Goal: Task Accomplishment & Management: Use online tool/utility

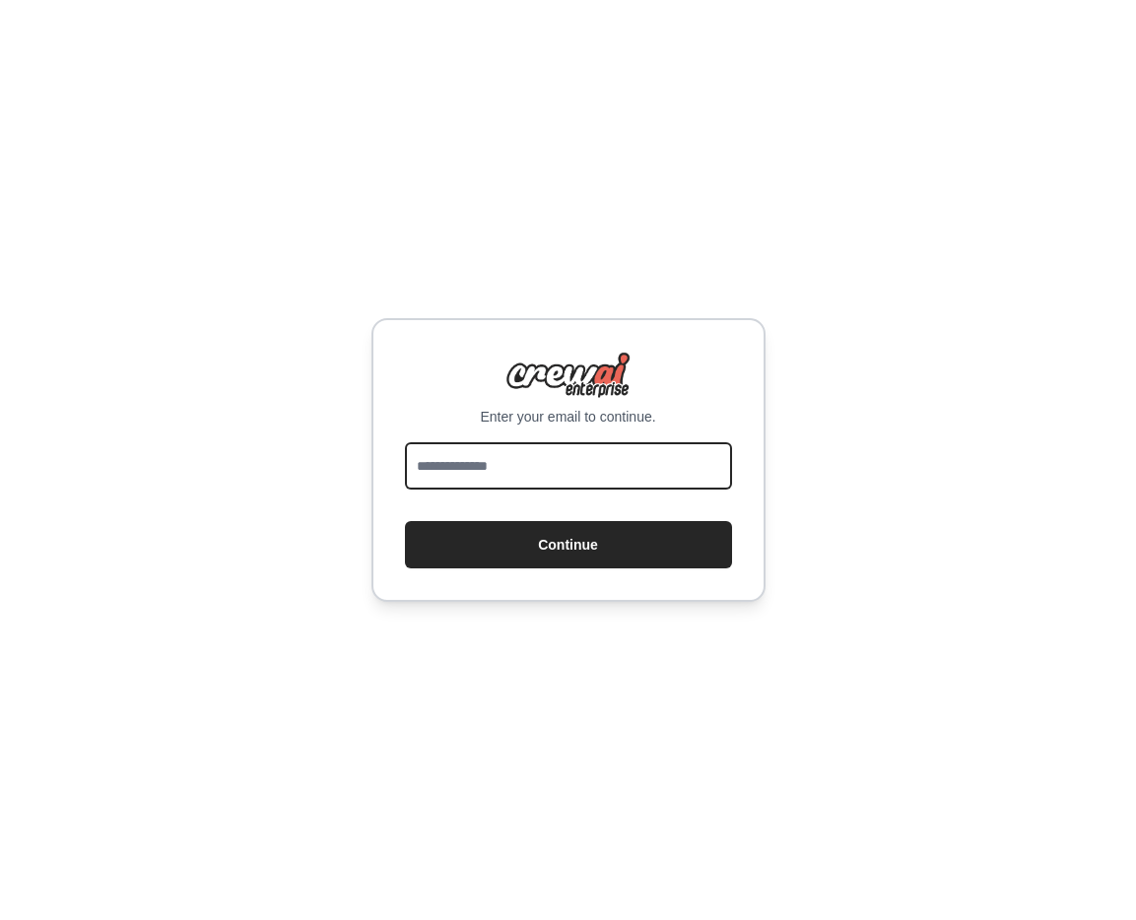
click at [590, 463] on input "email" at bounding box center [568, 465] width 327 height 47
type input "**********"
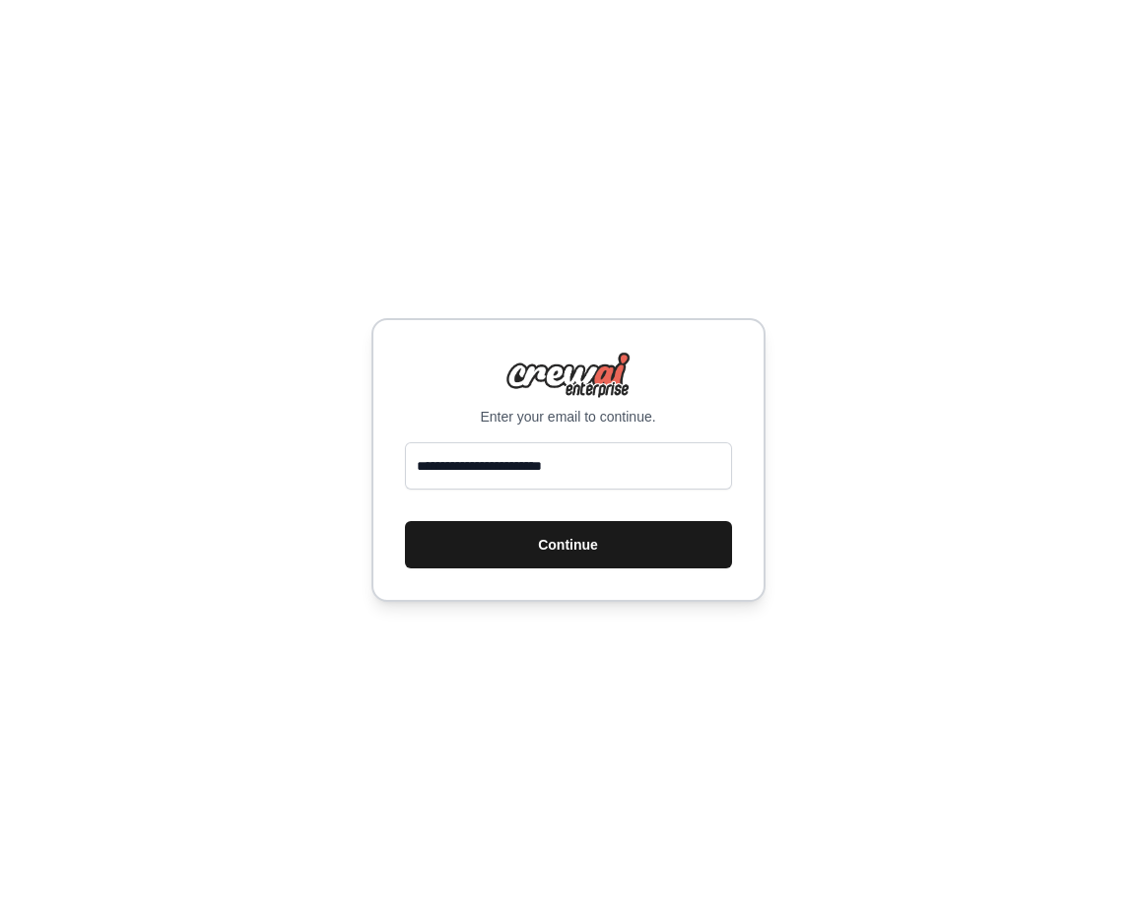
click at [586, 565] on button "Continue" at bounding box center [568, 544] width 327 height 47
click at [603, 555] on button "Continue" at bounding box center [568, 544] width 327 height 47
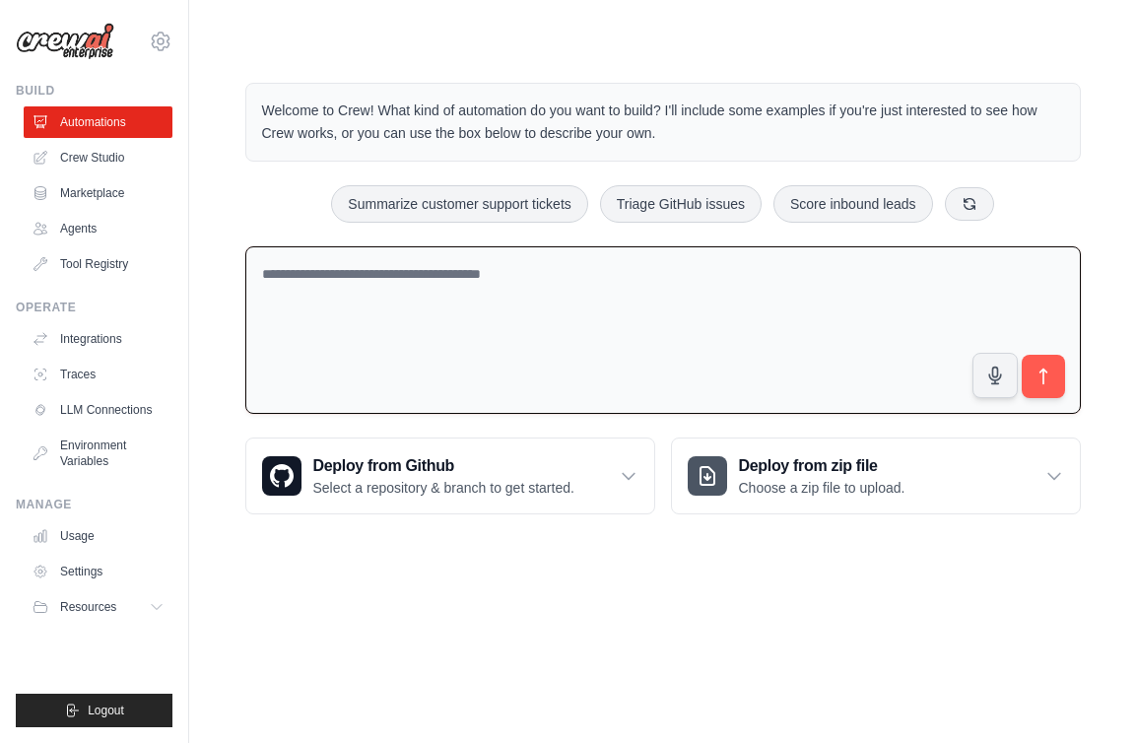
click at [399, 284] on textarea at bounding box center [662, 330] width 835 height 168
paste textarea "**********"
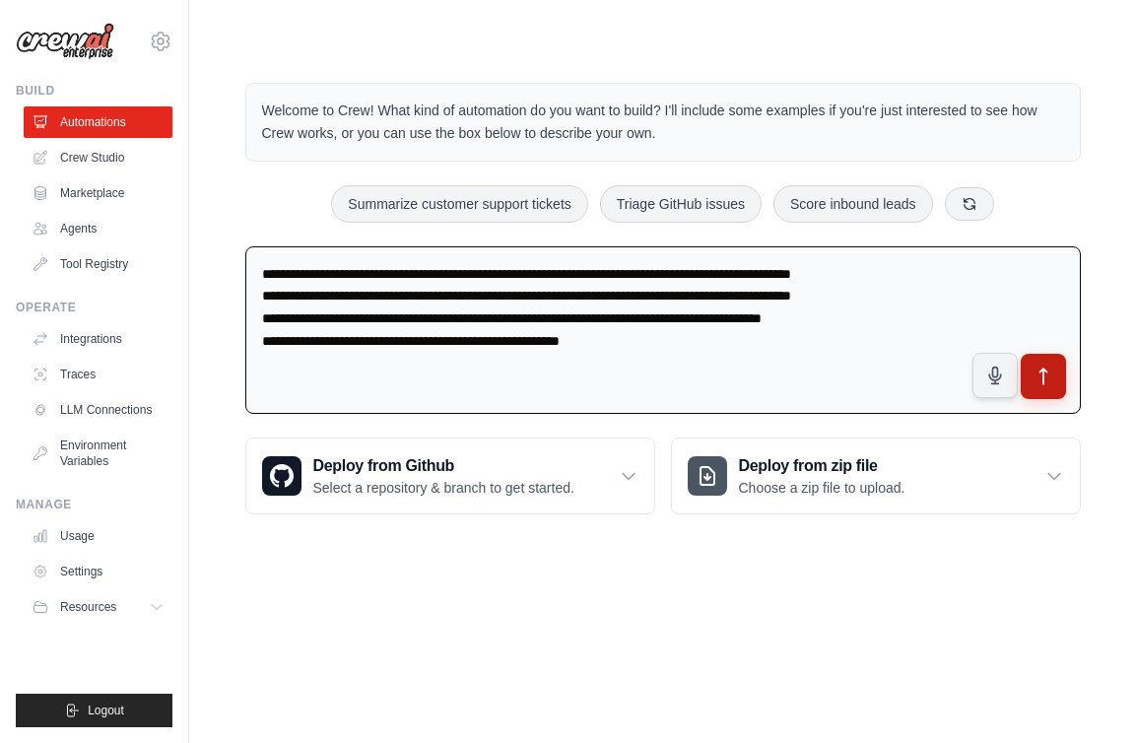
type textarea "**********"
click at [1047, 384] on icon "submit" at bounding box center [1042, 376] width 21 height 21
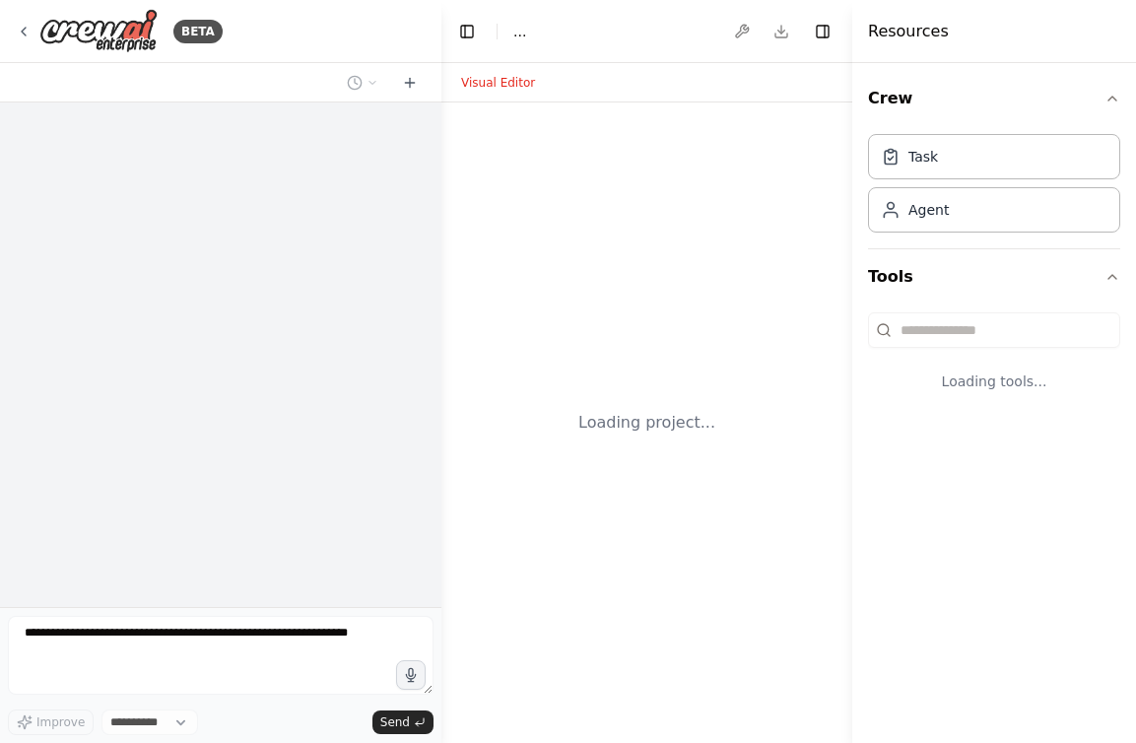
select select "****"
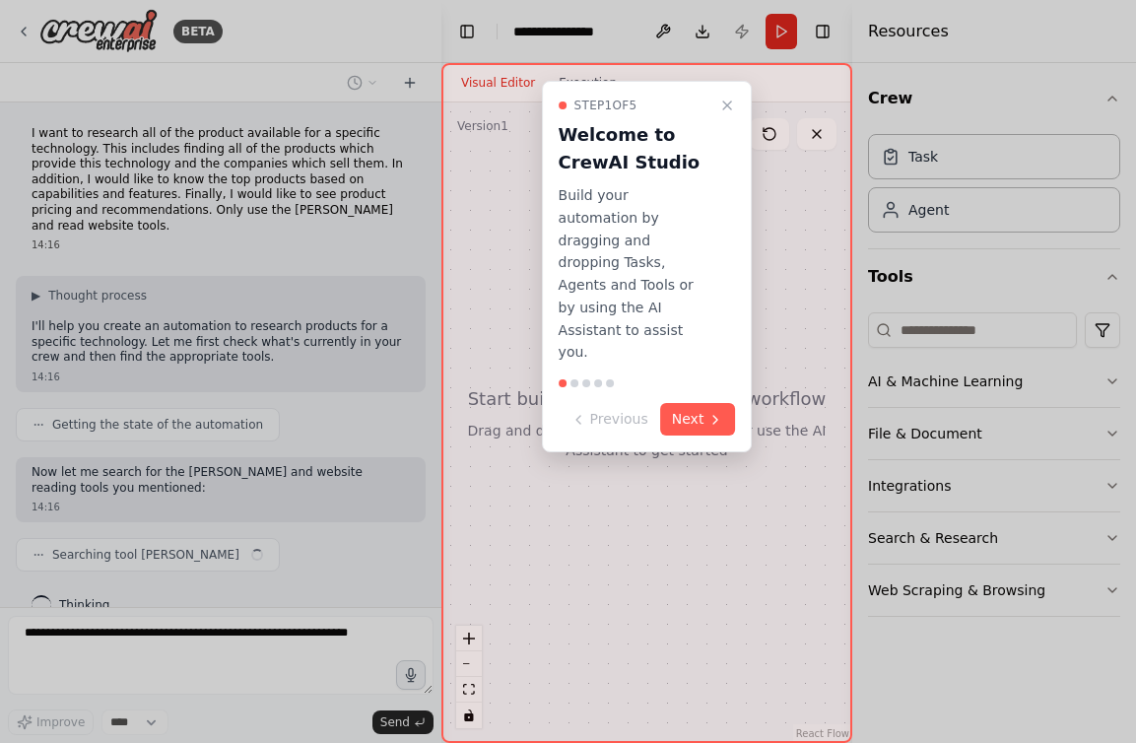
scroll to position [39, 0]
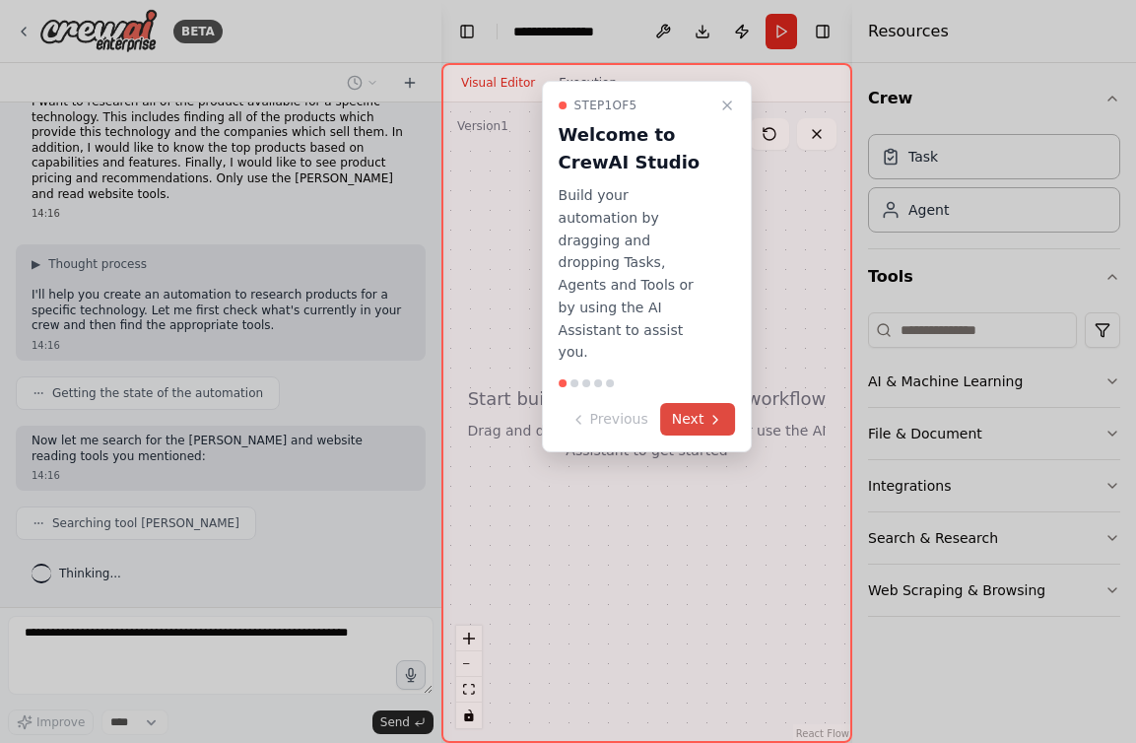
click at [688, 403] on button "Next" at bounding box center [698, 419] width 76 height 33
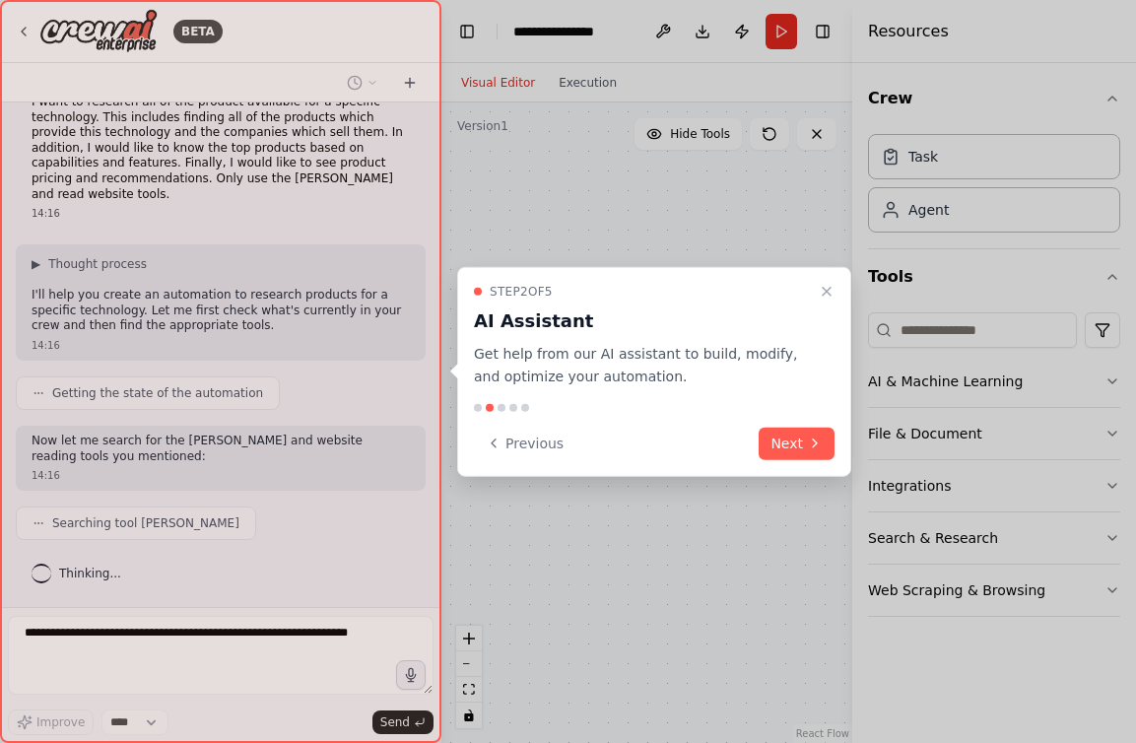
click at [688, 379] on p "Get help from our AI assistant to build, modify, and optimize your automation." at bounding box center [642, 365] width 337 height 45
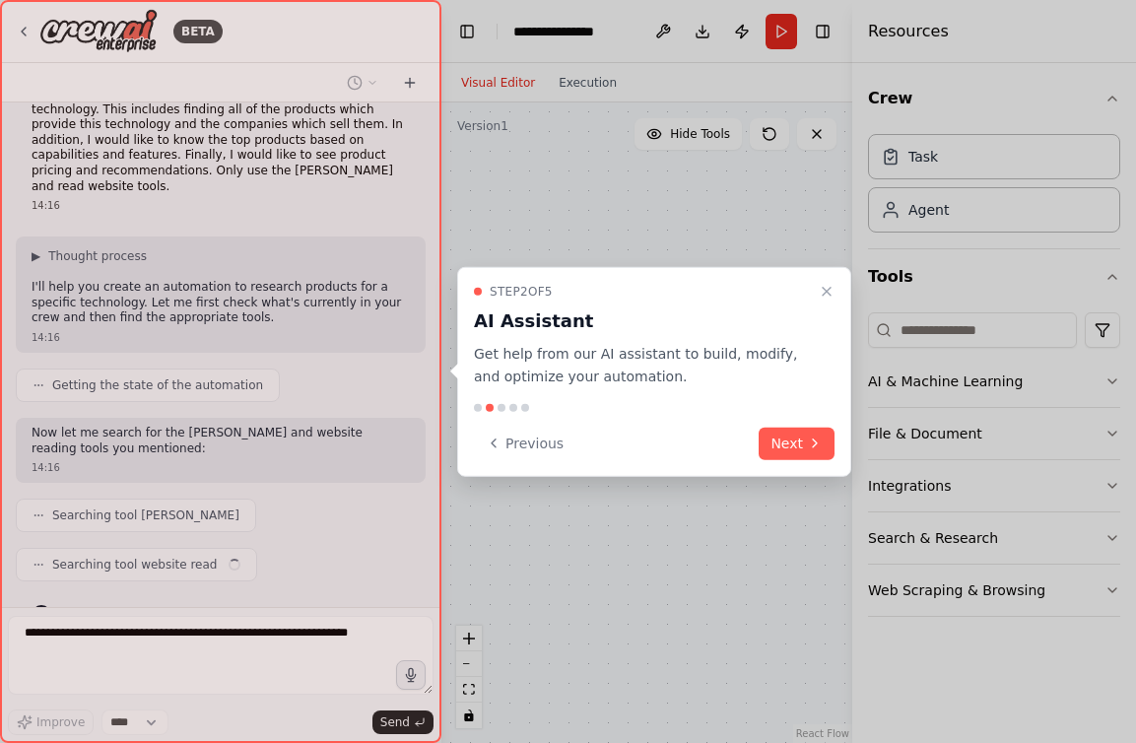
scroll to position [89, 0]
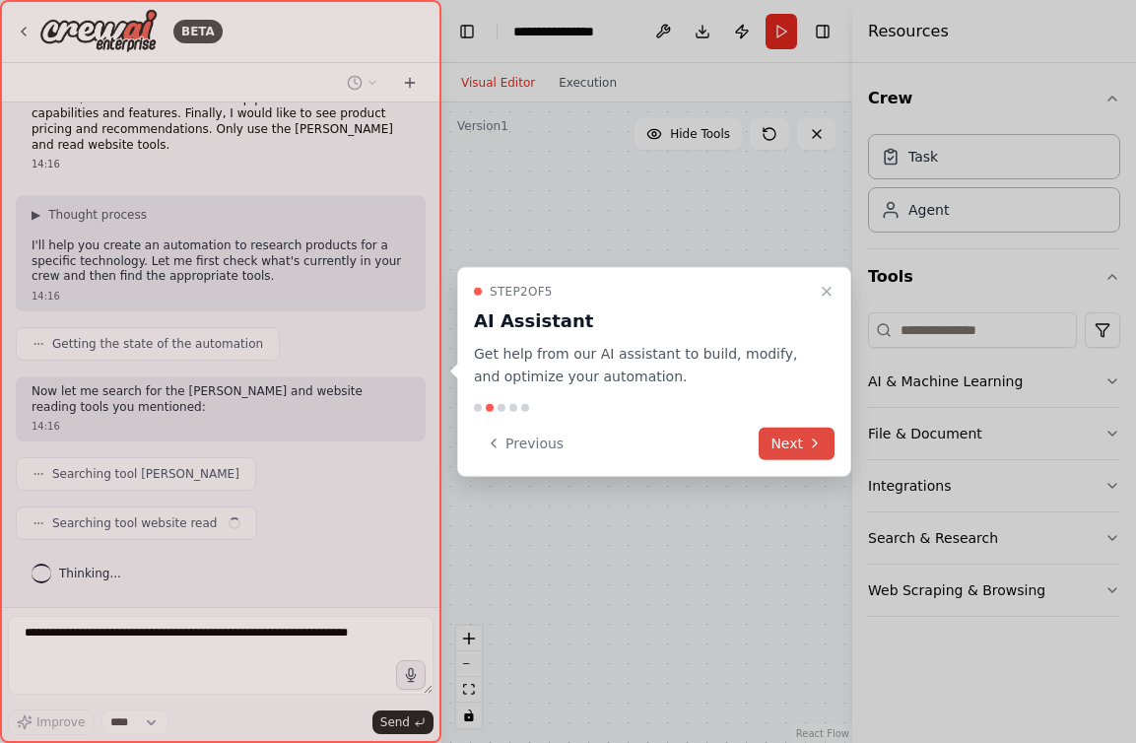
click at [792, 433] on button "Next" at bounding box center [797, 443] width 76 height 33
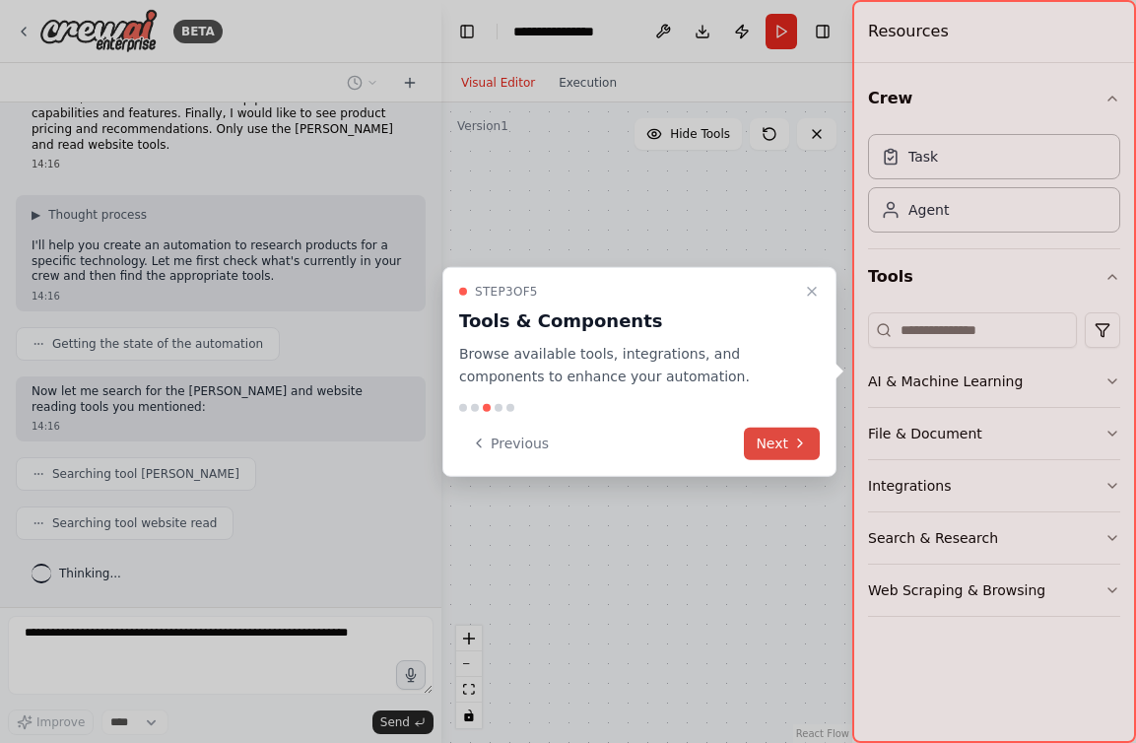
click at [784, 443] on button "Next" at bounding box center [782, 443] width 76 height 33
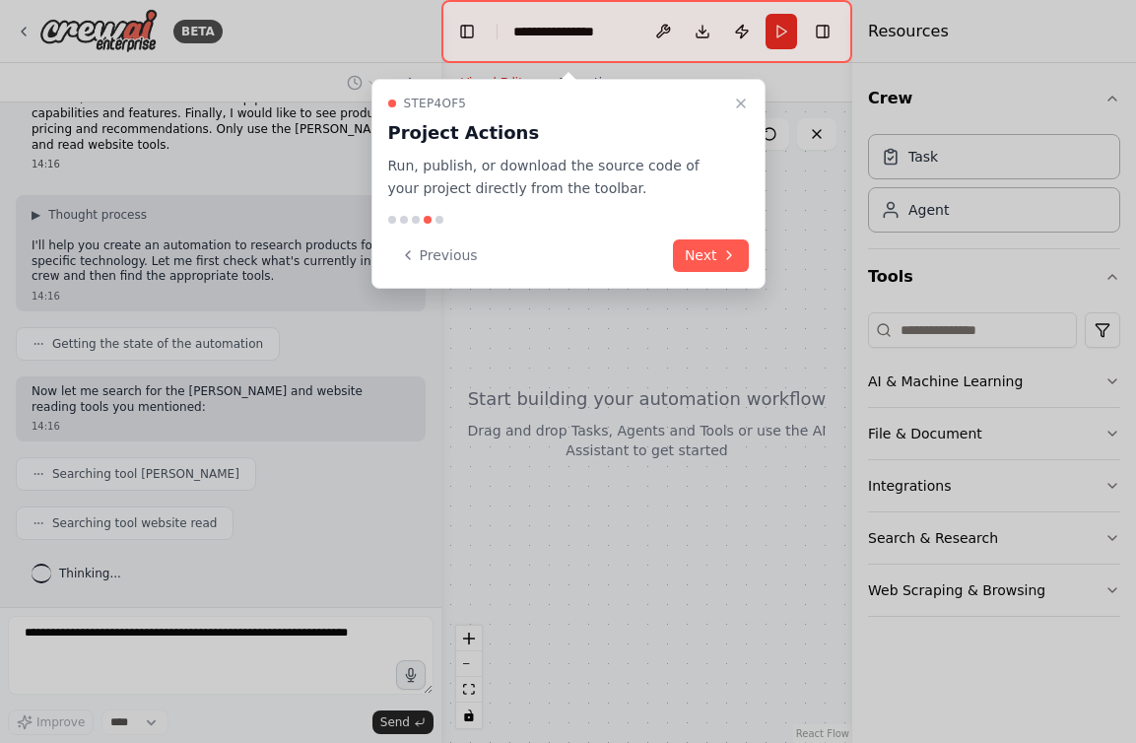
click at [709, 262] on button "Next" at bounding box center [711, 255] width 76 height 33
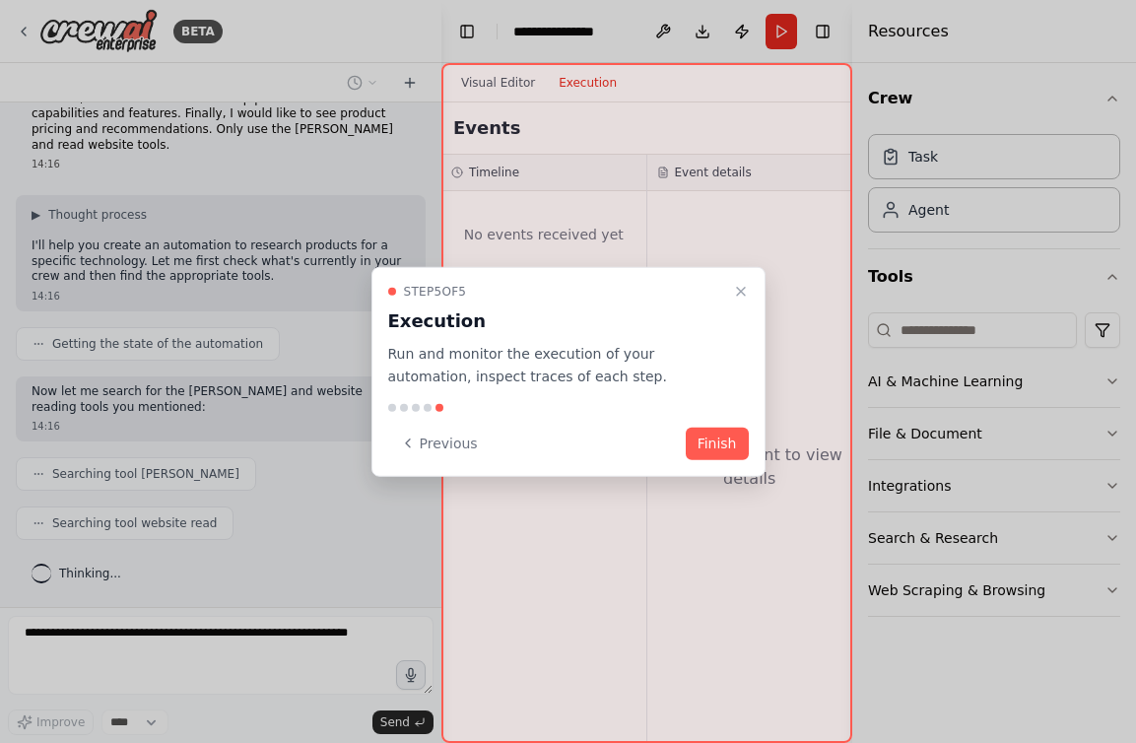
click at [700, 442] on button "Finish" at bounding box center [717, 443] width 63 height 33
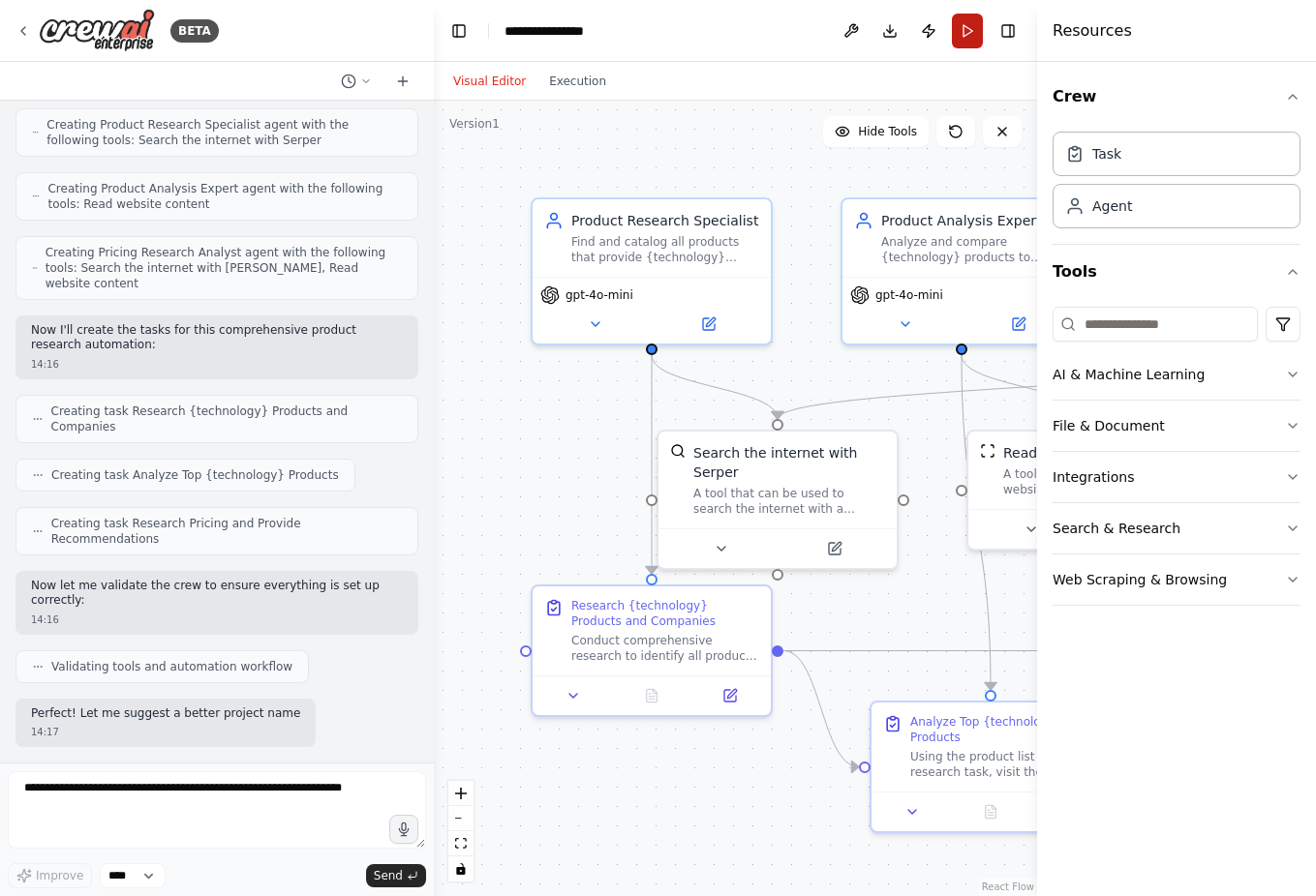
scroll to position [760, 0]
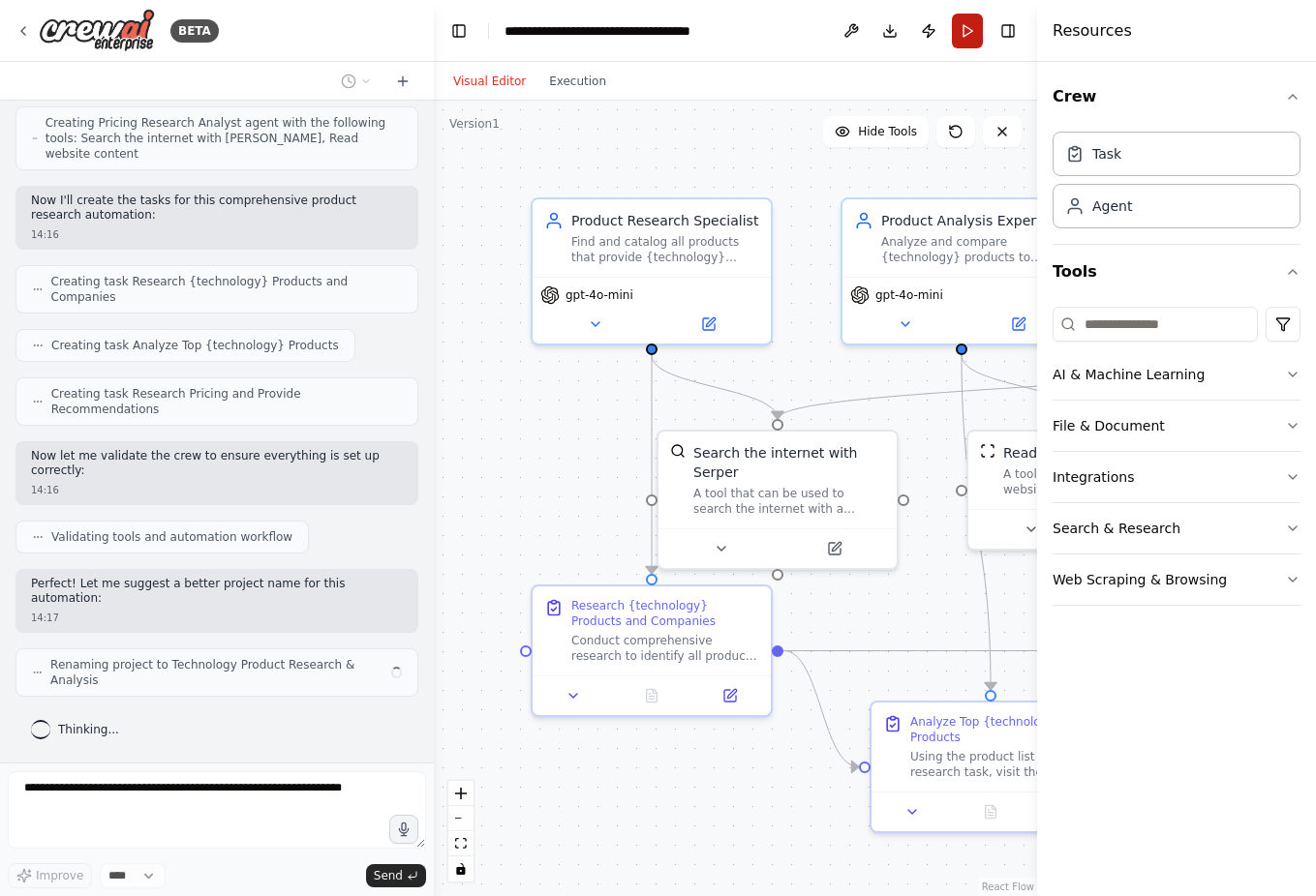
click at [969, 29] on button "Run" at bounding box center [967, 30] width 31 height 34
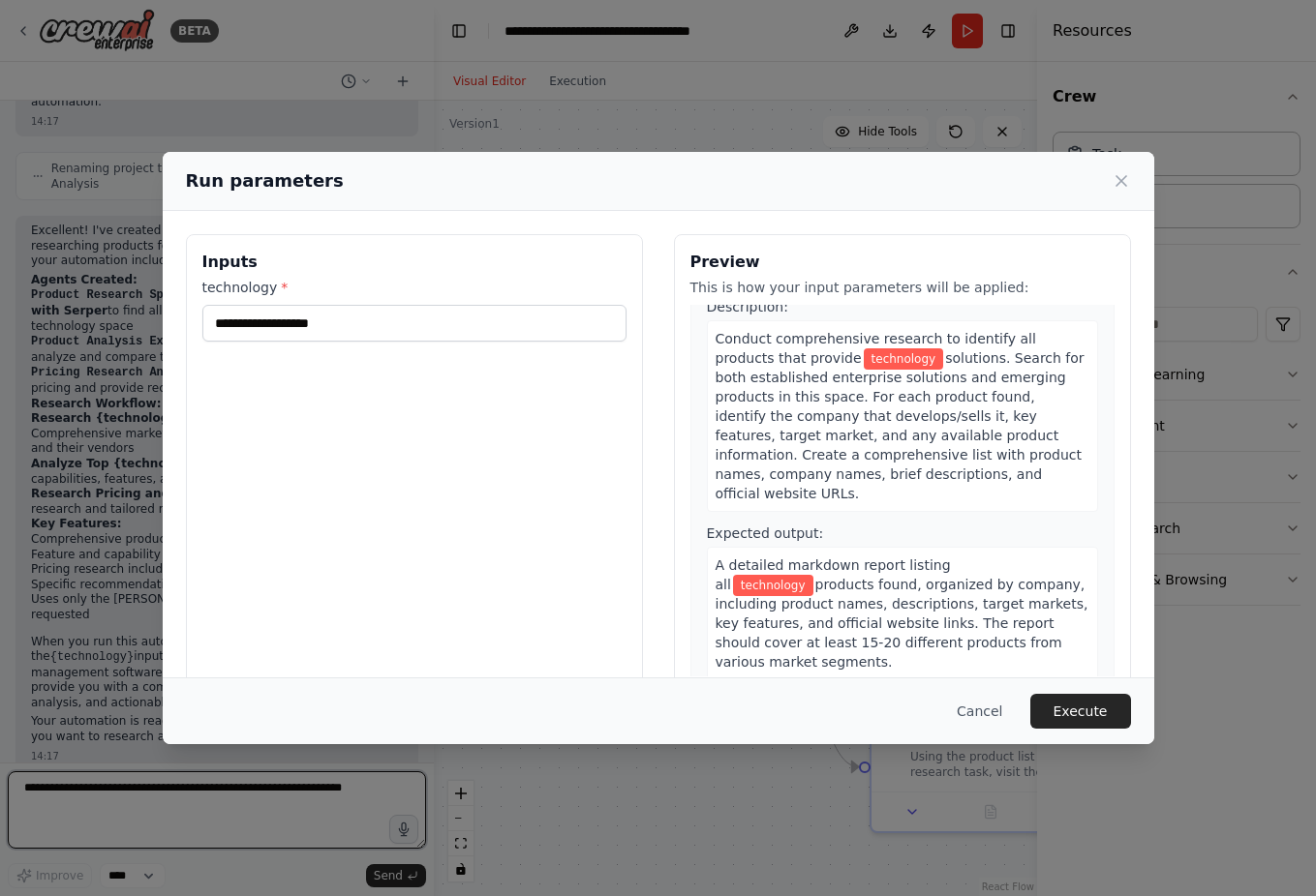
scroll to position [1269, 0]
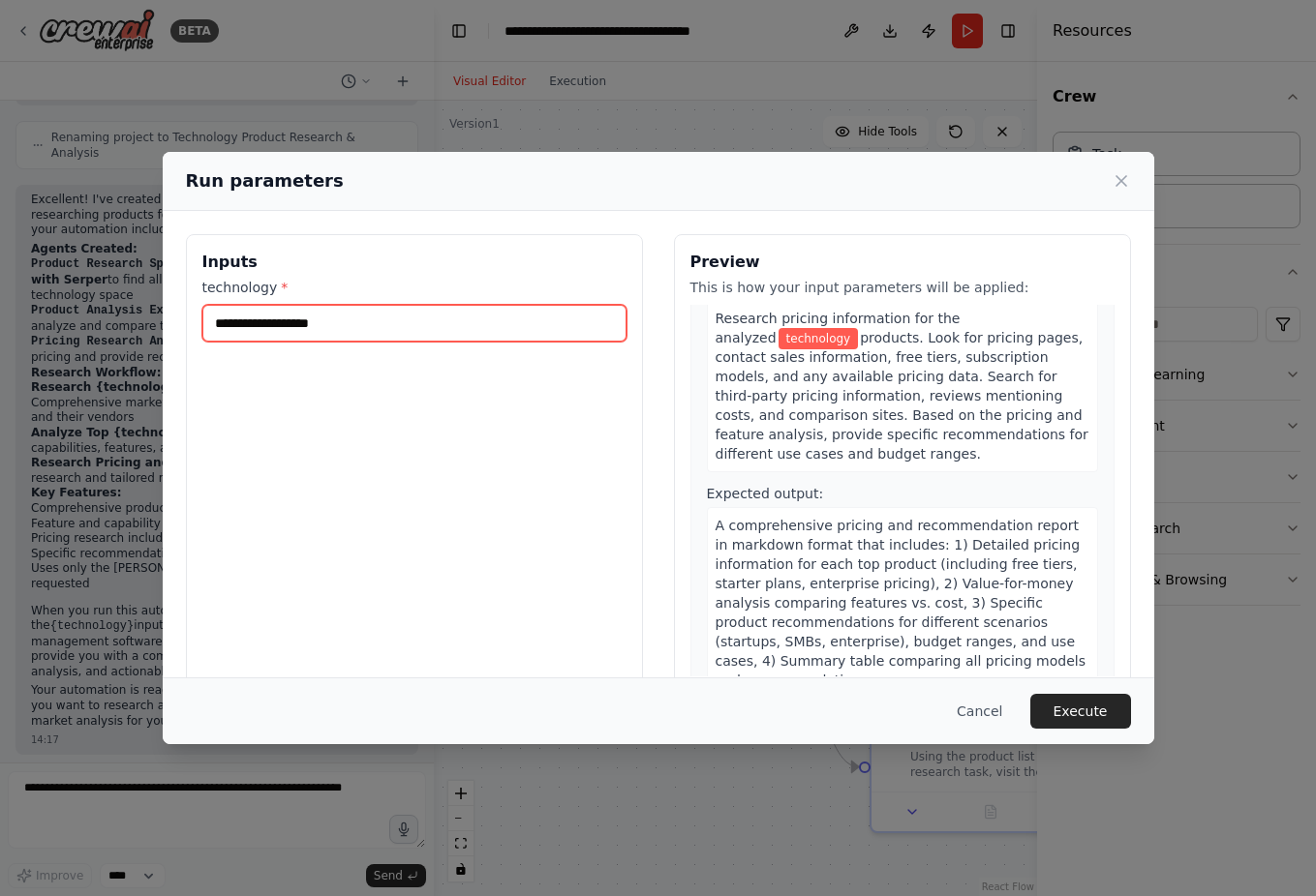
click at [311, 315] on input "technology *" at bounding box center [415, 322] width 425 height 36
type input "**********"
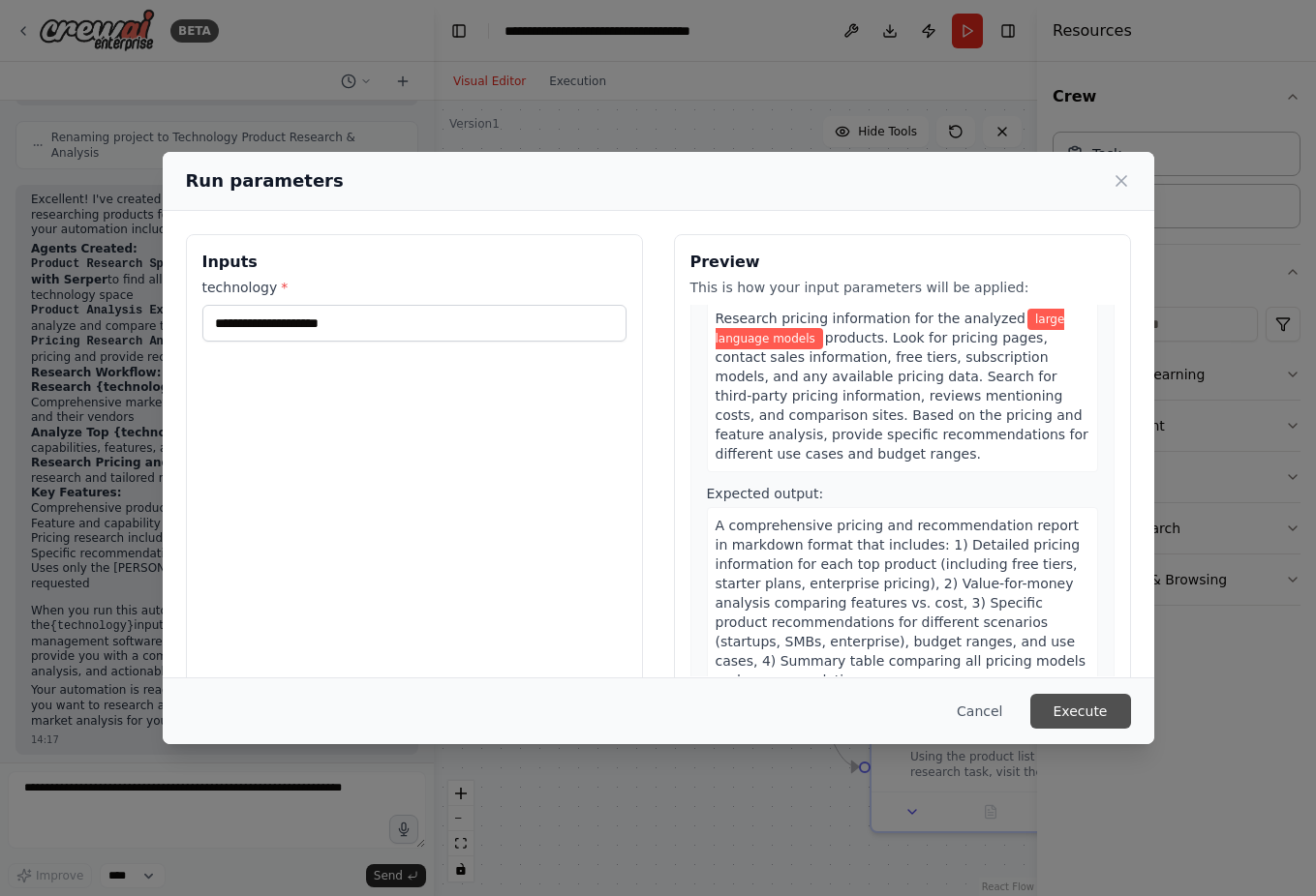
click at [1096, 718] on button "Execute" at bounding box center [1080, 710] width 100 height 34
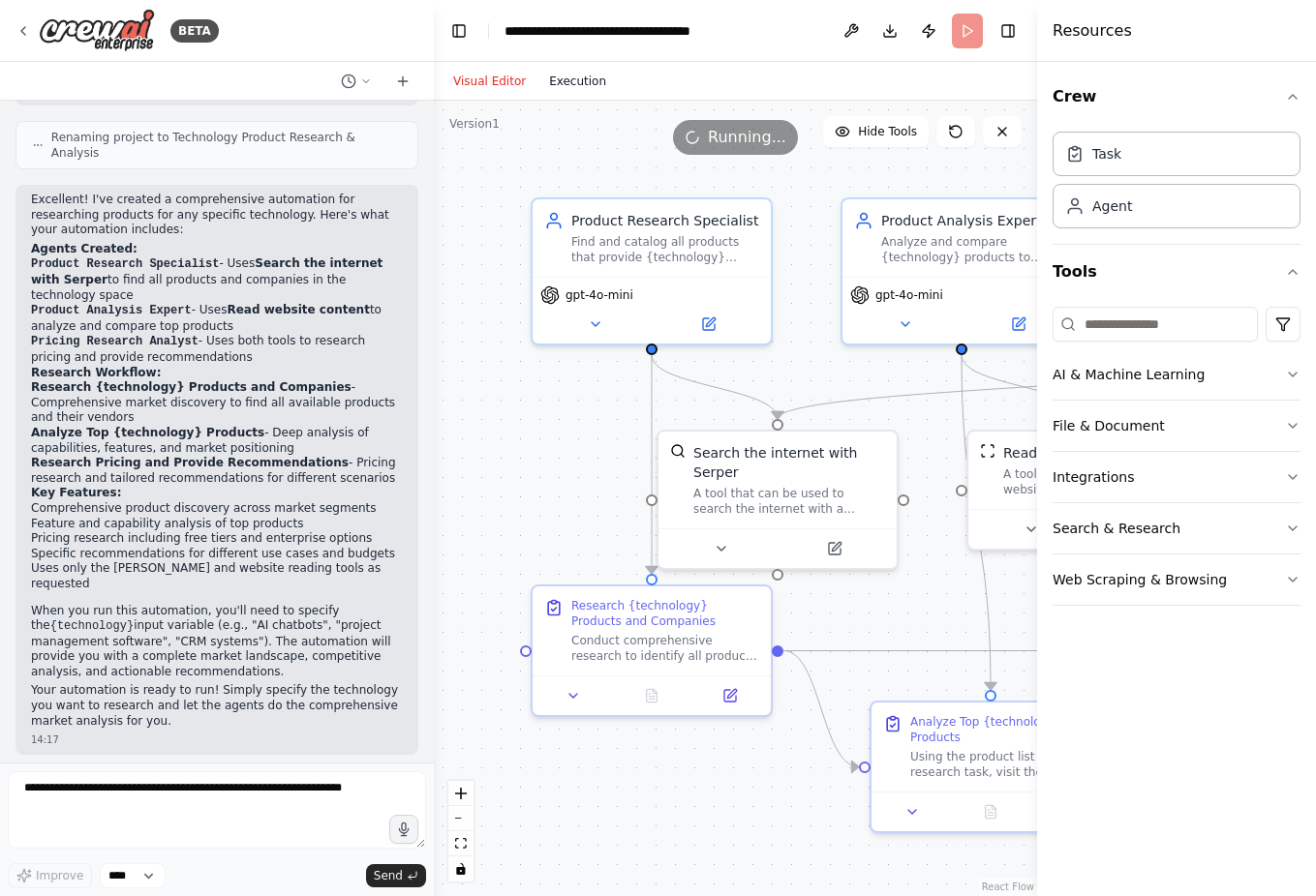
click at [577, 84] on button "Execution" at bounding box center [578, 82] width 81 height 24
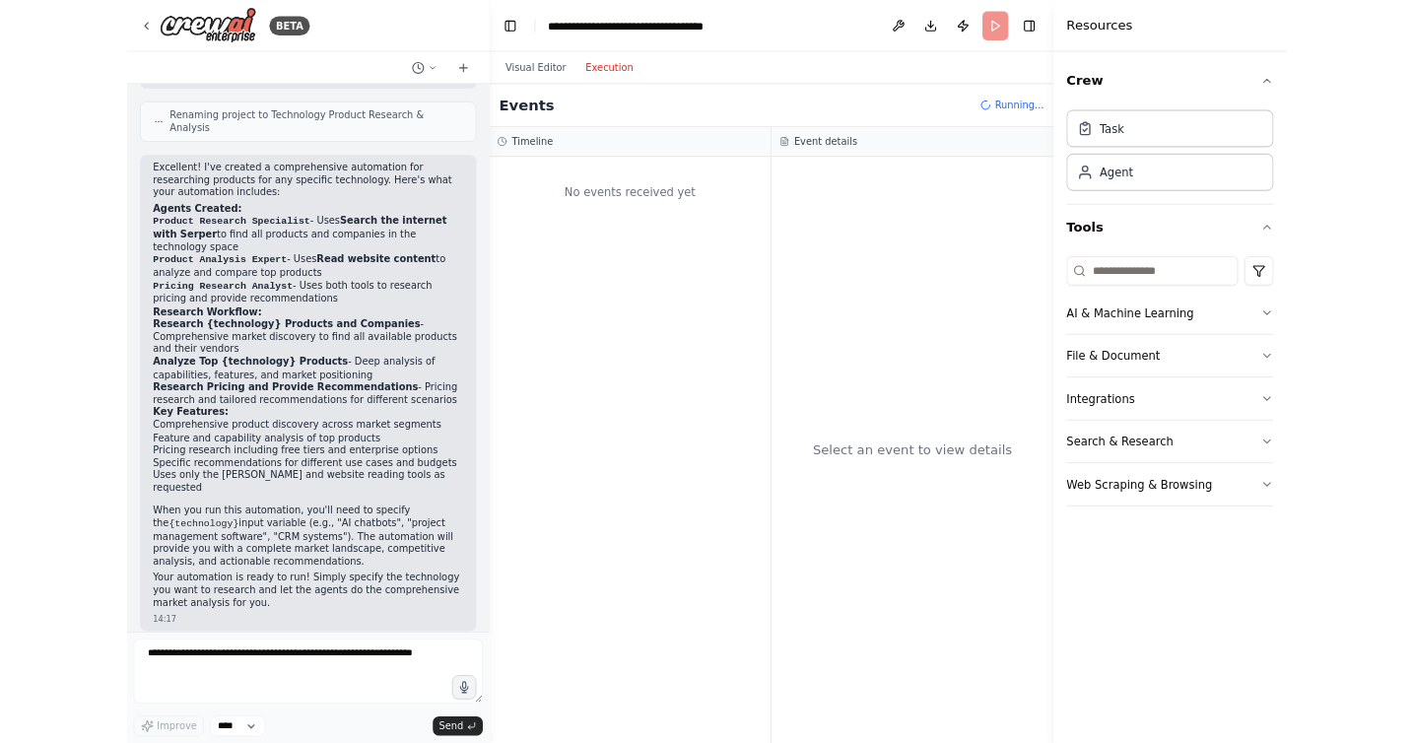
scroll to position [1307, 0]
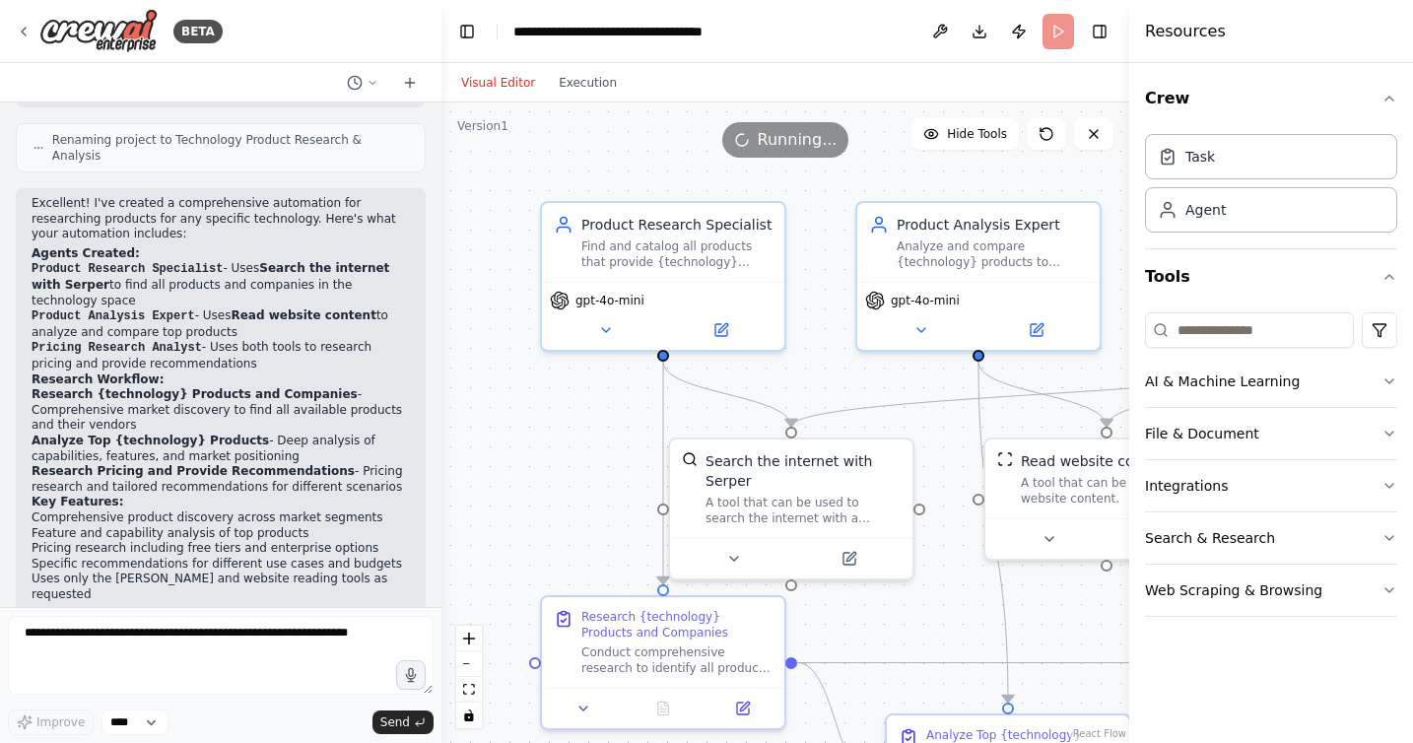
click at [500, 81] on button "Visual Editor" at bounding box center [498, 83] width 98 height 24
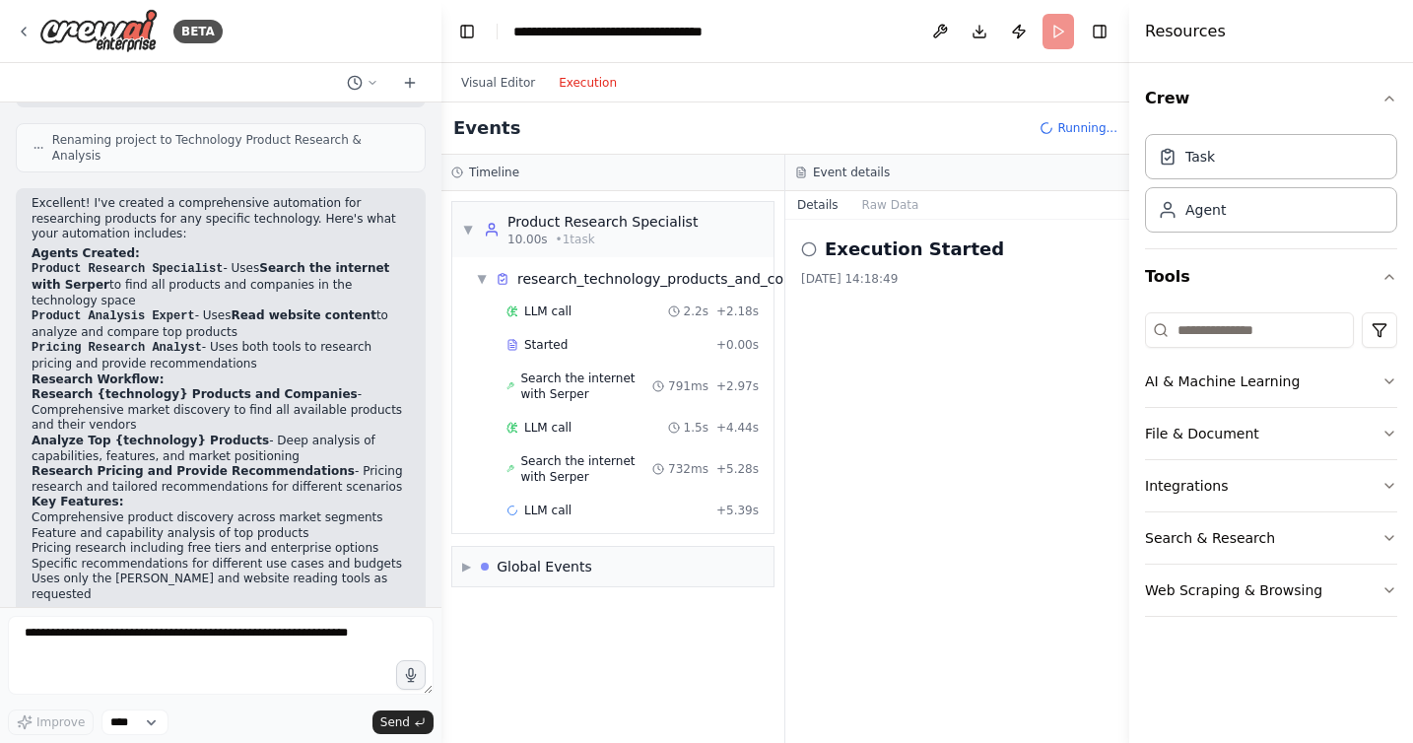
click at [591, 81] on button "Execution" at bounding box center [588, 83] width 82 height 24
click at [475, 227] on div "▼ Product Research Specialist 10.00s (+48.03s) • 1 task" at bounding box center [579, 229] width 235 height 35
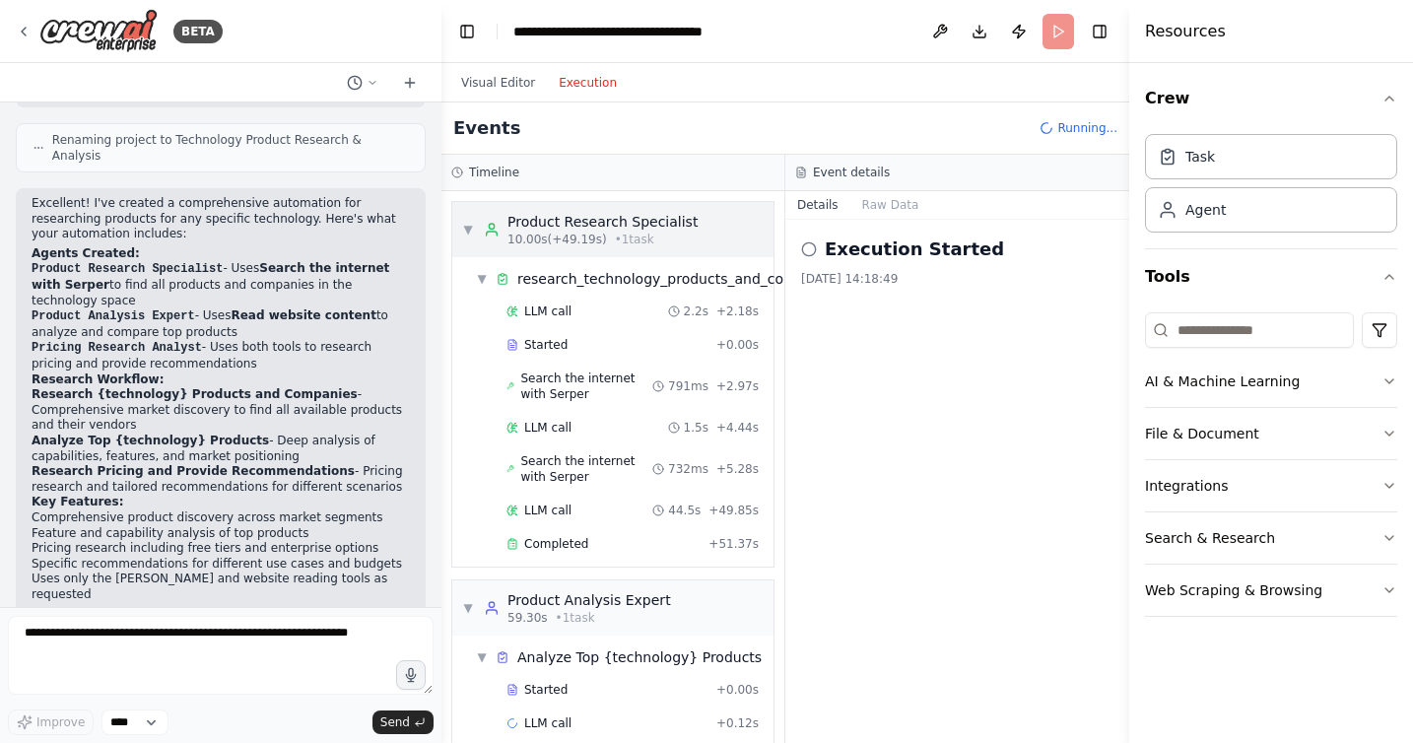
click at [470, 227] on span "▼" at bounding box center [468, 230] width 12 height 16
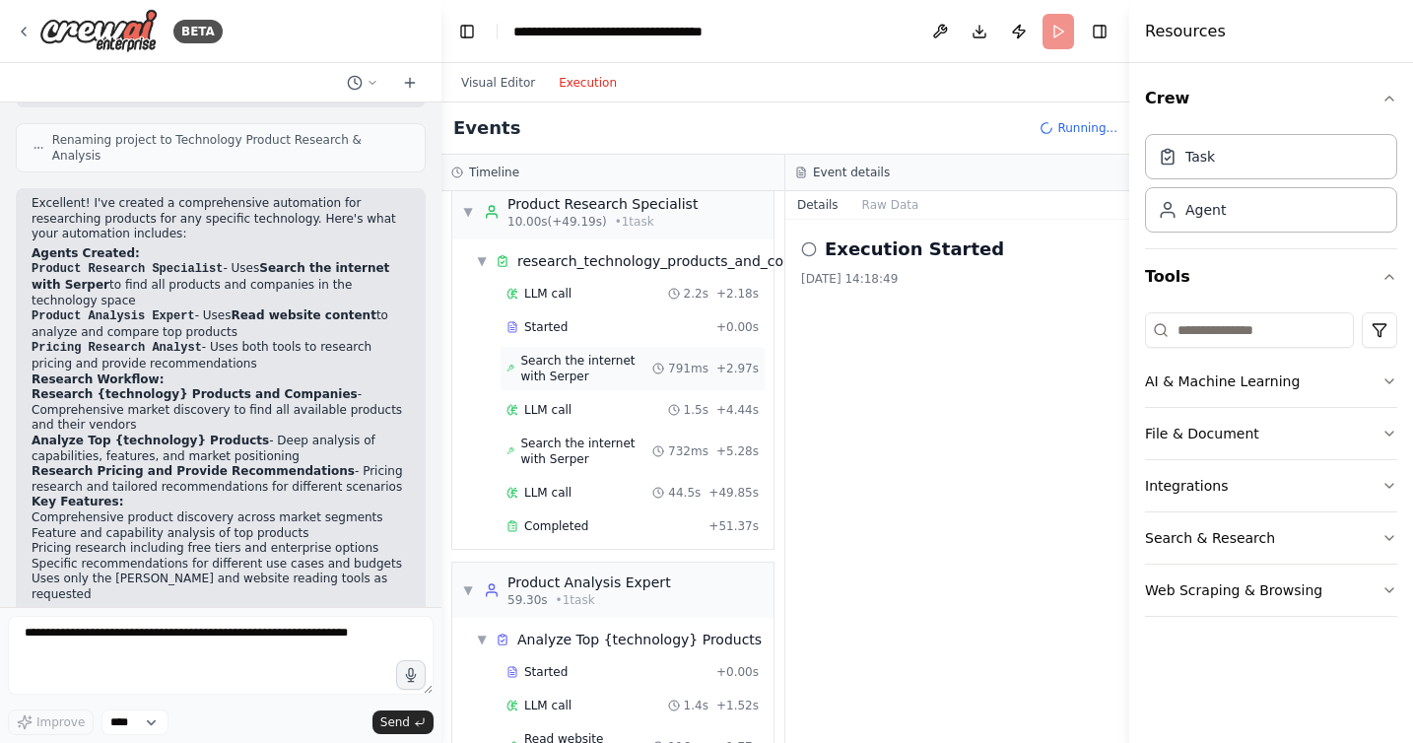
scroll to position [0, 0]
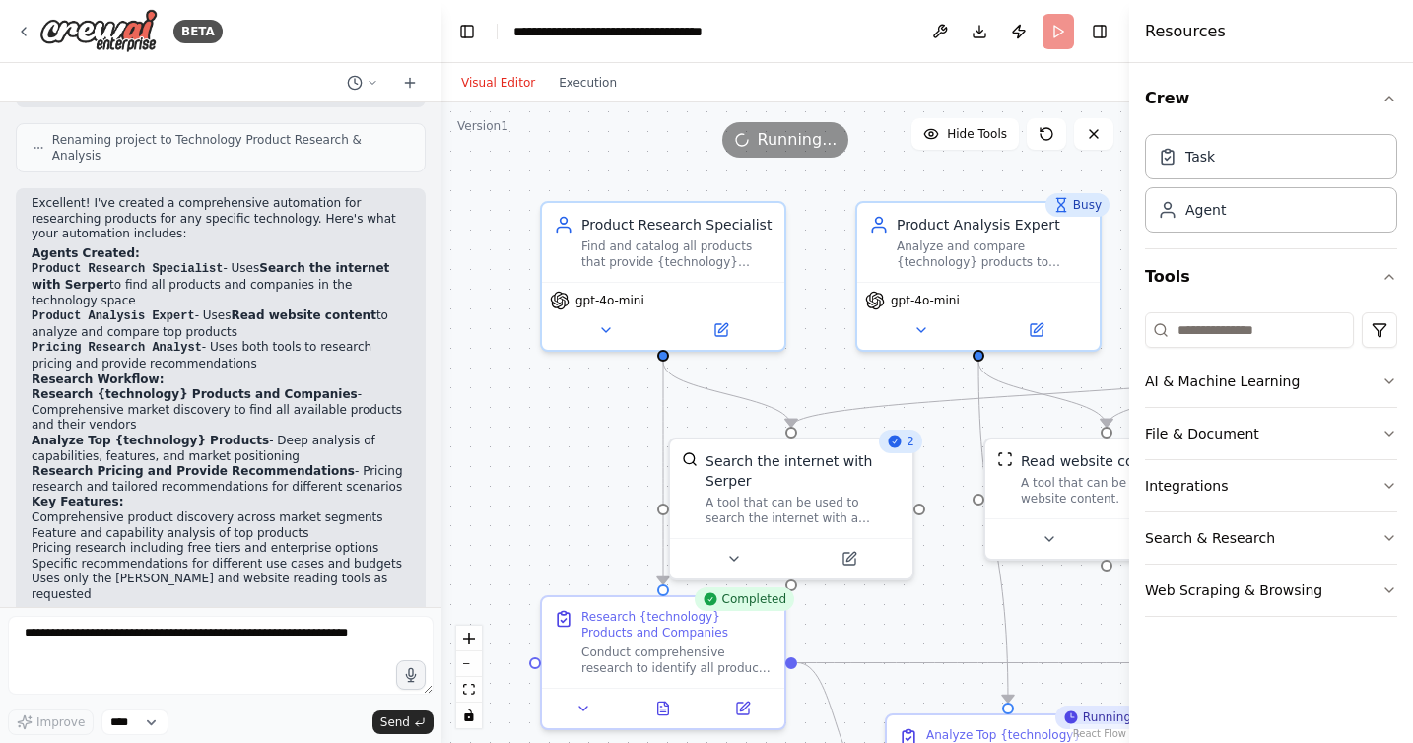
click at [497, 79] on button "Visual Editor" at bounding box center [498, 83] width 98 height 24
click at [569, 81] on button "Execution" at bounding box center [588, 83] width 82 height 24
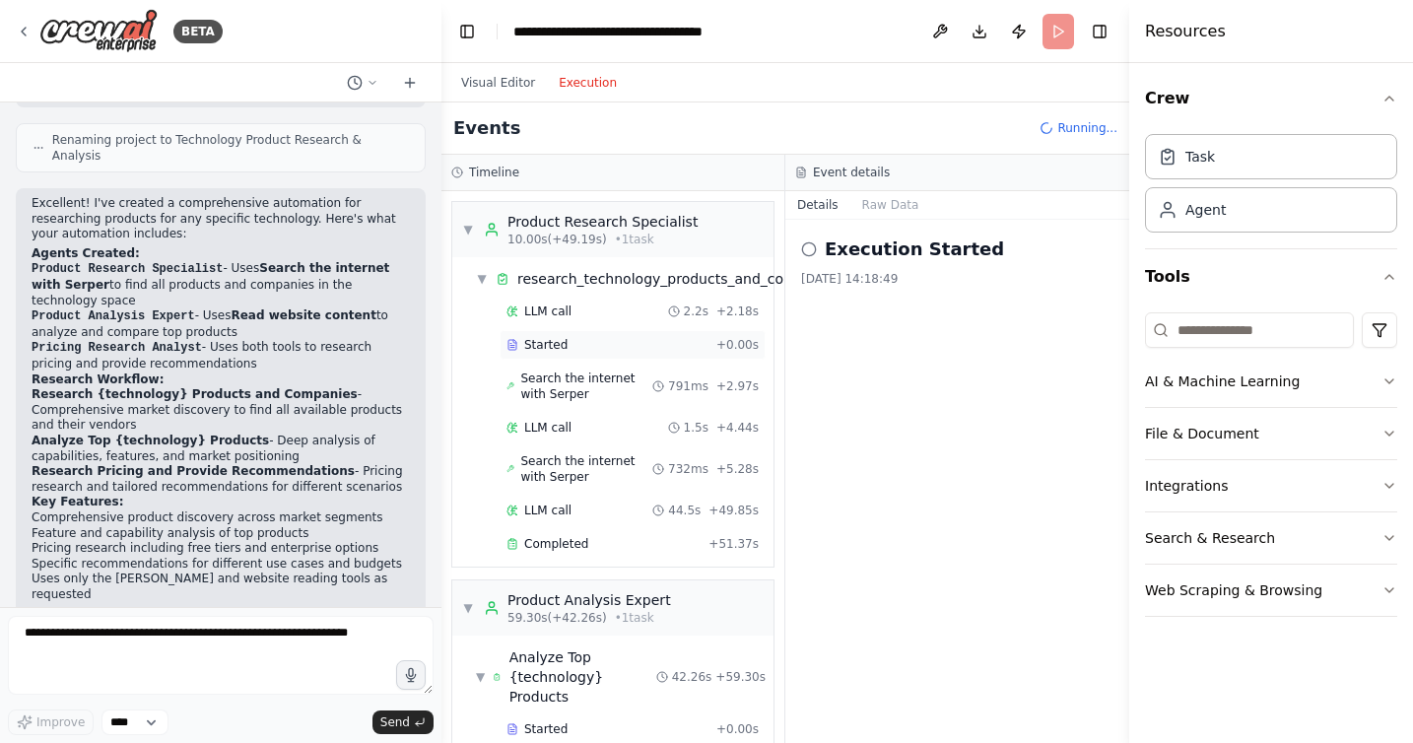
click at [613, 344] on div "Started" at bounding box center [607, 345] width 202 height 16
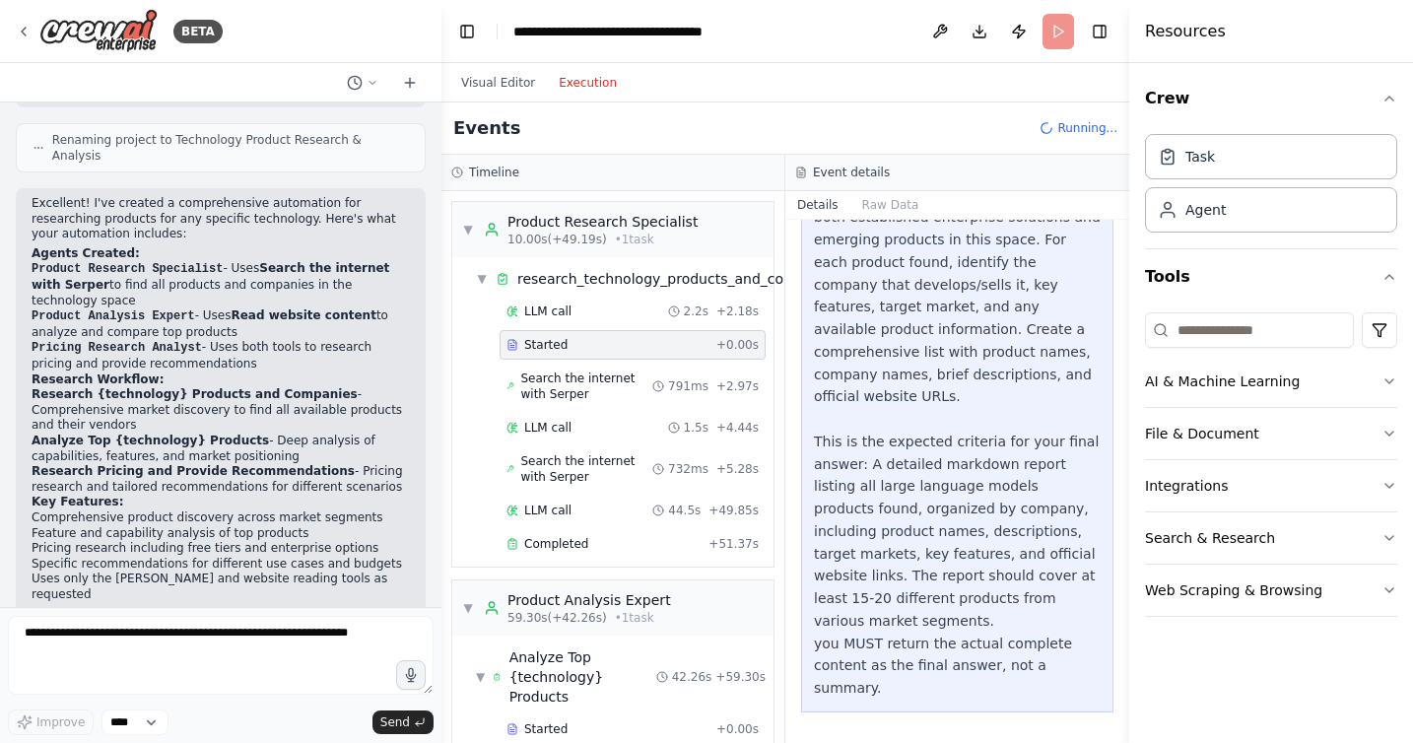
scroll to position [209, 0]
click at [602, 373] on span "Search the internet with Serper" at bounding box center [586, 386] width 132 height 32
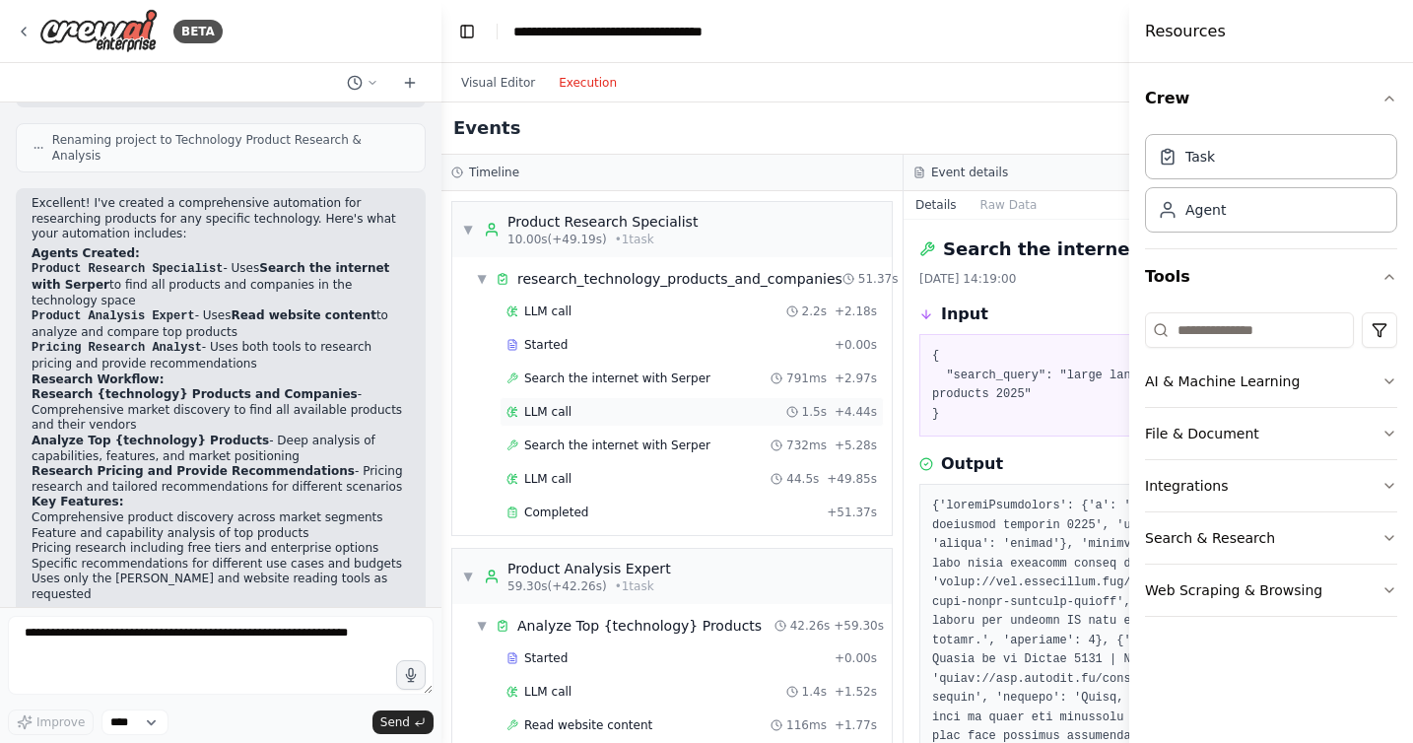
click at [599, 408] on div "LLM call 1.5s + 4.44s" at bounding box center [691, 412] width 370 height 16
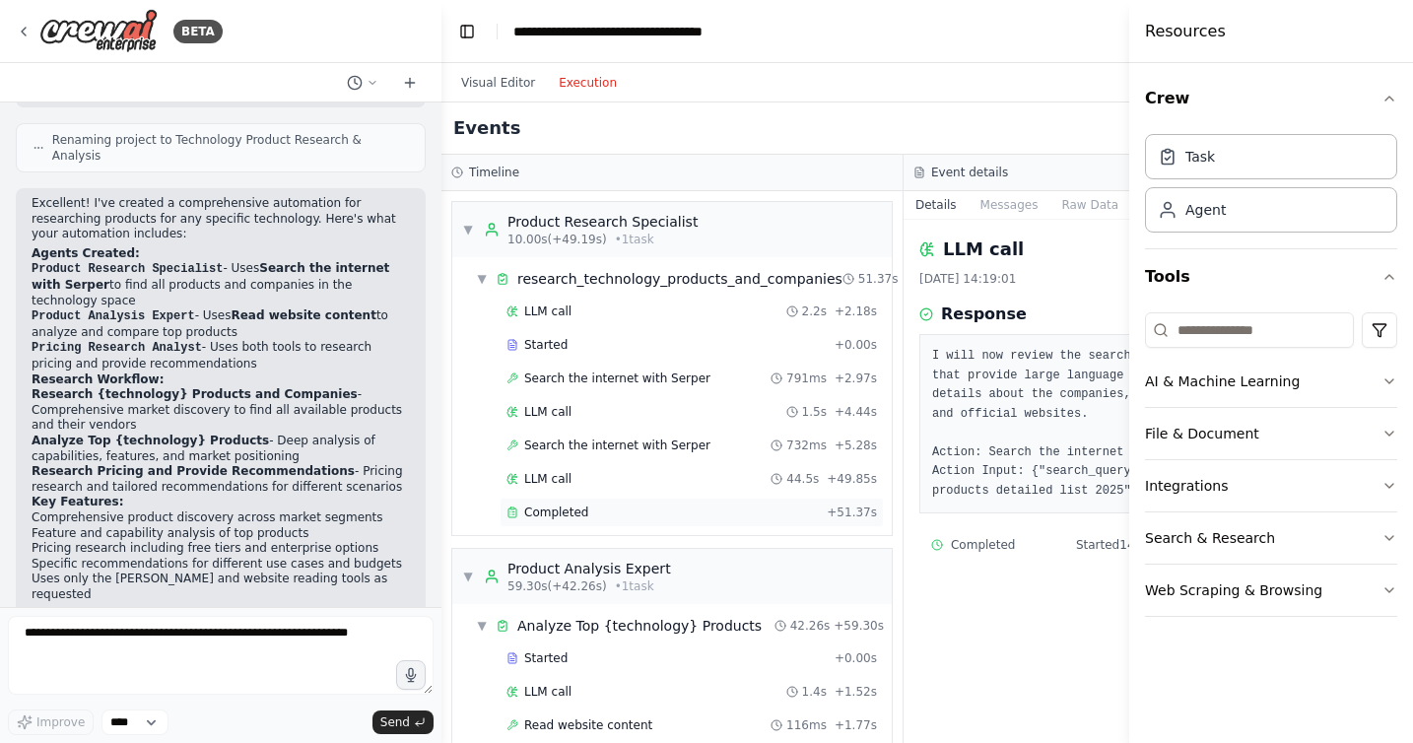
click at [578, 512] on span "Completed" at bounding box center [556, 512] width 64 height 16
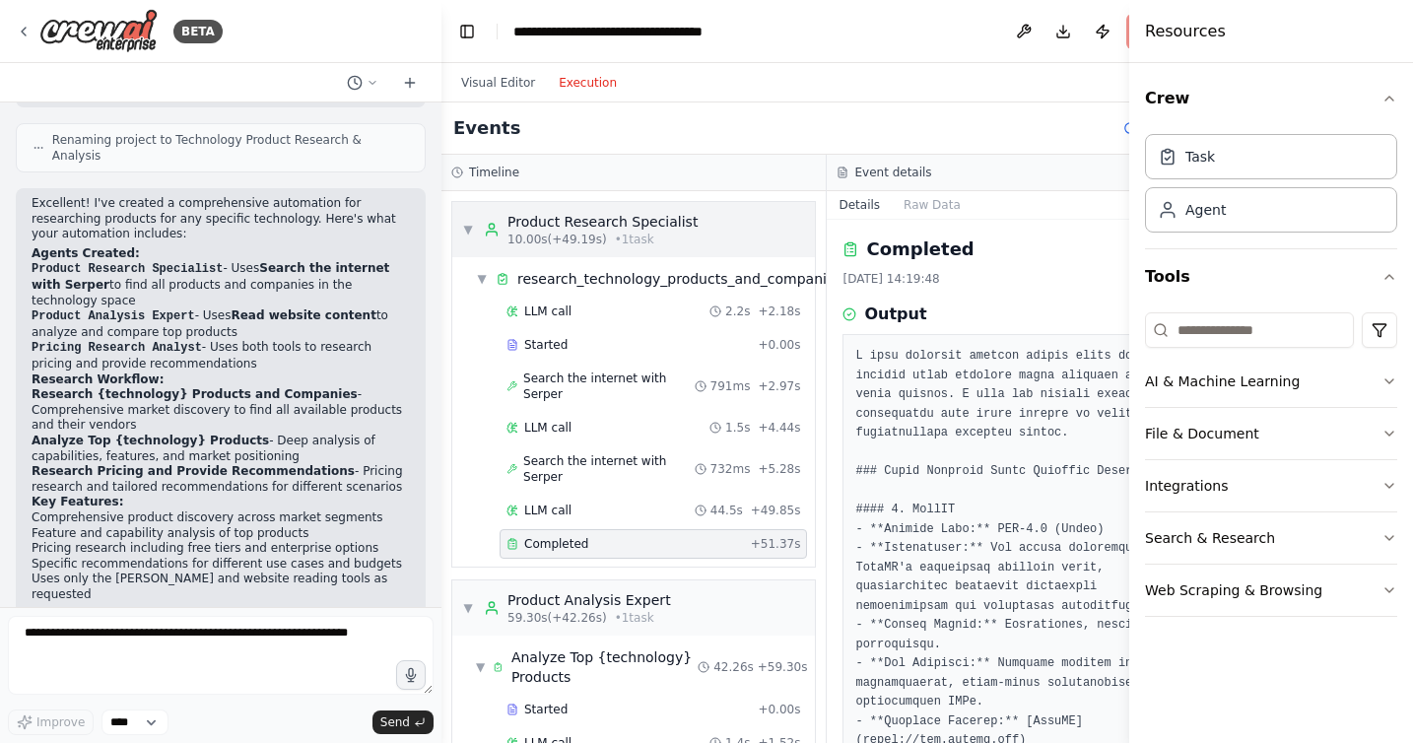
click at [472, 231] on span "▼" at bounding box center [468, 230] width 12 height 16
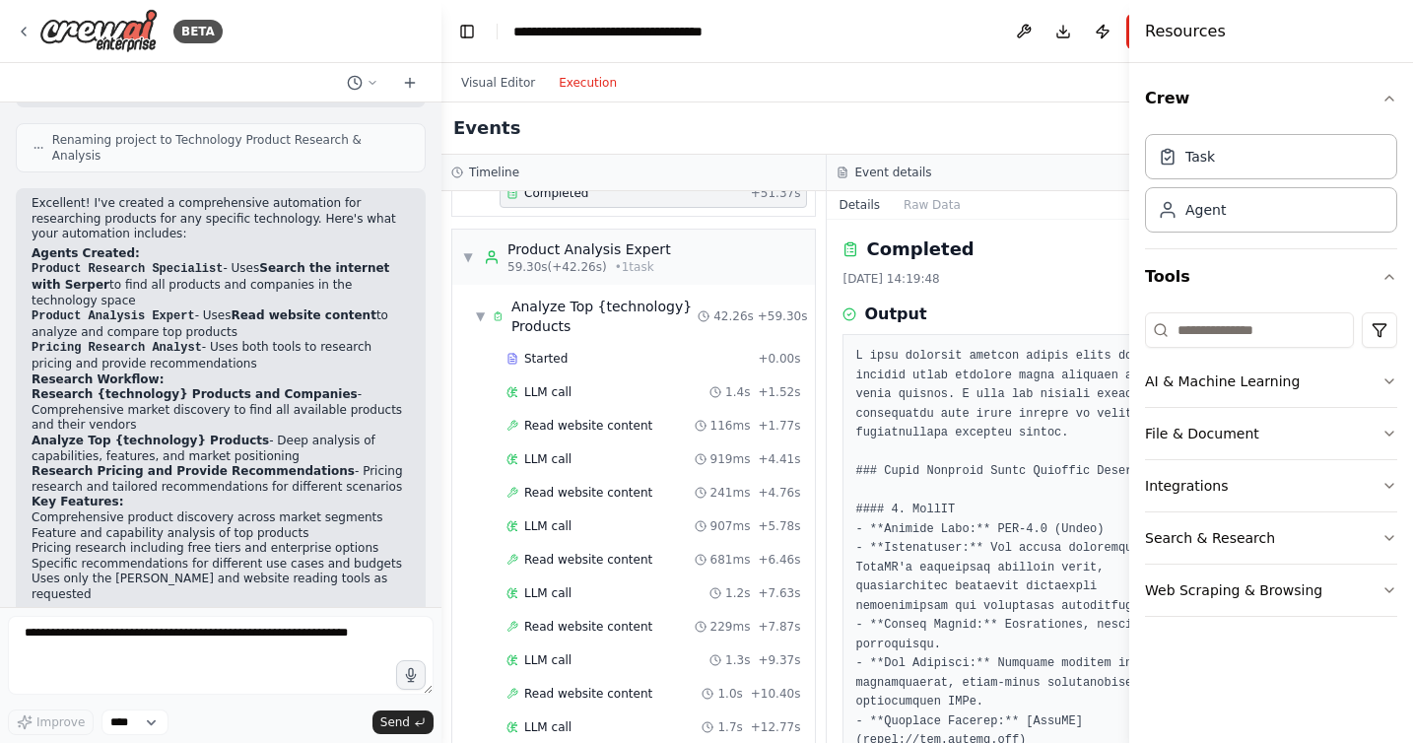
scroll to position [10, 0]
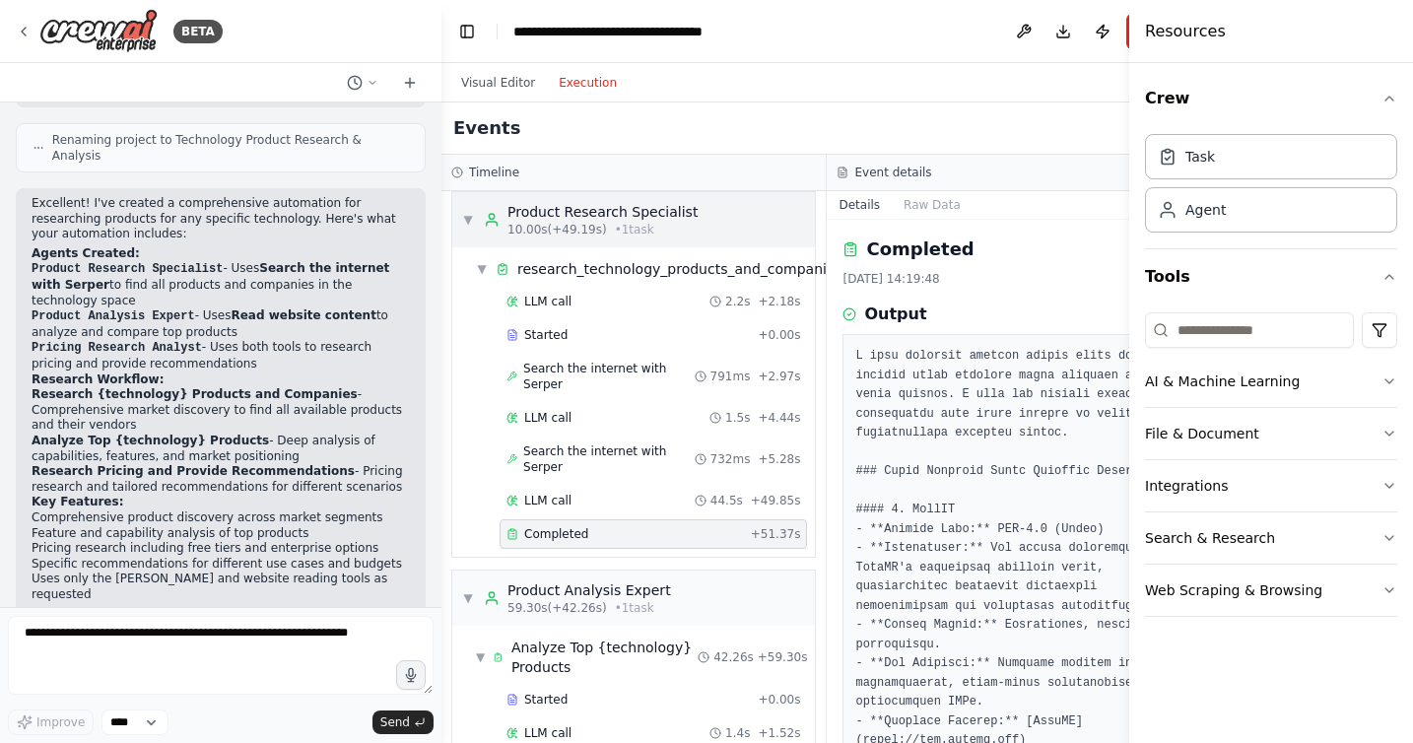
click at [466, 224] on span "▼" at bounding box center [468, 220] width 12 height 16
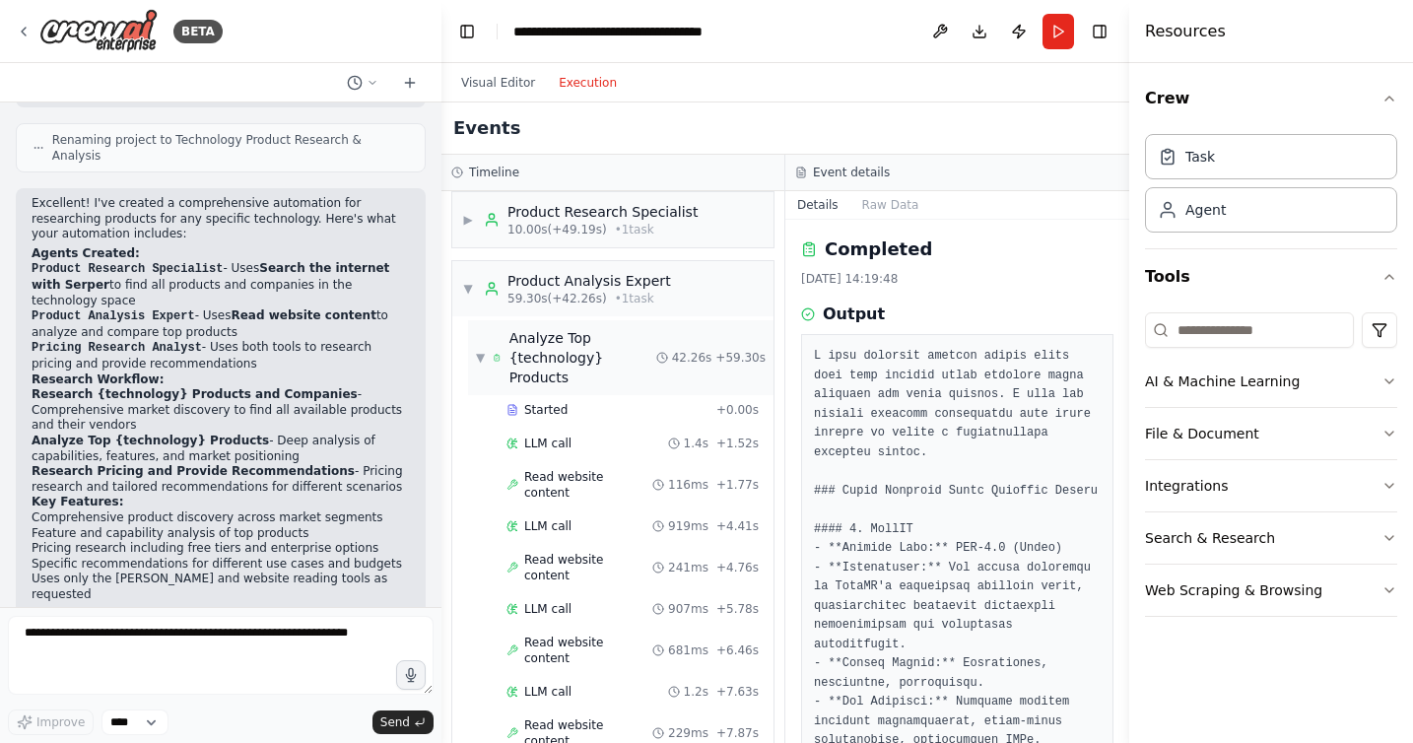
click at [474, 351] on div "▼ Analyze Top {technology} Products 42.26s + 59.30s" at bounding box center [620, 357] width 305 height 75
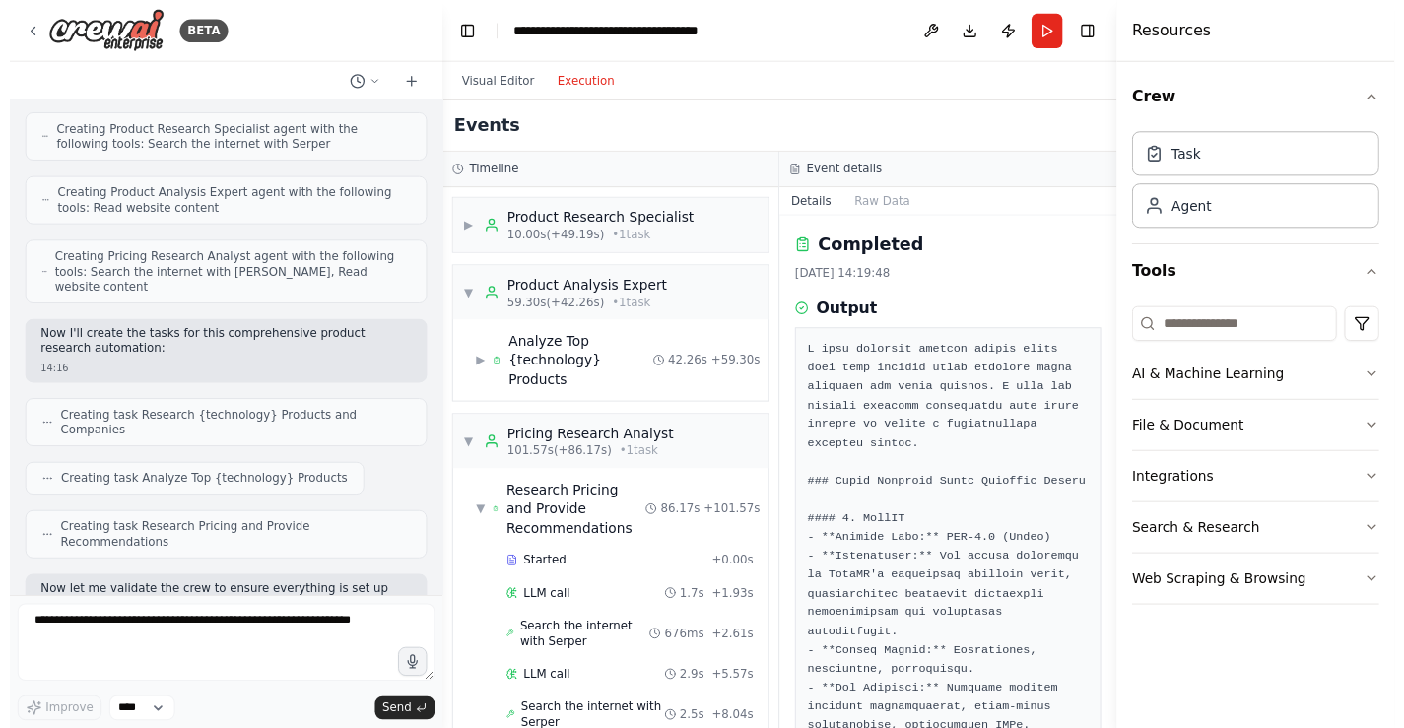
scroll to position [0, 0]
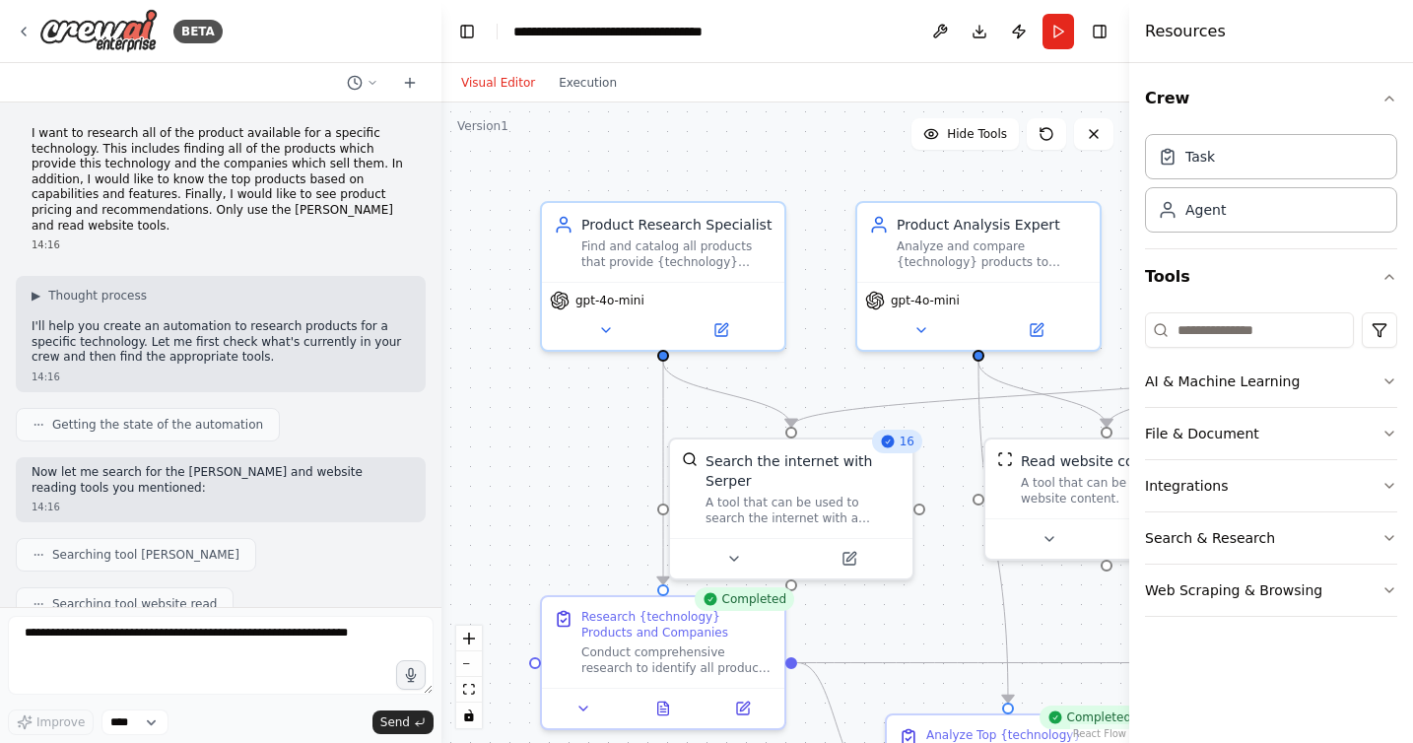
click at [483, 82] on button "Visual Editor" at bounding box center [498, 83] width 98 height 24
click at [616, 321] on button at bounding box center [605, 326] width 111 height 24
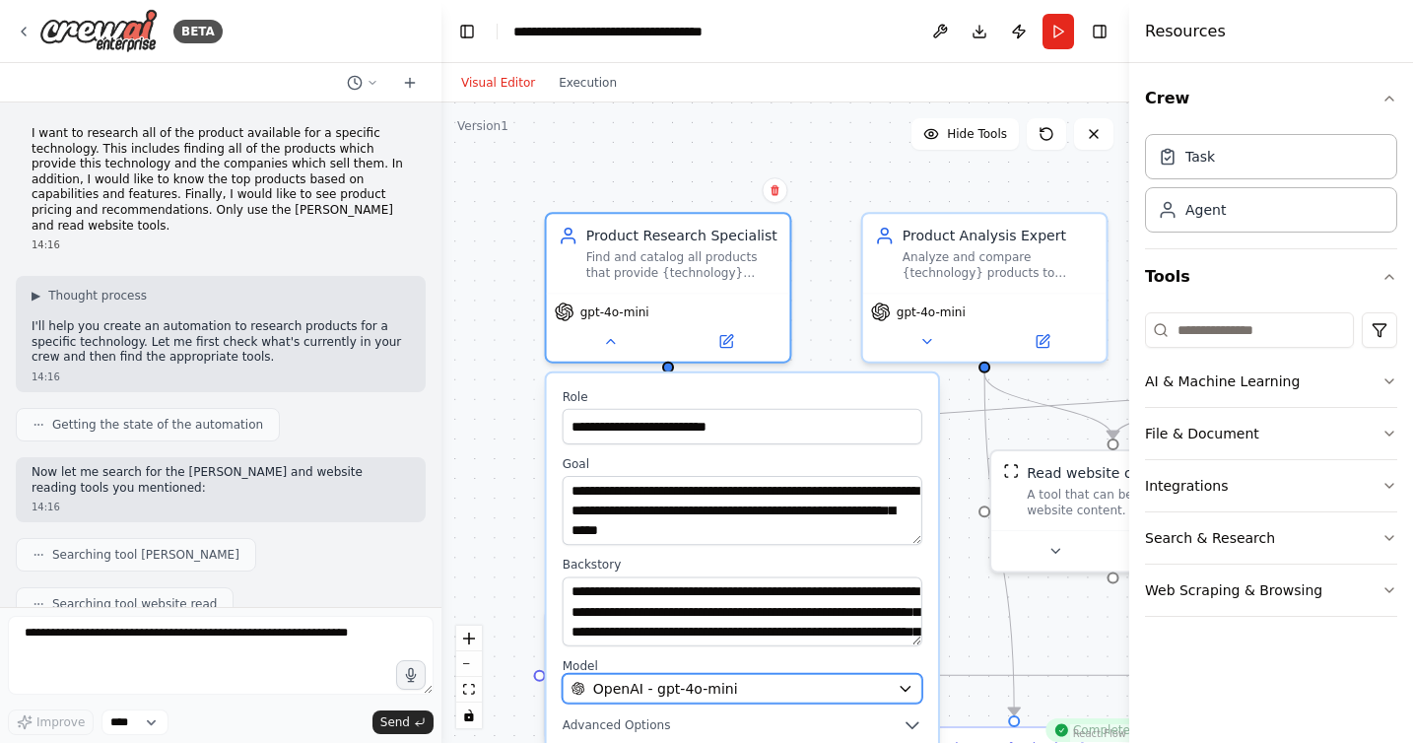
click at [909, 691] on icon "button" at bounding box center [905, 689] width 16 height 16
click at [906, 687] on icon "button" at bounding box center [904, 689] width 9 height 5
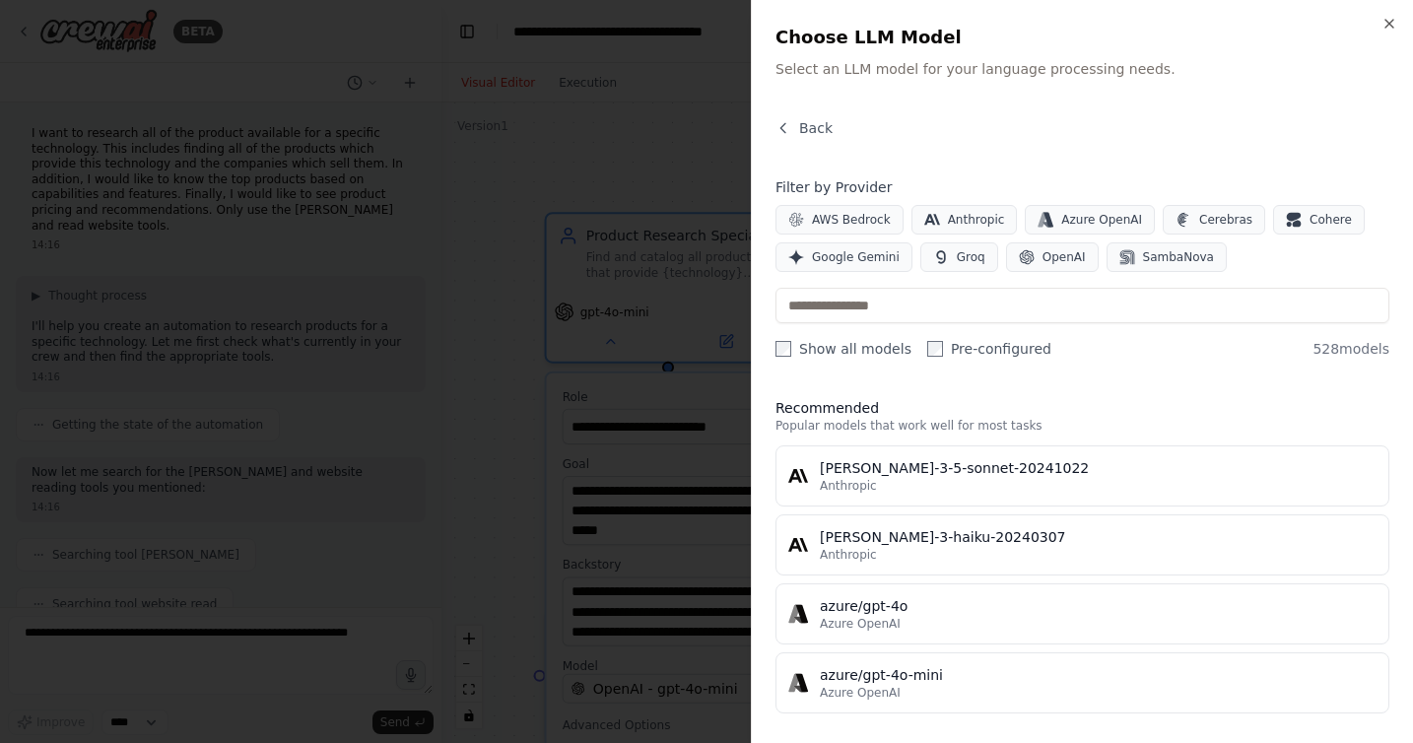
click at [557, 148] on div at bounding box center [706, 371] width 1413 height 743
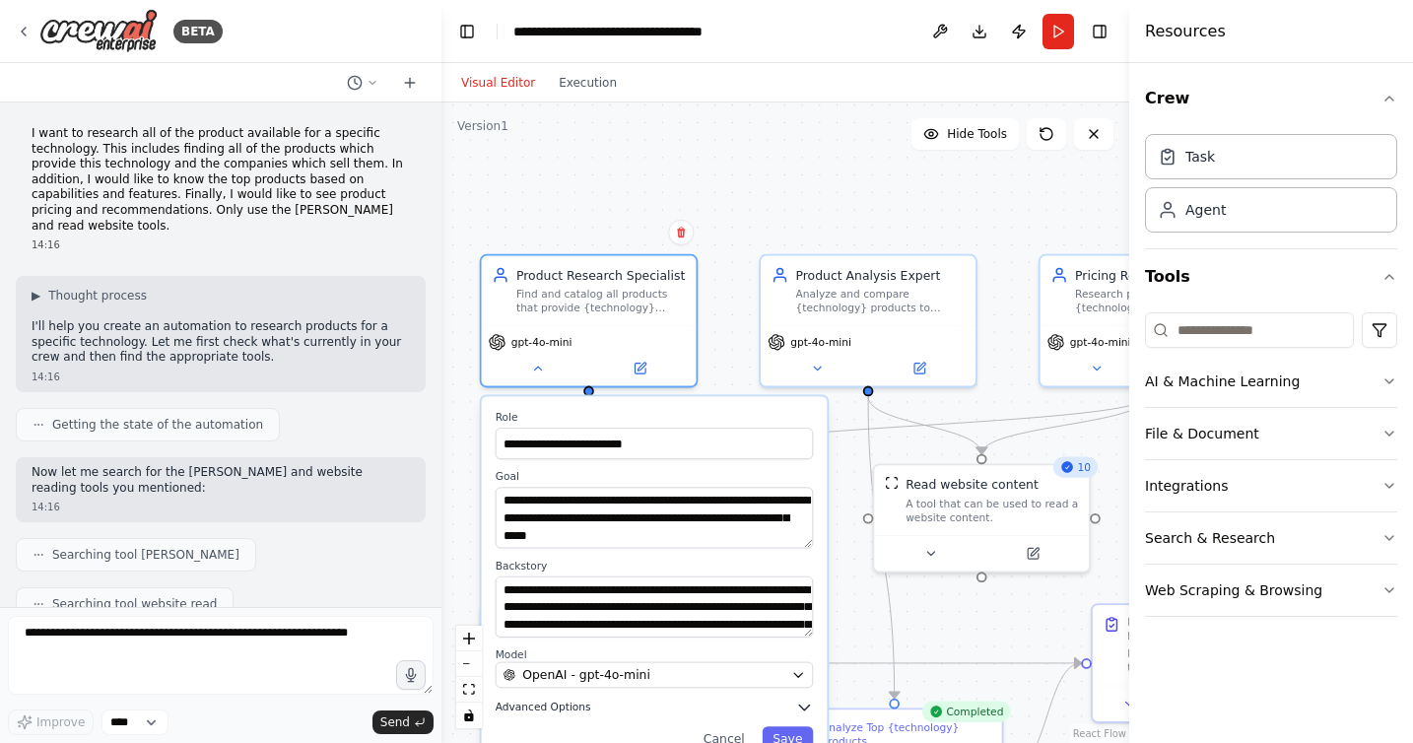
click at [806, 705] on icon "button" at bounding box center [804, 706] width 10 height 5
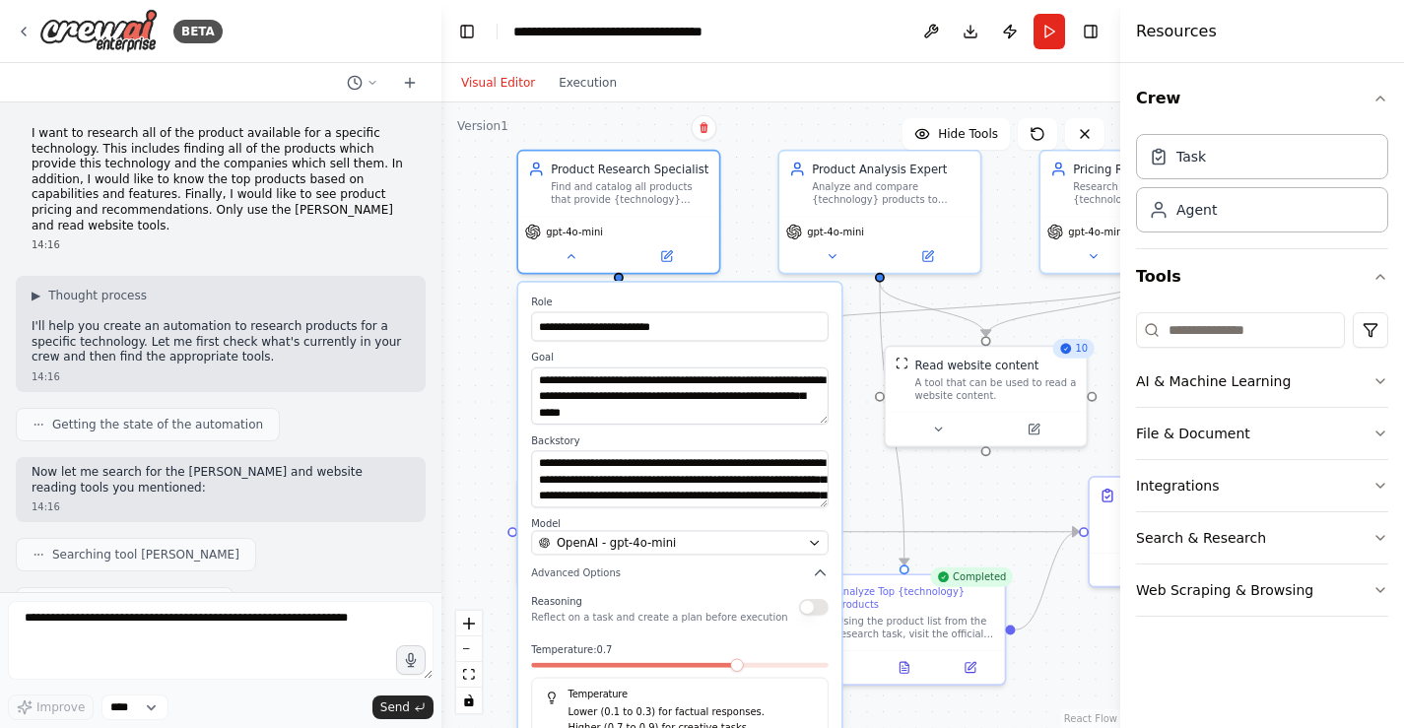
drag, startPoint x: 821, startPoint y: 249, endPoint x: 836, endPoint y: 117, distance: 133.0
click at [836, 117] on div ".deletable-edge-delete-btn { width: 20px; height: 20px; border: 0px solid #ffff…" at bounding box center [780, 415] width 679 height 626
click at [559, 254] on button at bounding box center [571, 253] width 93 height 20
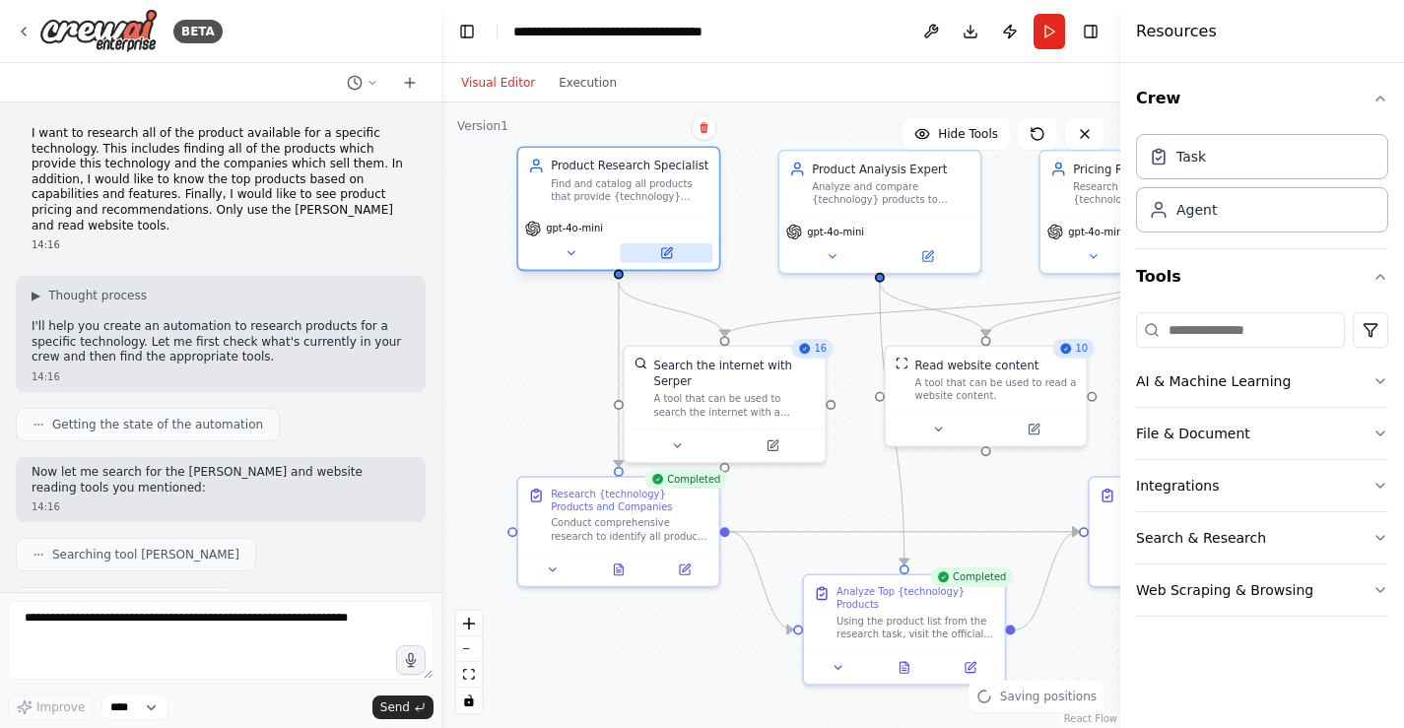
click at [656, 251] on button at bounding box center [667, 253] width 93 height 20
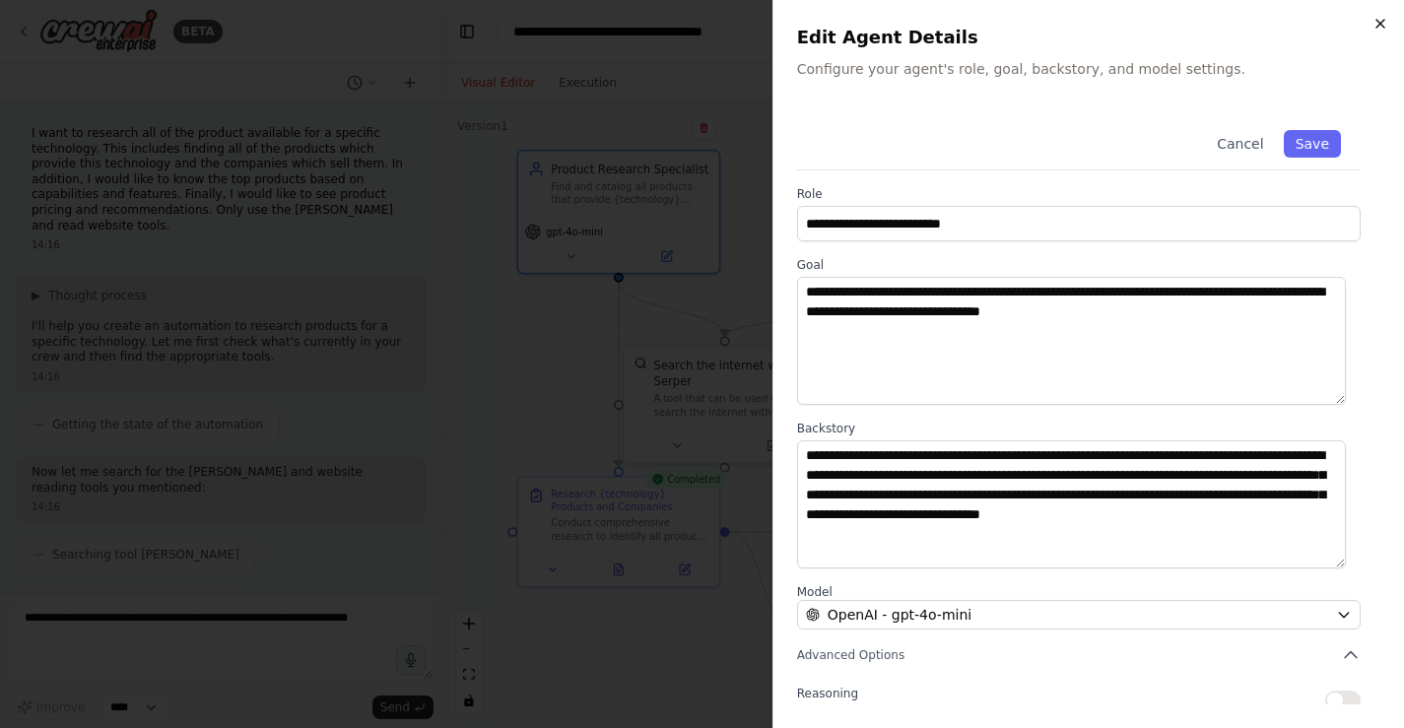
click at [1135, 21] on icon "button" at bounding box center [1380, 24] width 16 height 16
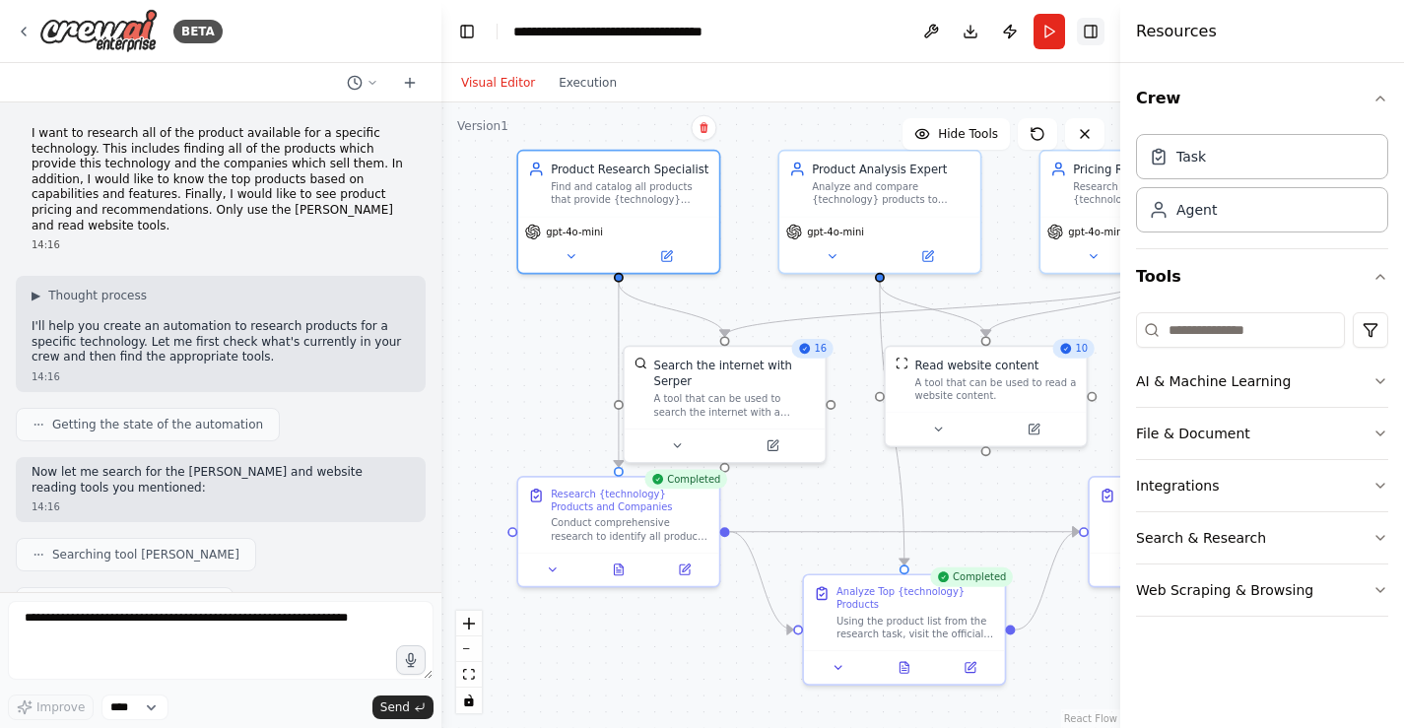
click at [1093, 28] on button "Toggle Right Sidebar" at bounding box center [1091, 32] width 28 height 28
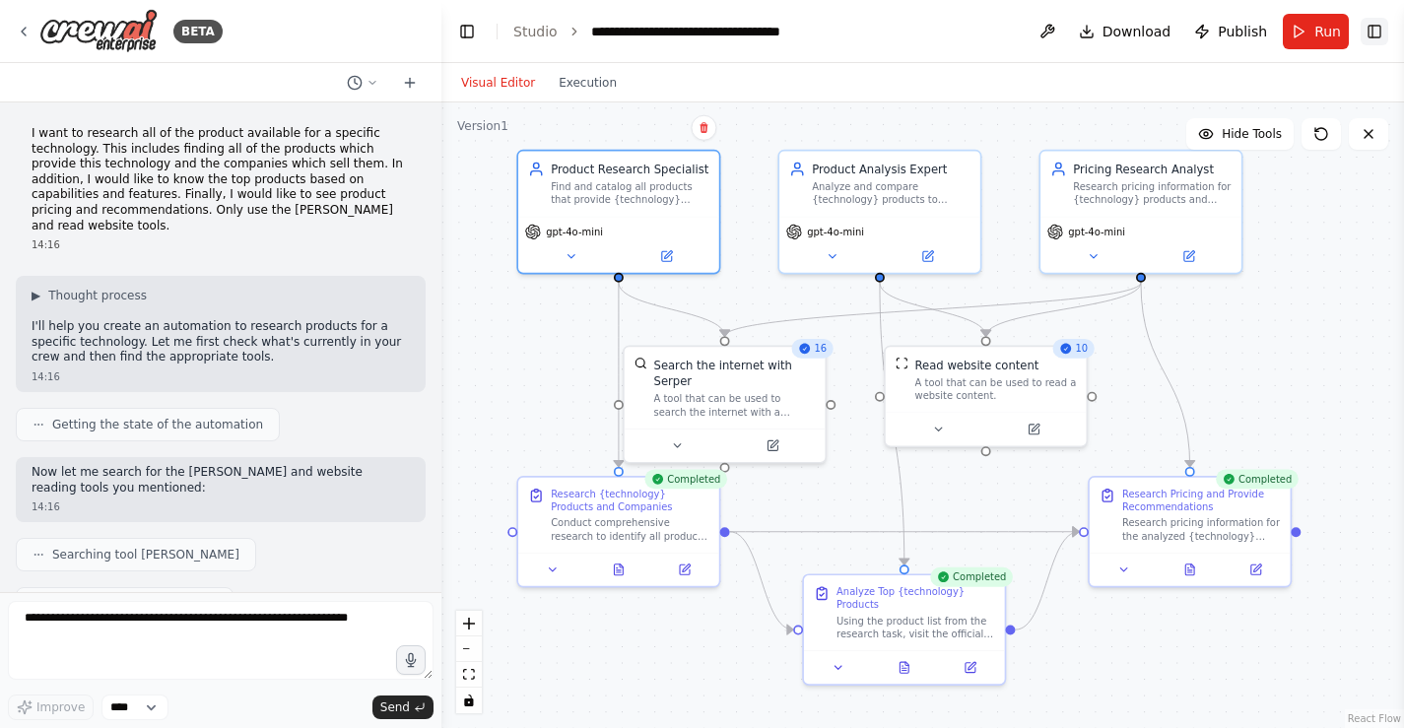
click at [1135, 28] on button "Toggle Right Sidebar" at bounding box center [1375, 32] width 28 height 28
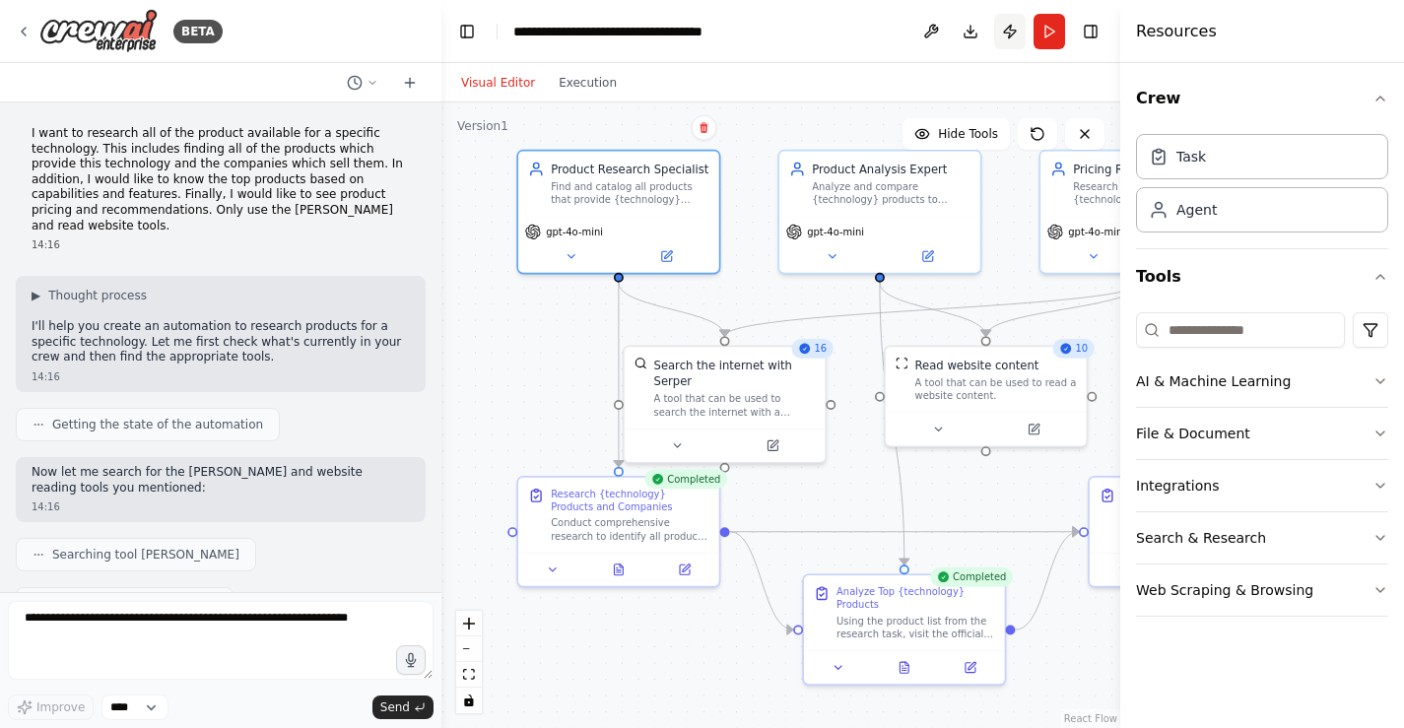
click at [1015, 31] on button "Publish" at bounding box center [1010, 31] width 32 height 35
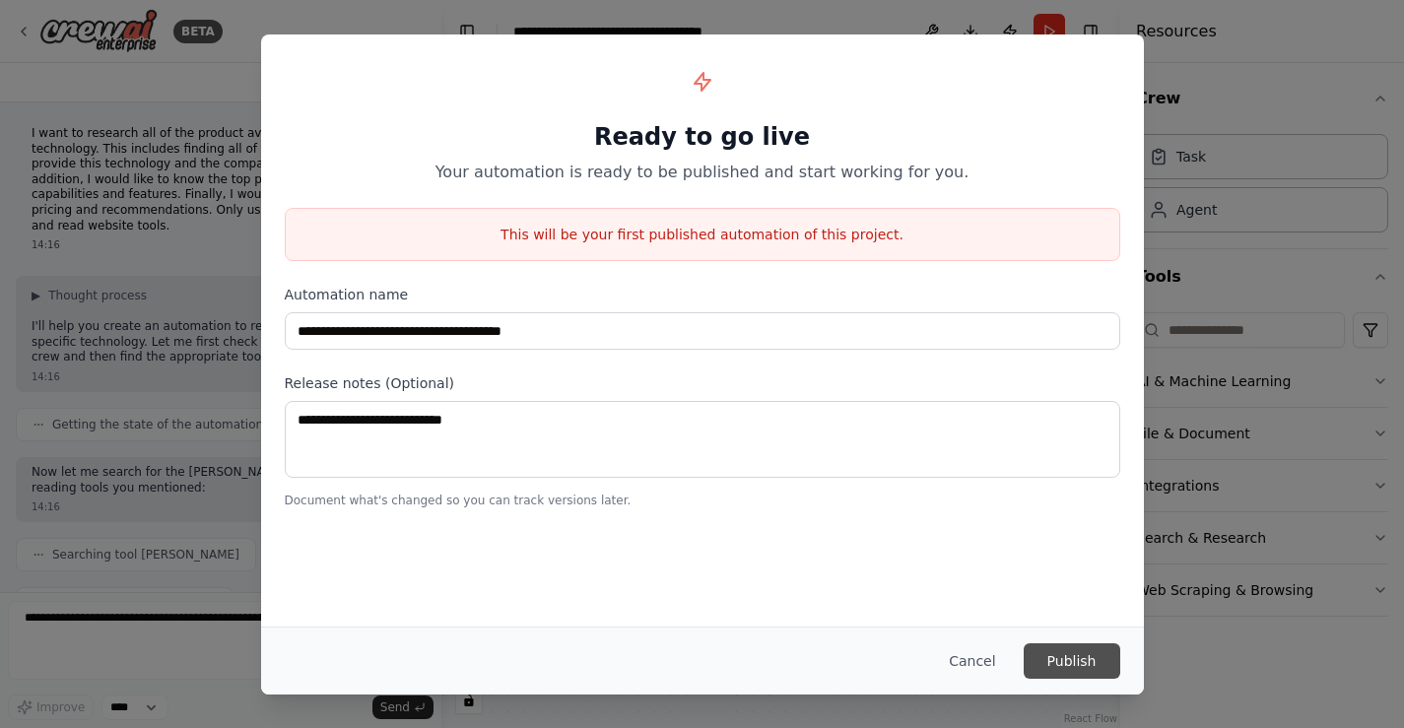
click at [1081, 654] on button "Publish" at bounding box center [1072, 660] width 97 height 35
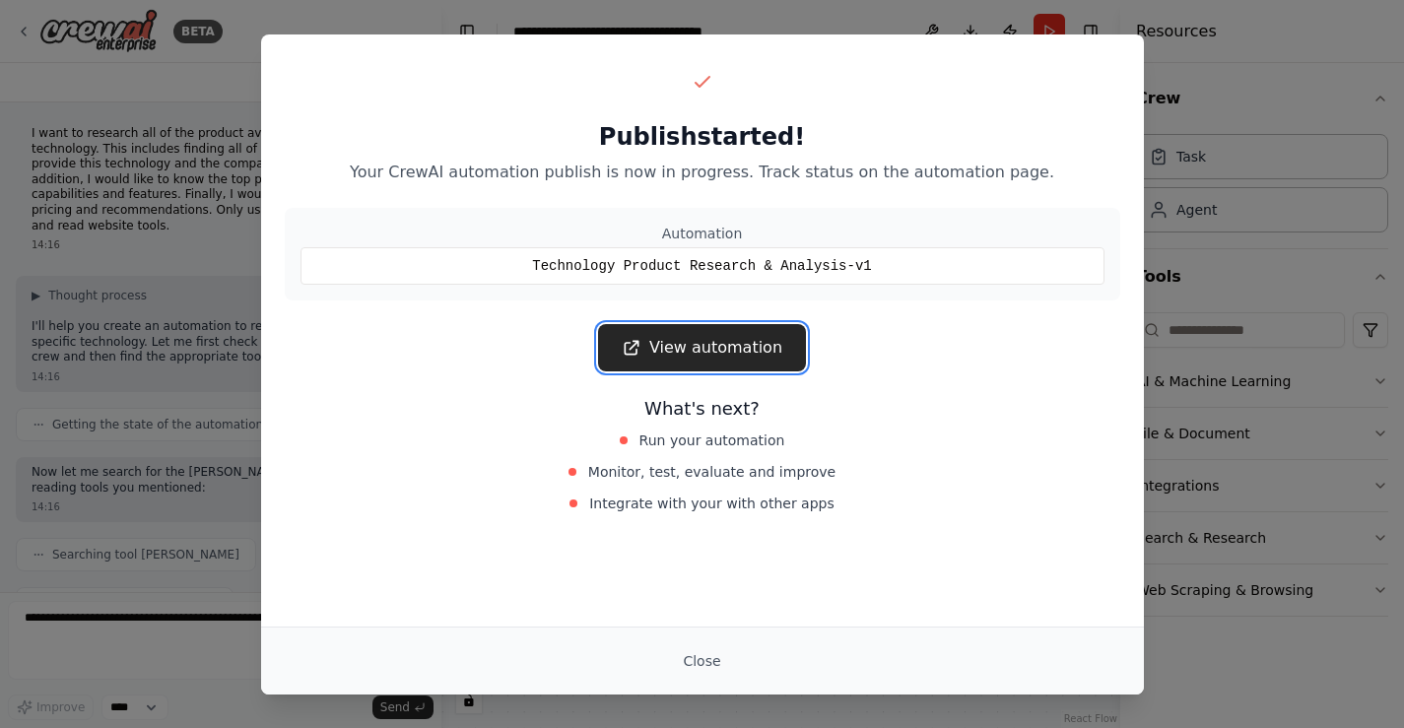
click at [718, 345] on link "View automation" at bounding box center [702, 347] width 208 height 47
click at [734, 345] on link "View automation" at bounding box center [701, 346] width 208 height 47
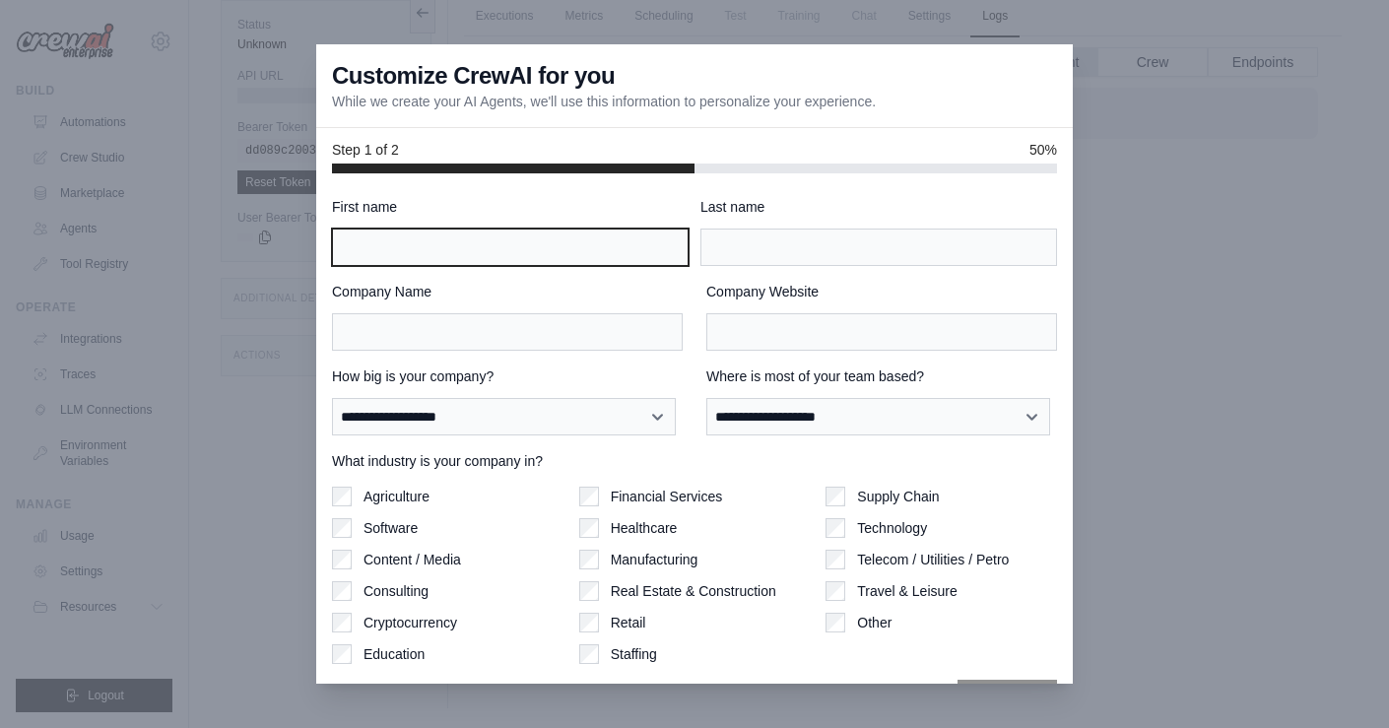
click at [539, 249] on input "First name" at bounding box center [510, 247] width 357 height 37
type input "*****"
type input "********"
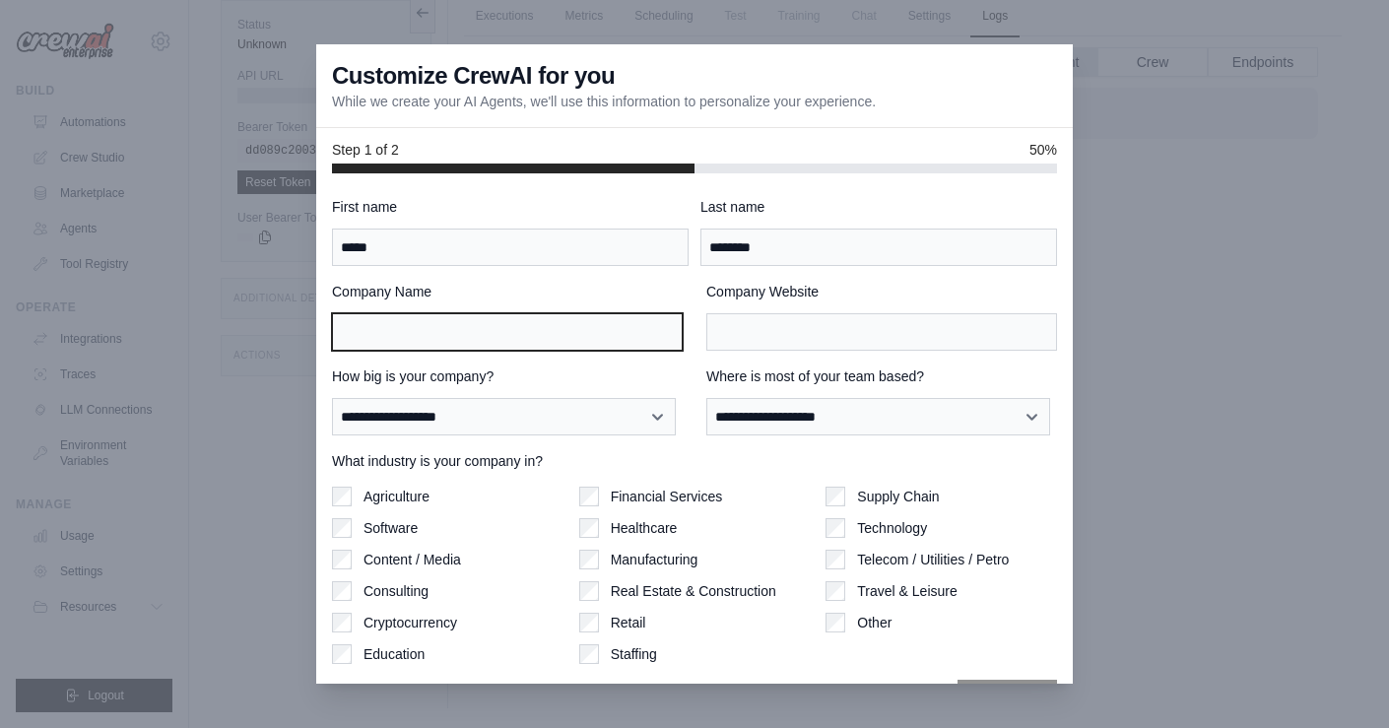
click at [459, 337] on input "Company Name" at bounding box center [507, 331] width 351 height 37
type input "*********"
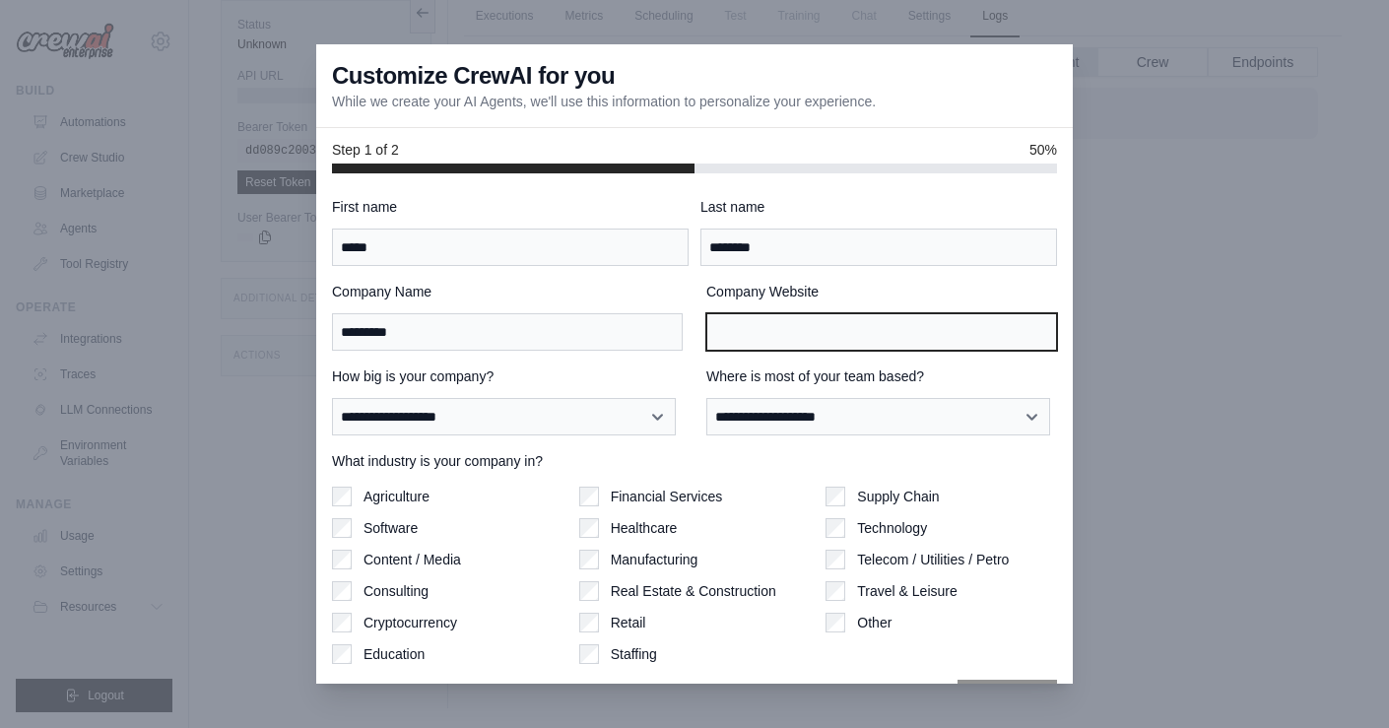
click at [797, 327] on input "Company Website" at bounding box center [881, 331] width 351 height 37
type input "**********"
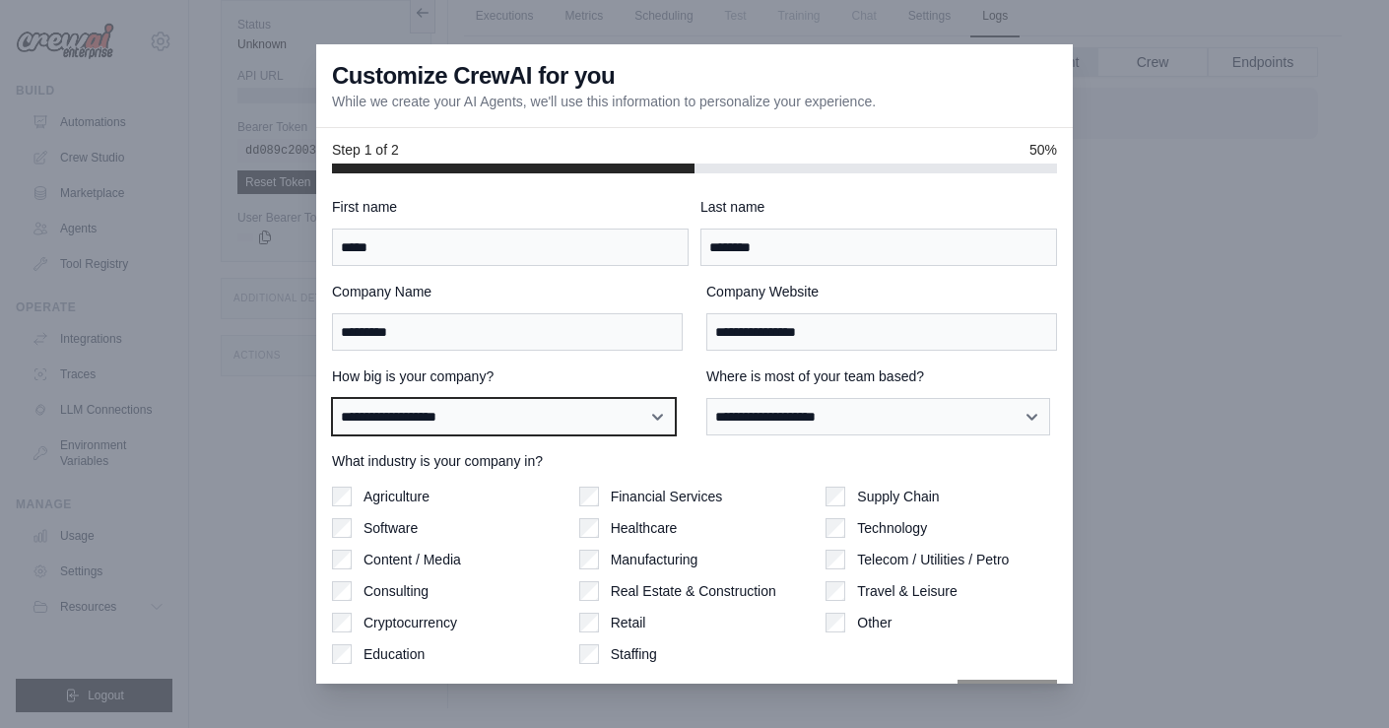
click at [550, 421] on select "**********" at bounding box center [504, 416] width 344 height 37
select select "**********"
click at [332, 398] on select "**********" at bounding box center [504, 416] width 344 height 37
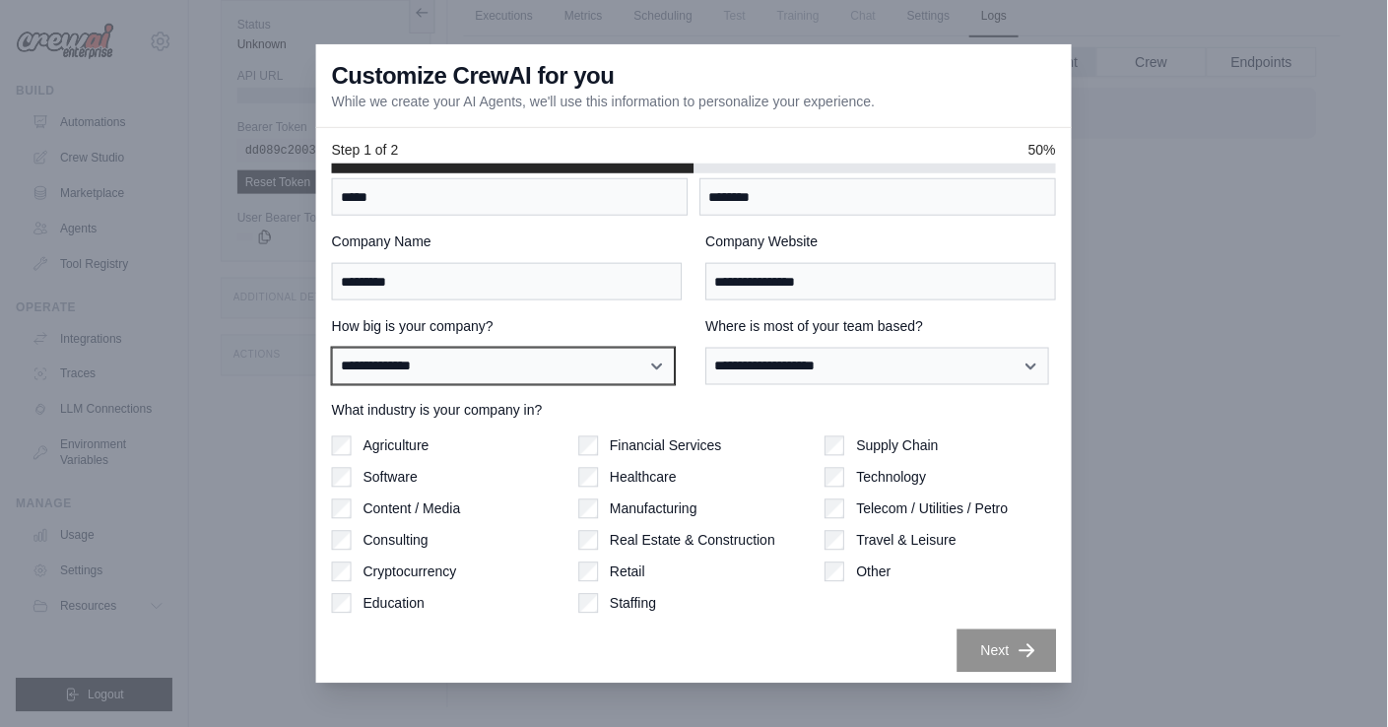
scroll to position [55, 0]
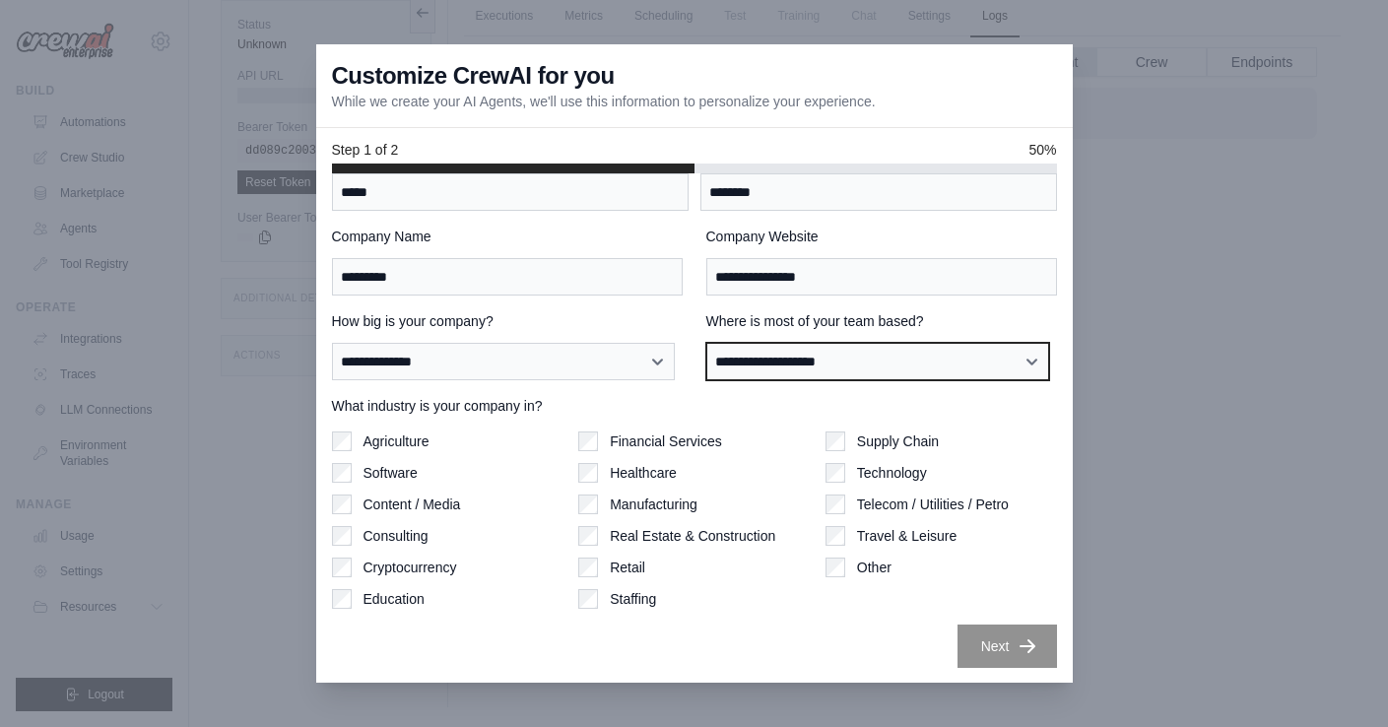
click at [944, 362] on select "**********" at bounding box center [878, 361] width 344 height 37
select select "**********"
click at [706, 343] on select "**********" at bounding box center [878, 361] width 344 height 37
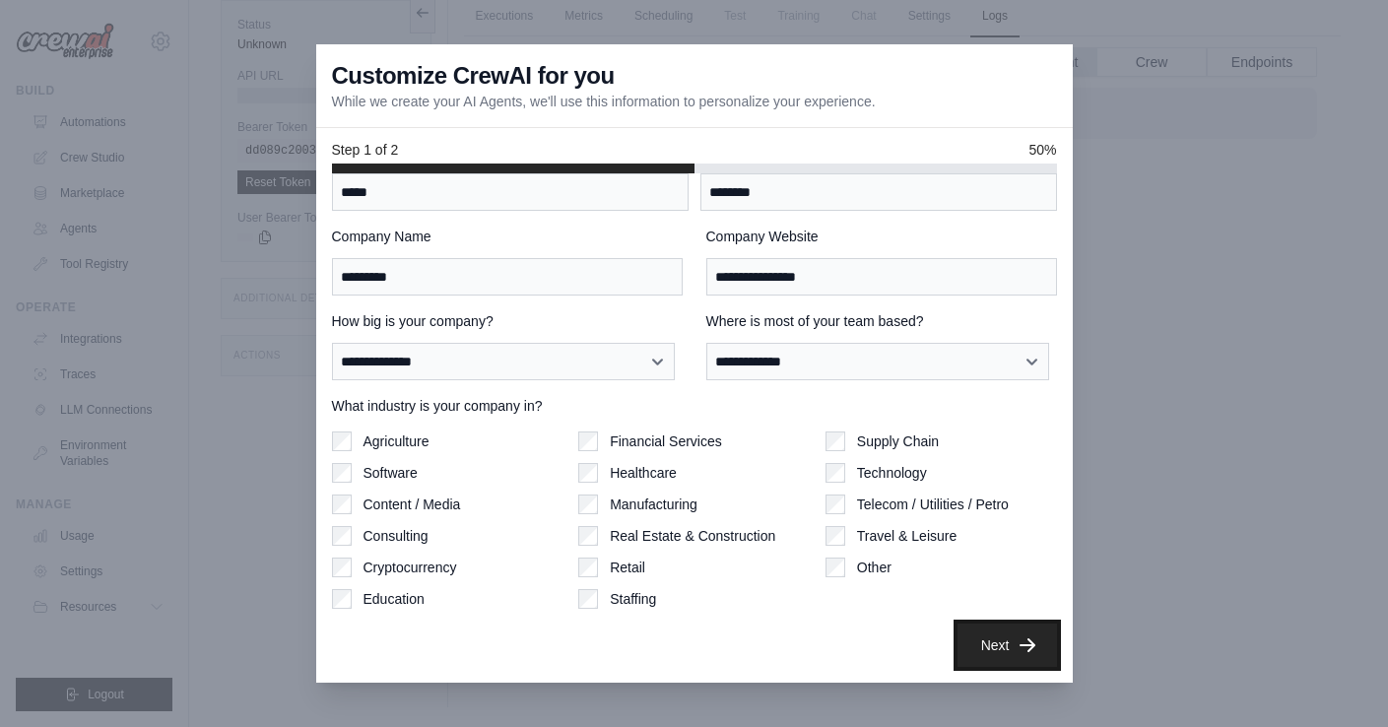
click at [976, 638] on button "Next" at bounding box center [1008, 645] width 100 height 43
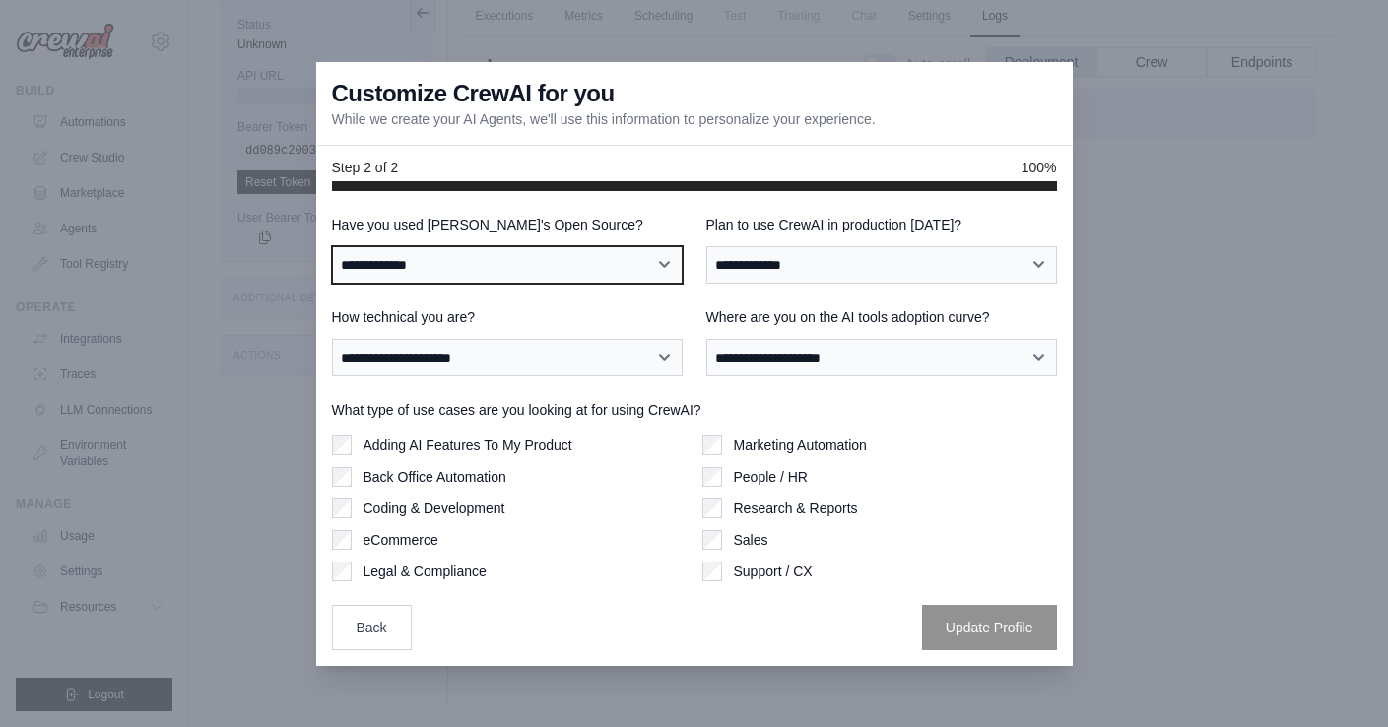
click at [528, 269] on select "**********" at bounding box center [507, 264] width 351 height 37
select select "**"
click at [332, 246] on select "**********" at bounding box center [507, 264] width 351 height 37
click at [522, 267] on select "**********" at bounding box center [507, 264] width 351 height 37
click at [332, 246] on select "**********" at bounding box center [507, 264] width 351 height 37
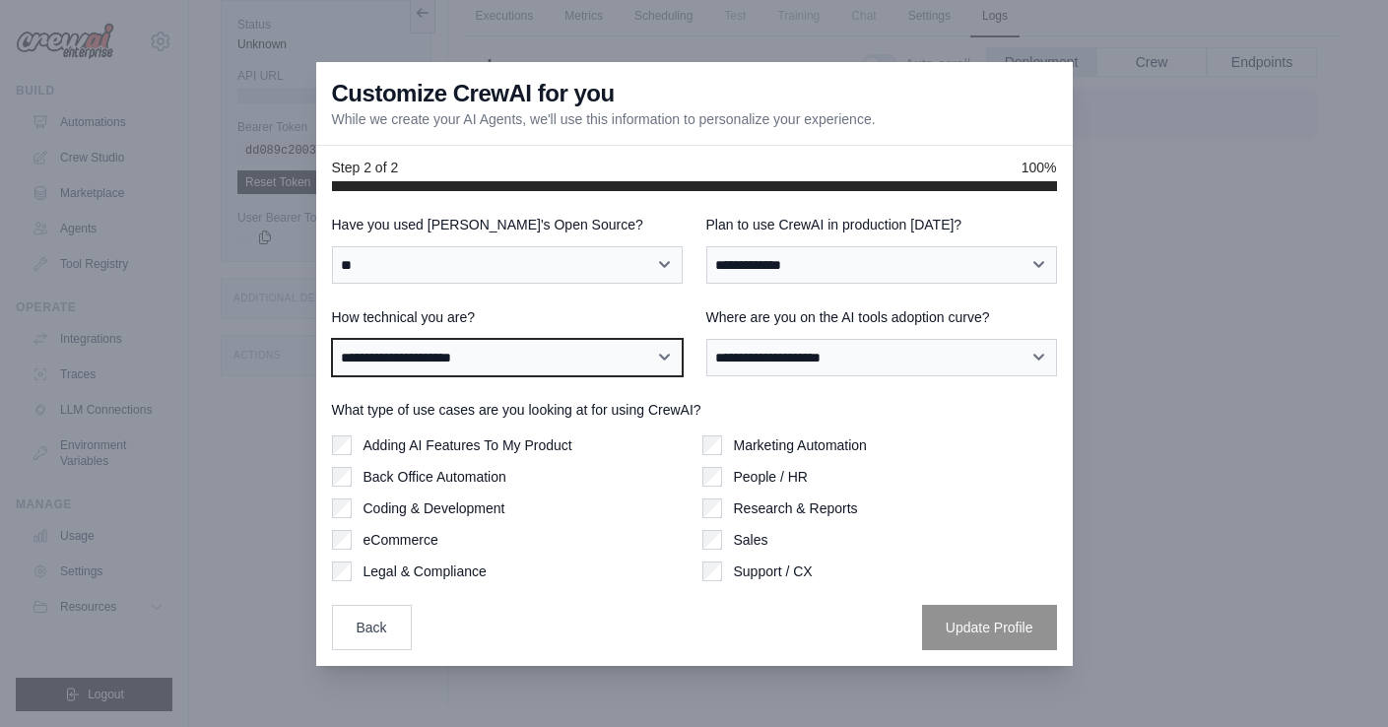
click at [579, 359] on select "**********" at bounding box center [507, 357] width 351 height 37
select select "**********"
click at [332, 339] on select "**********" at bounding box center [507, 357] width 351 height 37
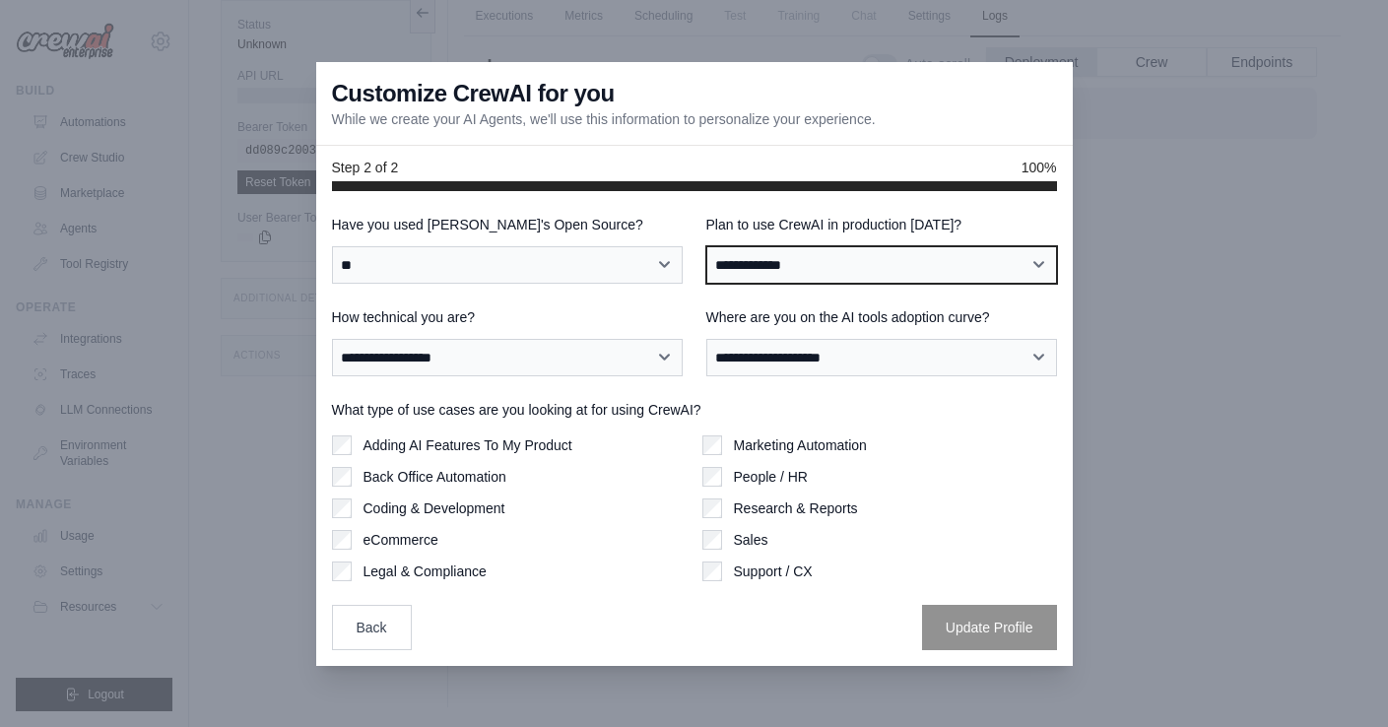
click at [907, 258] on select "**********" at bounding box center [881, 264] width 351 height 37
select select "****"
click at [706, 246] on select "**********" at bounding box center [881, 264] width 351 height 37
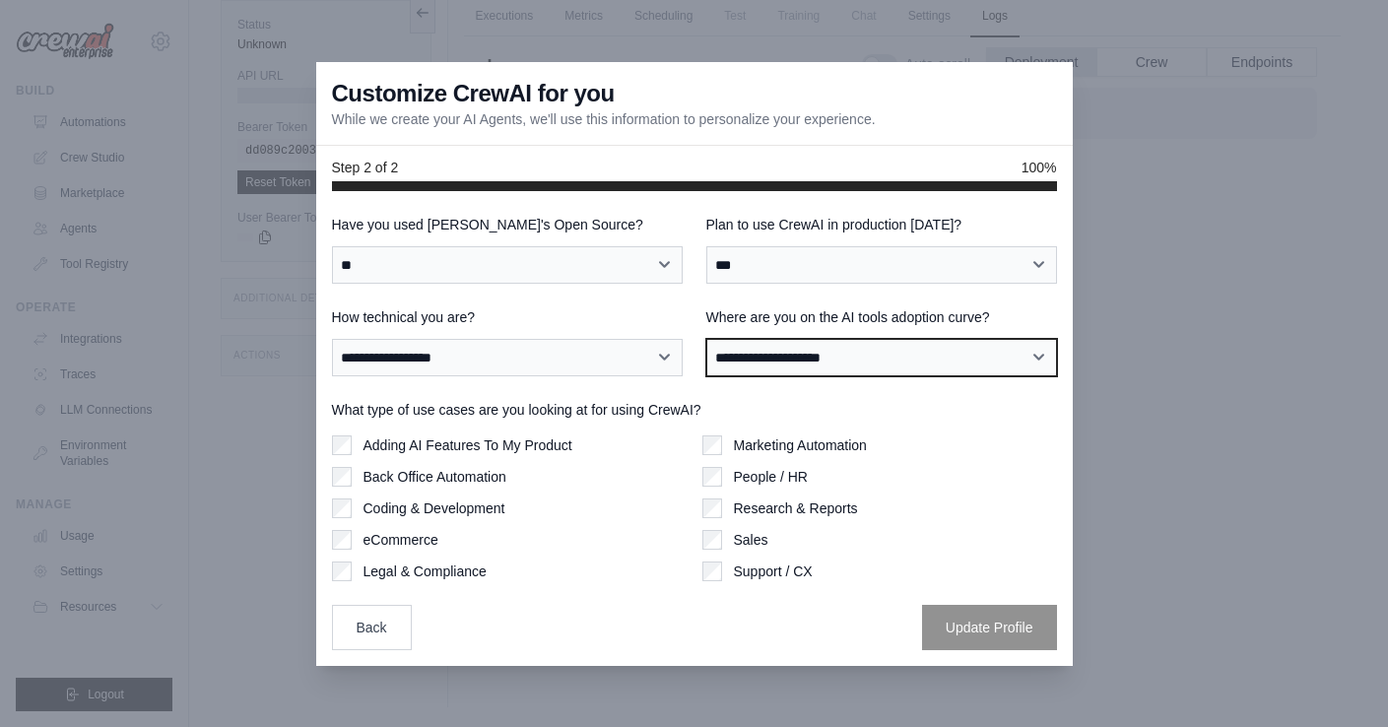
click at [900, 357] on select "**********" at bounding box center [881, 357] width 351 height 37
select select "**********"
click at [706, 339] on select "**********" at bounding box center [881, 357] width 351 height 37
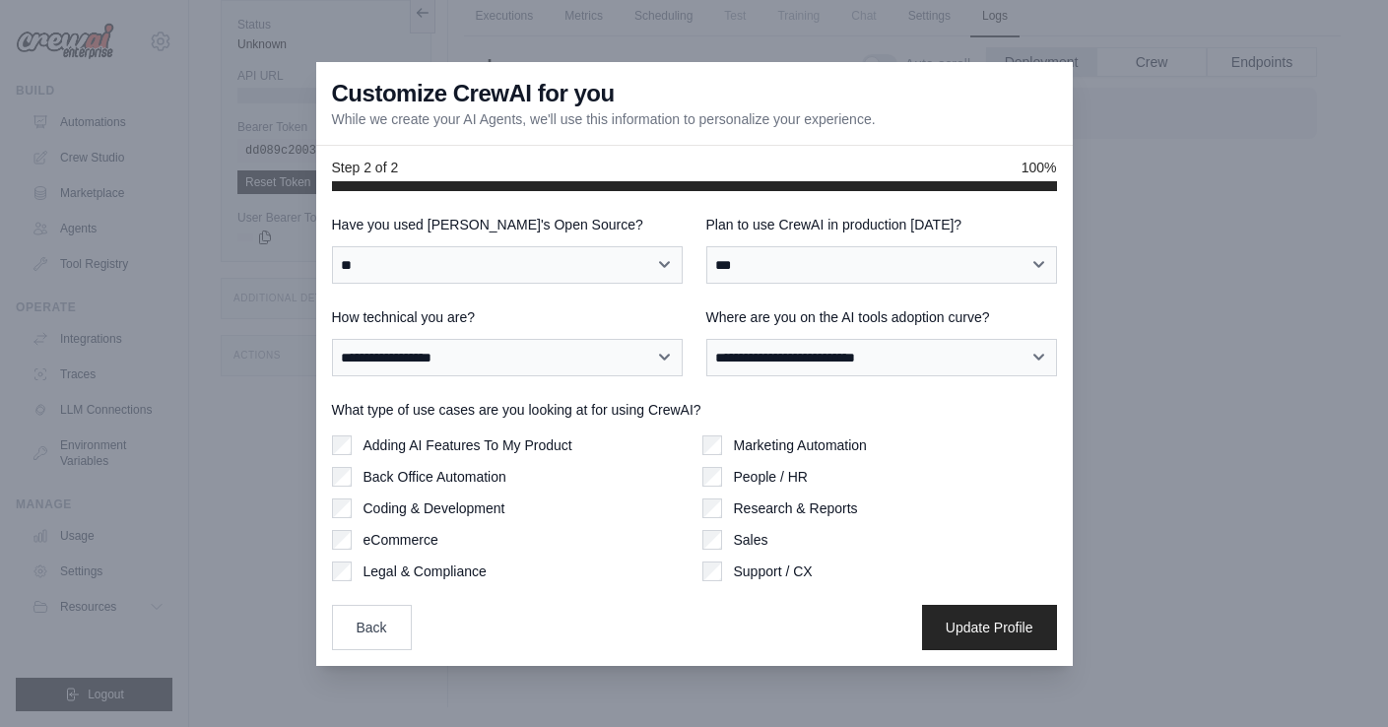
click at [703, 461] on div "Marketing Automation People / HR Research & Reports Sales Support / CX" at bounding box center [879, 508] width 355 height 146
click at [982, 624] on button "Update Profile" at bounding box center [989, 626] width 135 height 45
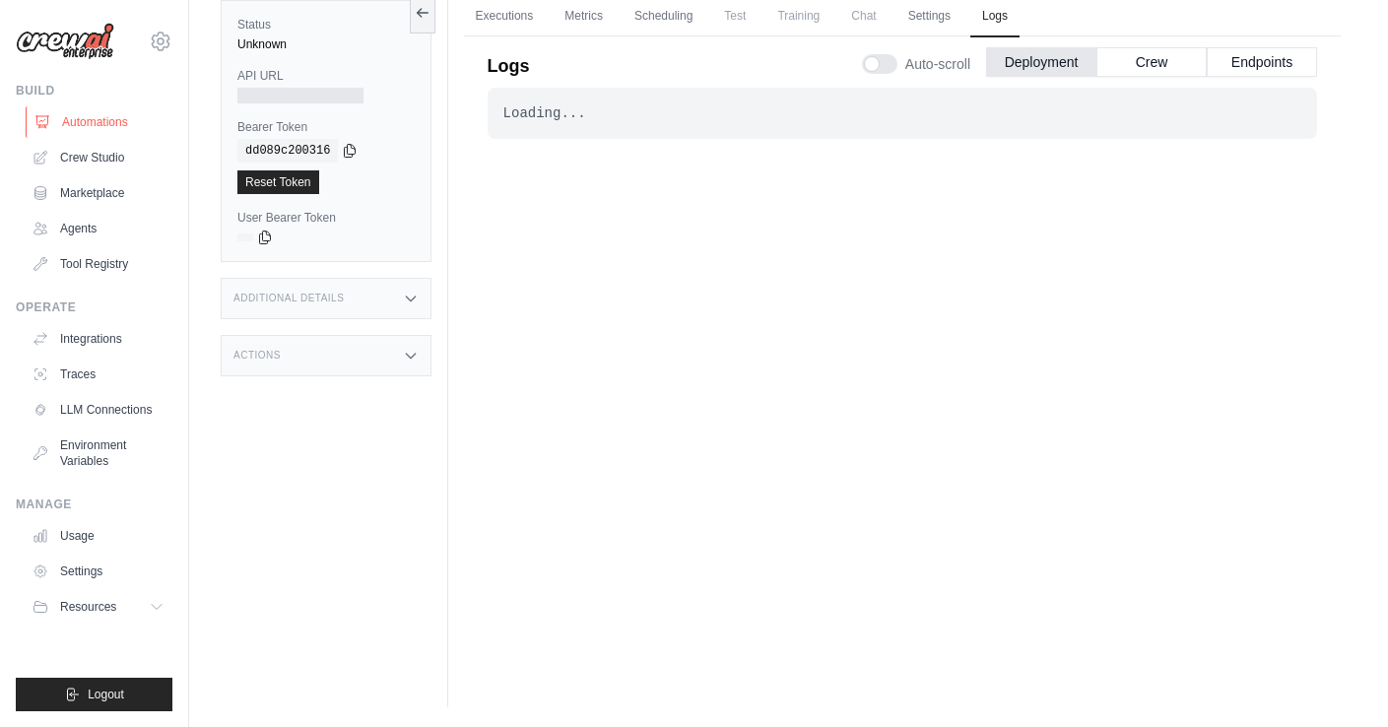
click at [136, 115] on link "Automations" at bounding box center [100, 122] width 149 height 32
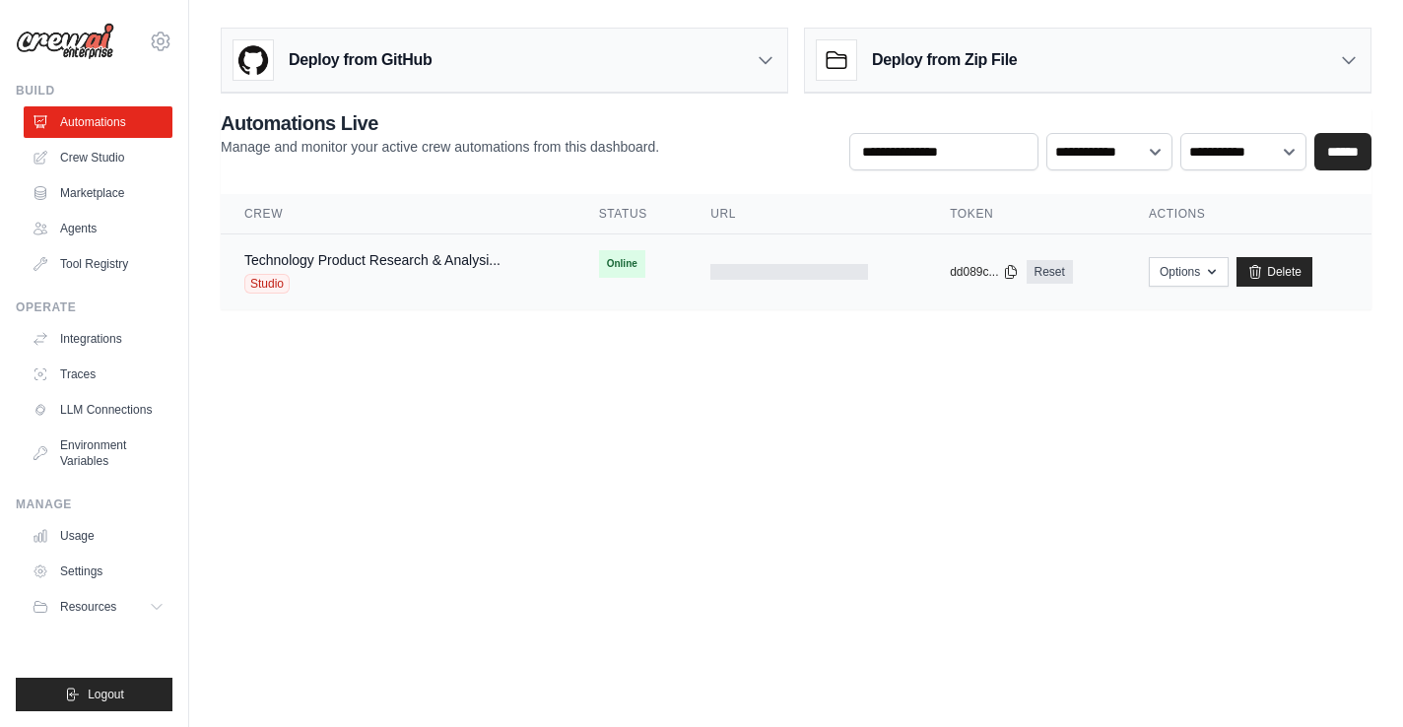
click at [275, 283] on span "Studio" at bounding box center [266, 284] width 45 height 20
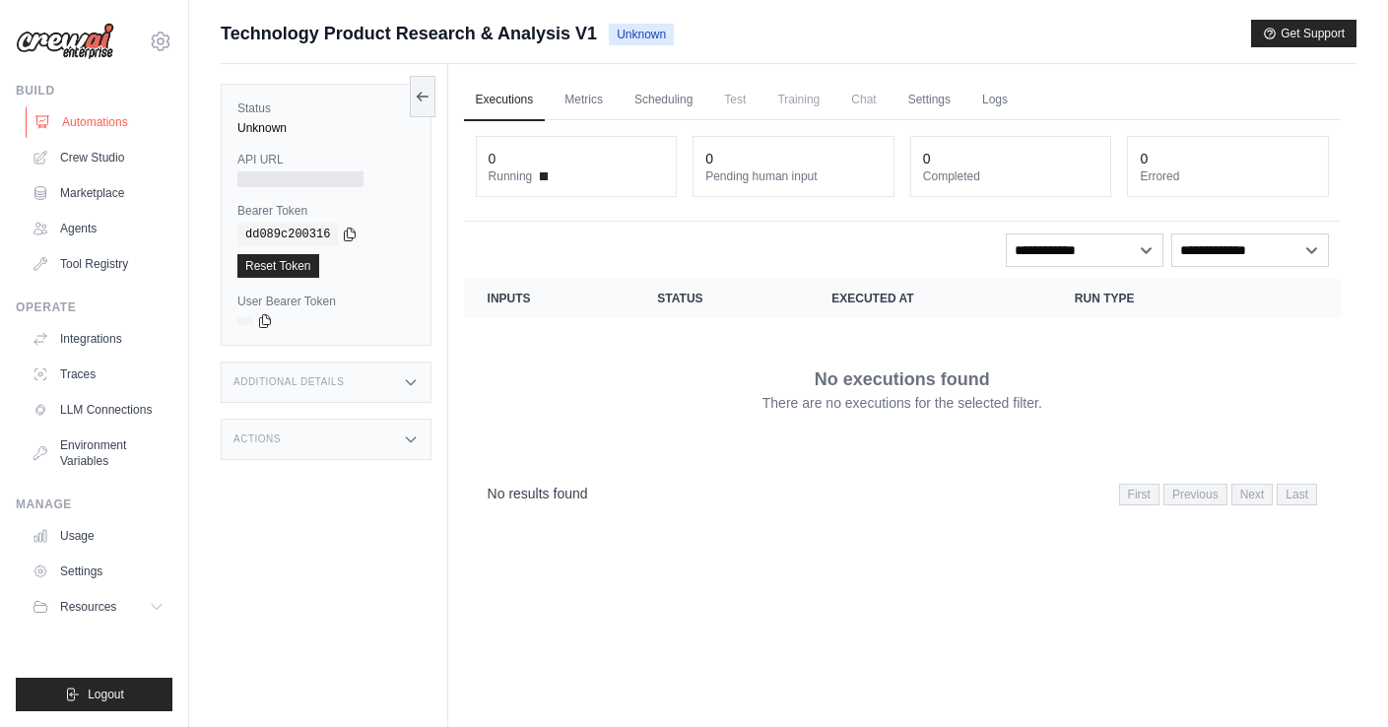
click at [103, 117] on link "Automations" at bounding box center [100, 122] width 149 height 32
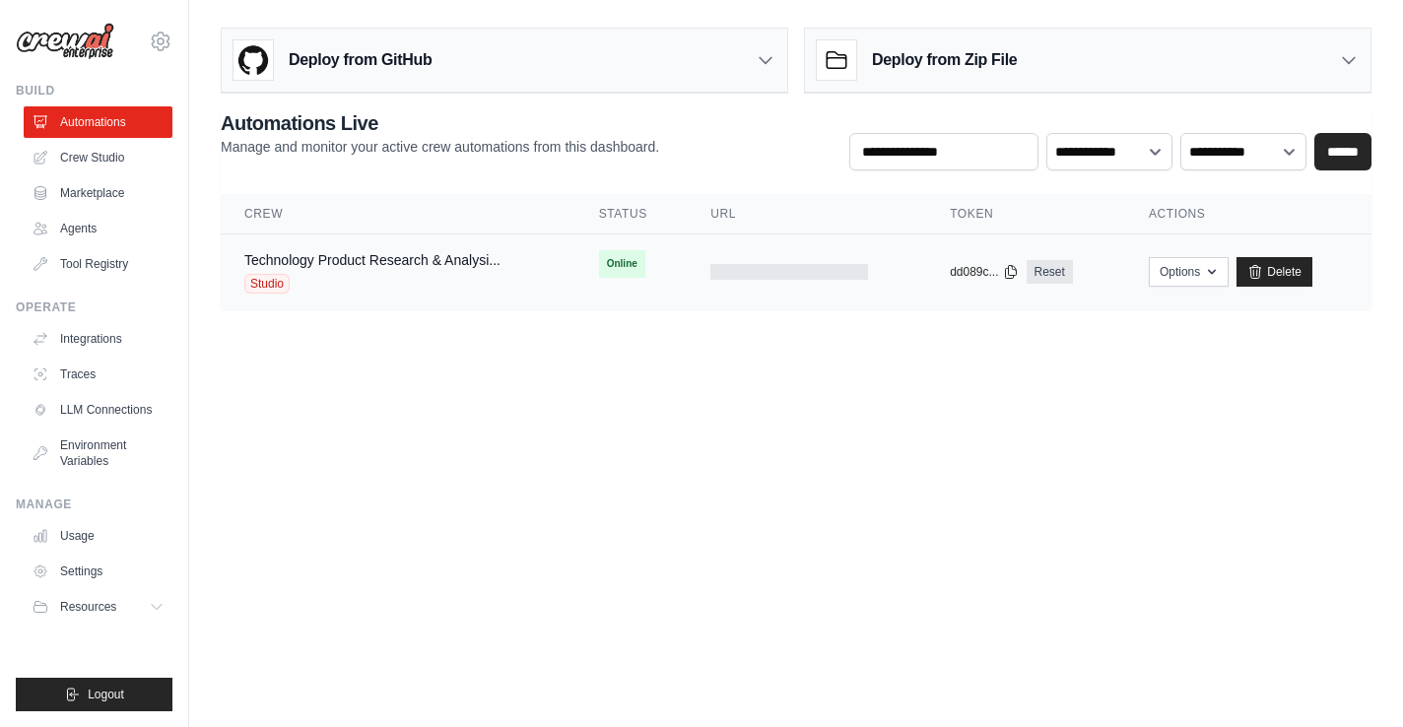
click at [779, 262] on td at bounding box center [806, 272] width 239 height 76
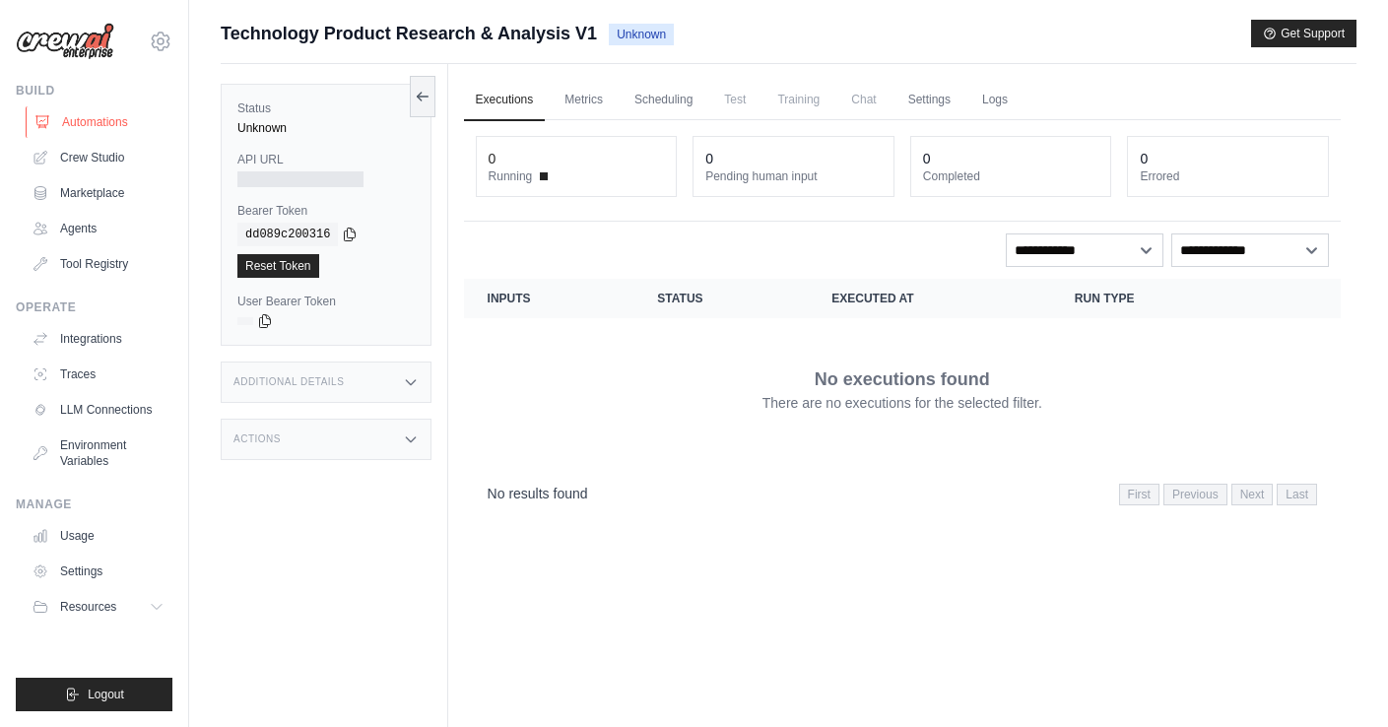
click at [66, 116] on link "Automations" at bounding box center [100, 122] width 149 height 32
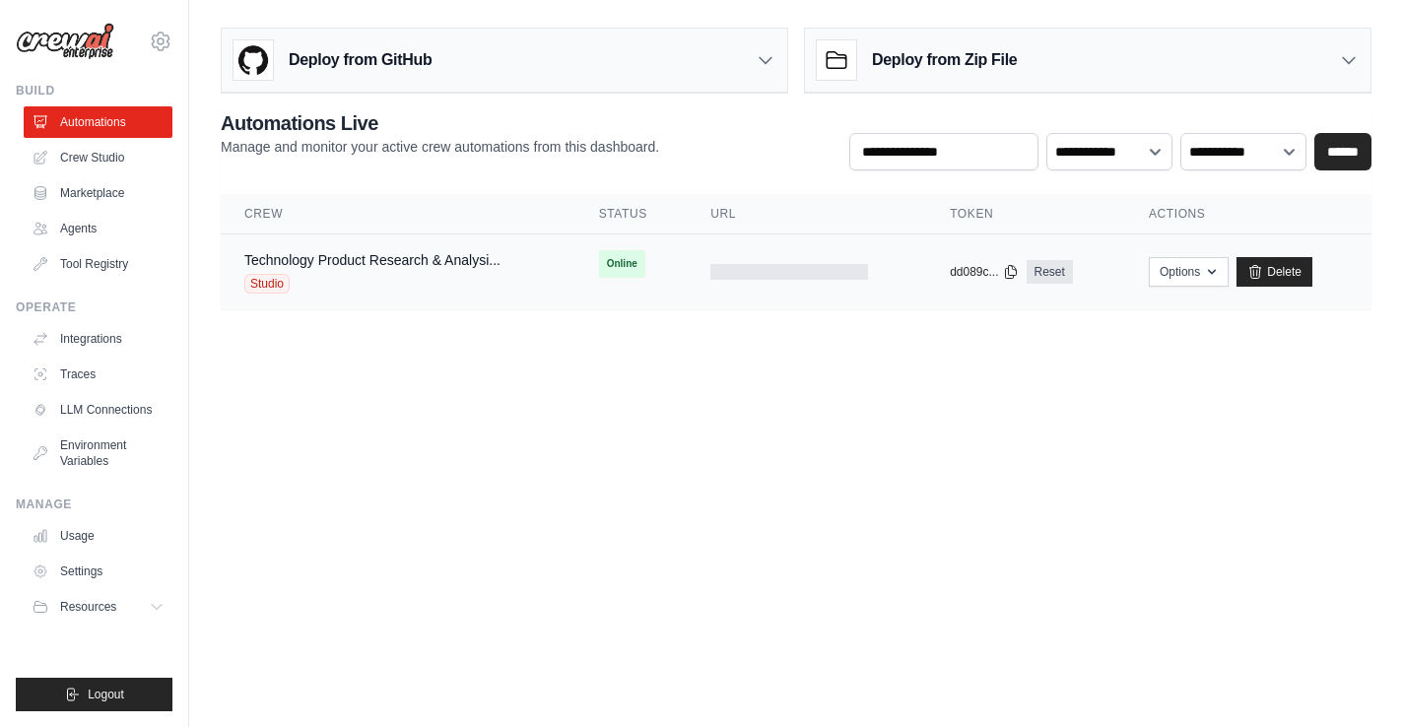
click at [278, 283] on span "Studio" at bounding box center [266, 284] width 45 height 20
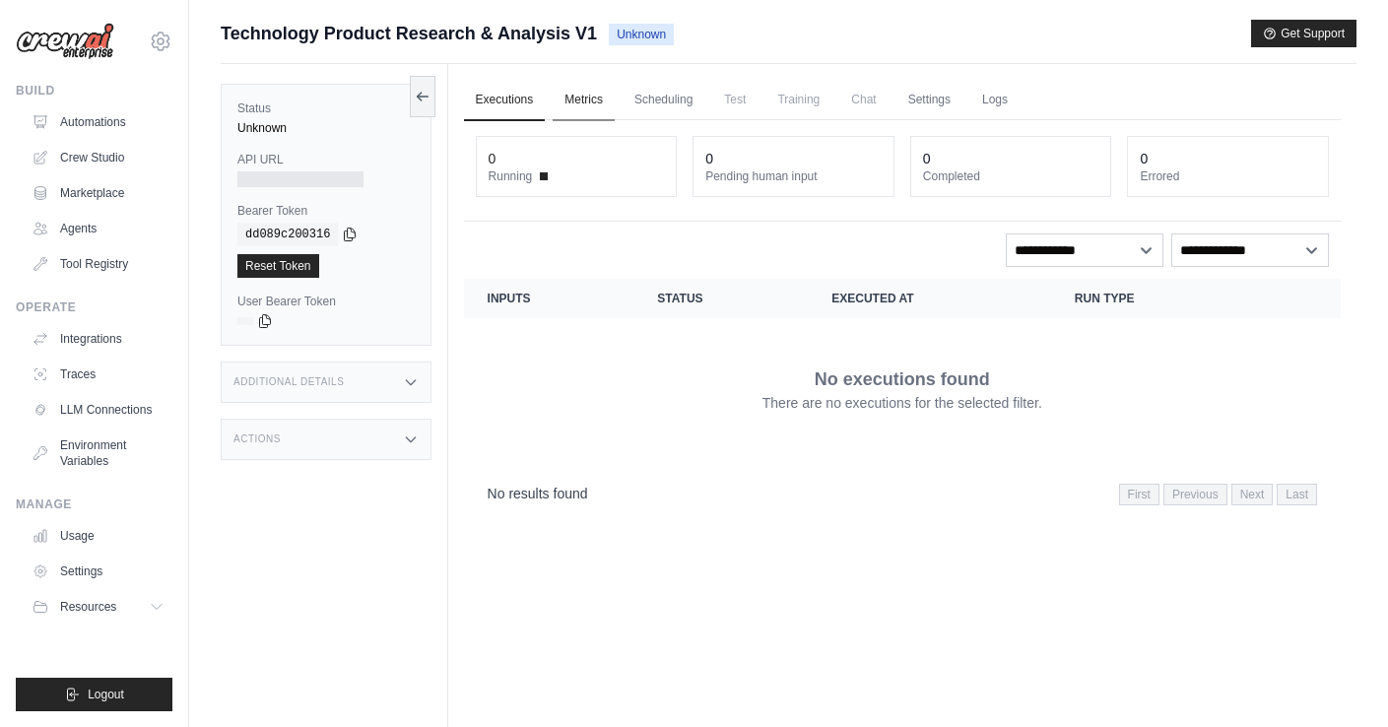
click at [595, 98] on link "Metrics" at bounding box center [584, 100] width 62 height 41
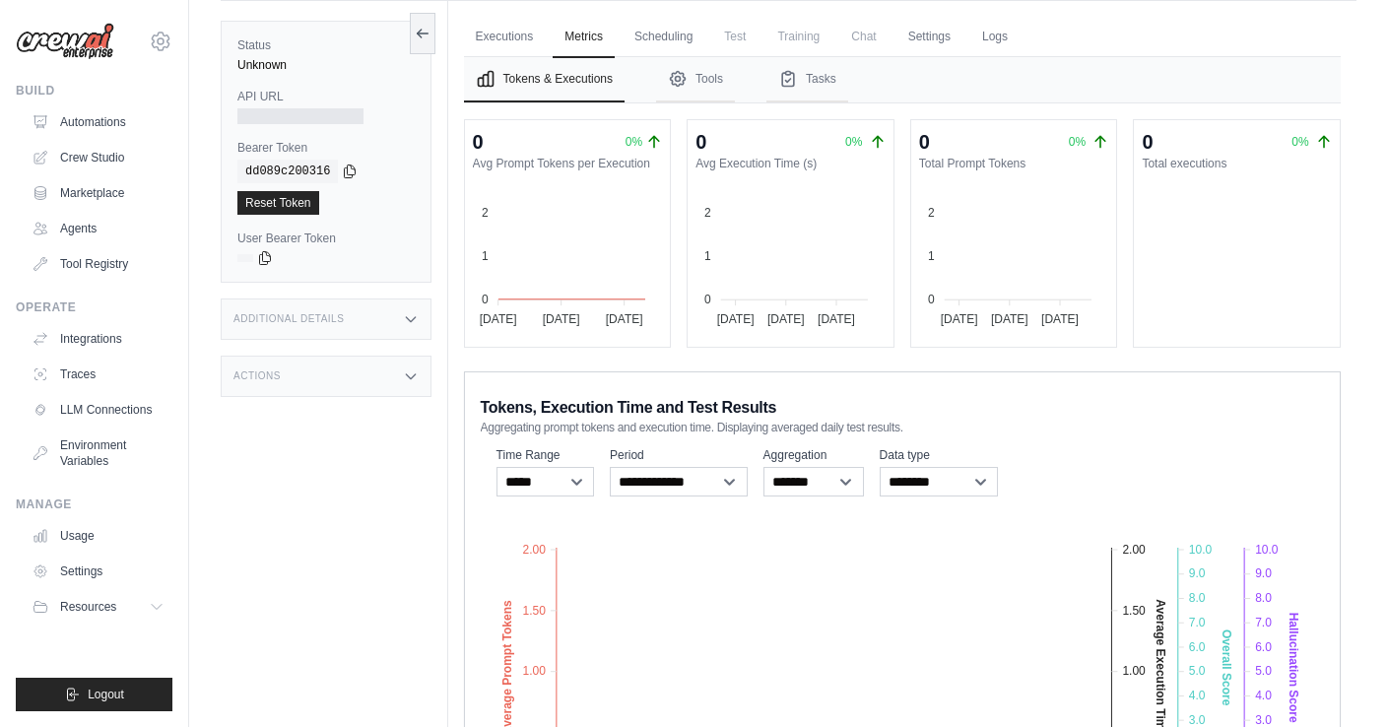
scroll to position [108, 0]
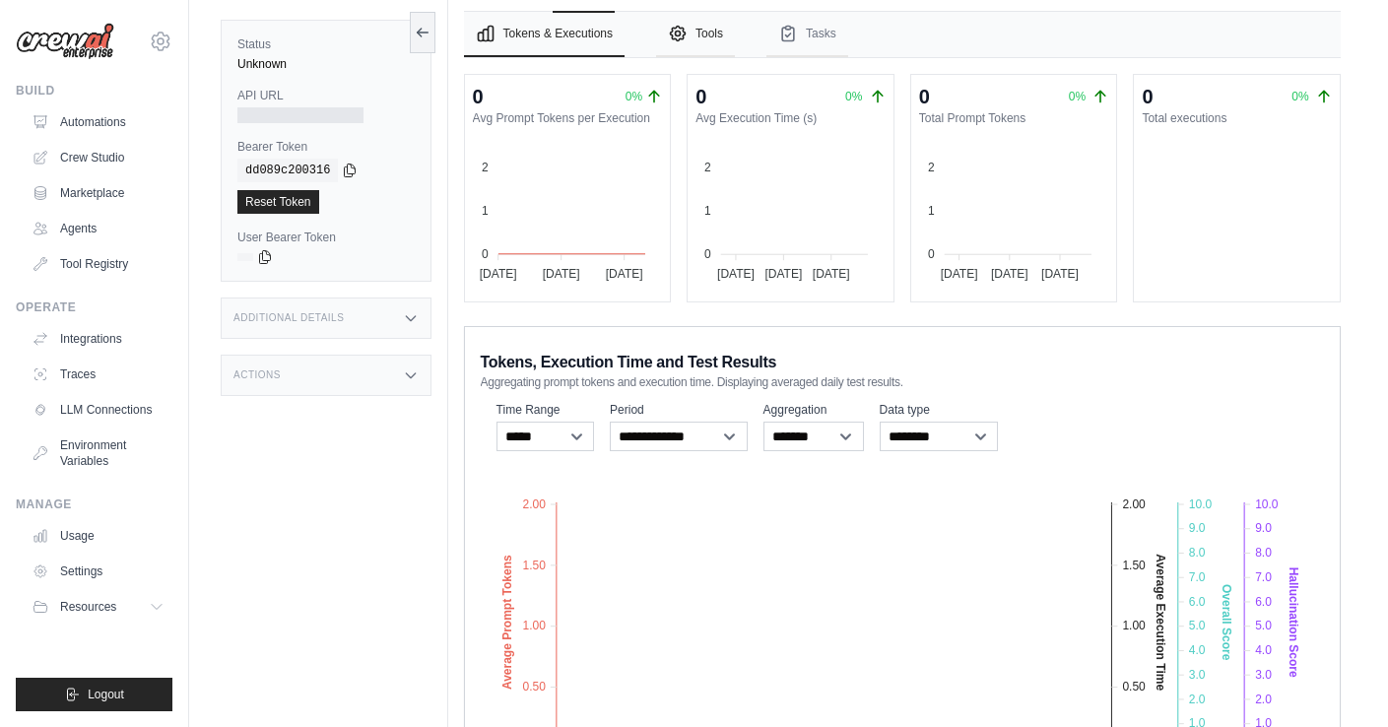
click at [718, 37] on button "Tools" at bounding box center [695, 34] width 79 height 45
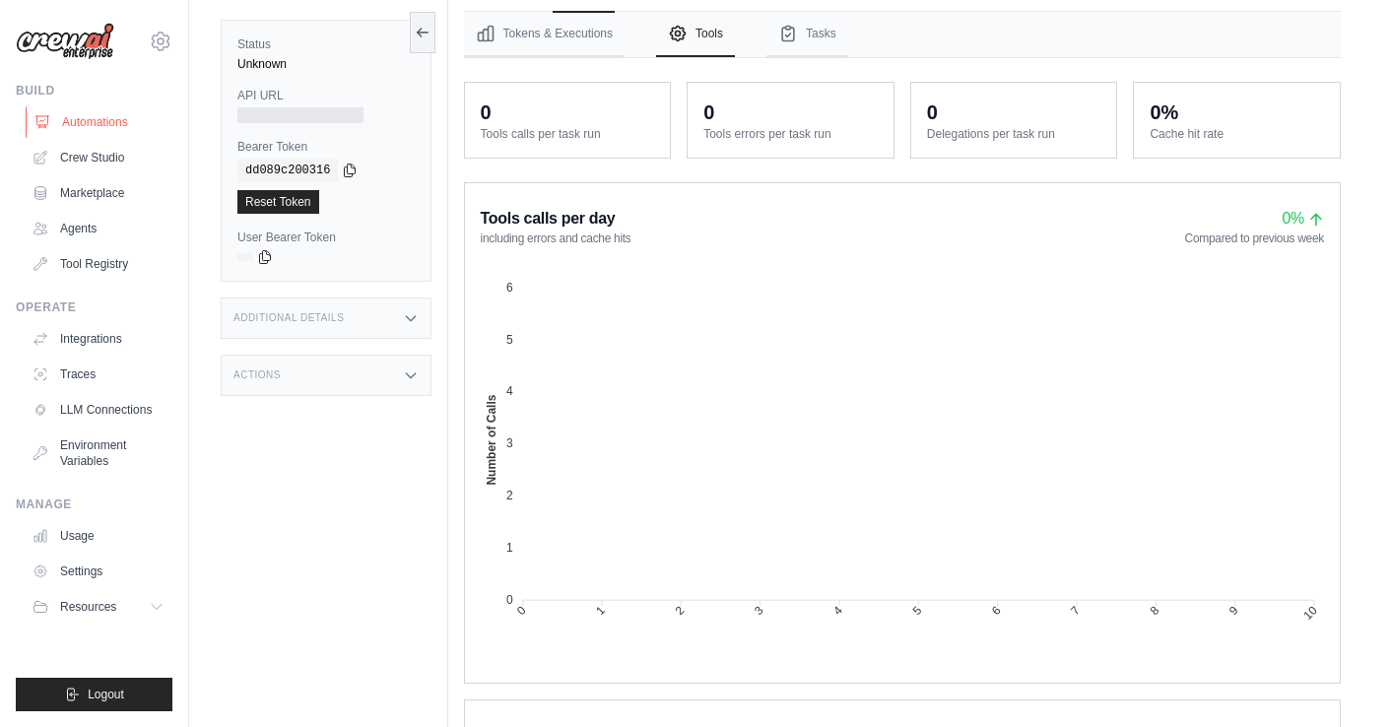
click at [107, 117] on link "Automations" at bounding box center [100, 122] width 149 height 32
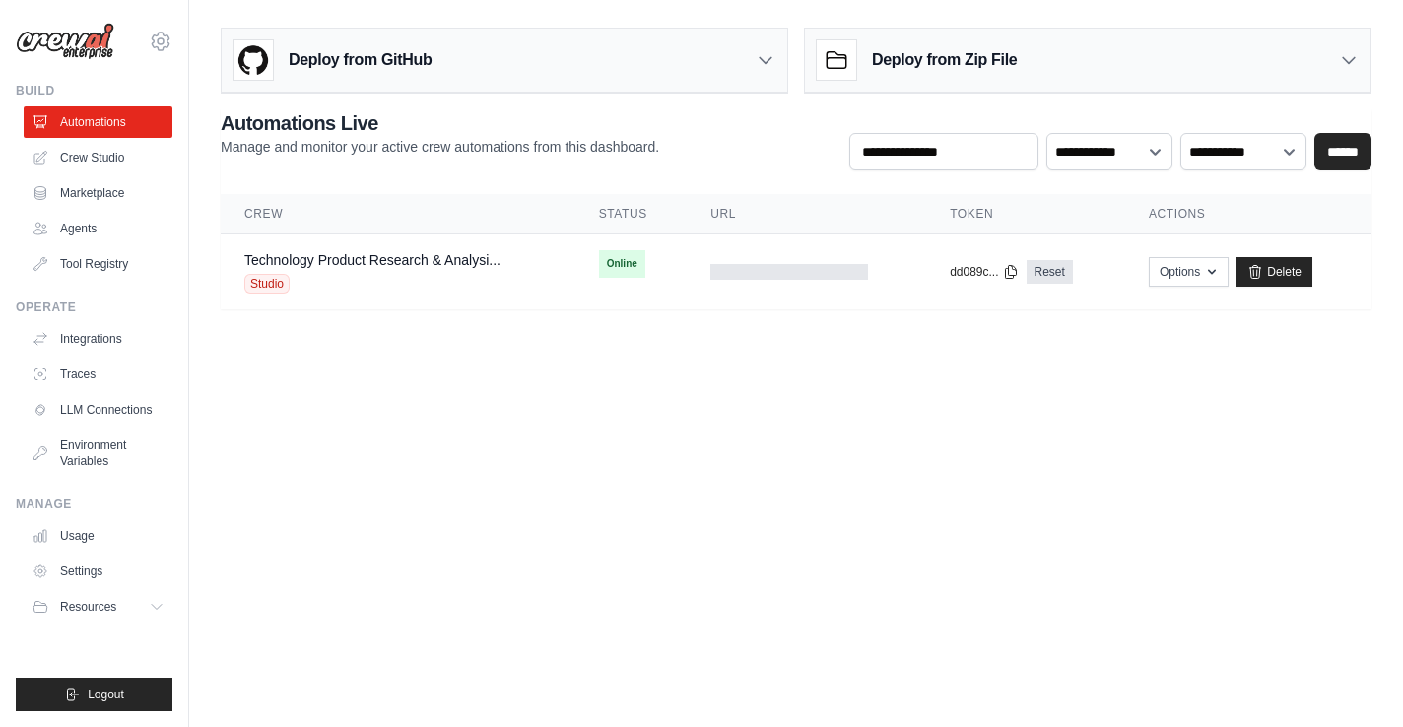
click at [1024, 50] on div "Deploy from Zip File" at bounding box center [1087, 61] width 565 height 64
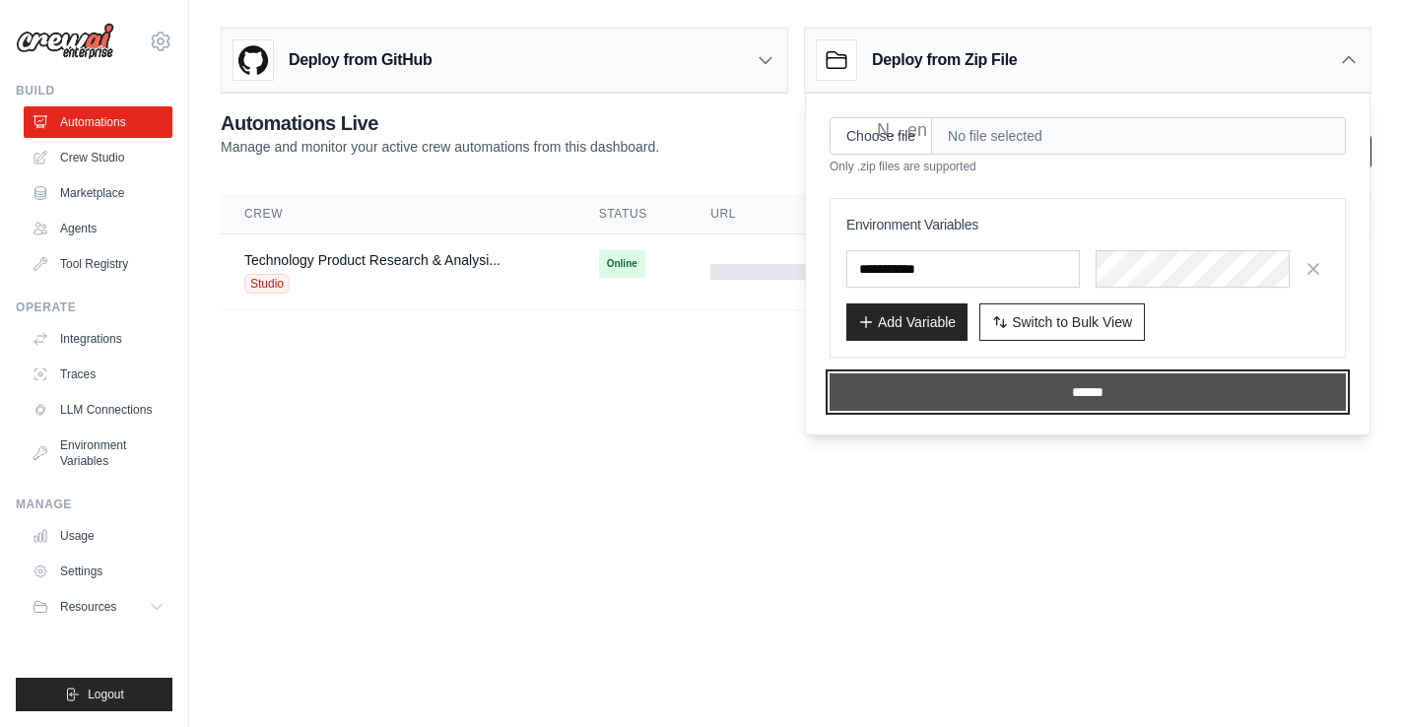
click at [974, 393] on input "******" at bounding box center [1088, 391] width 516 height 37
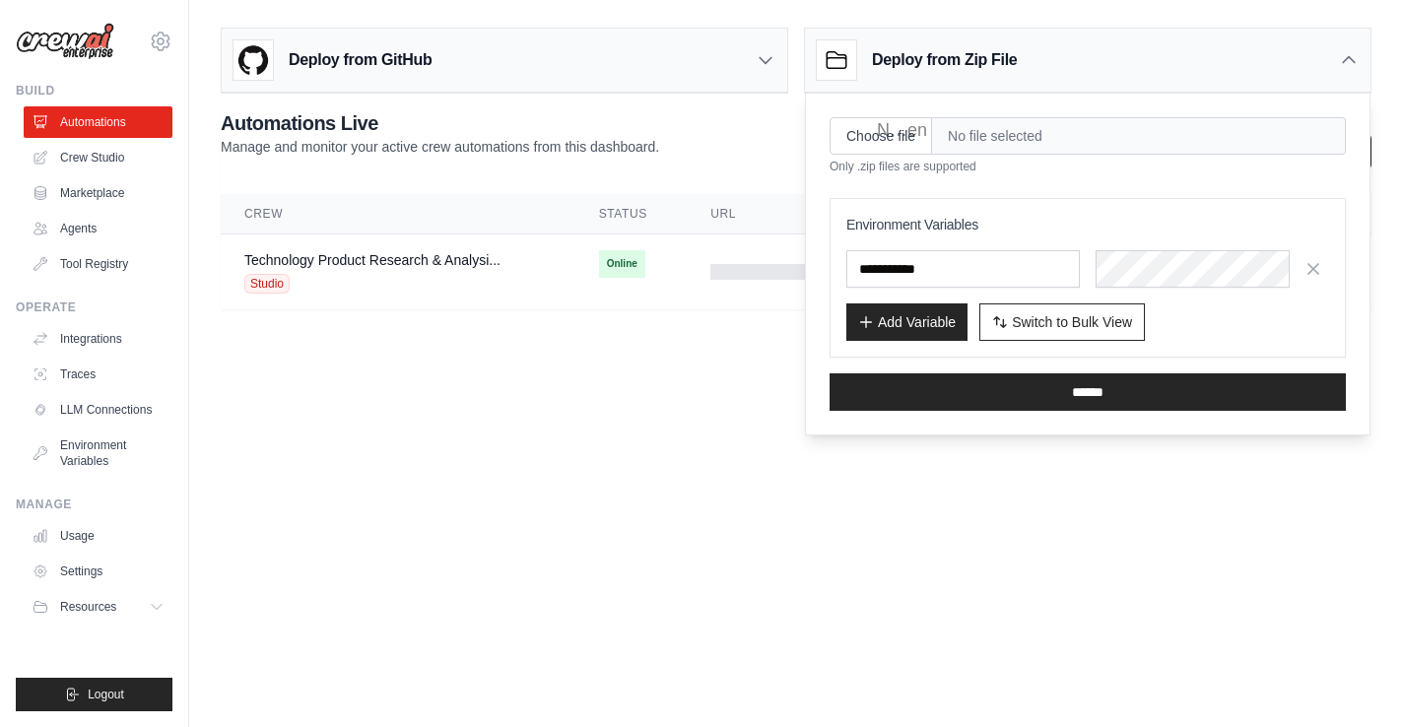
click at [1018, 131] on span "No file selected" at bounding box center [1139, 135] width 414 height 37
click at [675, 467] on body "italocarvalho12@gmail.com Settings Build Automations Crew Studio" at bounding box center [701, 363] width 1403 height 727
click at [1353, 54] on icon at bounding box center [1349, 60] width 20 height 20
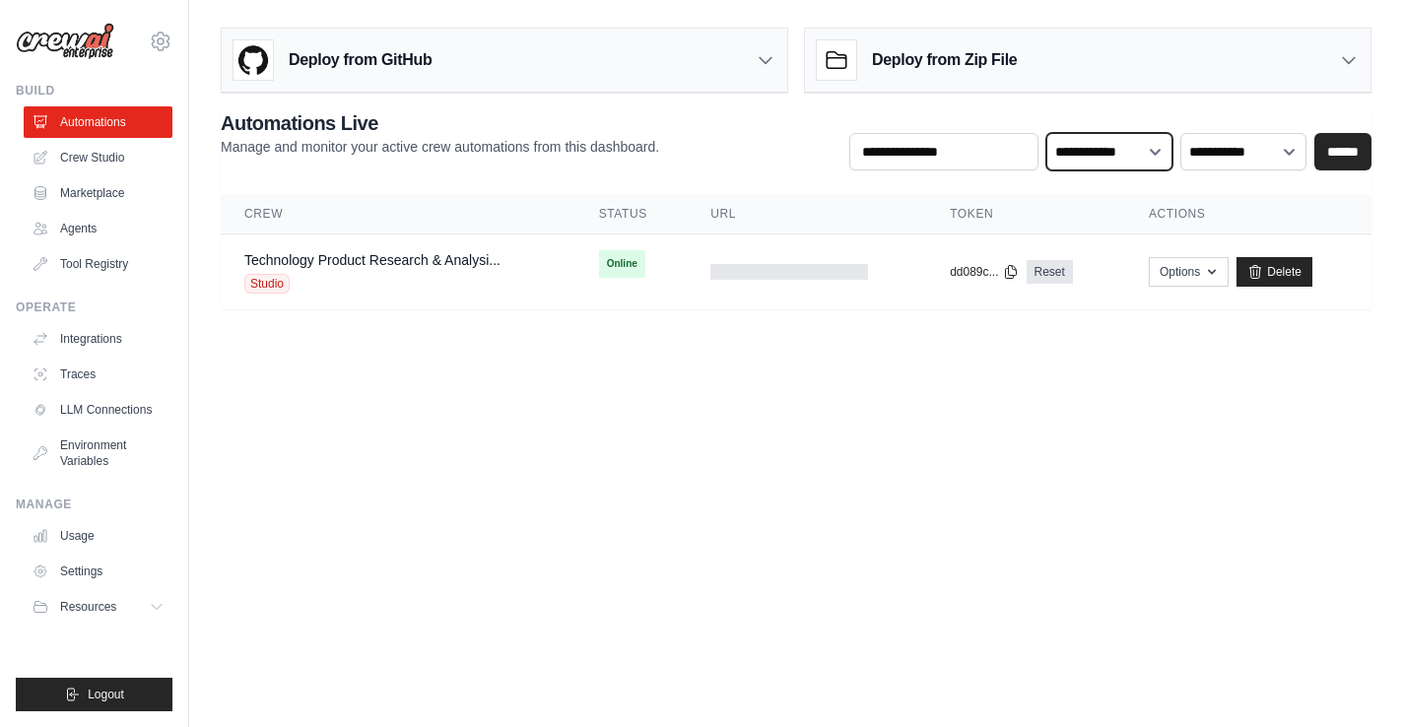
click at [1118, 157] on select "**********" at bounding box center [1109, 151] width 126 height 37
click at [111, 155] on link "Crew Studio" at bounding box center [100, 158] width 149 height 32
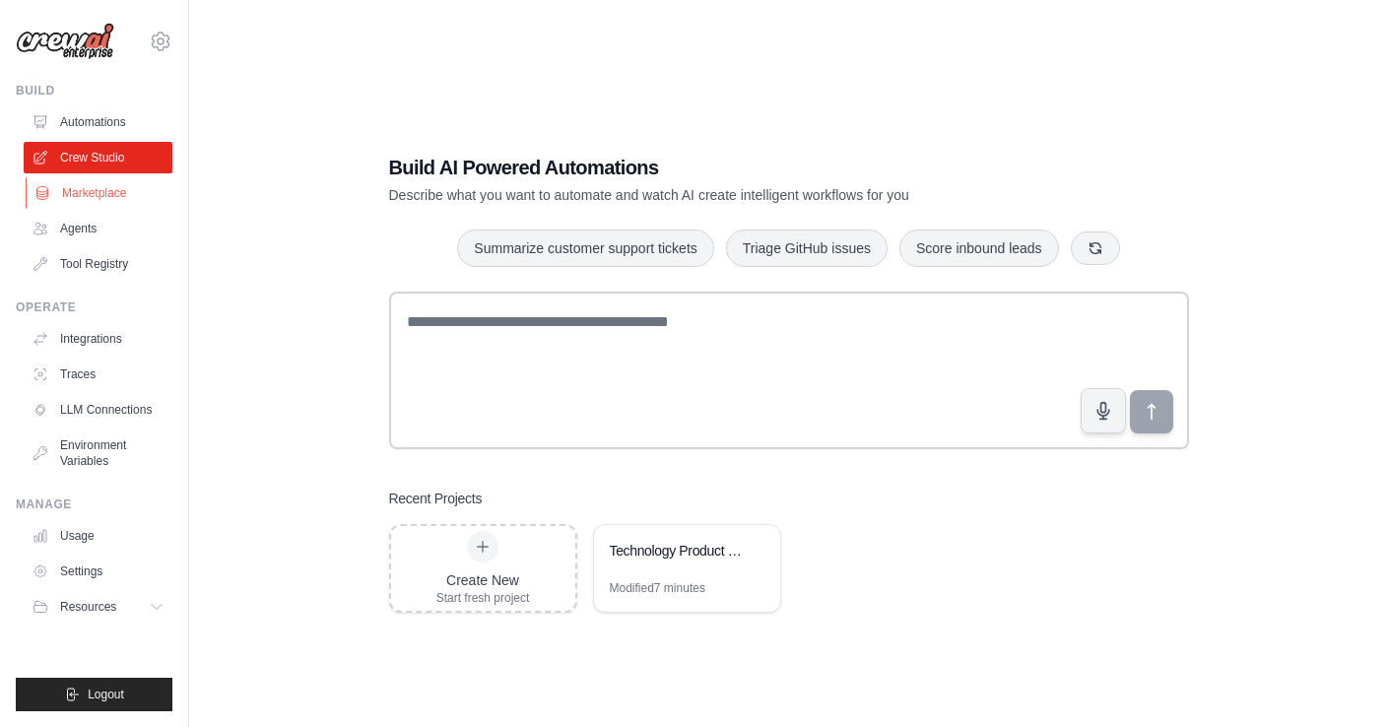
click at [115, 192] on link "Marketplace" at bounding box center [100, 193] width 149 height 32
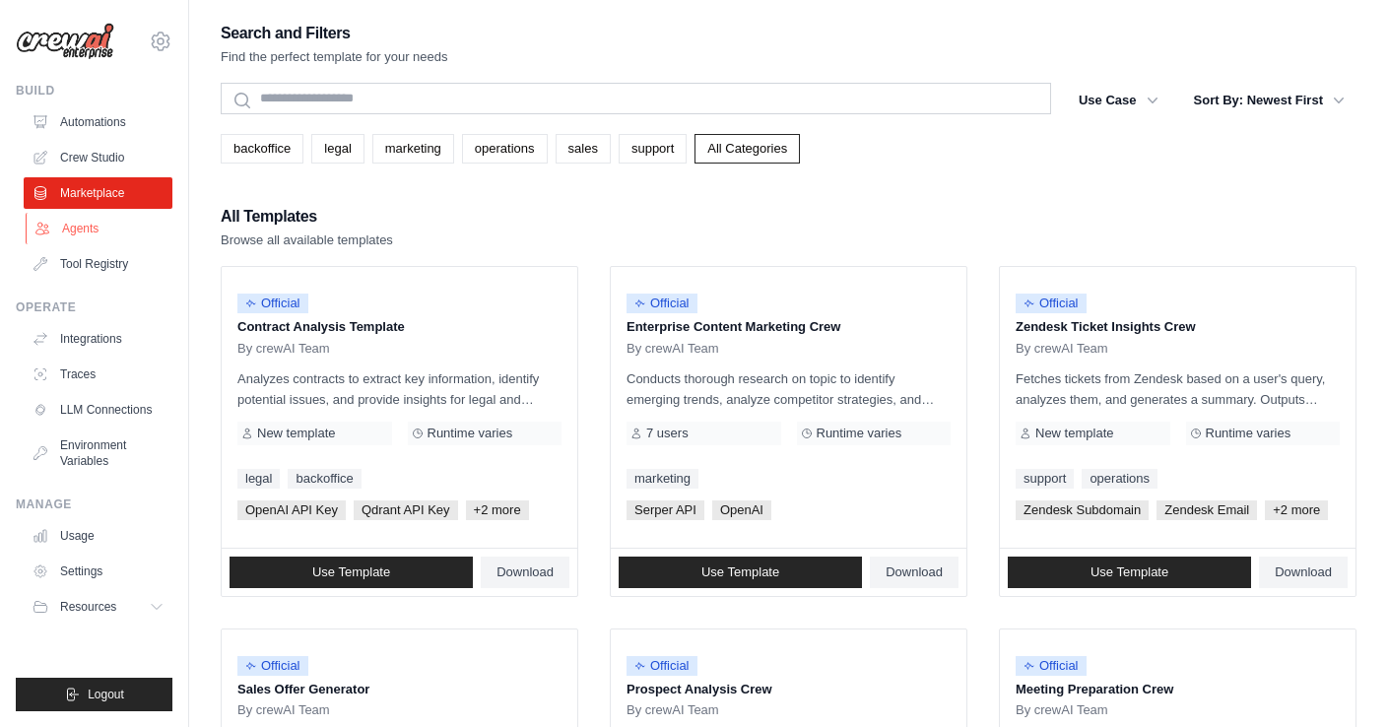
click at [100, 227] on link "Agents" at bounding box center [100, 229] width 149 height 32
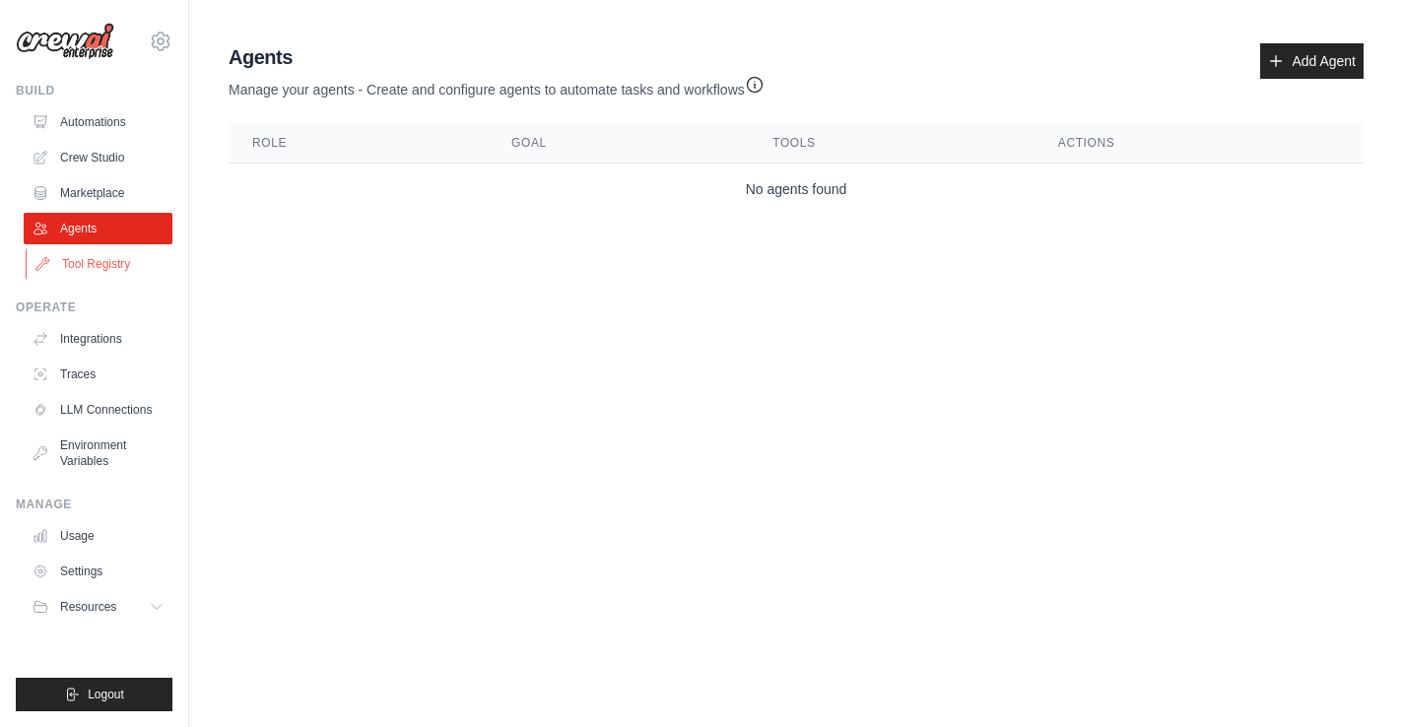
click at [114, 260] on link "Tool Registry" at bounding box center [100, 264] width 149 height 32
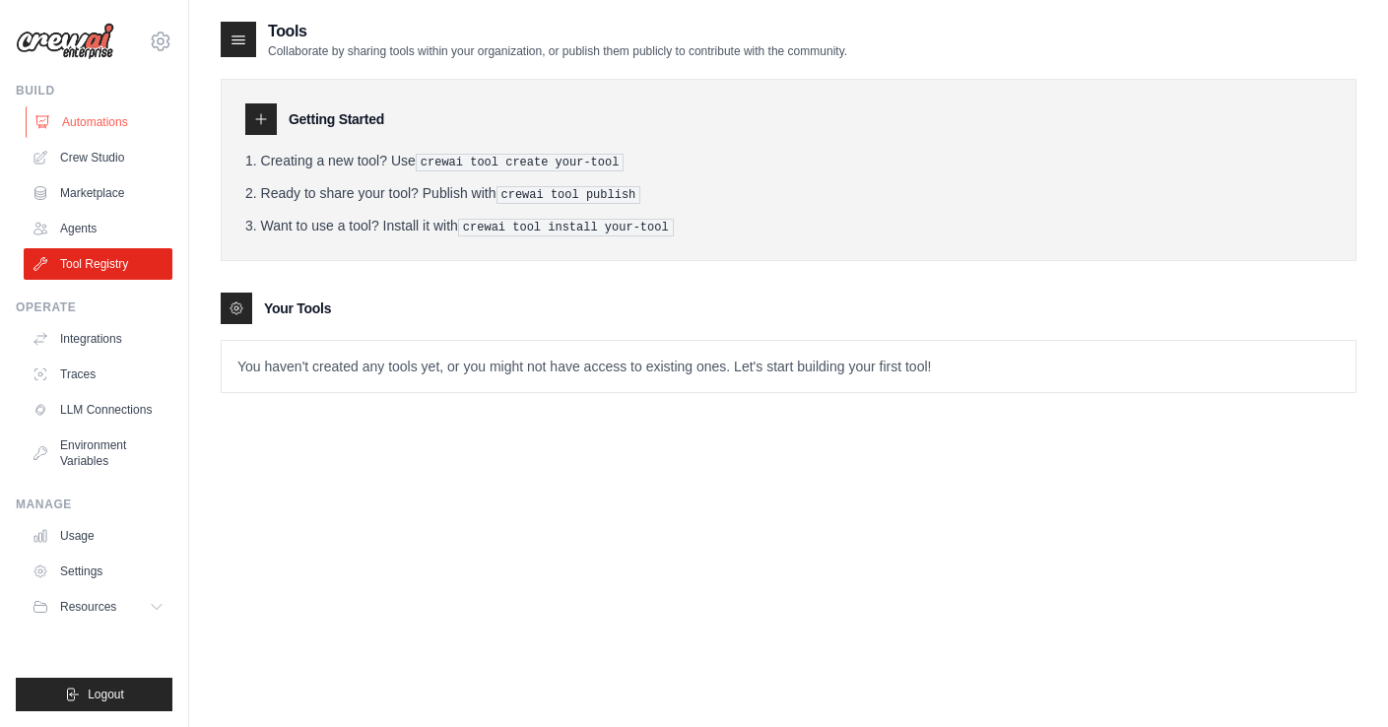
click at [121, 125] on link "Automations" at bounding box center [100, 122] width 149 height 32
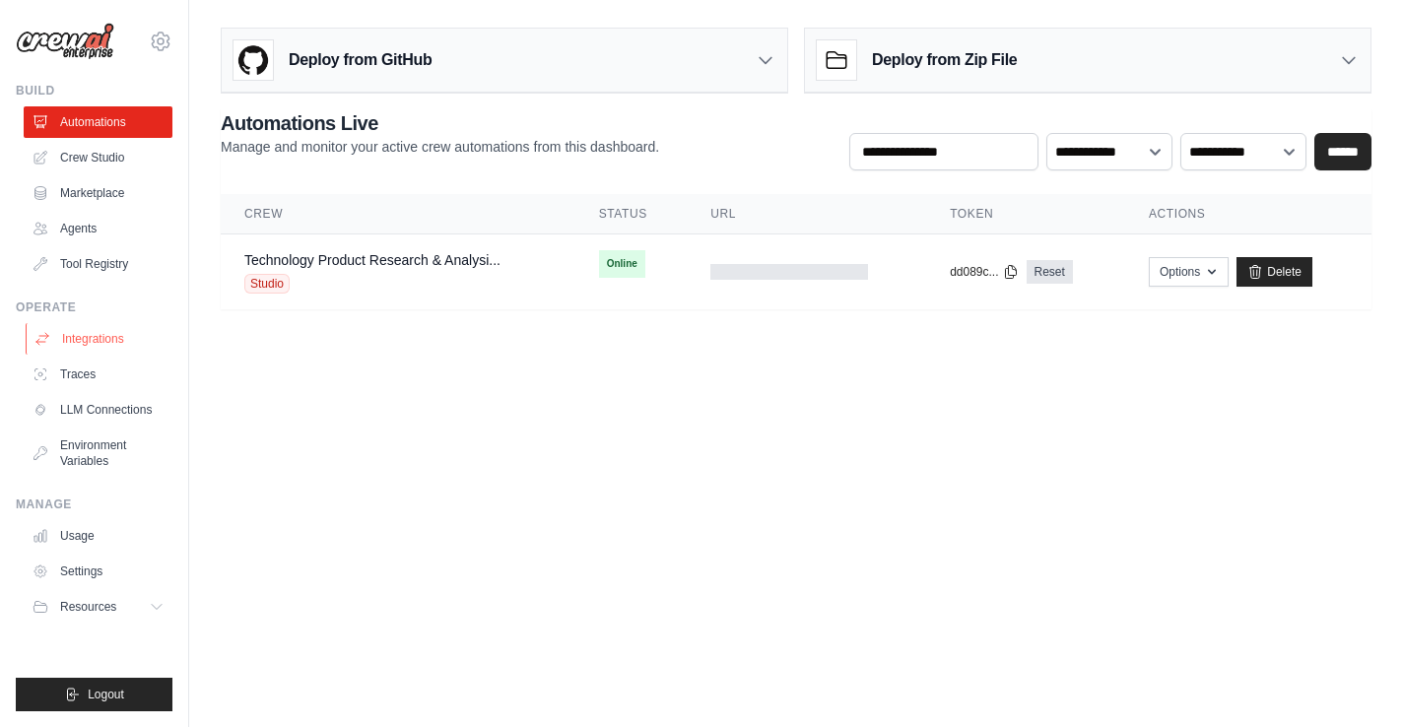
click at [109, 328] on link "Integrations" at bounding box center [100, 339] width 149 height 32
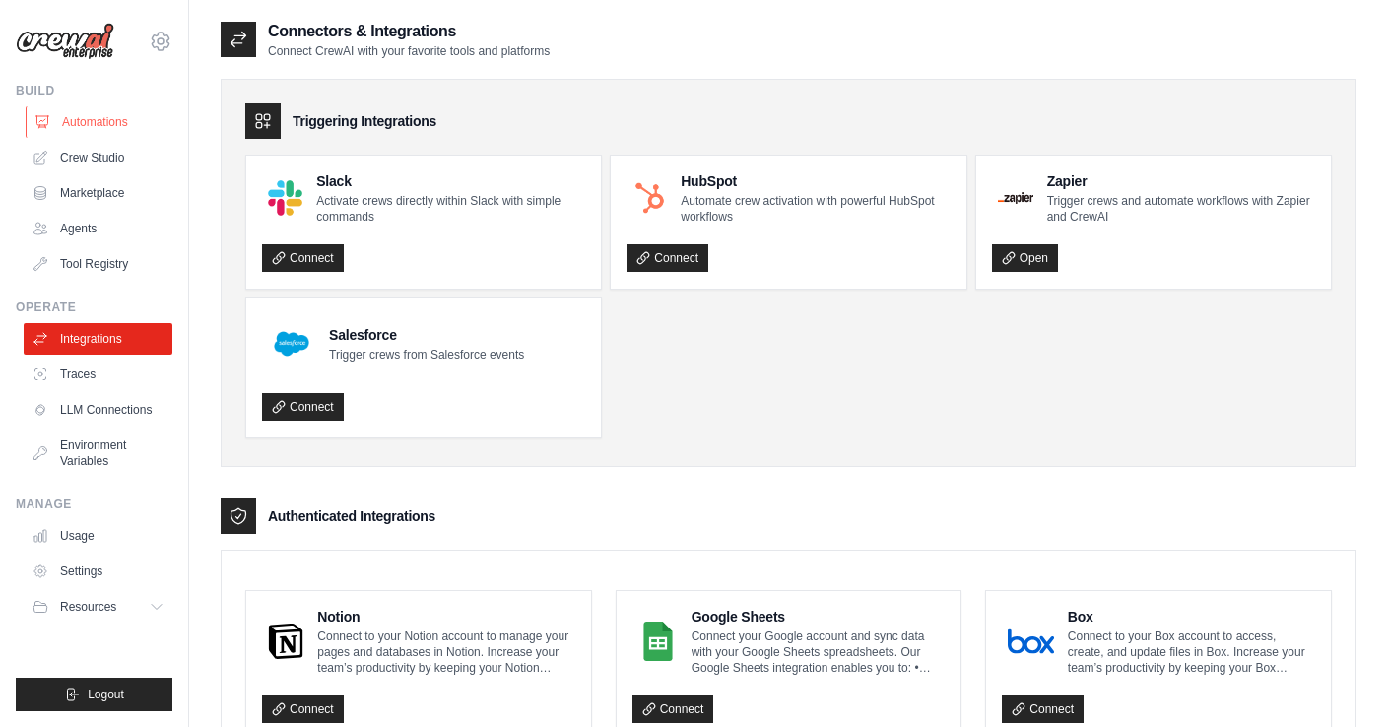
click at [101, 115] on link "Automations" at bounding box center [100, 122] width 149 height 32
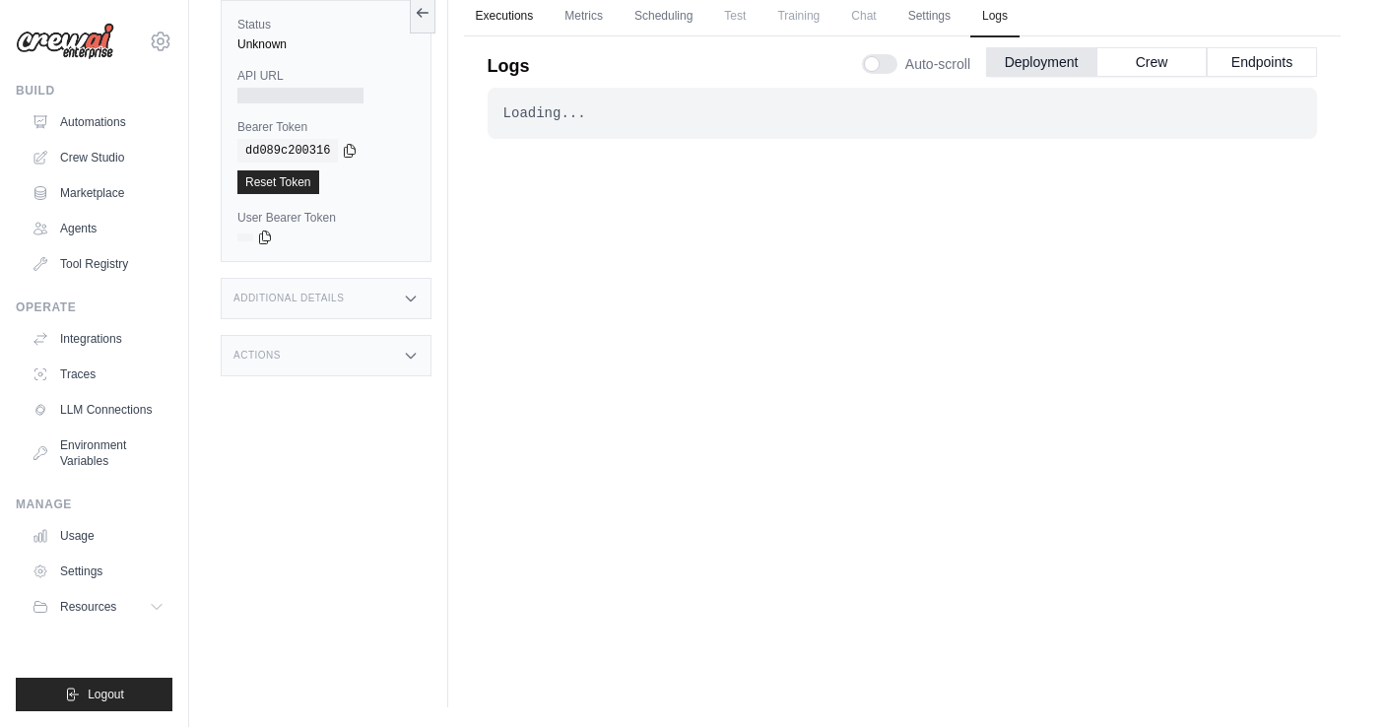
click at [488, 18] on link "Executions" at bounding box center [505, 16] width 82 height 41
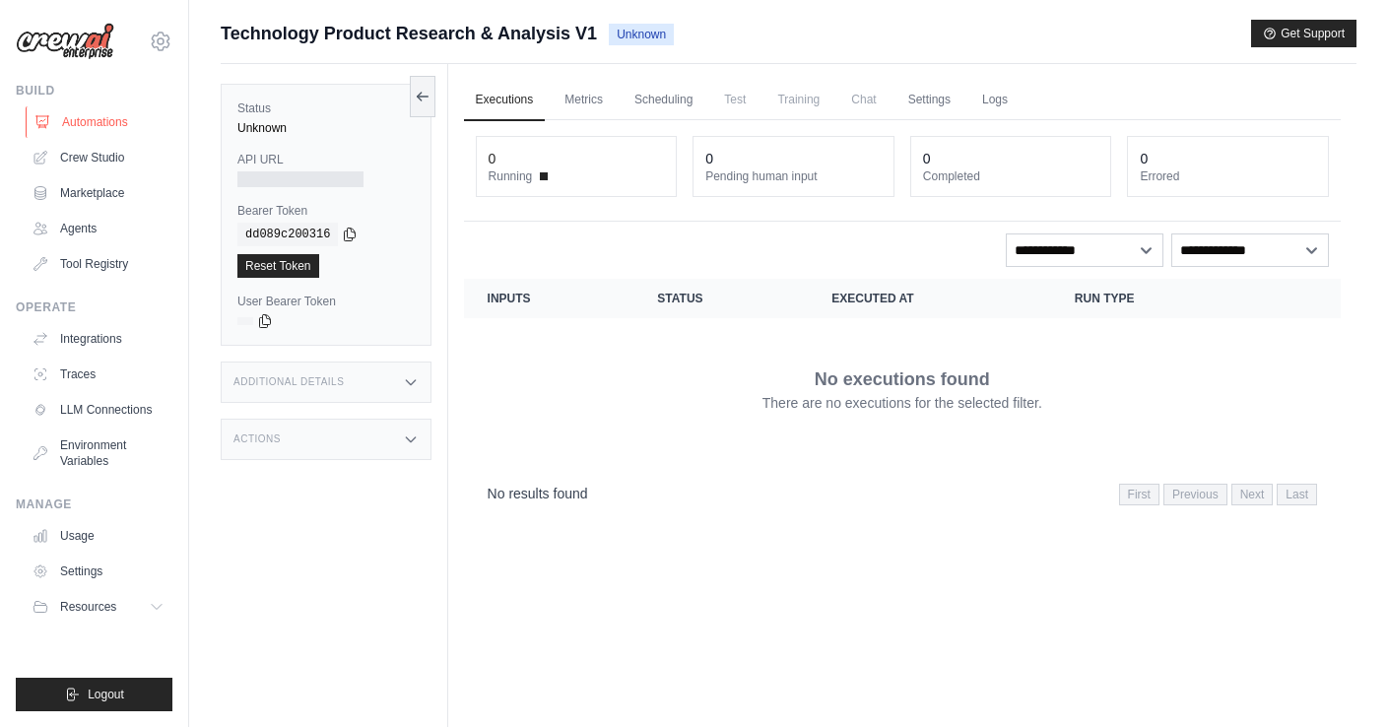
click at [96, 117] on link "Automations" at bounding box center [100, 122] width 149 height 32
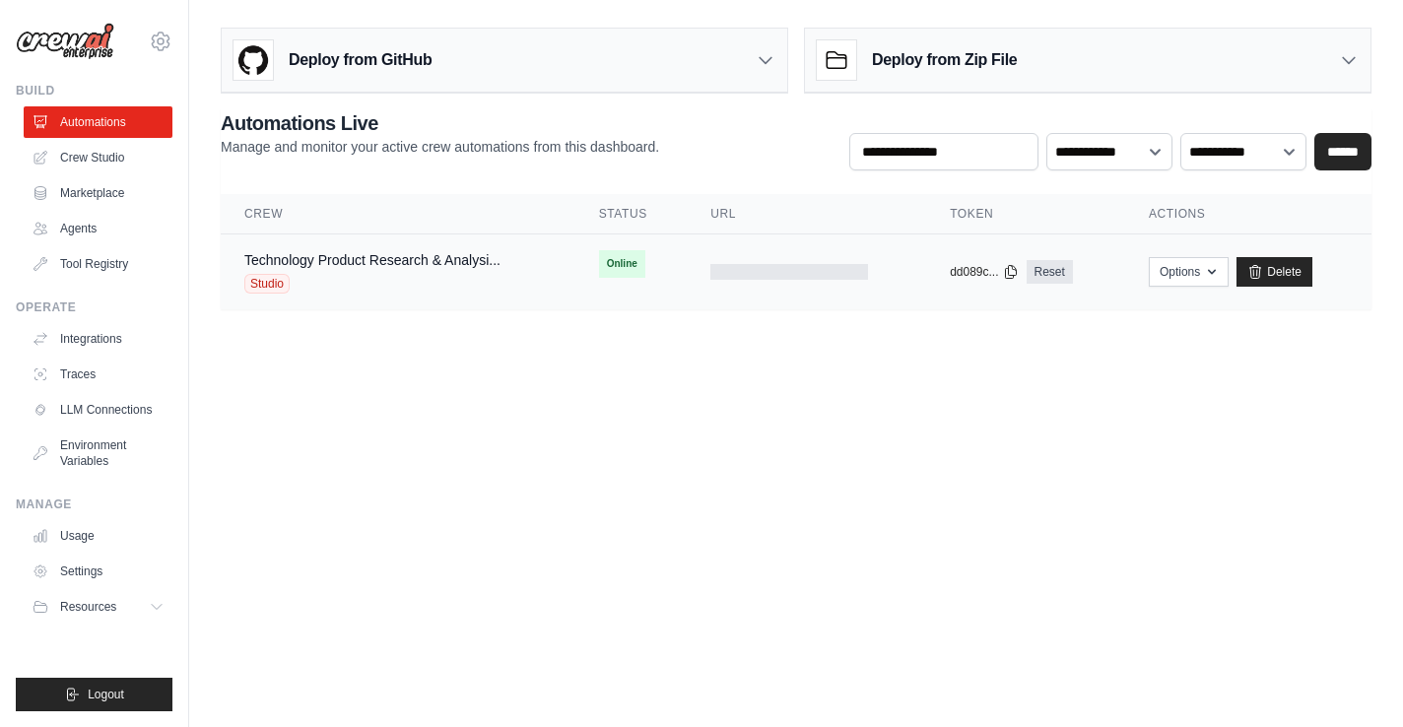
click at [614, 265] on span "Online" at bounding box center [622, 264] width 46 height 28
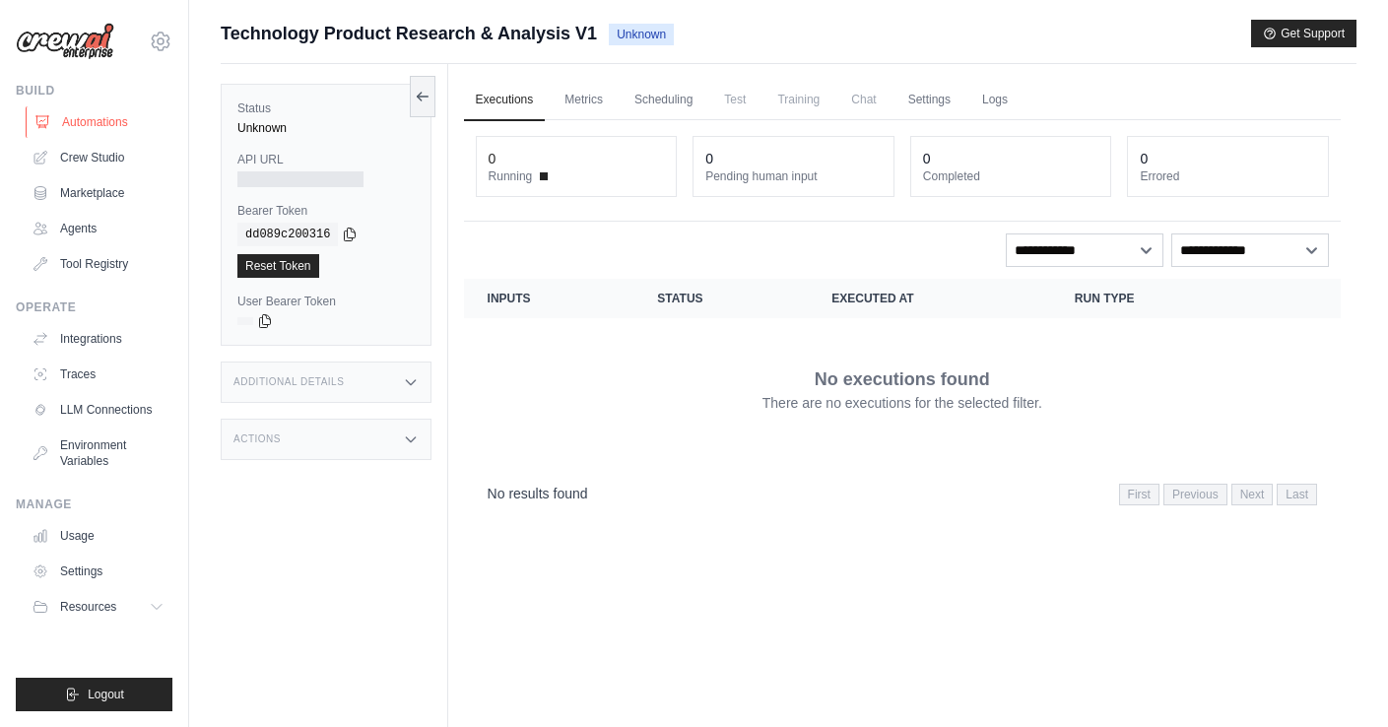
click at [108, 119] on link "Automations" at bounding box center [100, 122] width 149 height 32
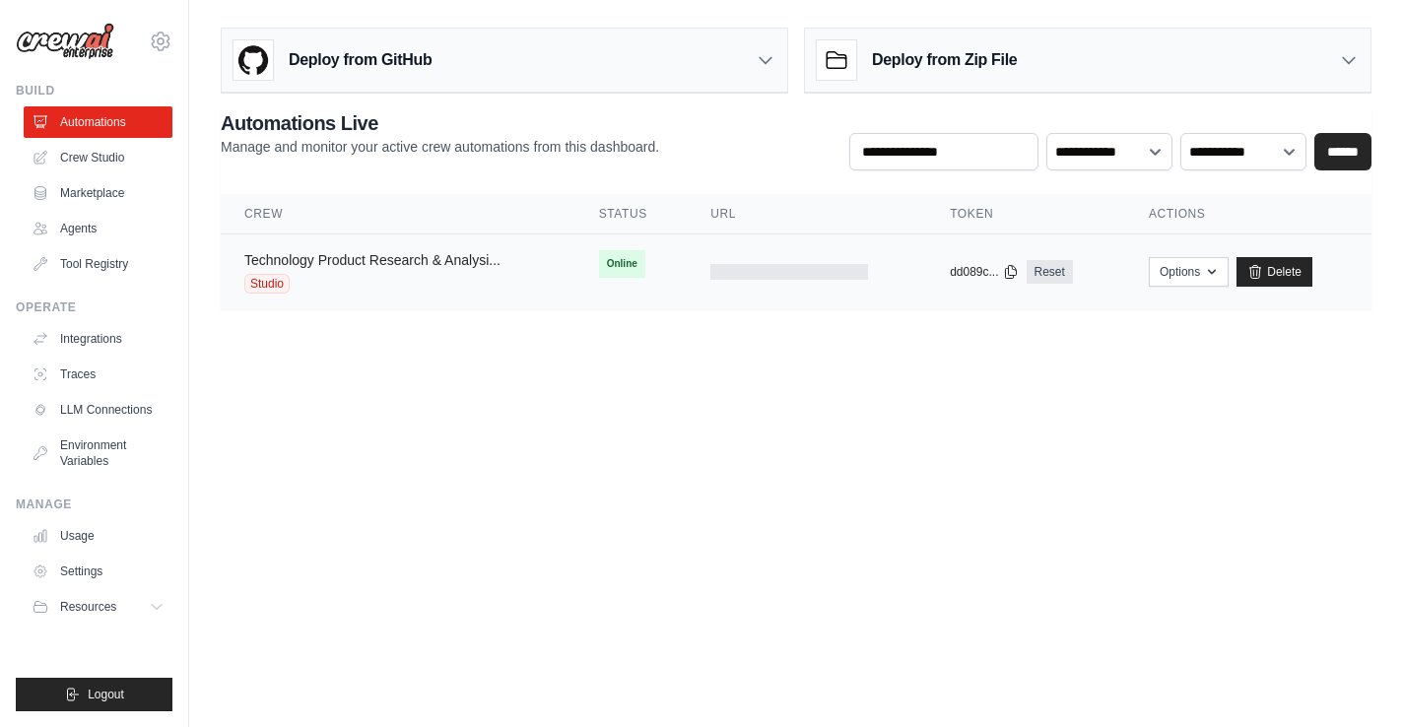
click at [337, 264] on link "Technology Product Research & Analysi..." at bounding box center [372, 260] width 256 height 16
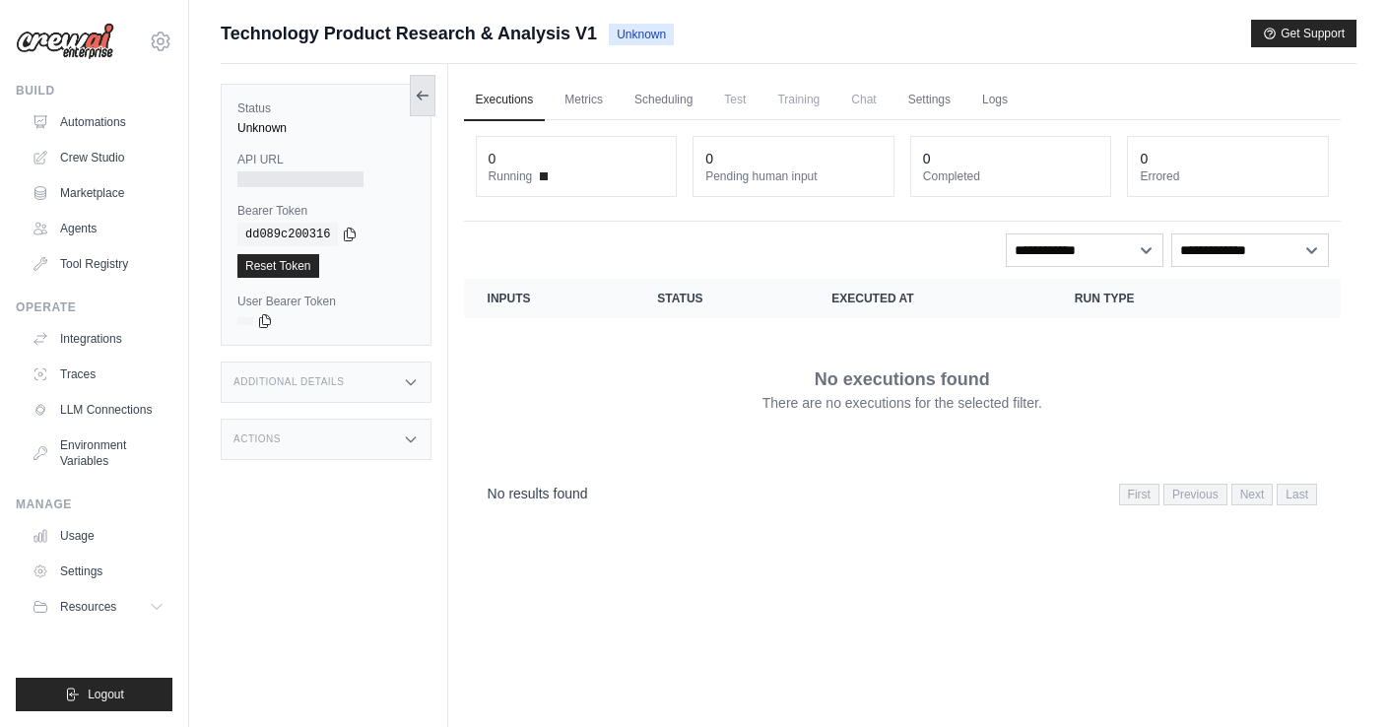
click at [424, 93] on icon at bounding box center [423, 96] width 16 height 16
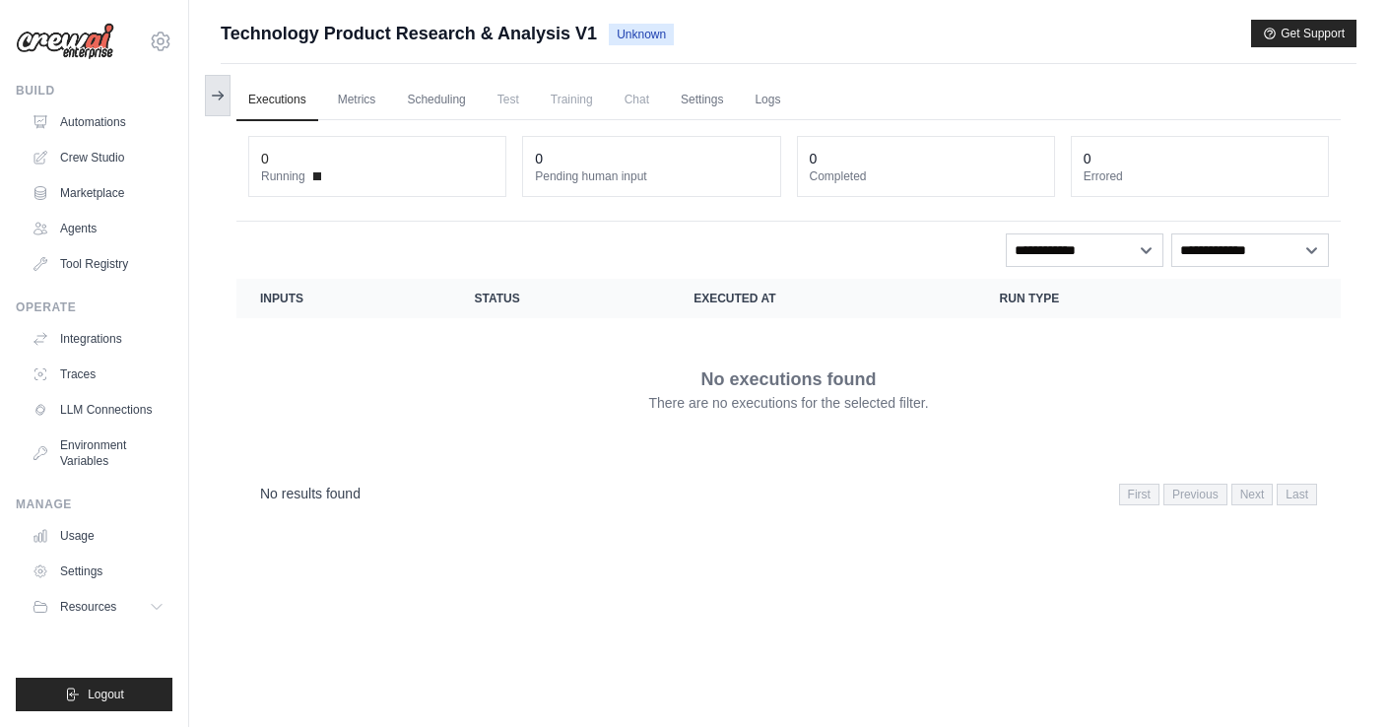
click at [225, 93] on icon at bounding box center [218, 96] width 16 height 16
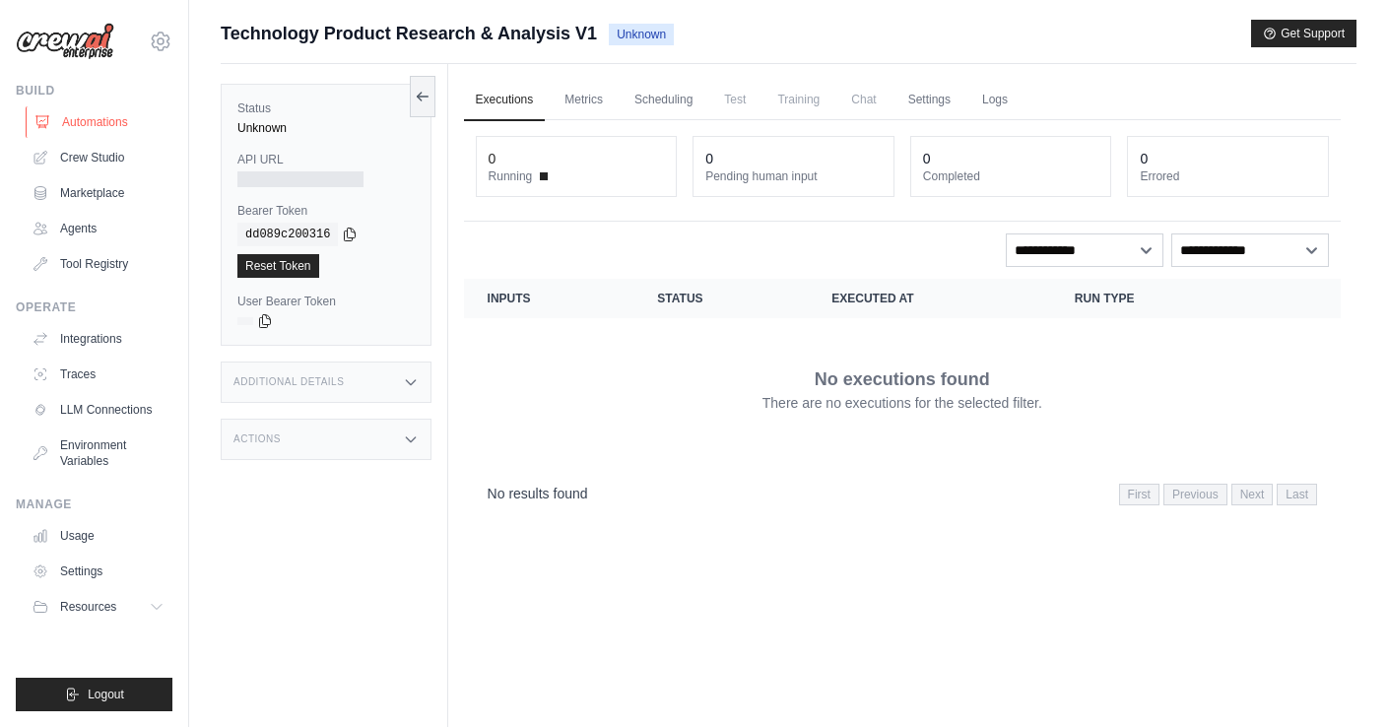
click at [81, 110] on link "Automations" at bounding box center [100, 122] width 149 height 32
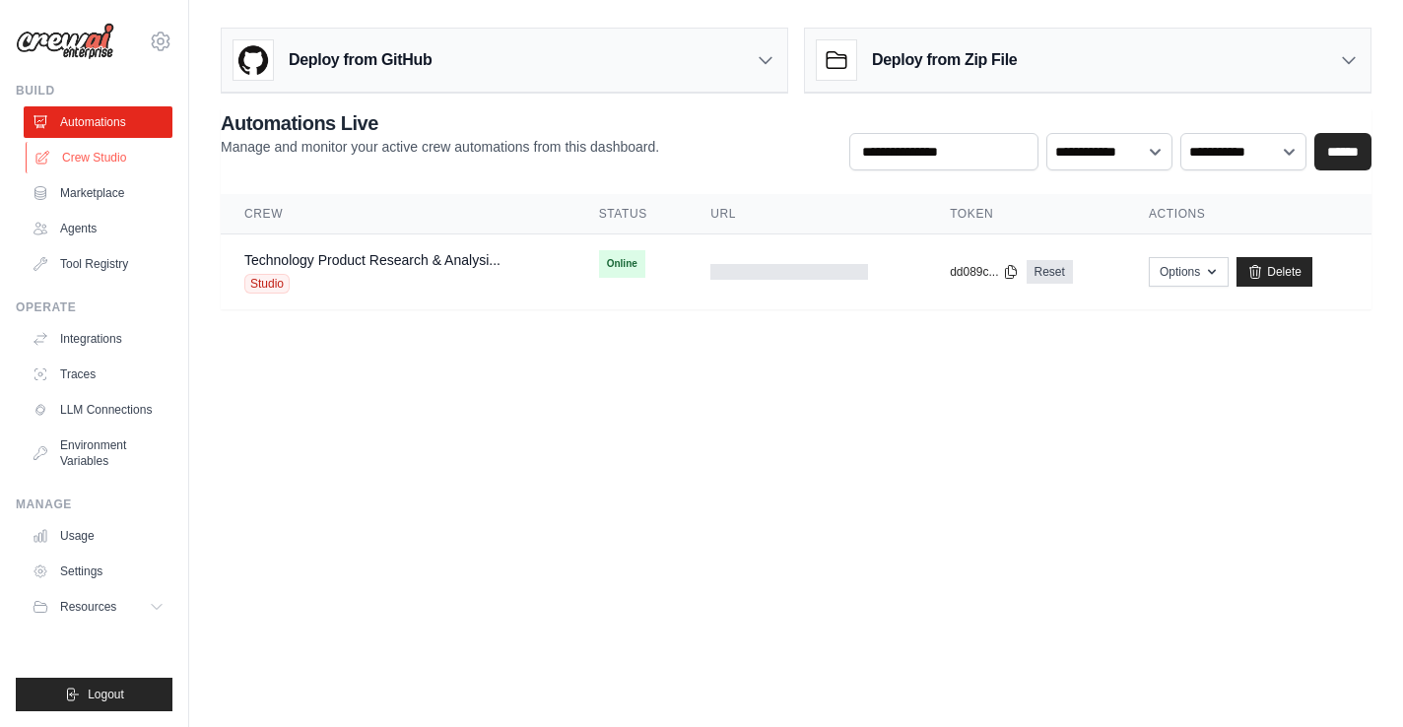
click at [100, 154] on link "Crew Studio" at bounding box center [100, 158] width 149 height 32
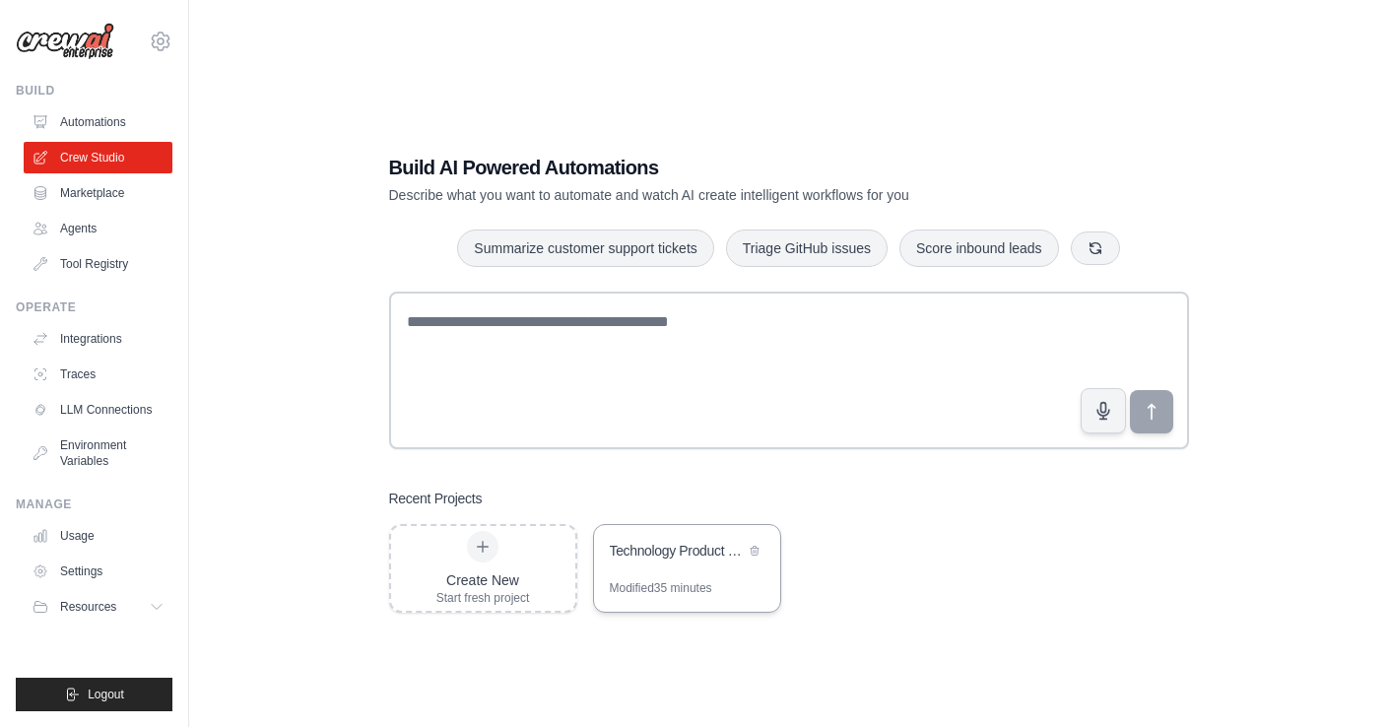
click at [676, 557] on div "Technology Product Research & Analysis" at bounding box center [677, 551] width 135 height 20
click at [116, 114] on link "Automations" at bounding box center [100, 122] width 149 height 32
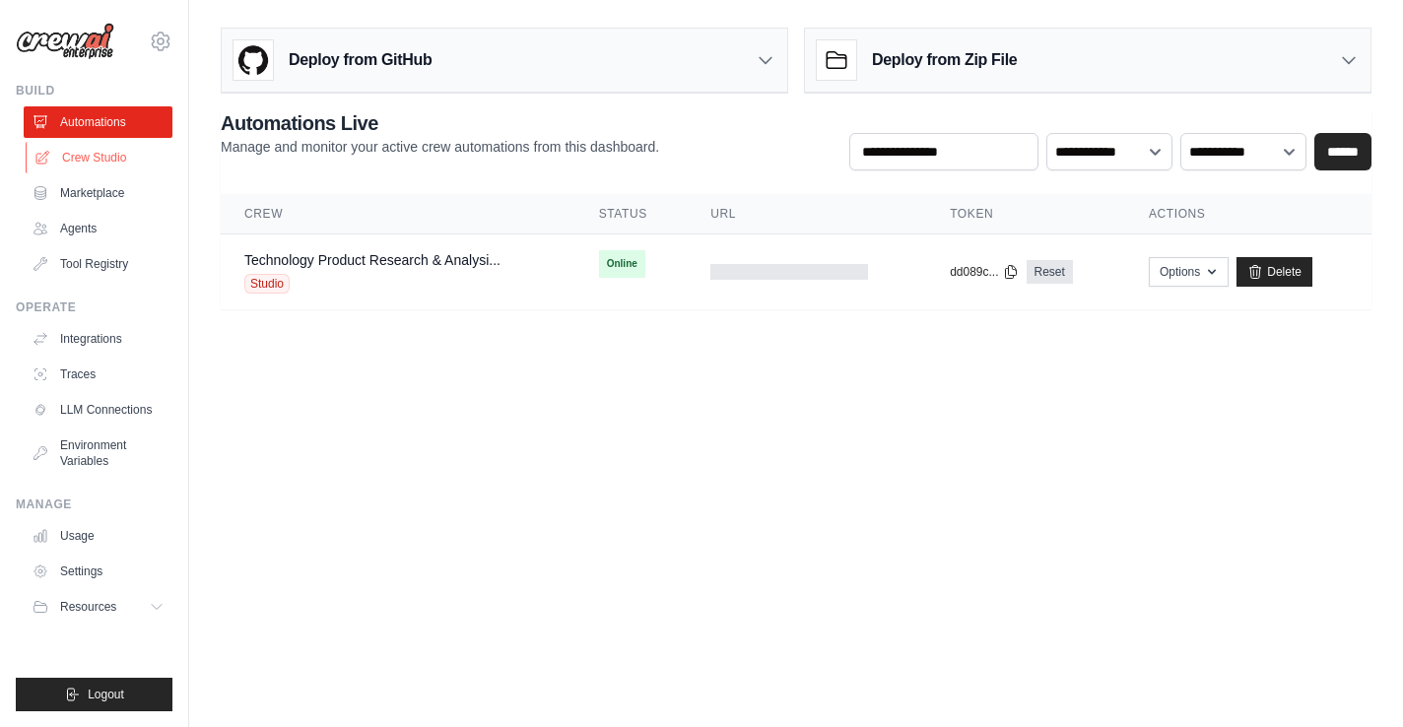
click at [82, 151] on link "Crew Studio" at bounding box center [100, 158] width 149 height 32
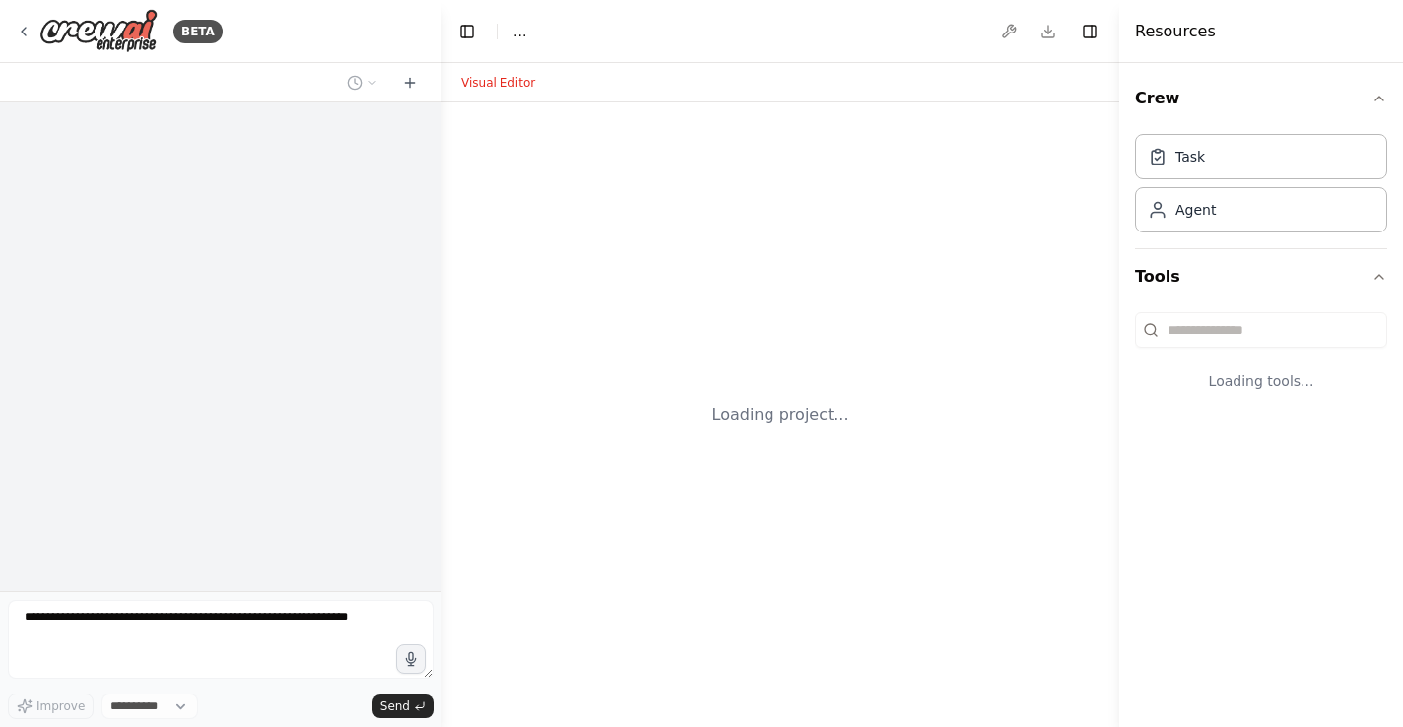
select select "****"
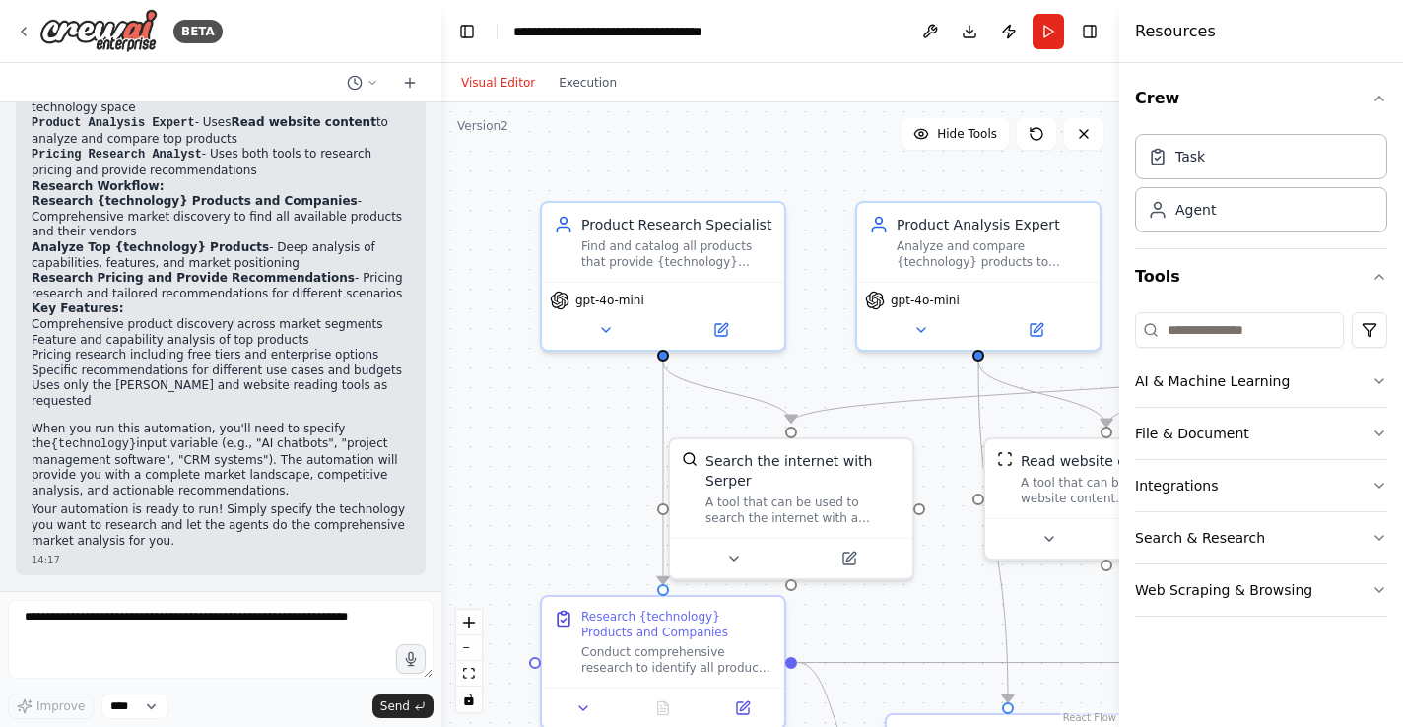
scroll to position [1490, 0]
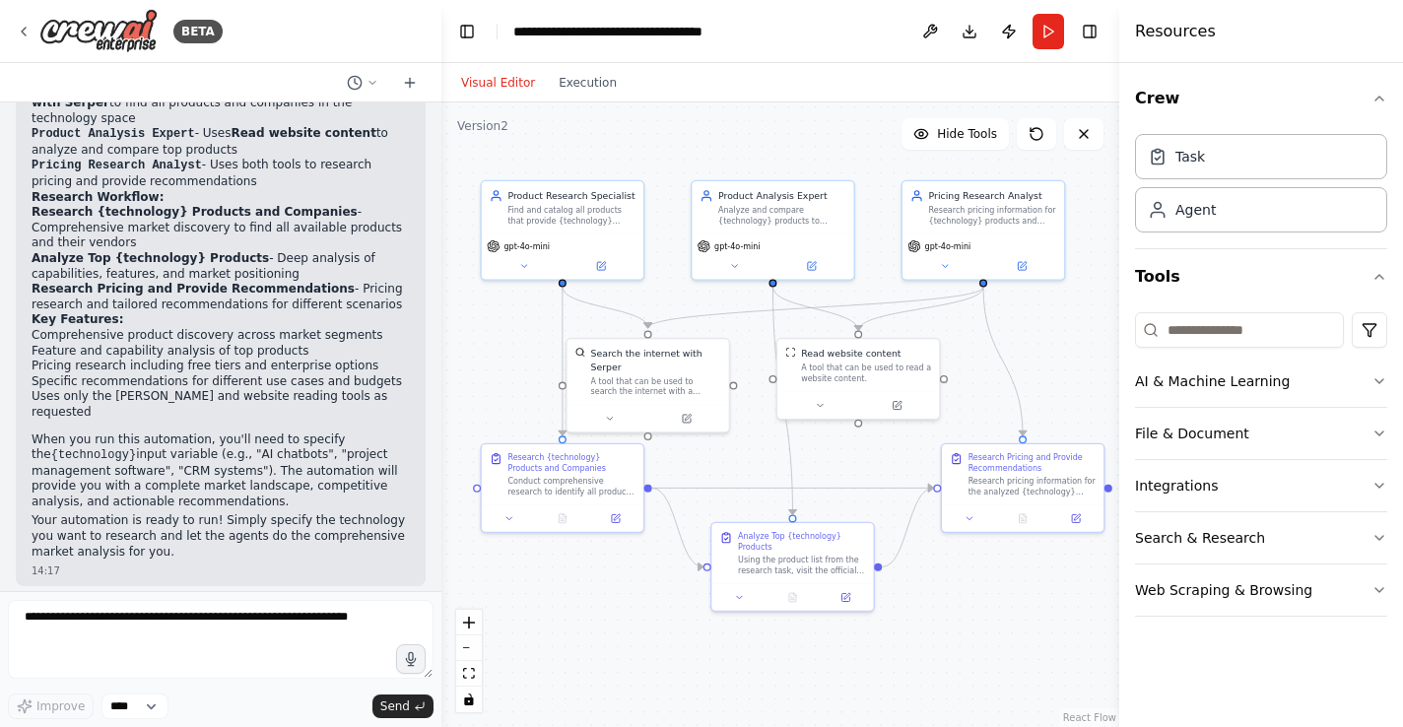
drag, startPoint x: 642, startPoint y: 365, endPoint x: 484, endPoint y: 350, distance: 159.3
click at [484, 350] on div ".deletable-edge-delete-btn { width: 20px; height: 20px; border: 0px solid #ffff…" at bounding box center [780, 414] width 678 height 625
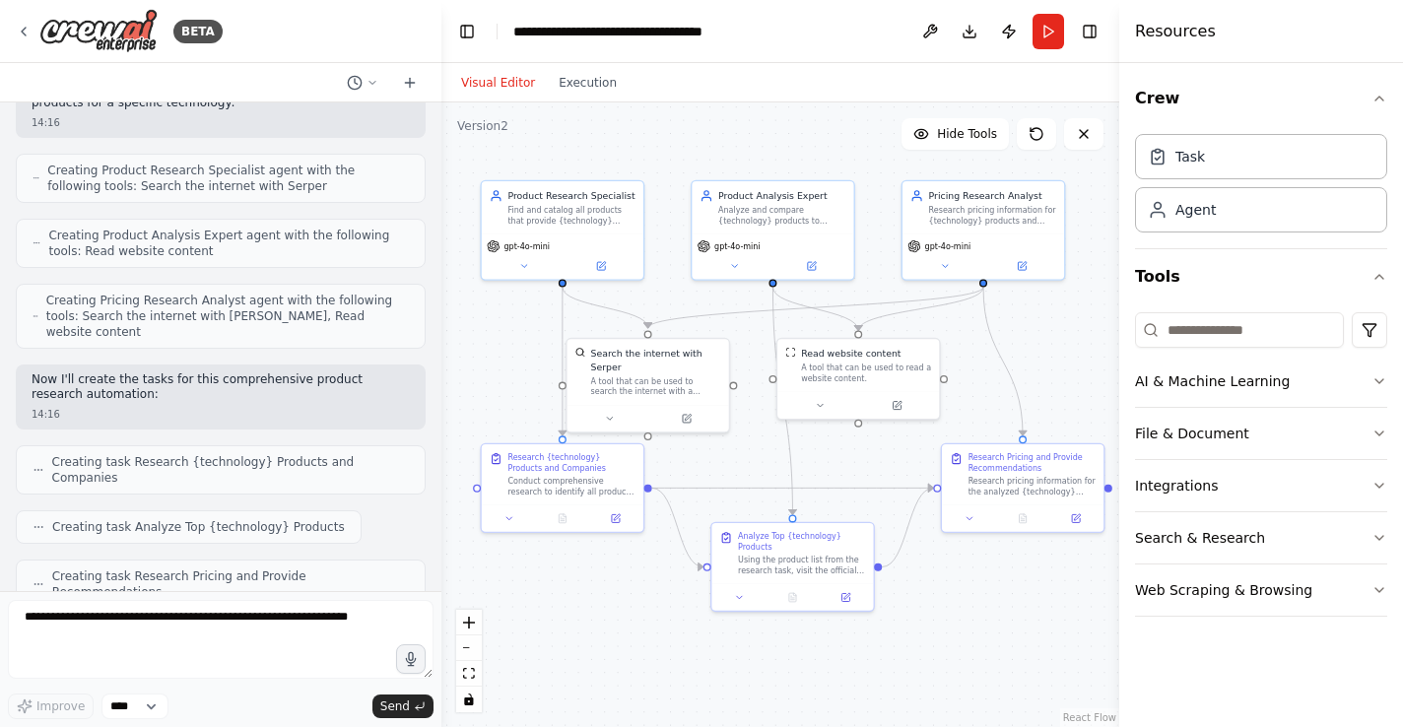
scroll to position [0, 0]
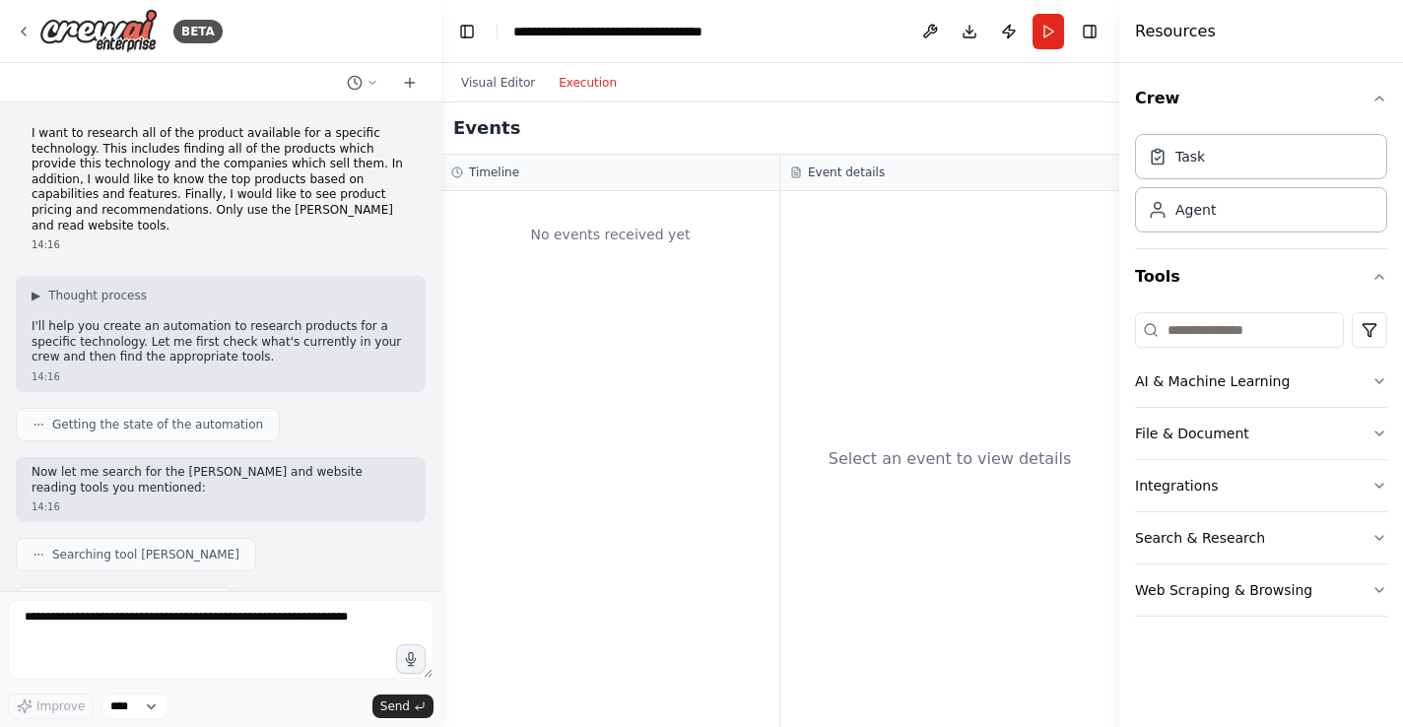
click at [602, 78] on button "Execution" at bounding box center [588, 83] width 82 height 24
click at [502, 78] on button "Visual Editor" at bounding box center [498, 83] width 98 height 24
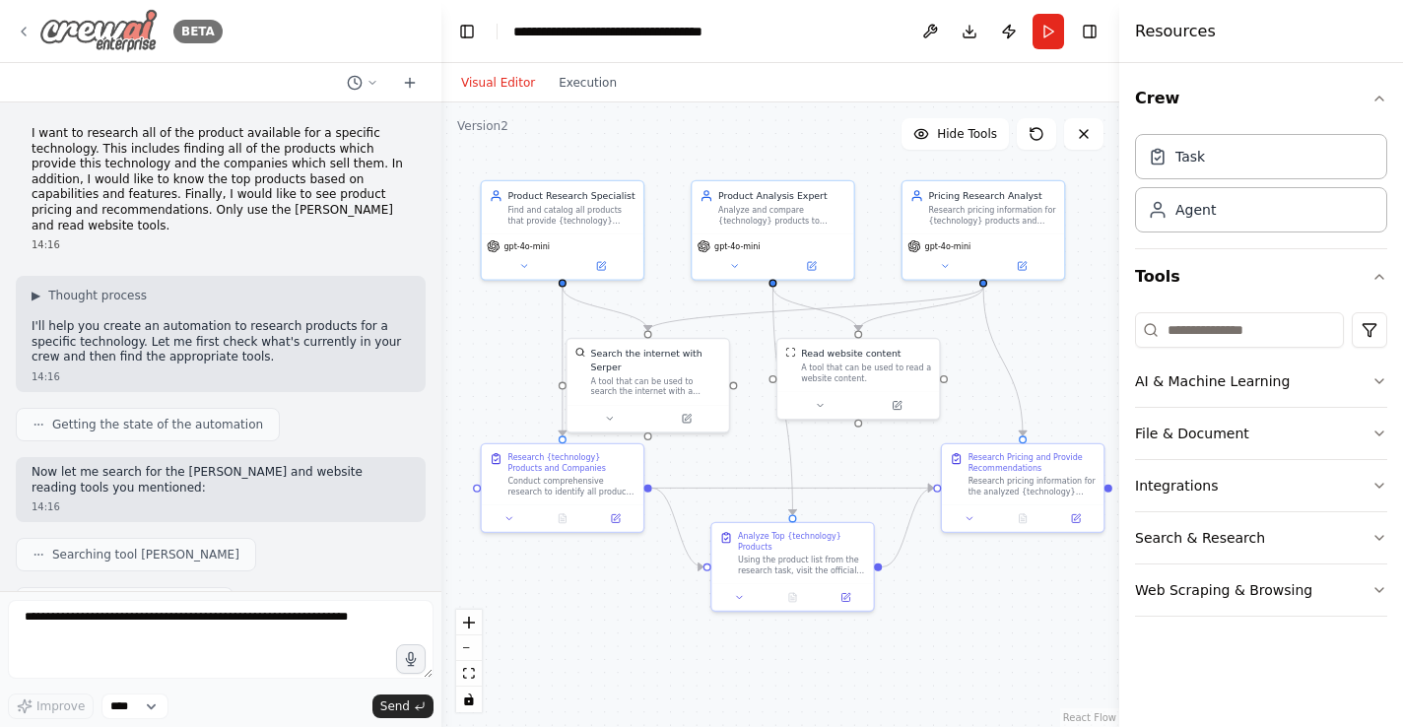
click at [22, 27] on icon at bounding box center [24, 32] width 16 height 16
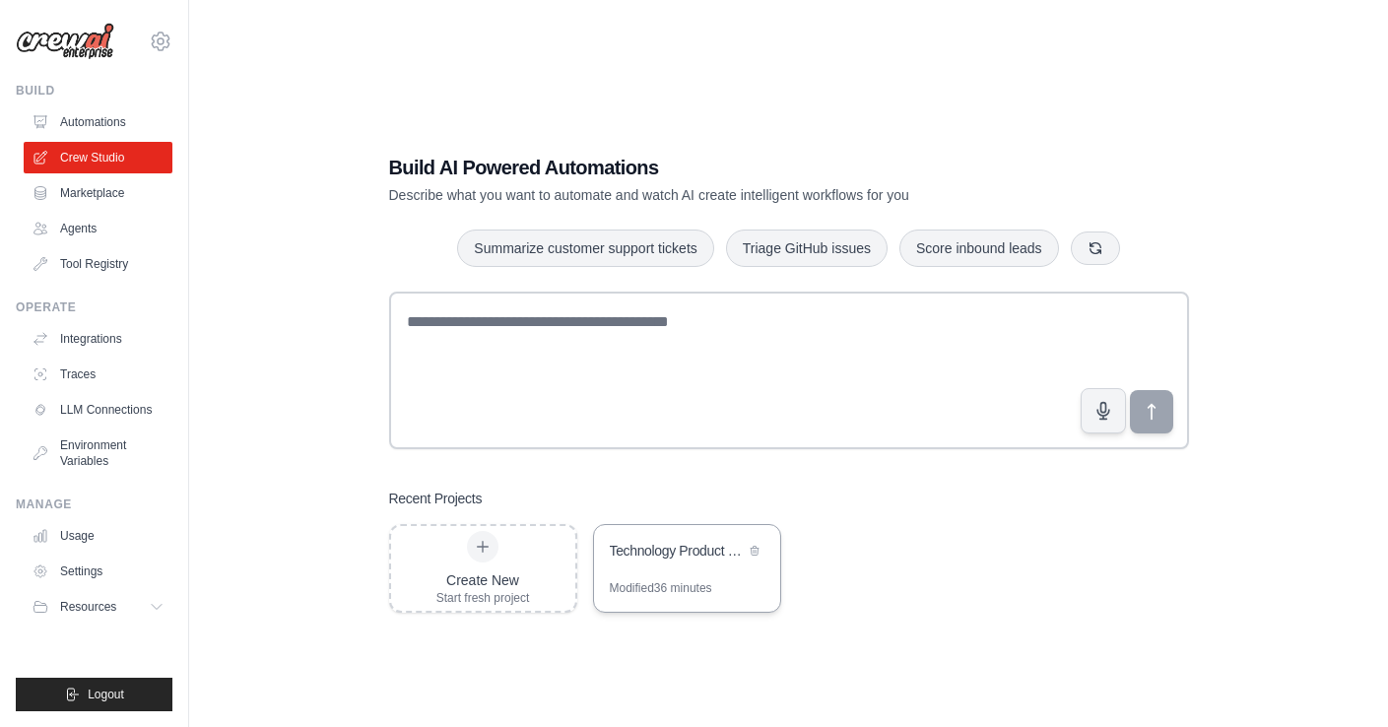
click at [694, 566] on div "Technology Product Research & Analysis" at bounding box center [687, 552] width 186 height 55
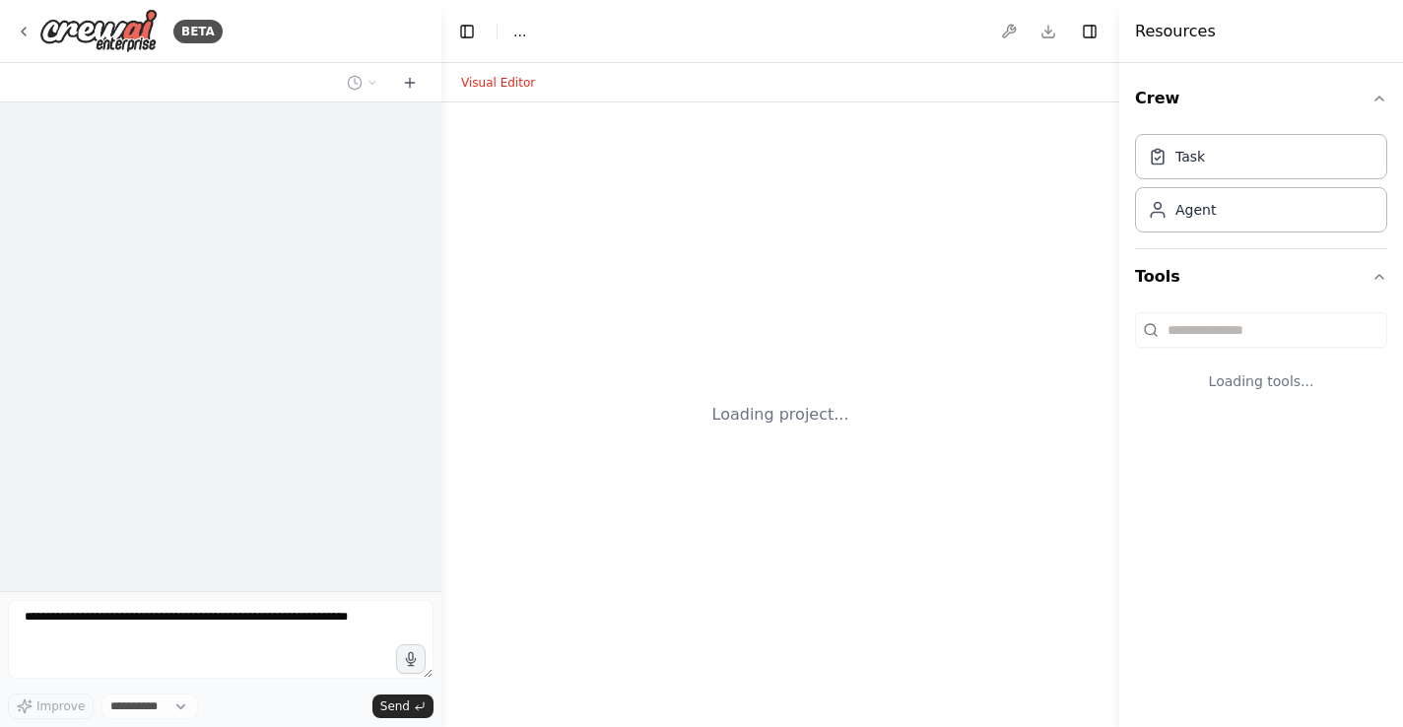
select select "****"
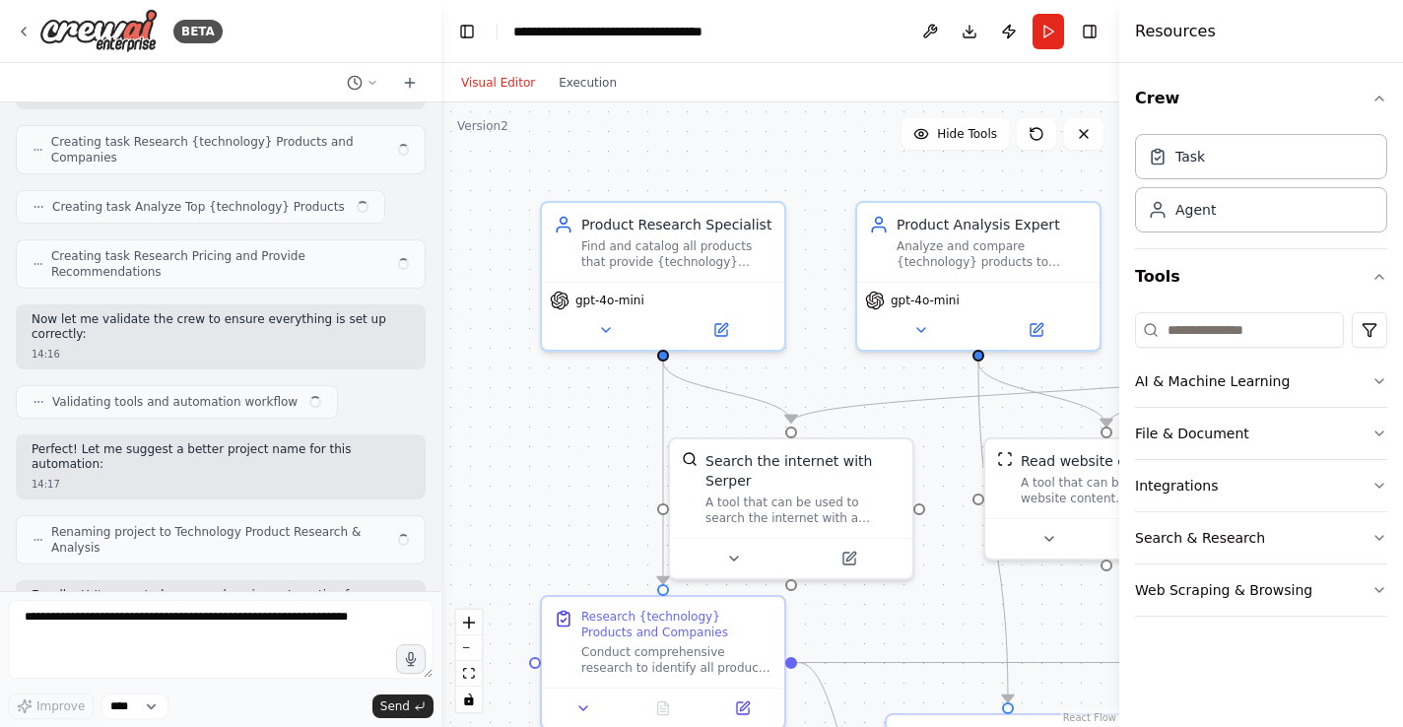
scroll to position [899, 0]
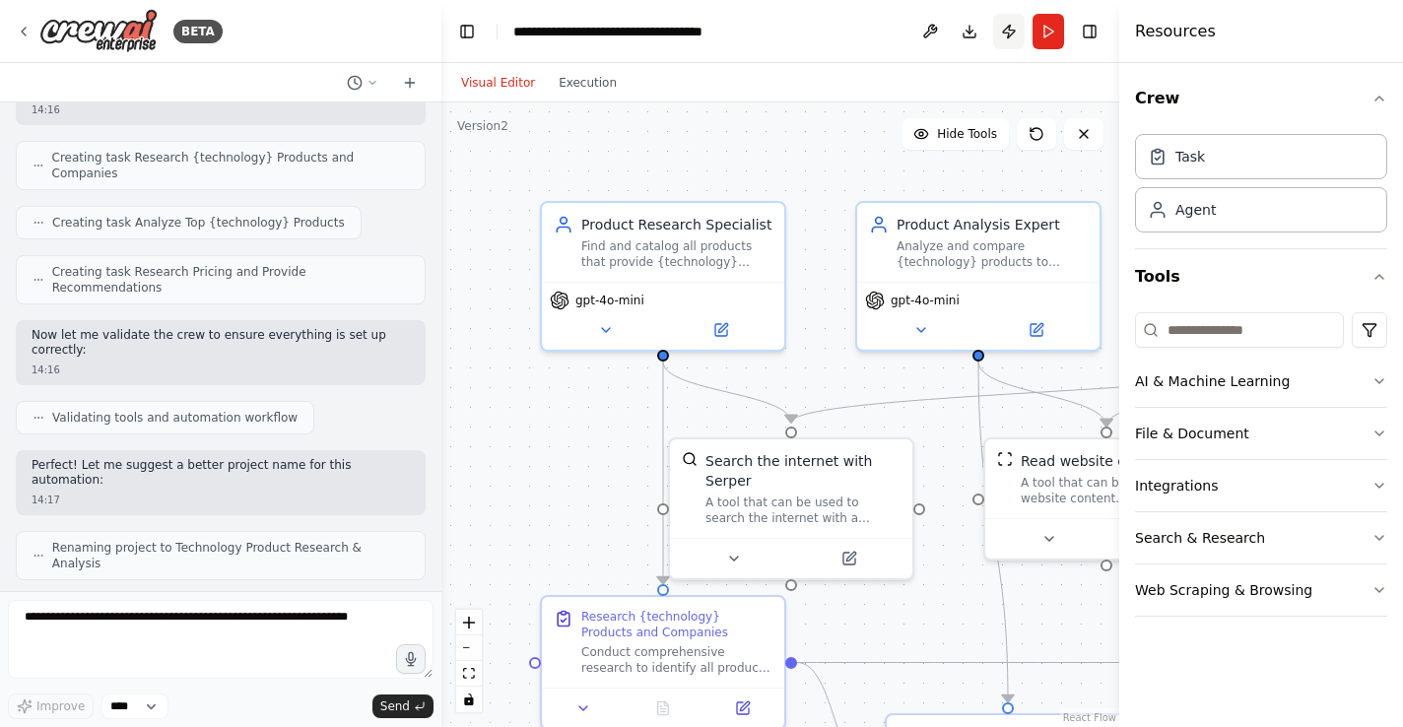
click at [1006, 39] on button "Publish" at bounding box center [1009, 31] width 32 height 35
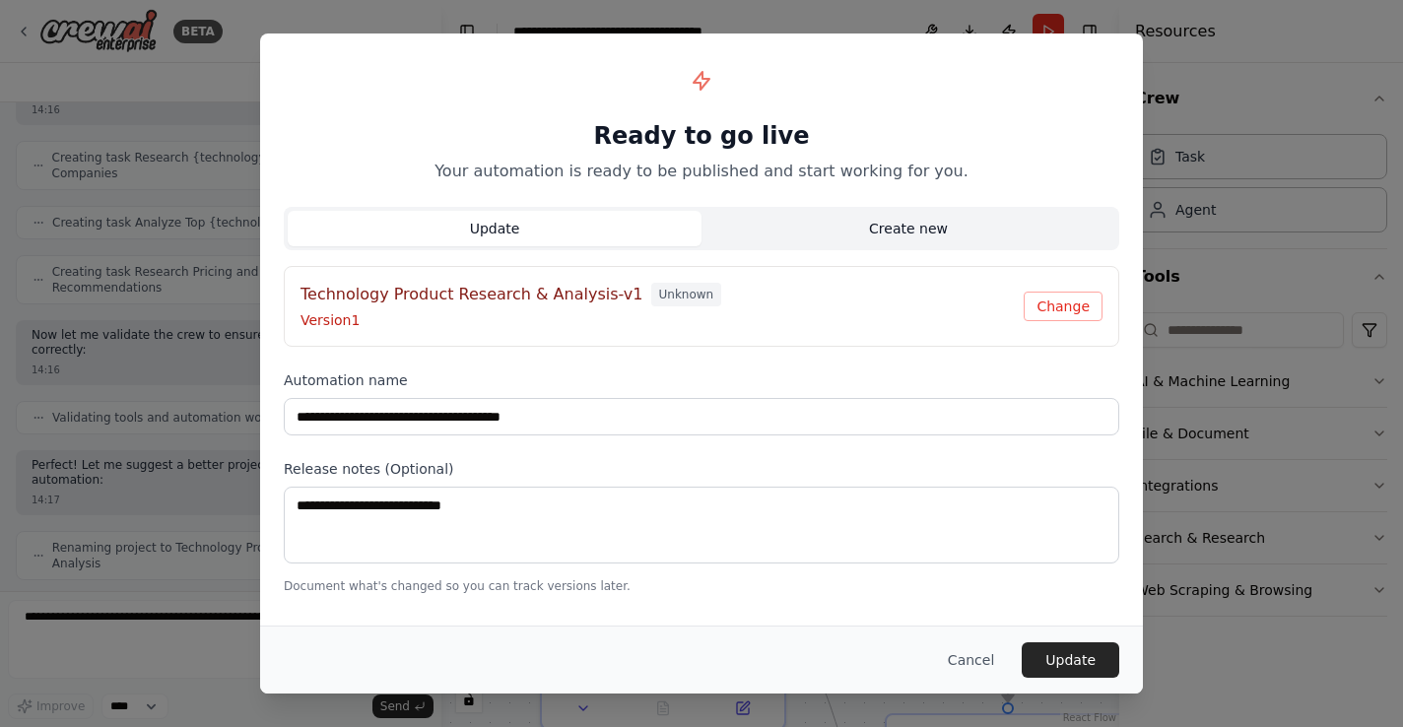
click at [816, 218] on button "Create new" at bounding box center [908, 228] width 414 height 35
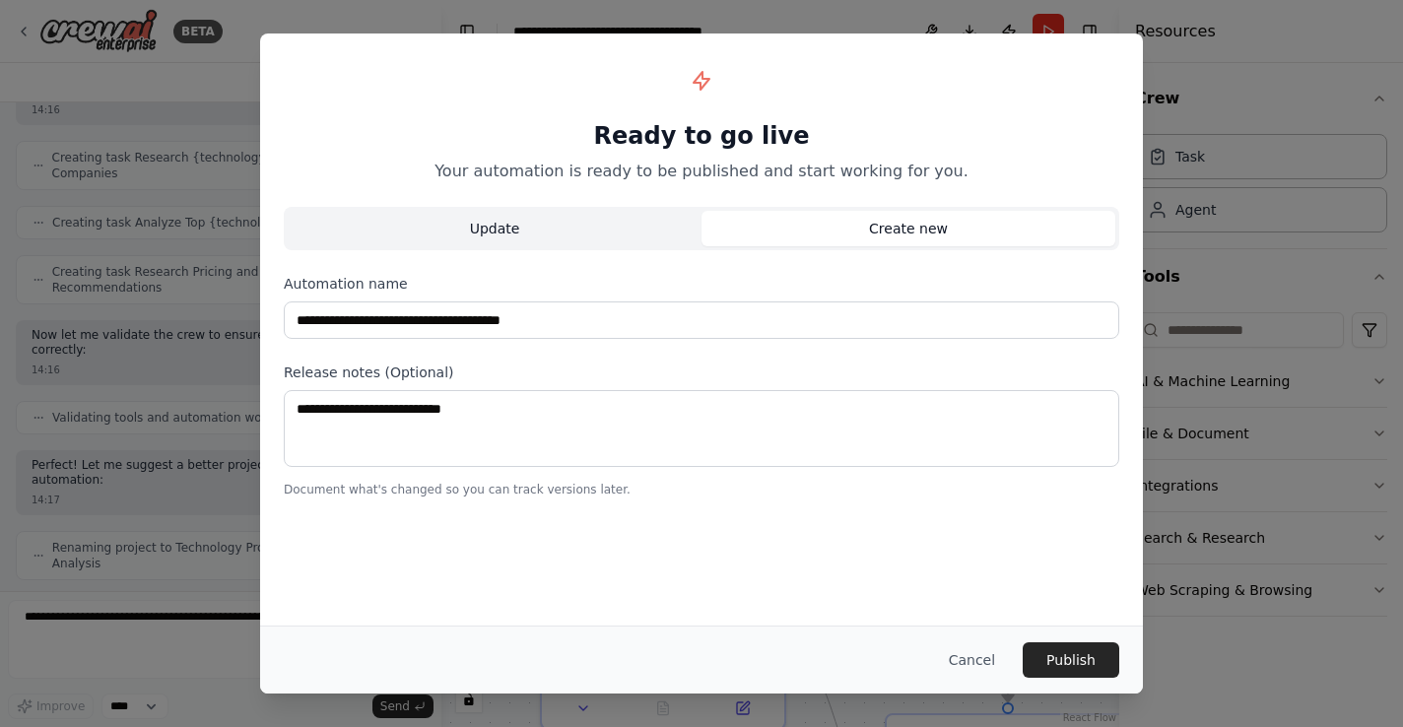
click at [589, 227] on button "Update" at bounding box center [495, 228] width 414 height 35
type input "**********"
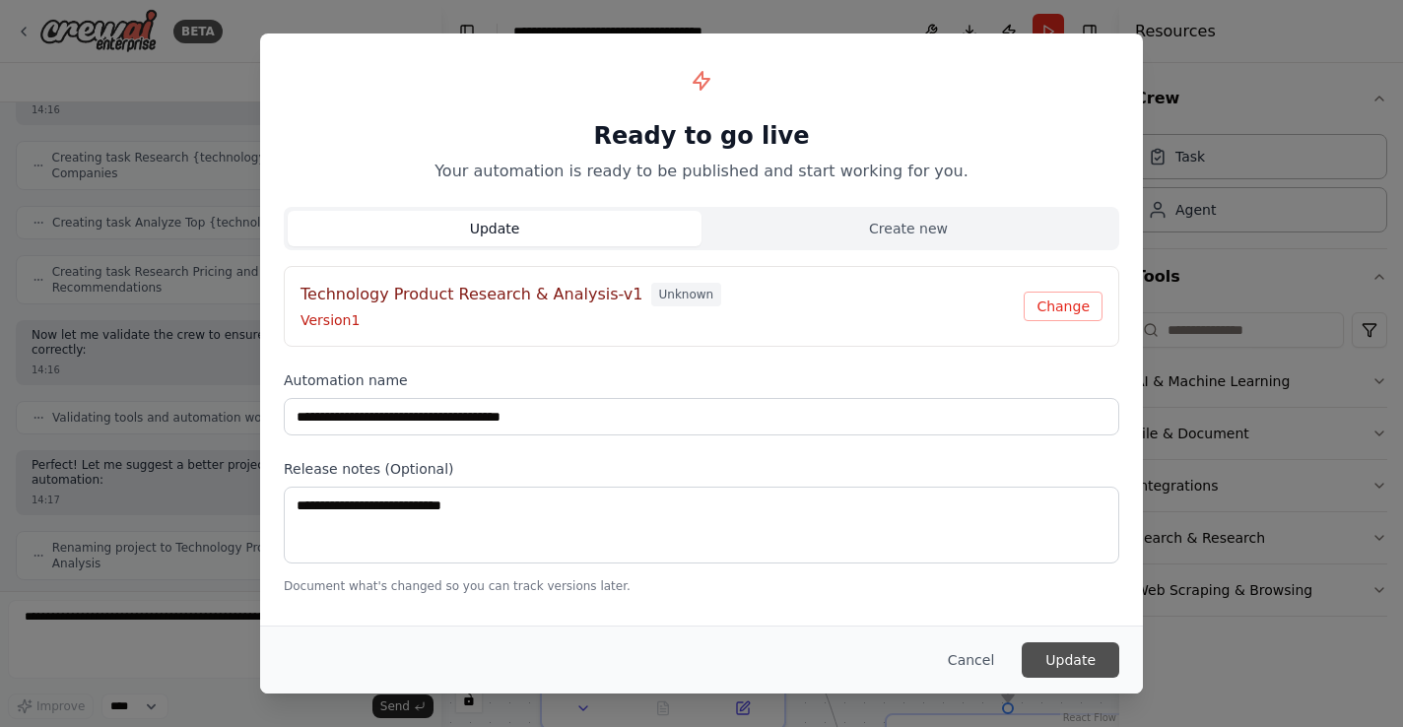
click at [1059, 652] on button "Update" at bounding box center [1071, 659] width 98 height 35
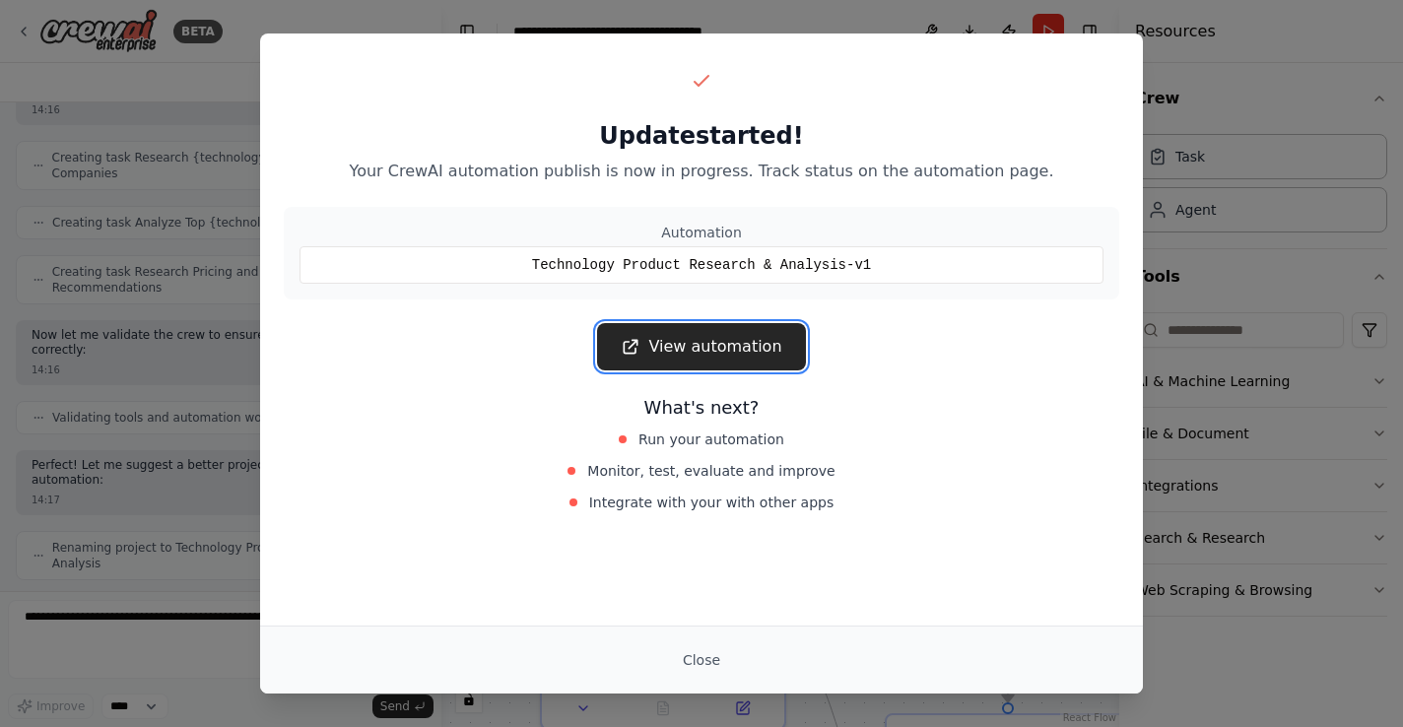
click at [705, 347] on link "View automation" at bounding box center [701, 346] width 208 height 47
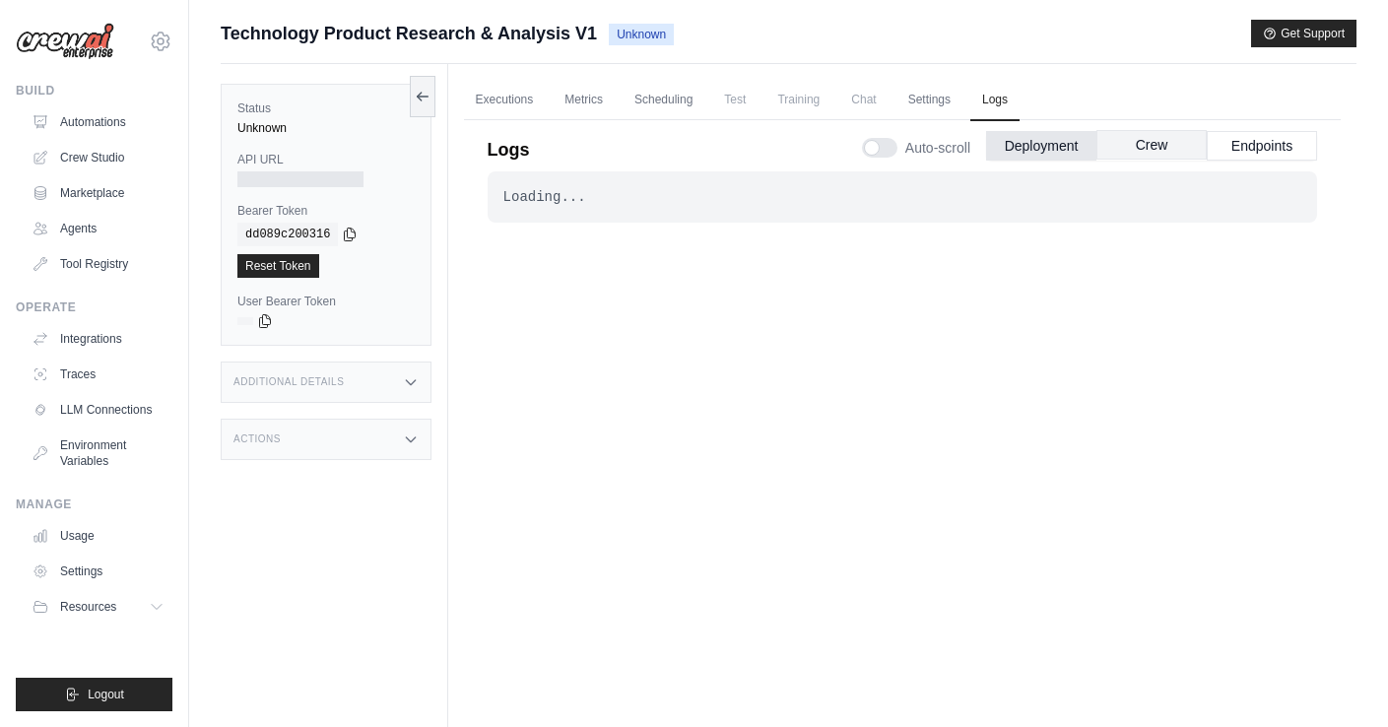
click at [1163, 143] on button "Crew" at bounding box center [1151, 145] width 110 height 30
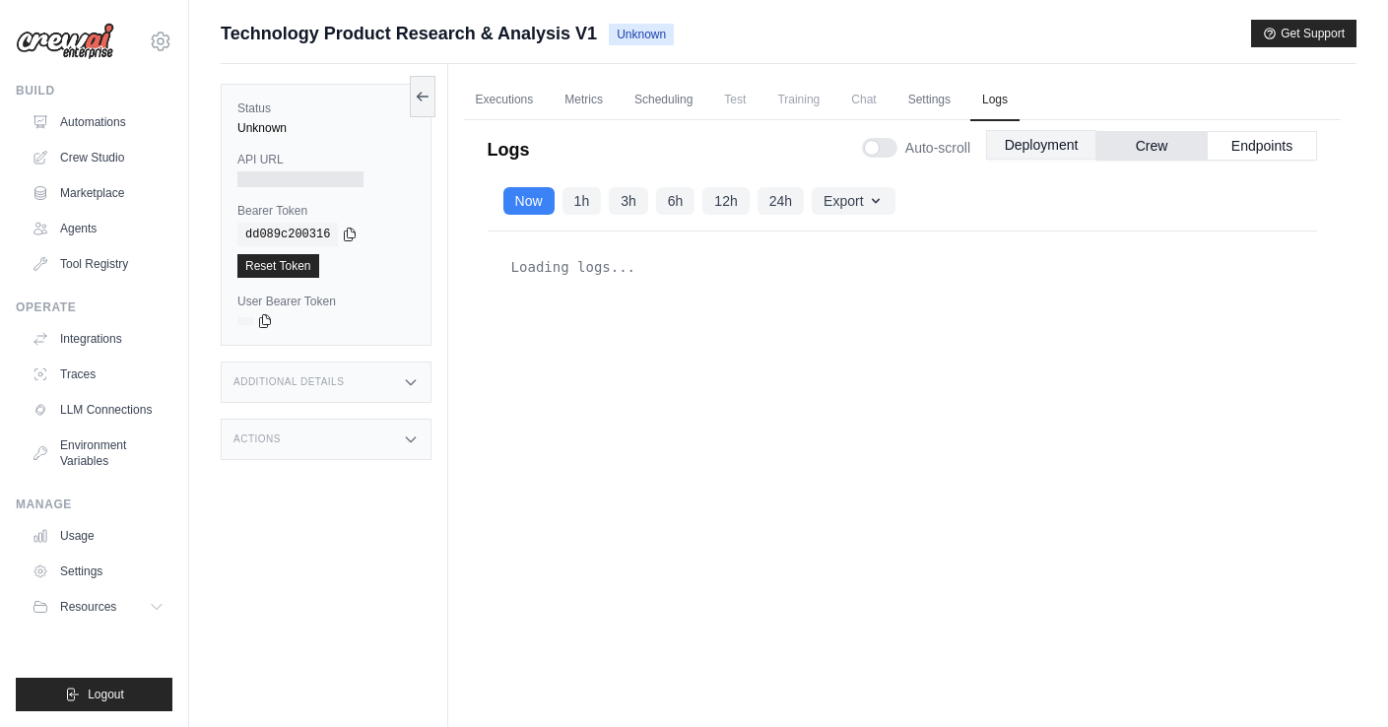
click at [1023, 143] on button "Deployment" at bounding box center [1041, 145] width 110 height 30
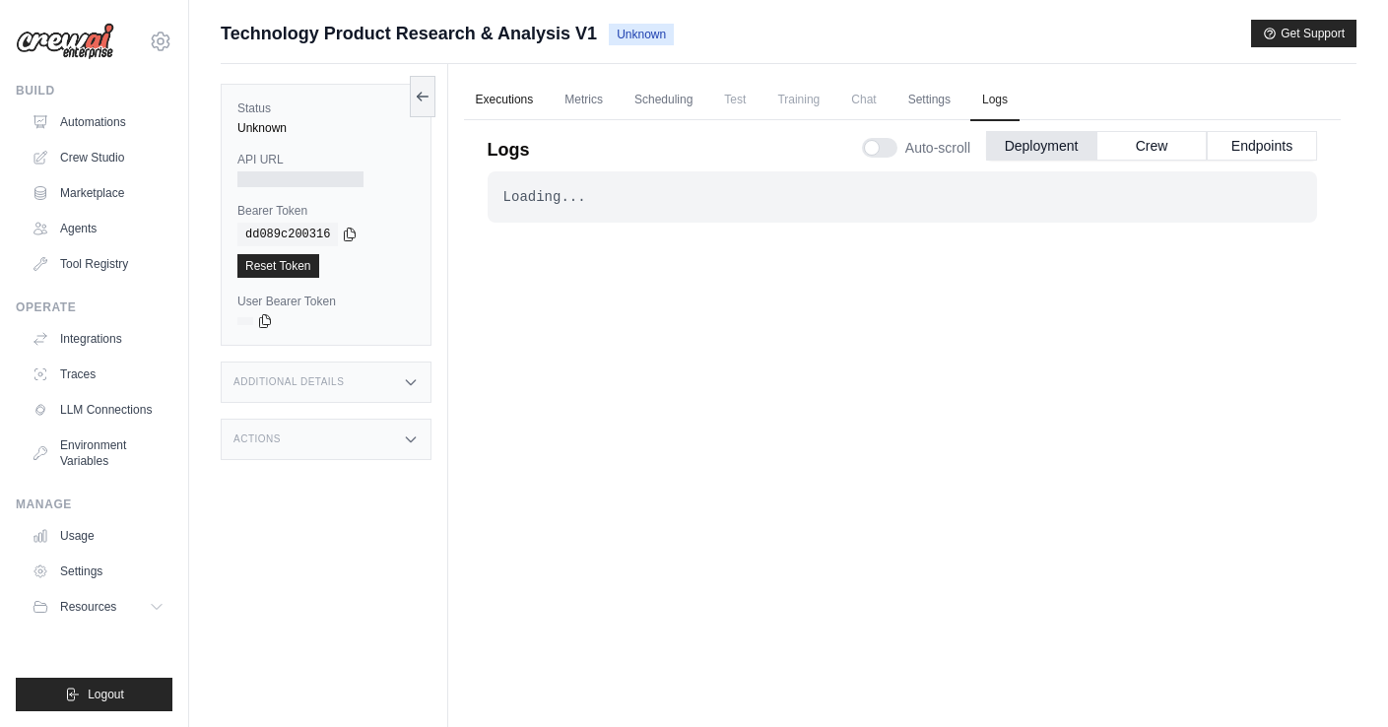
click at [511, 95] on link "Executions" at bounding box center [505, 100] width 82 height 41
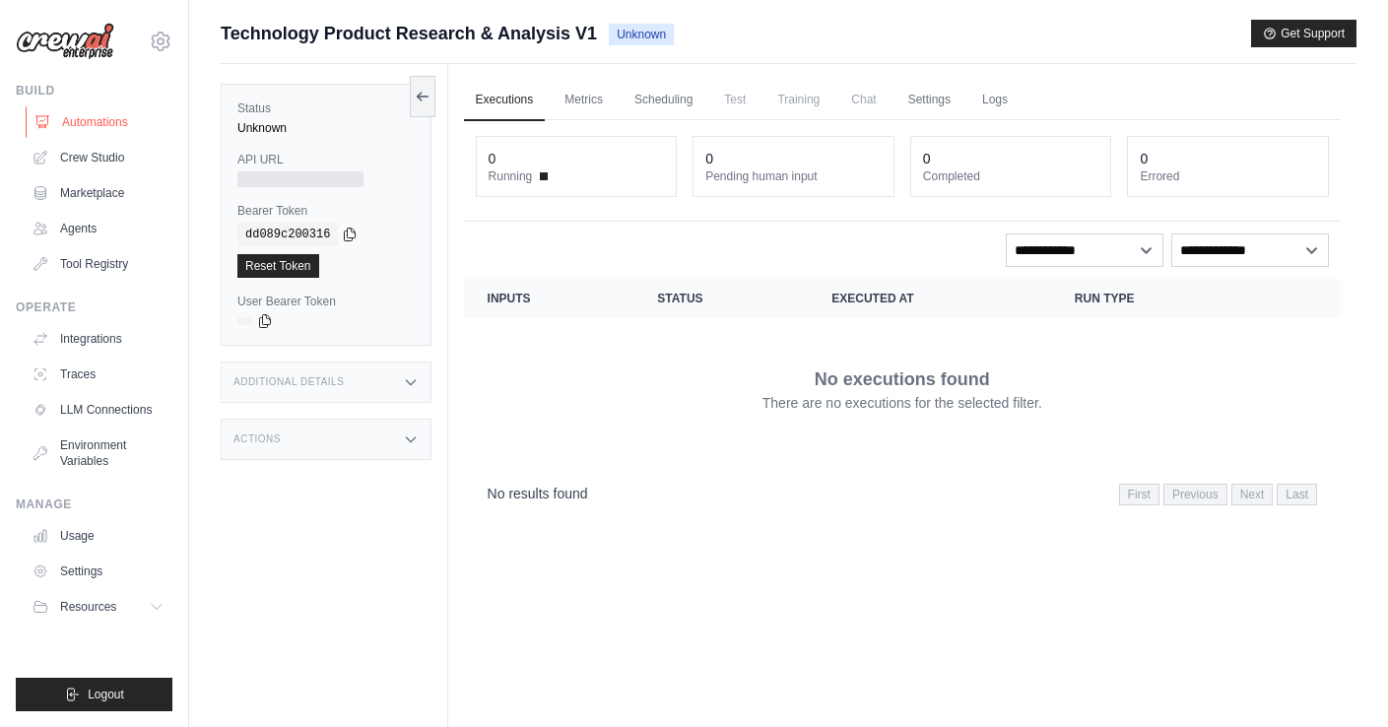
click at [102, 114] on link "Automations" at bounding box center [100, 122] width 149 height 32
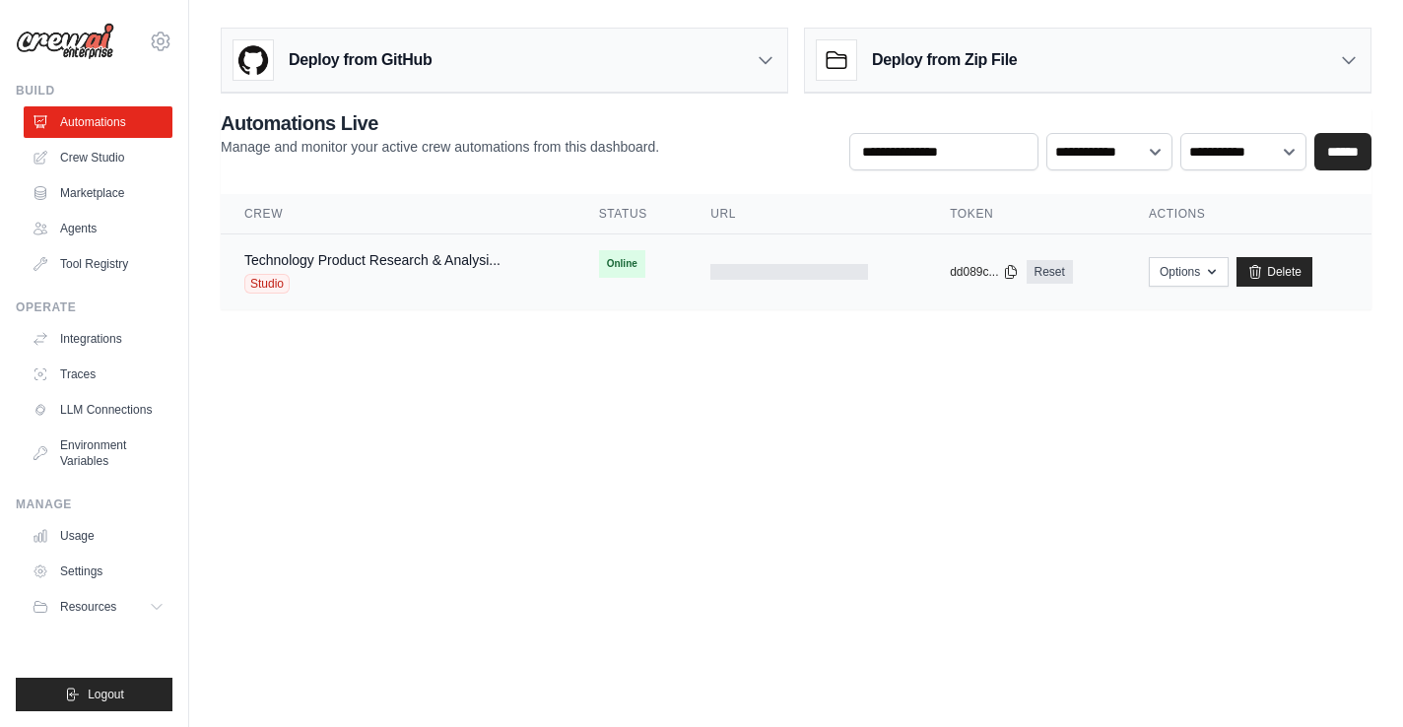
click at [260, 268] on div "Technology Product Research & Analysi..." at bounding box center [372, 260] width 256 height 20
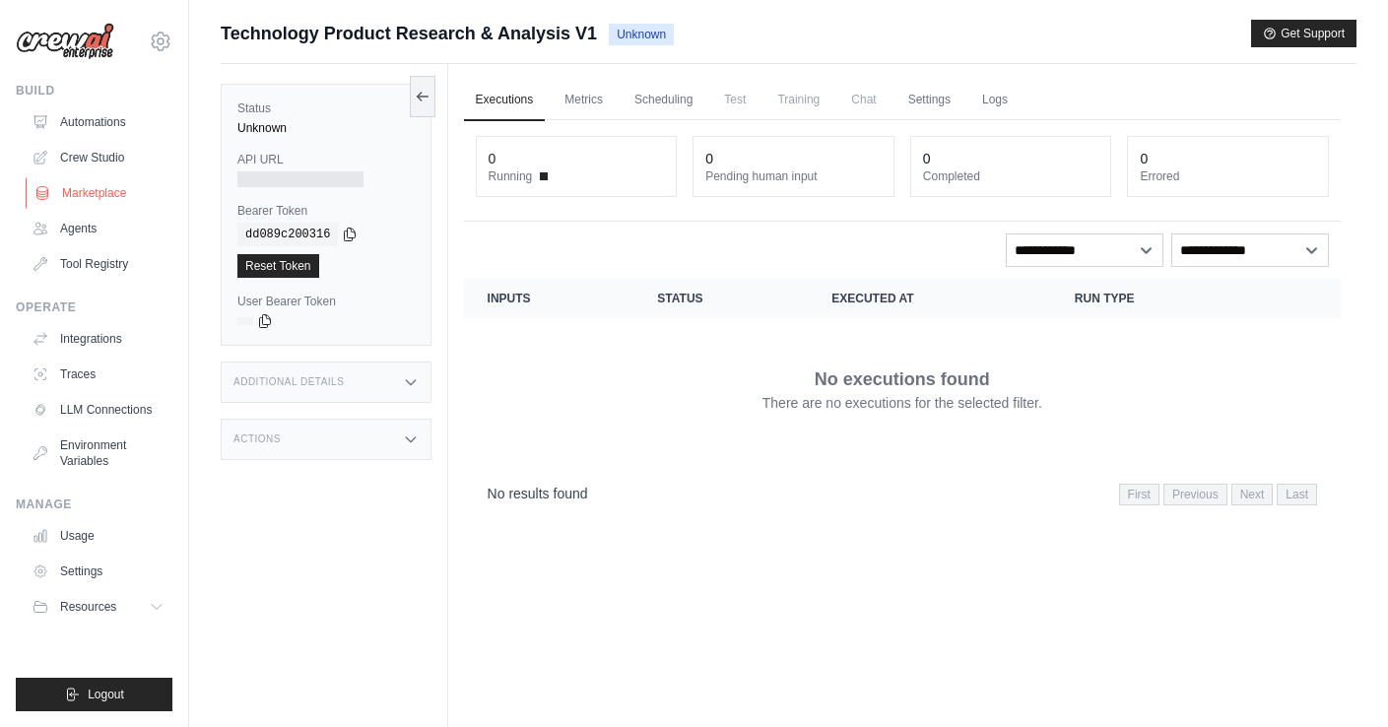
click at [91, 185] on link "Marketplace" at bounding box center [100, 193] width 149 height 32
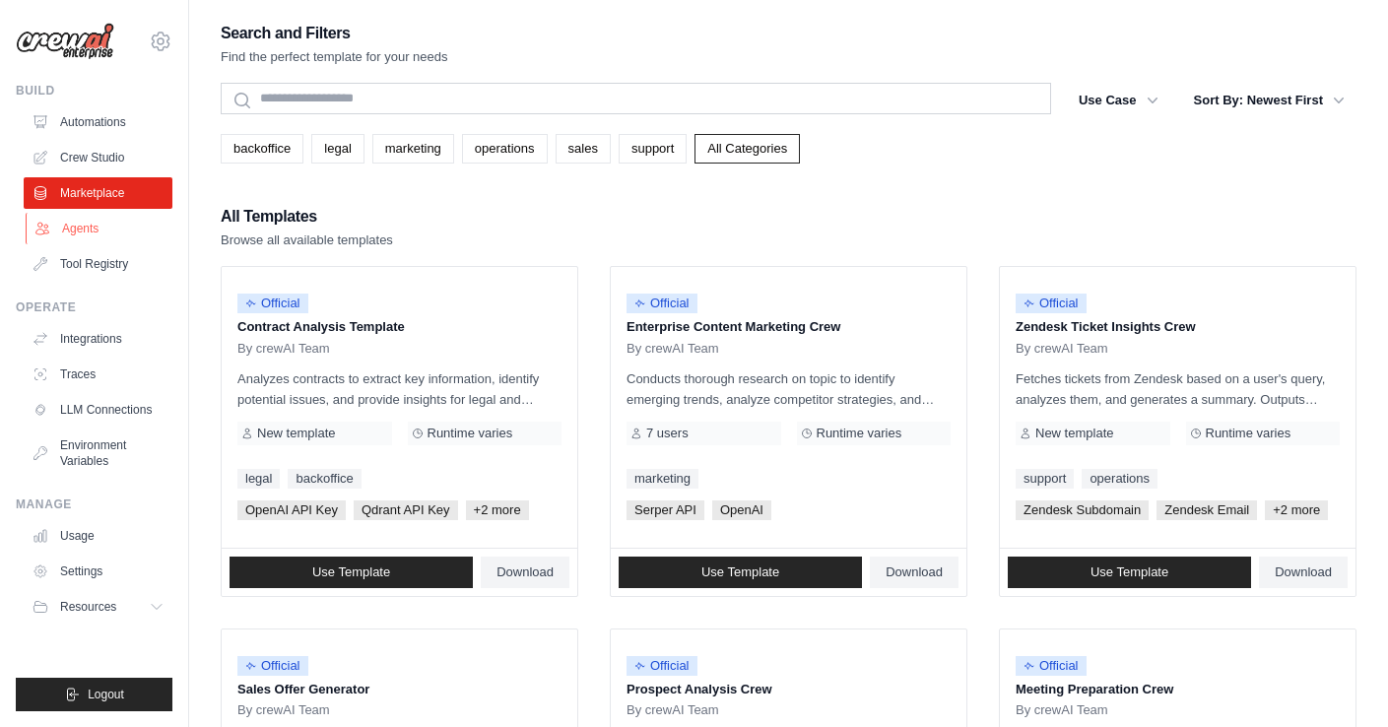
click at [101, 232] on link "Agents" at bounding box center [100, 229] width 149 height 32
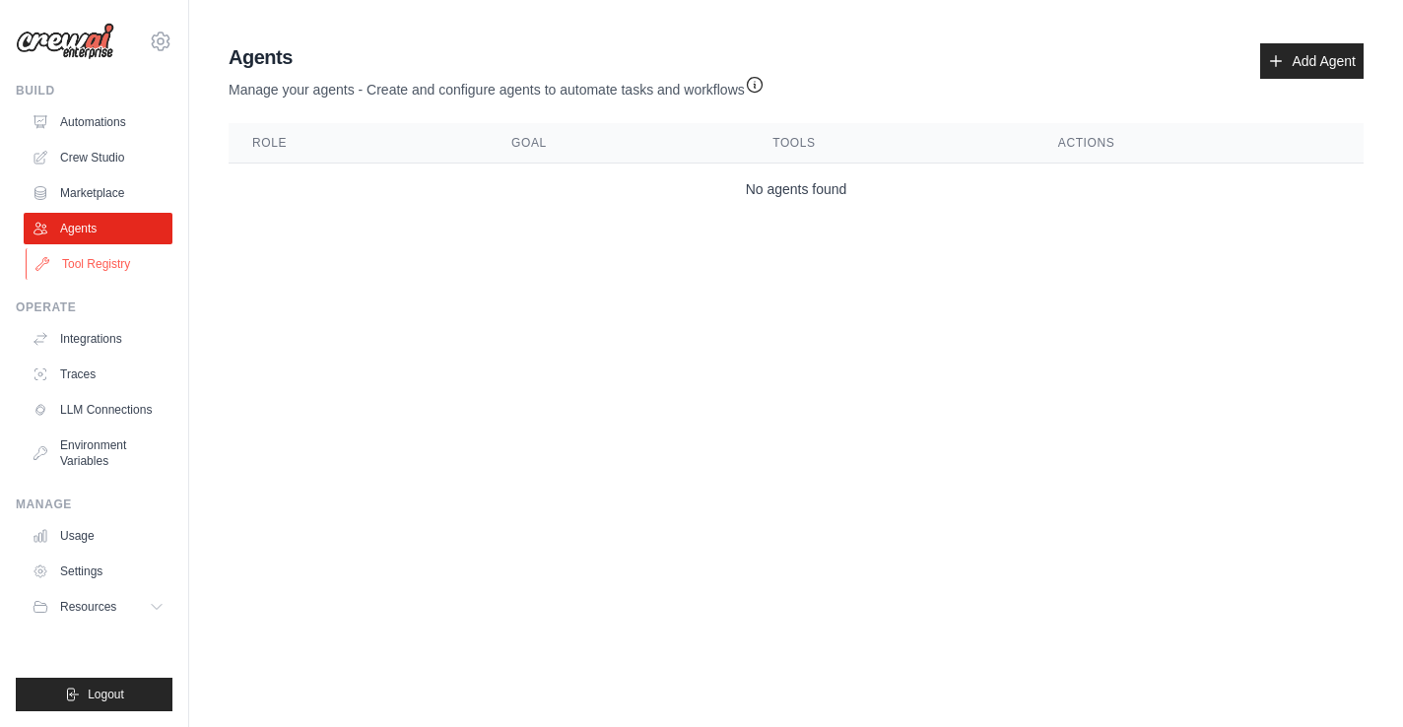
click at [100, 259] on link "Tool Registry" at bounding box center [100, 264] width 149 height 32
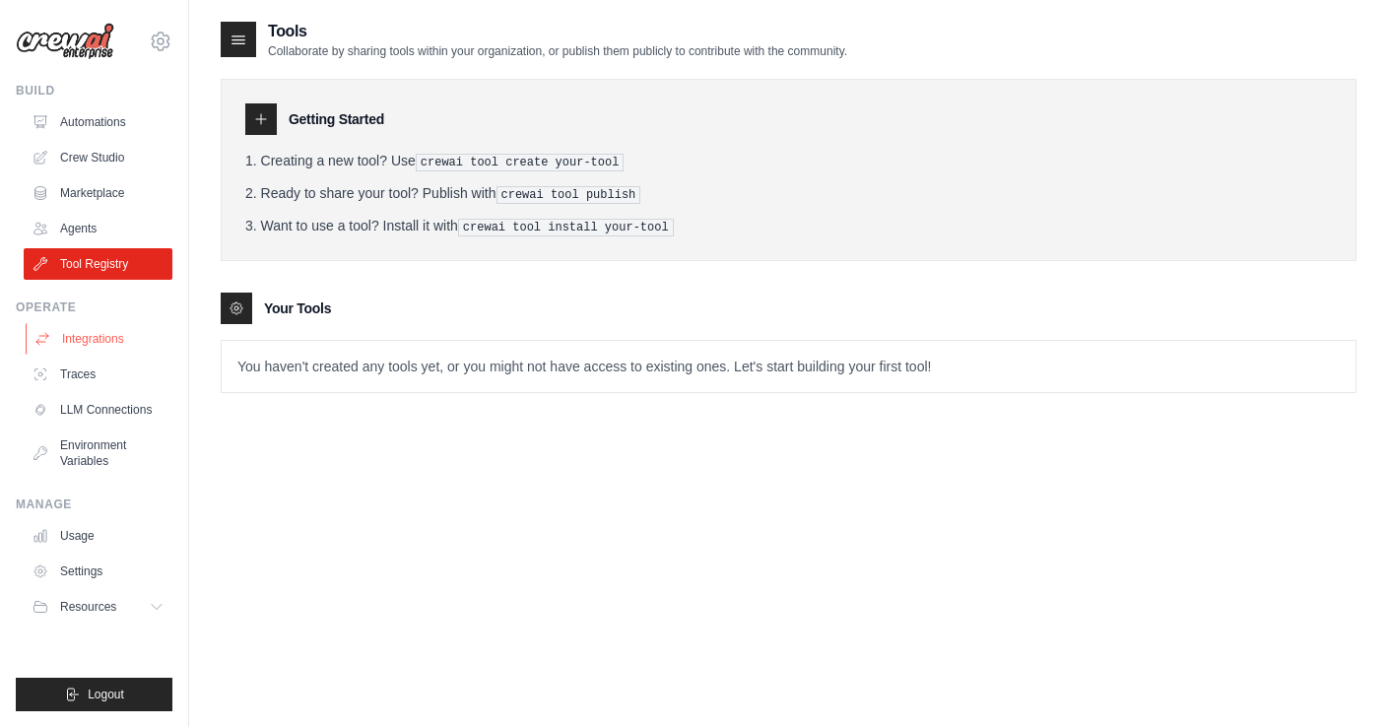
click at [112, 331] on link "Integrations" at bounding box center [100, 339] width 149 height 32
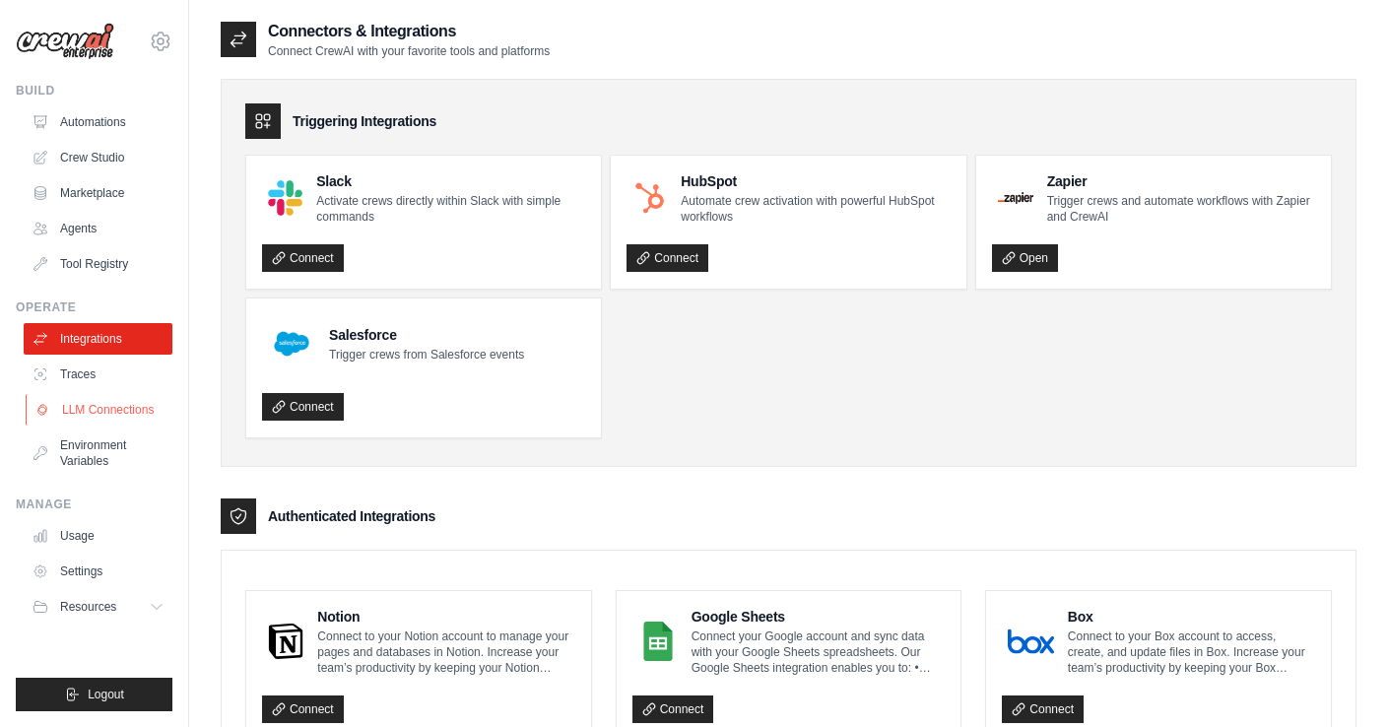
click at [118, 408] on link "LLM Connections" at bounding box center [100, 410] width 149 height 32
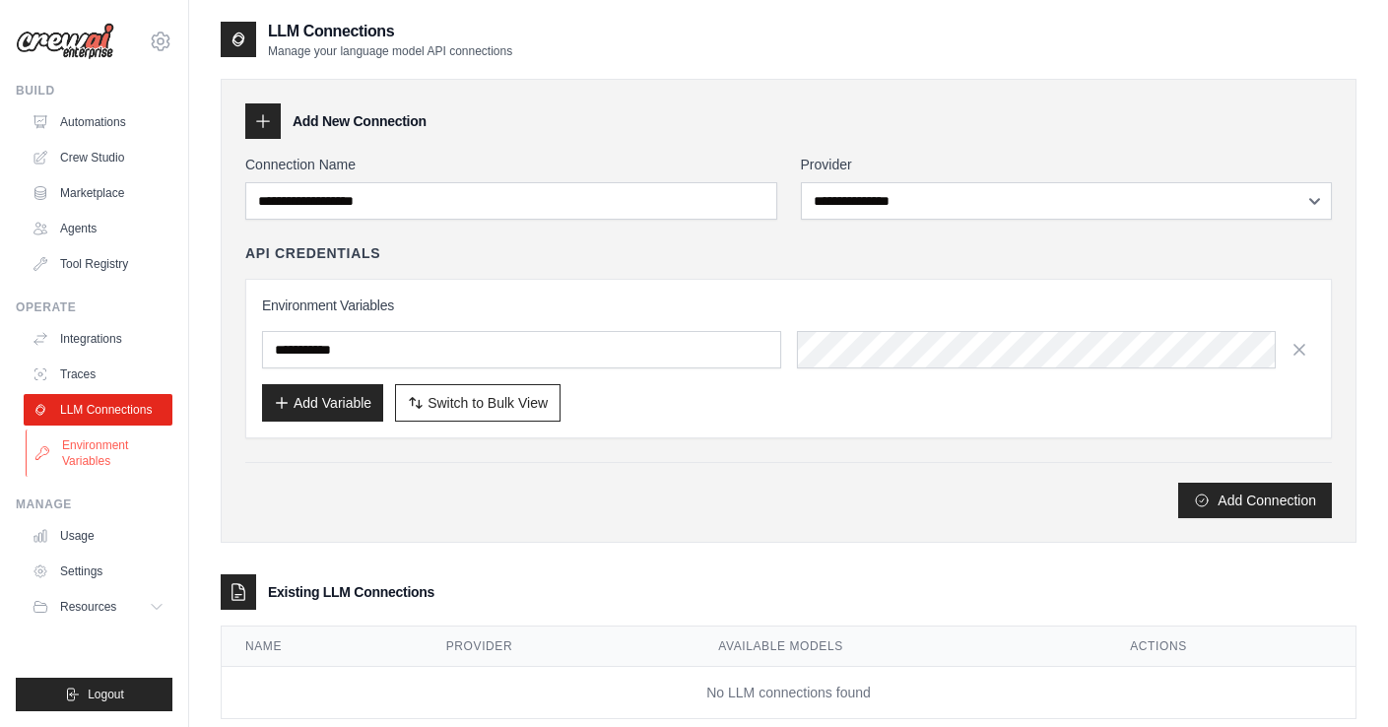
click at [114, 452] on link "Environment Variables" at bounding box center [100, 453] width 149 height 47
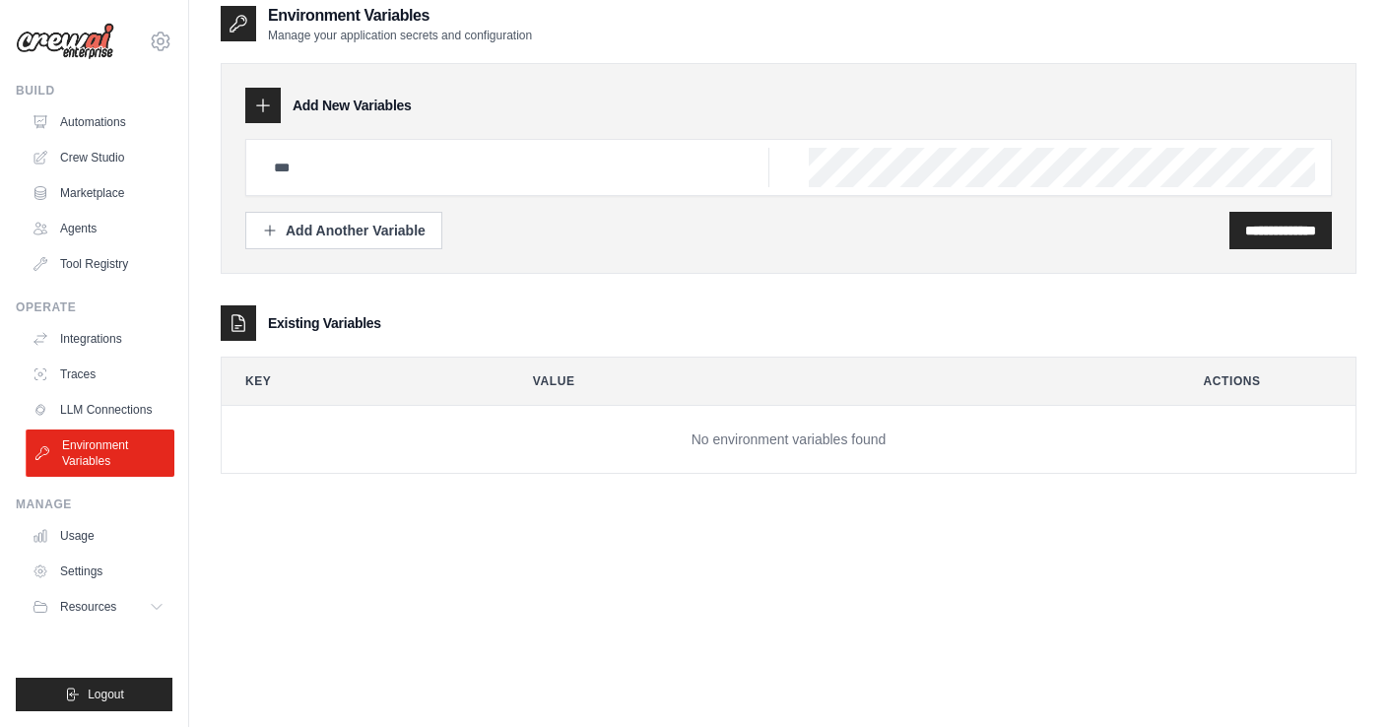
scroll to position [39, 0]
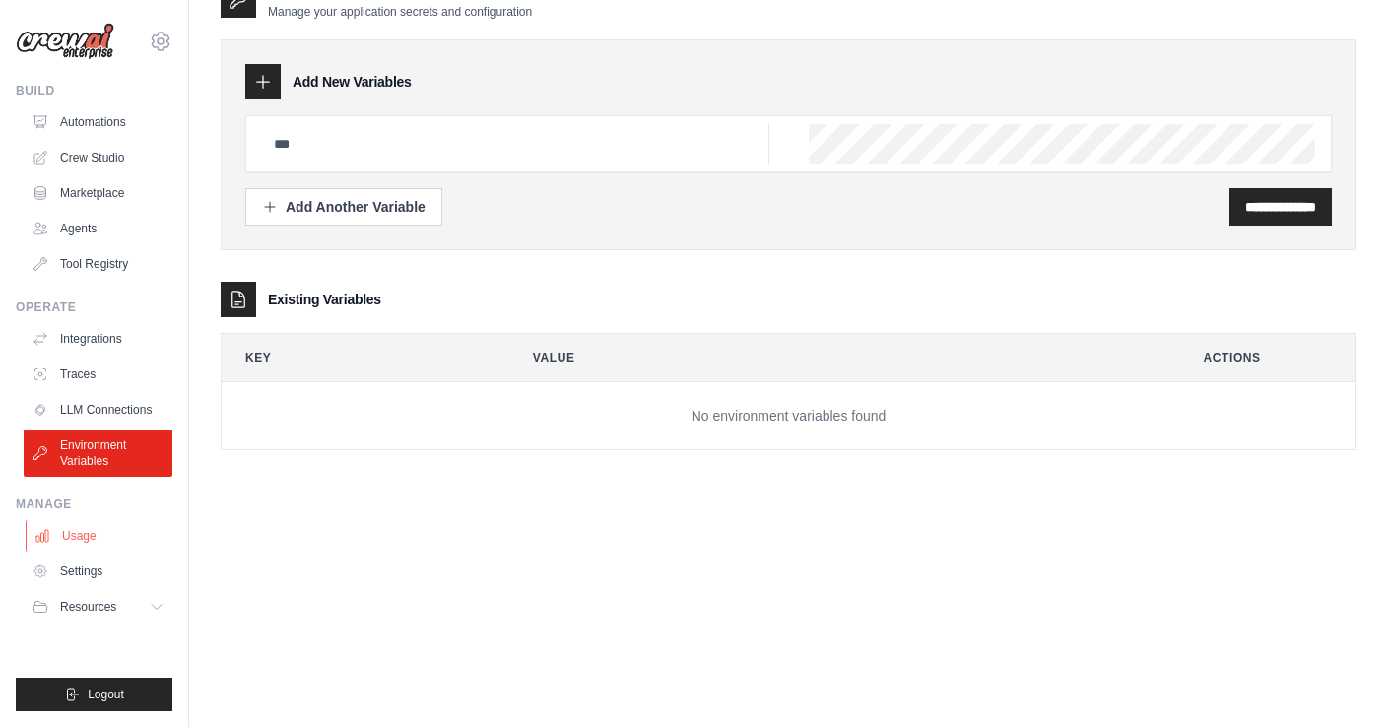
click at [94, 537] on link "Usage" at bounding box center [100, 536] width 149 height 32
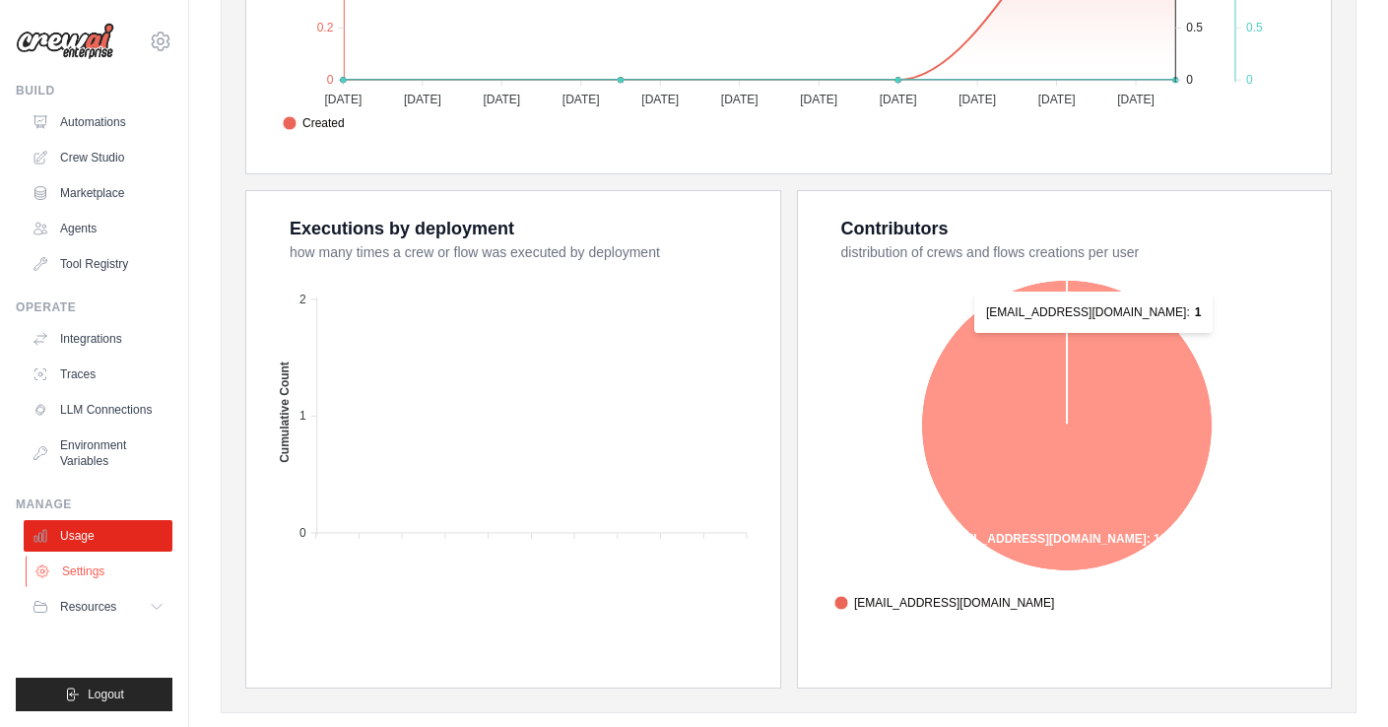
scroll to position [701, 0]
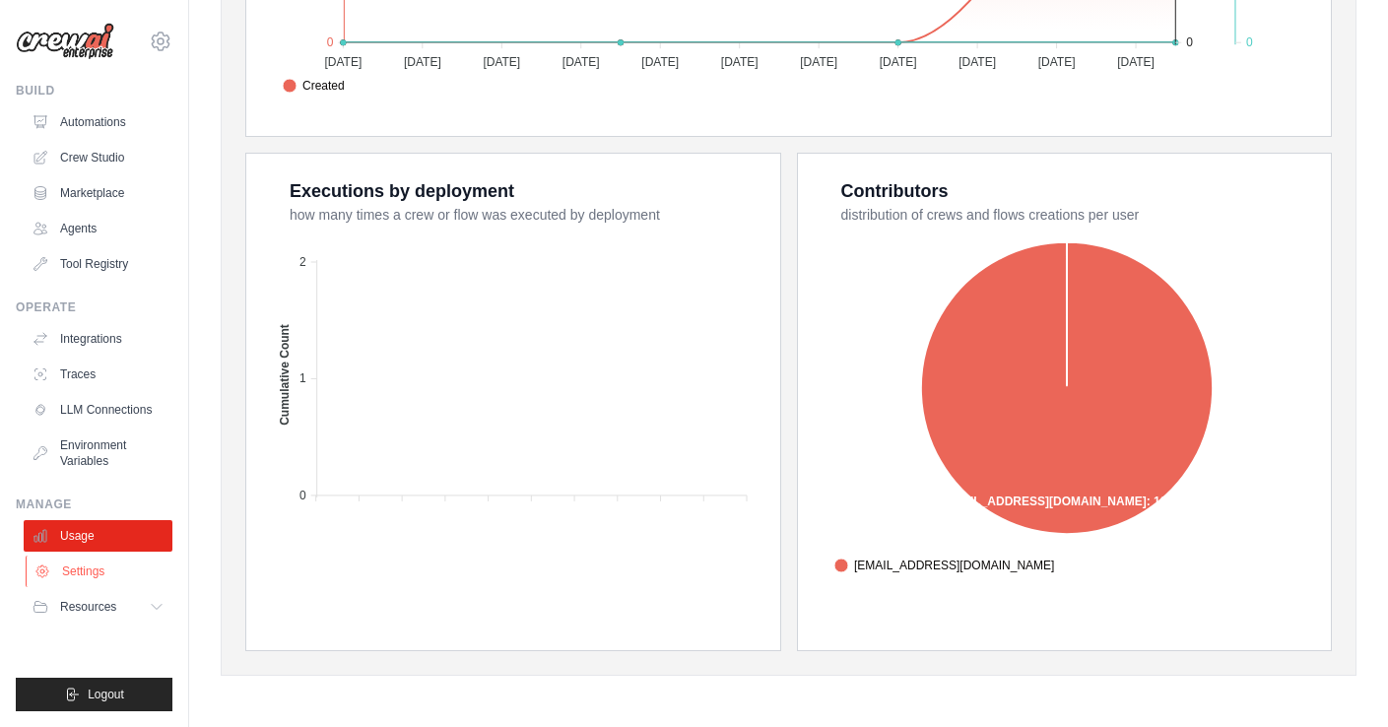
click at [86, 568] on link "Settings" at bounding box center [100, 572] width 149 height 32
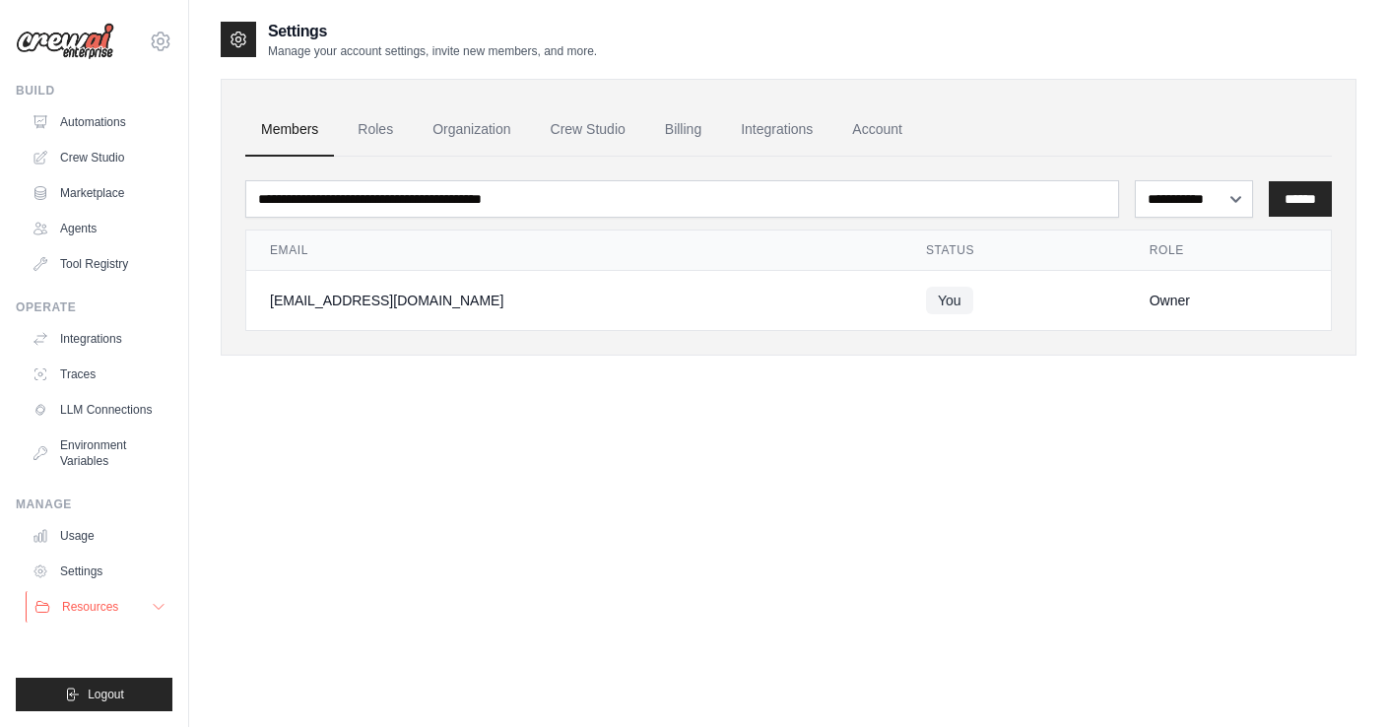
click at [108, 609] on span "Resources" at bounding box center [90, 607] width 56 height 16
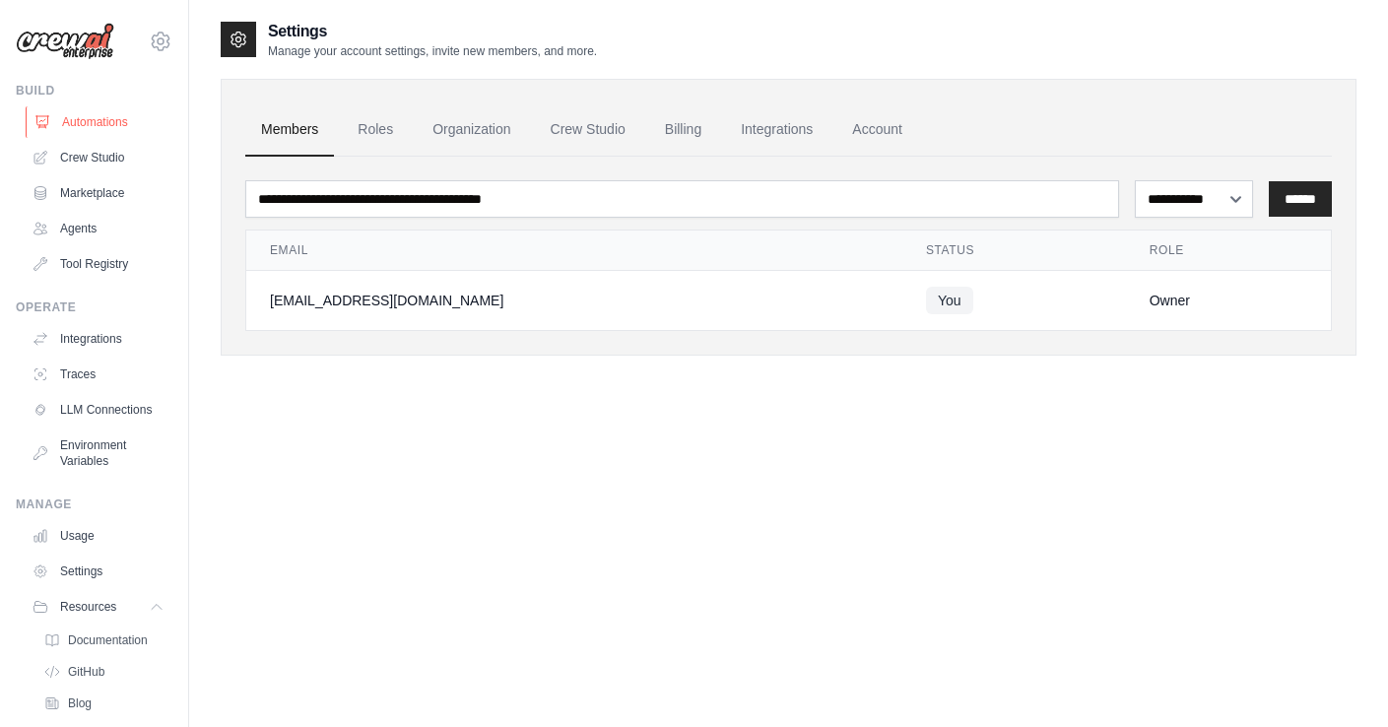
click at [93, 119] on link "Automations" at bounding box center [100, 122] width 149 height 32
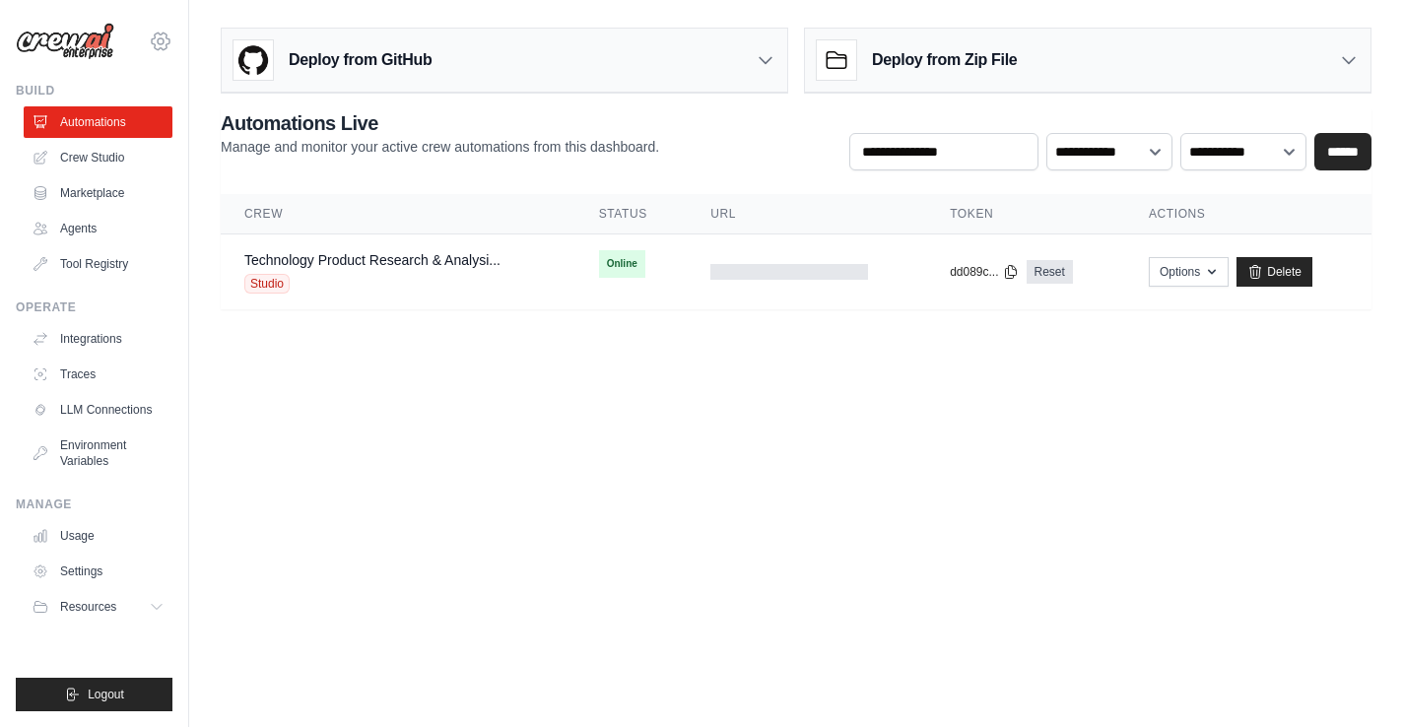
click at [154, 36] on icon at bounding box center [161, 42] width 24 height 24
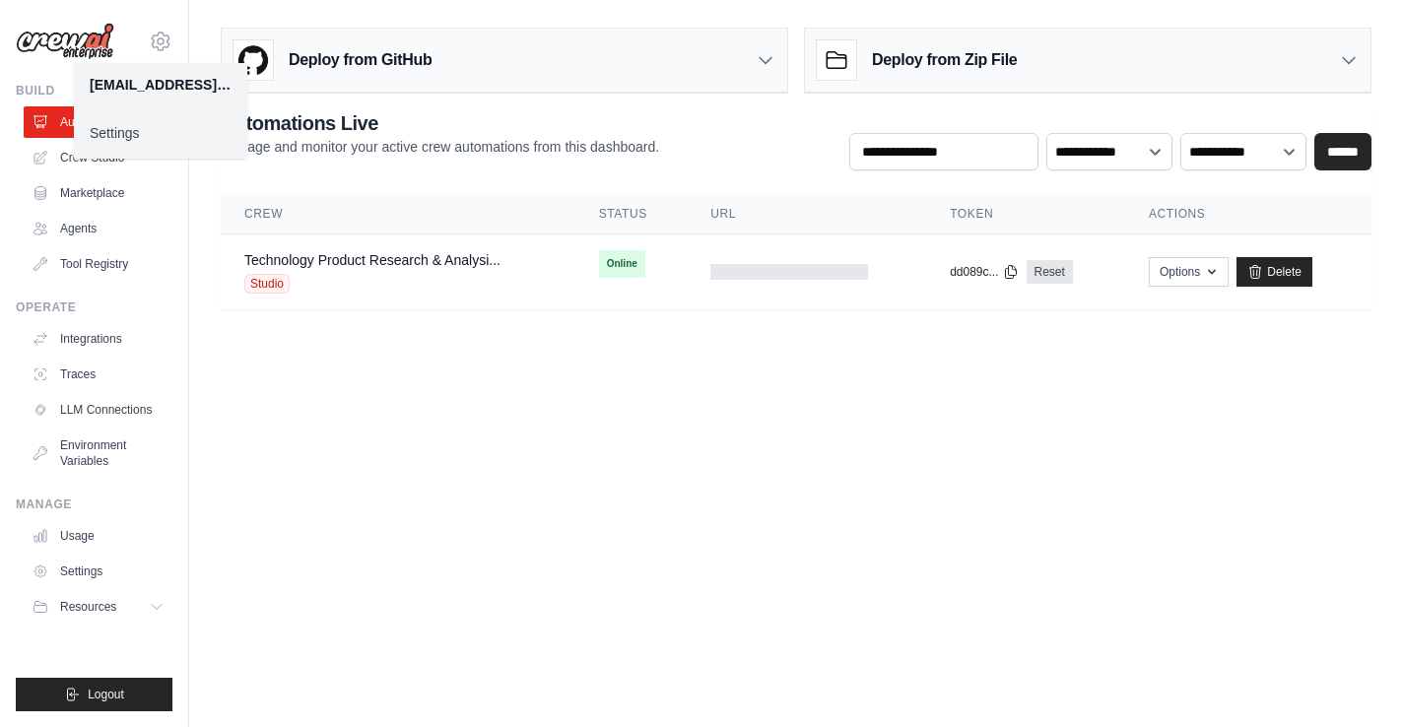
click at [206, 11] on main "Deploy from GitHub Deploy your project directly from GitHub. Select a repositor…" at bounding box center [796, 176] width 1214 height 353
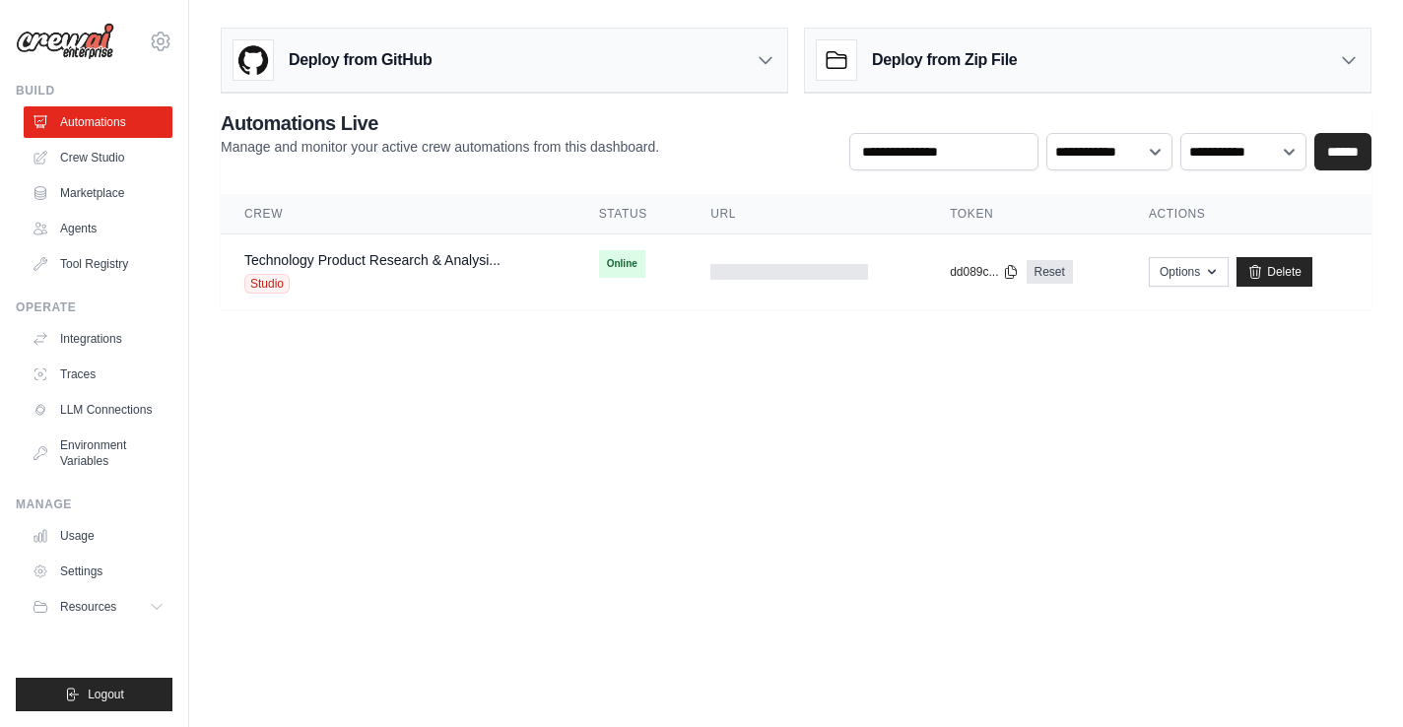
click at [768, 64] on icon at bounding box center [766, 60] width 20 height 20
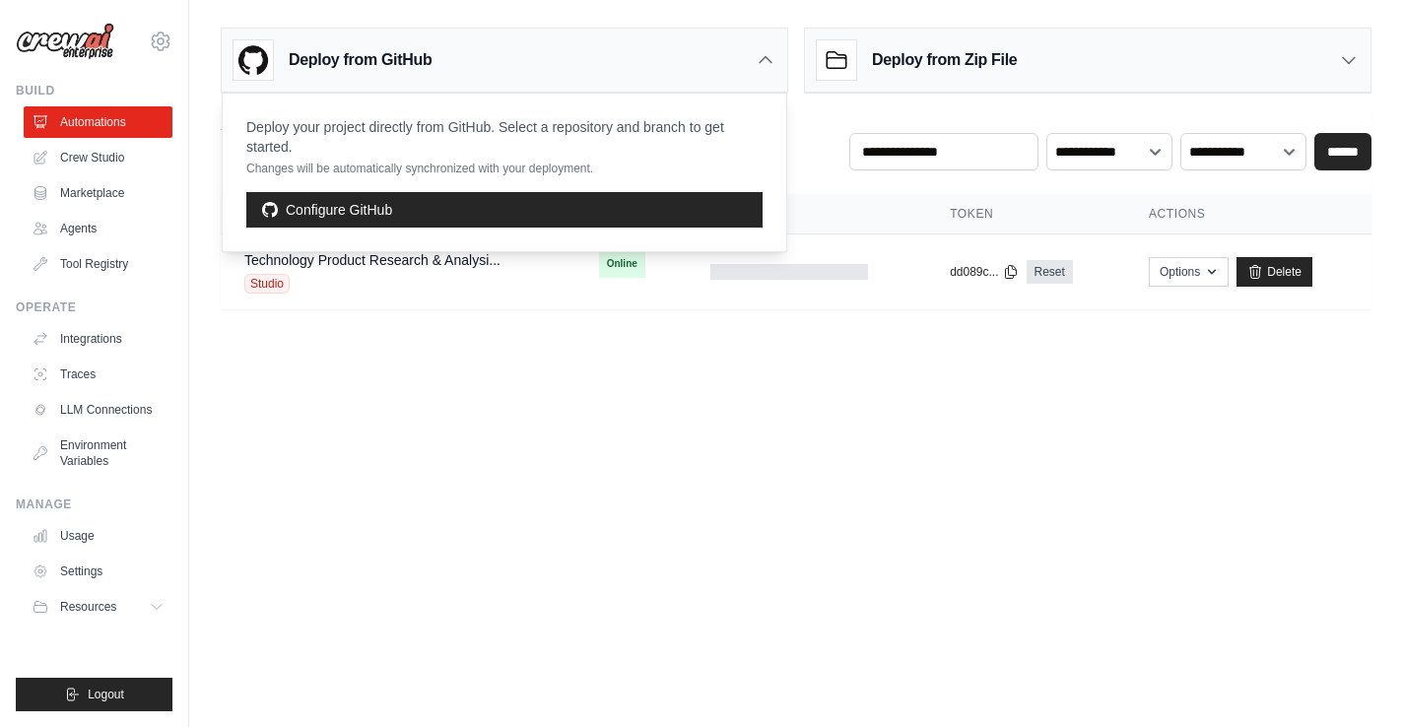
click at [769, 64] on icon at bounding box center [766, 60] width 20 height 20
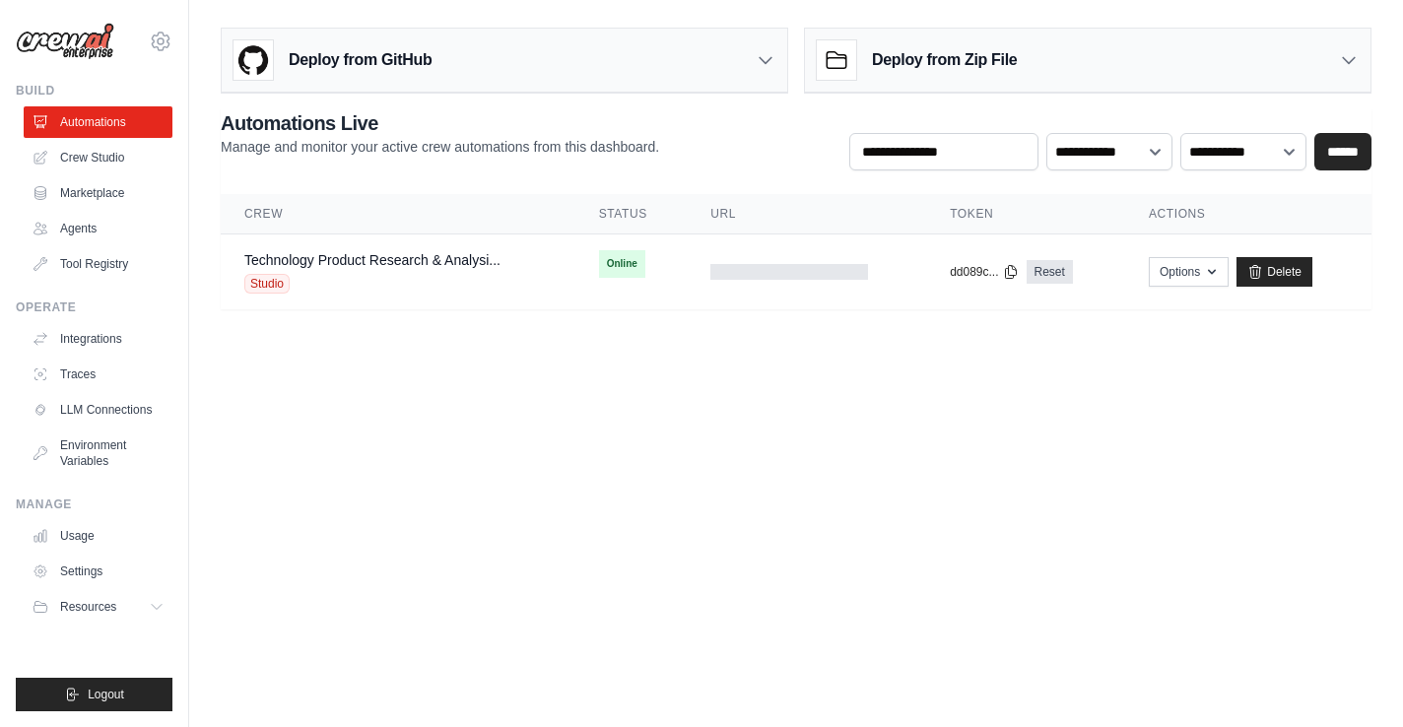
click at [961, 54] on h3 "Deploy from Zip File" at bounding box center [944, 60] width 145 height 24
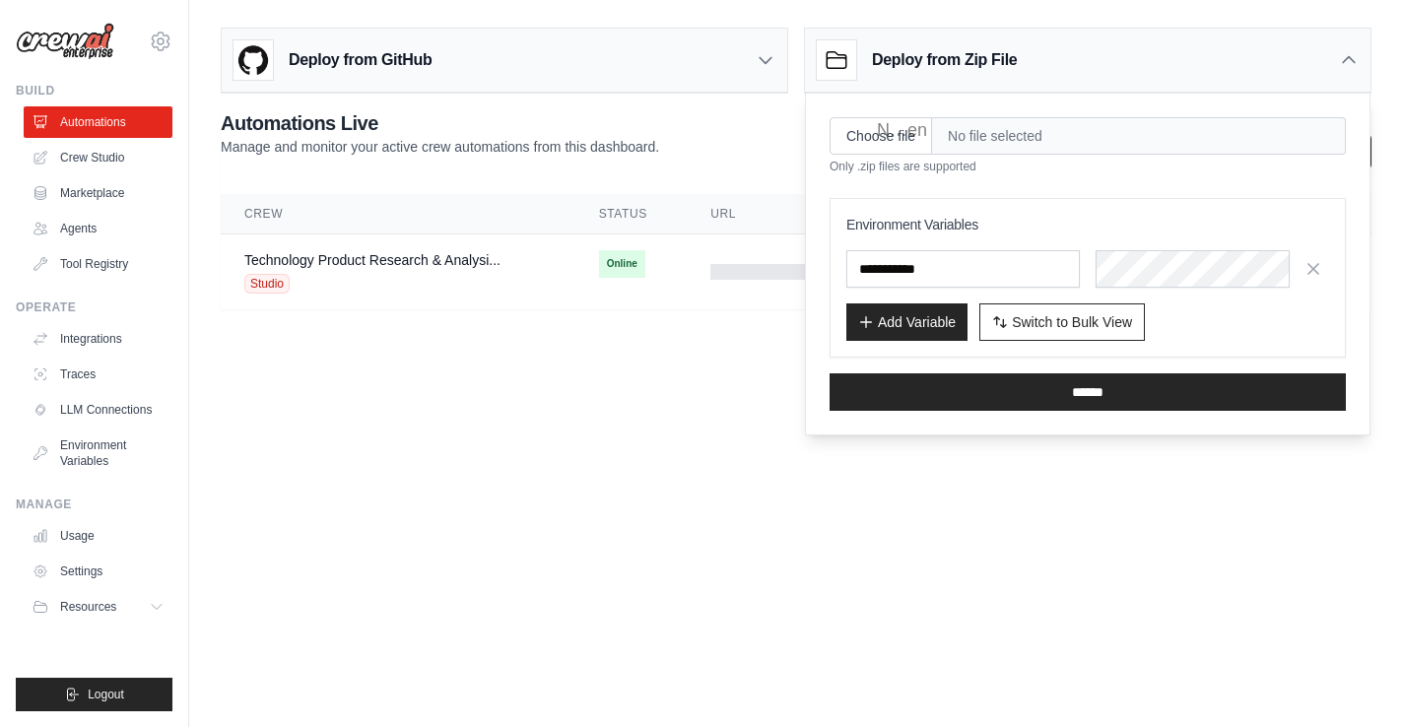
click at [745, 117] on div "**********" at bounding box center [796, 139] width 1151 height 61
click at [704, 393] on body "[EMAIL_ADDRESS][DOMAIN_NAME] Settings Build Automations Crew Studio" at bounding box center [701, 363] width 1403 height 727
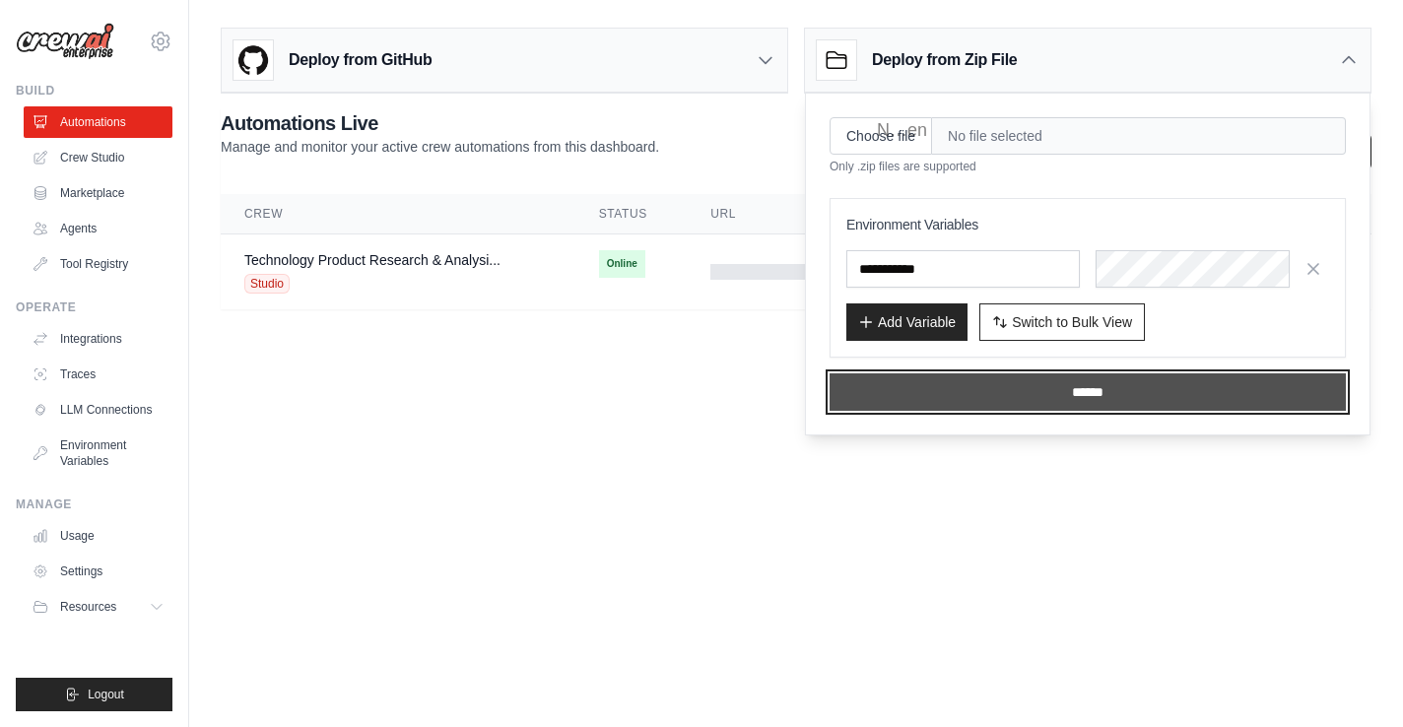
click at [963, 395] on input "******" at bounding box center [1088, 391] width 516 height 37
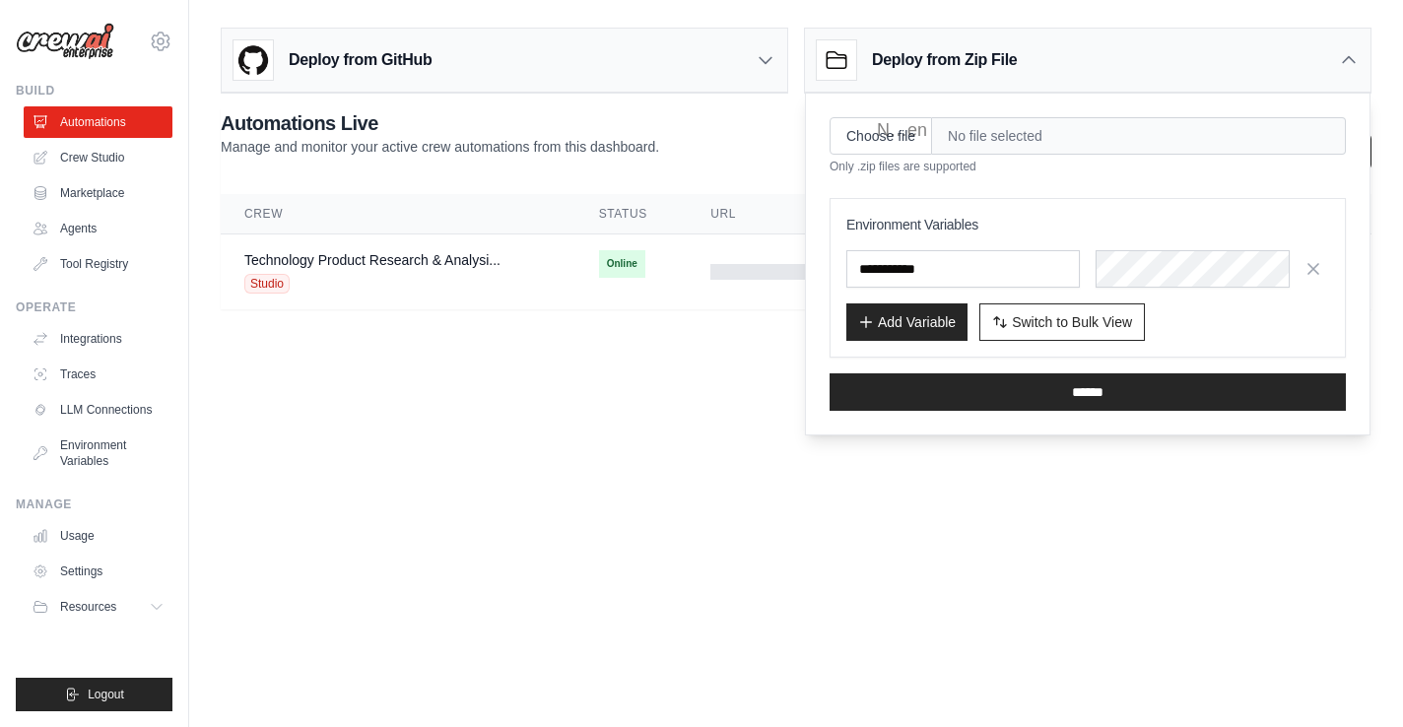
click at [998, 136] on span "No file selected" at bounding box center [1139, 135] width 414 height 37
click at [990, 137] on span "No file selected" at bounding box center [1139, 135] width 414 height 37
click at [972, 139] on span "No file selected" at bounding box center [1139, 135] width 414 height 37
click at [767, 271] on div at bounding box center [789, 272] width 158 height 16
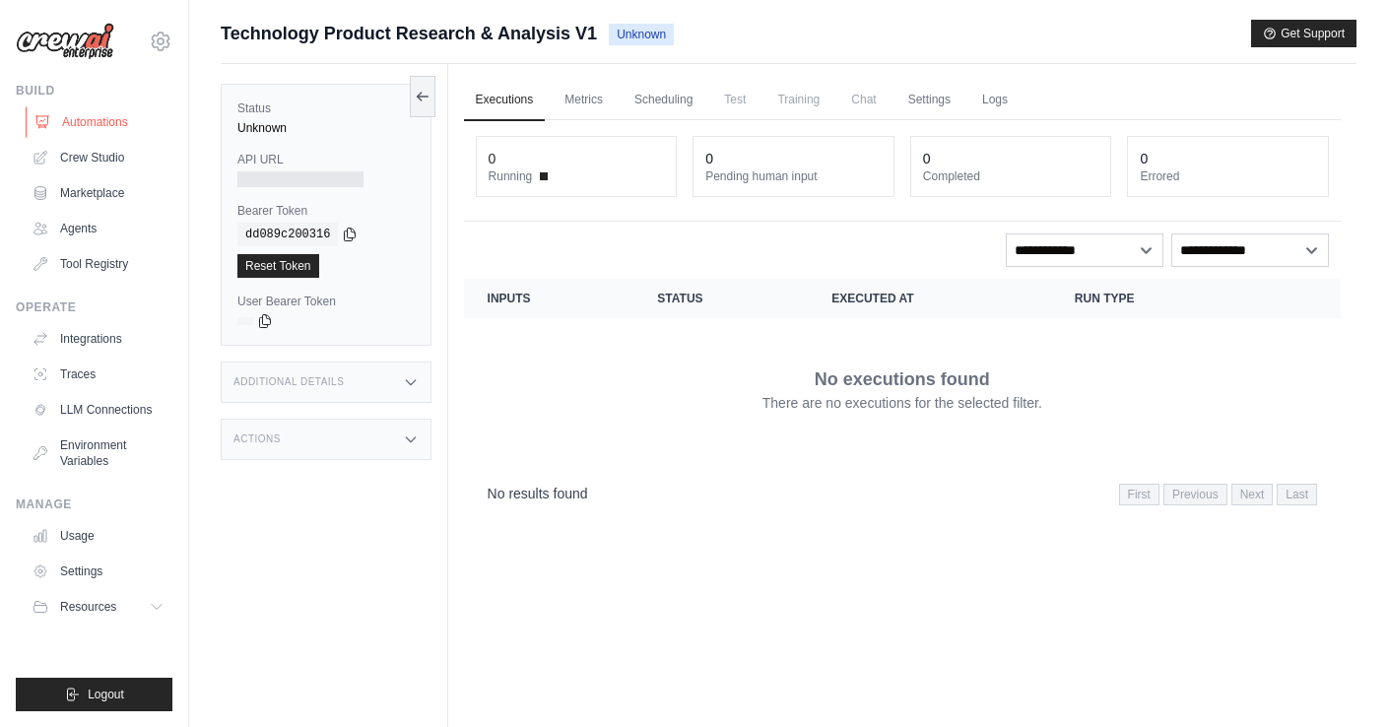
click at [109, 116] on link "Automations" at bounding box center [100, 122] width 149 height 32
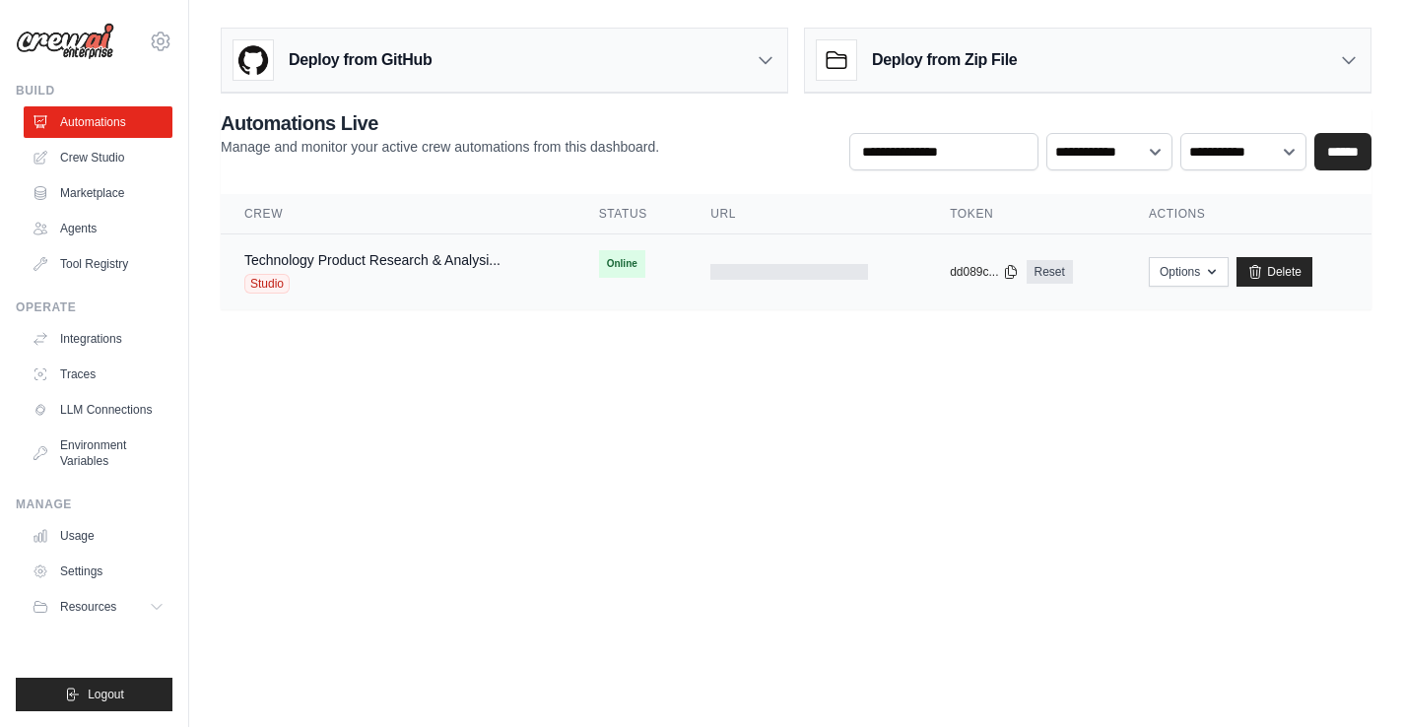
click at [721, 270] on div at bounding box center [789, 272] width 158 height 16
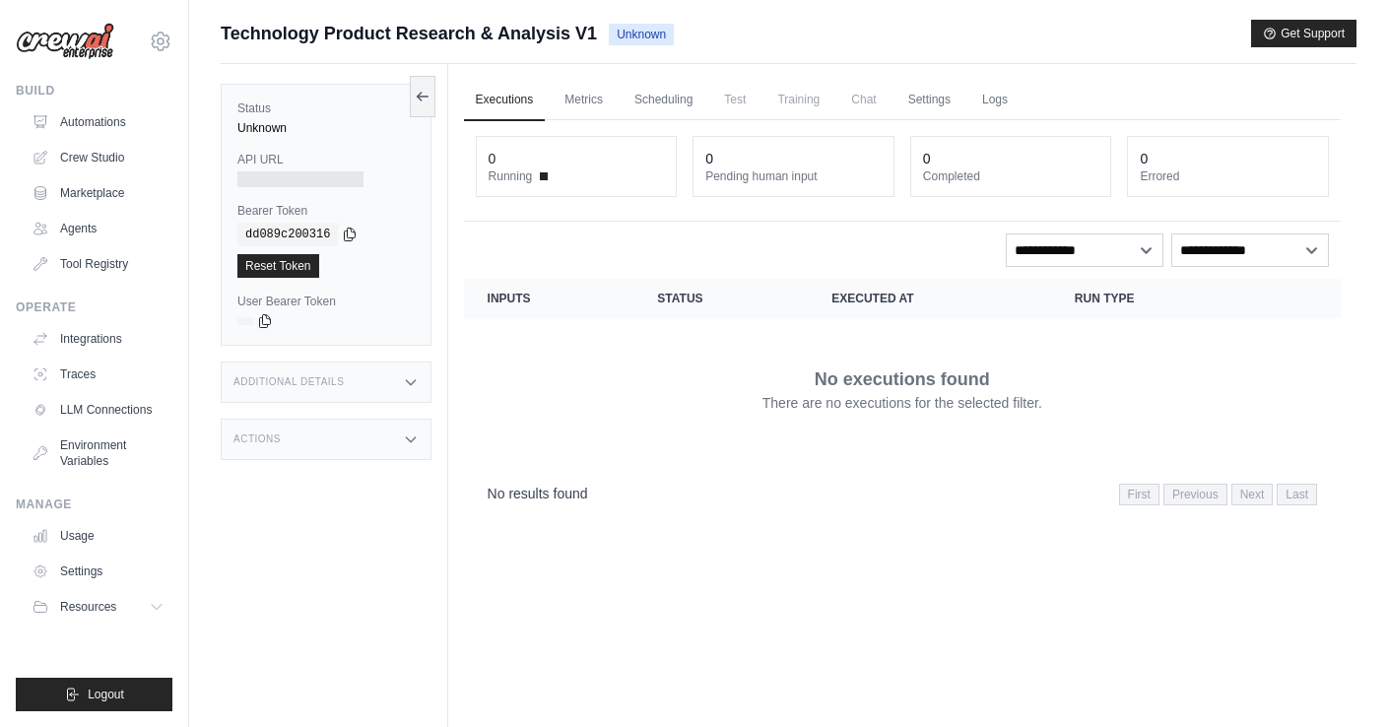
click at [401, 389] on div "Additional Details" at bounding box center [326, 382] width 211 height 41
click at [402, 390] on div "Additional Details" at bounding box center [326, 382] width 211 height 41
drag, startPoint x: 267, startPoint y: 175, endPoint x: 261, endPoint y: 145, distance: 31.1
click at [267, 174] on div at bounding box center [300, 179] width 126 height 16
click at [426, 95] on icon at bounding box center [423, 96] width 16 height 16
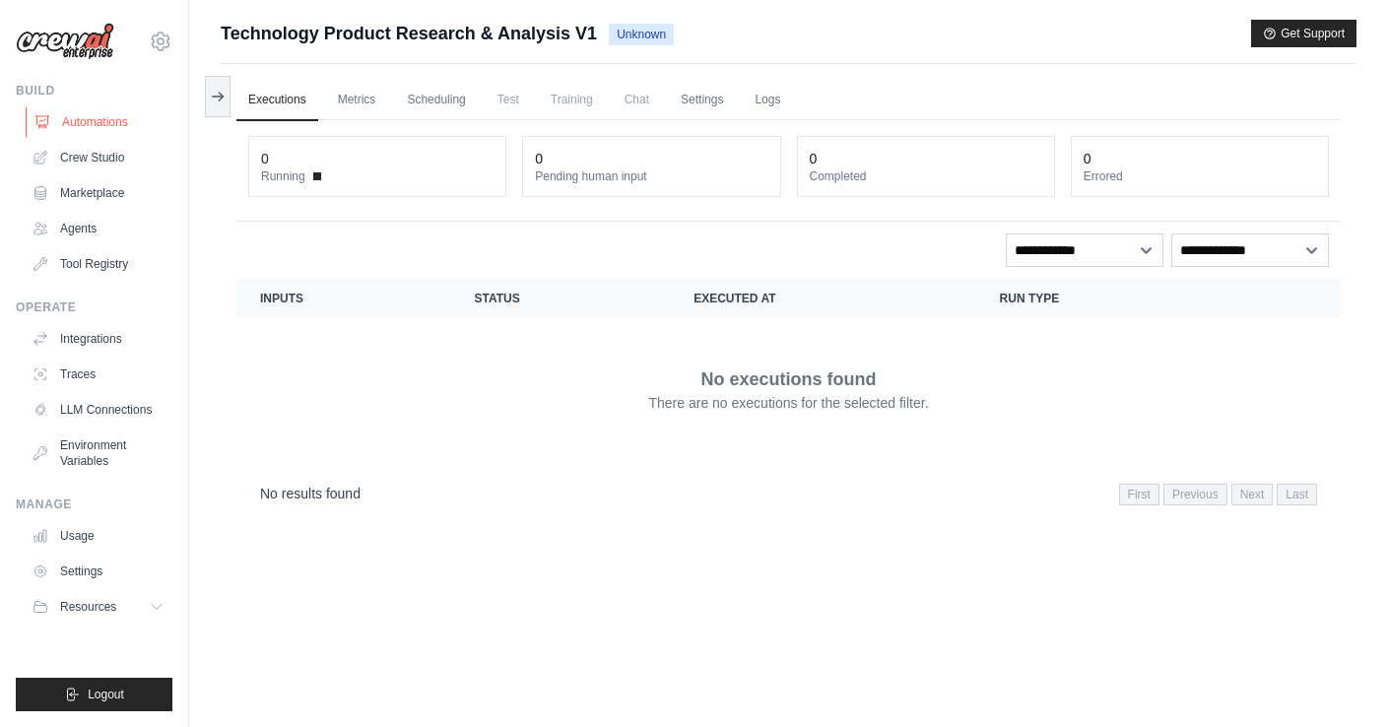
click at [116, 123] on link "Automations" at bounding box center [100, 122] width 149 height 32
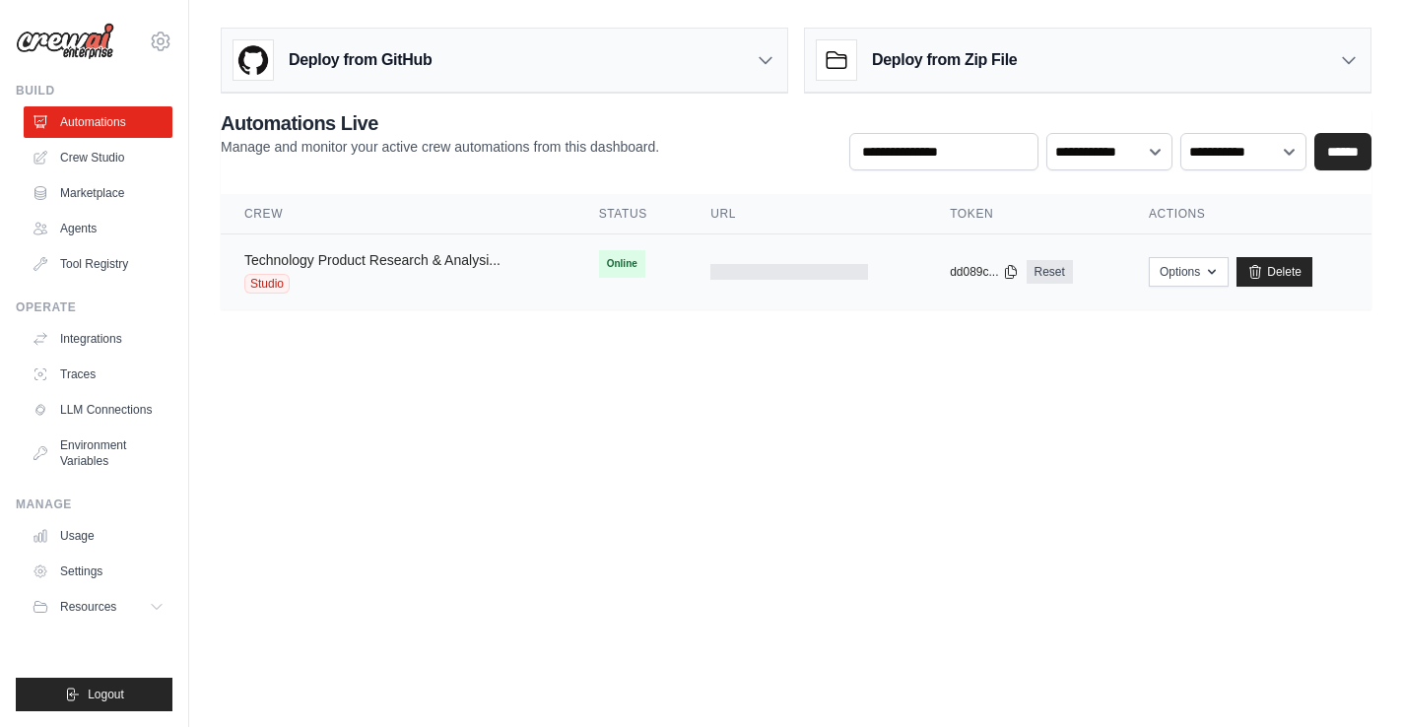
click at [424, 265] on link "Technology Product Research & Analysi..." at bounding box center [372, 260] width 256 height 16
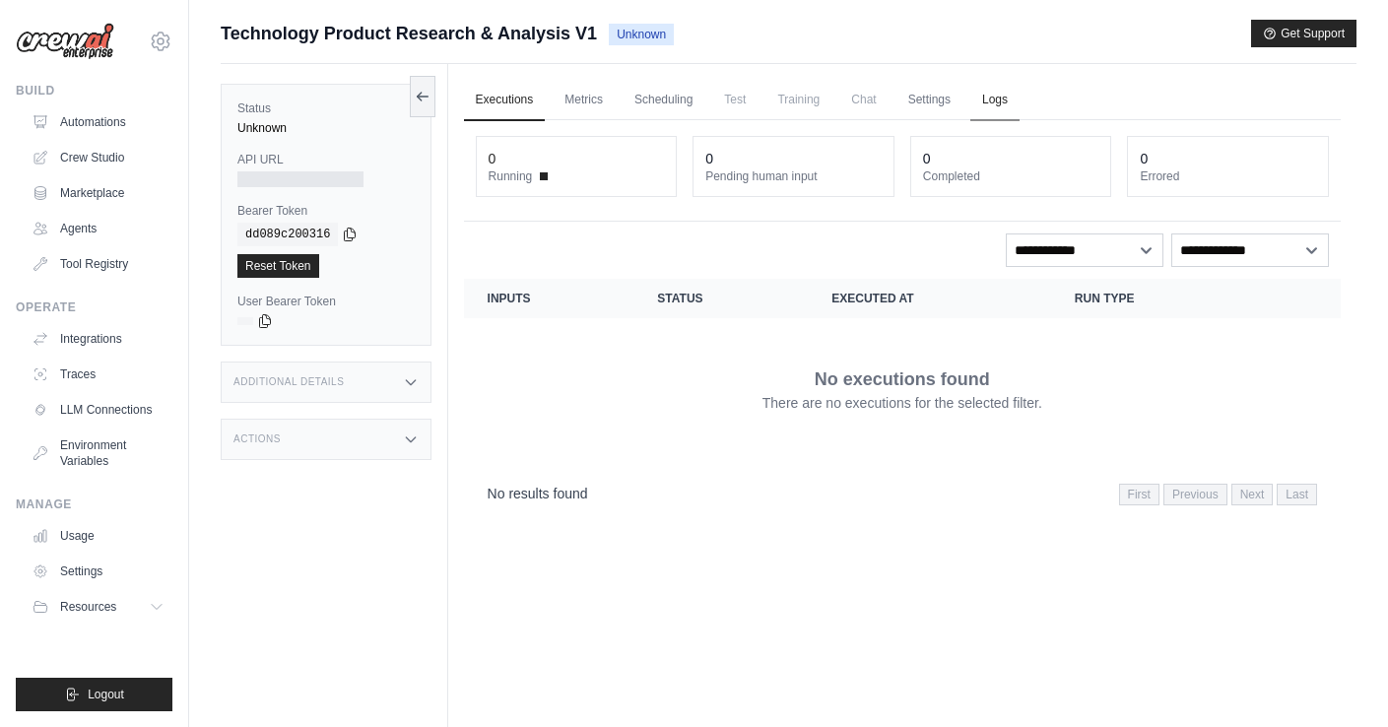
click at [998, 104] on link "Logs" at bounding box center [994, 100] width 49 height 41
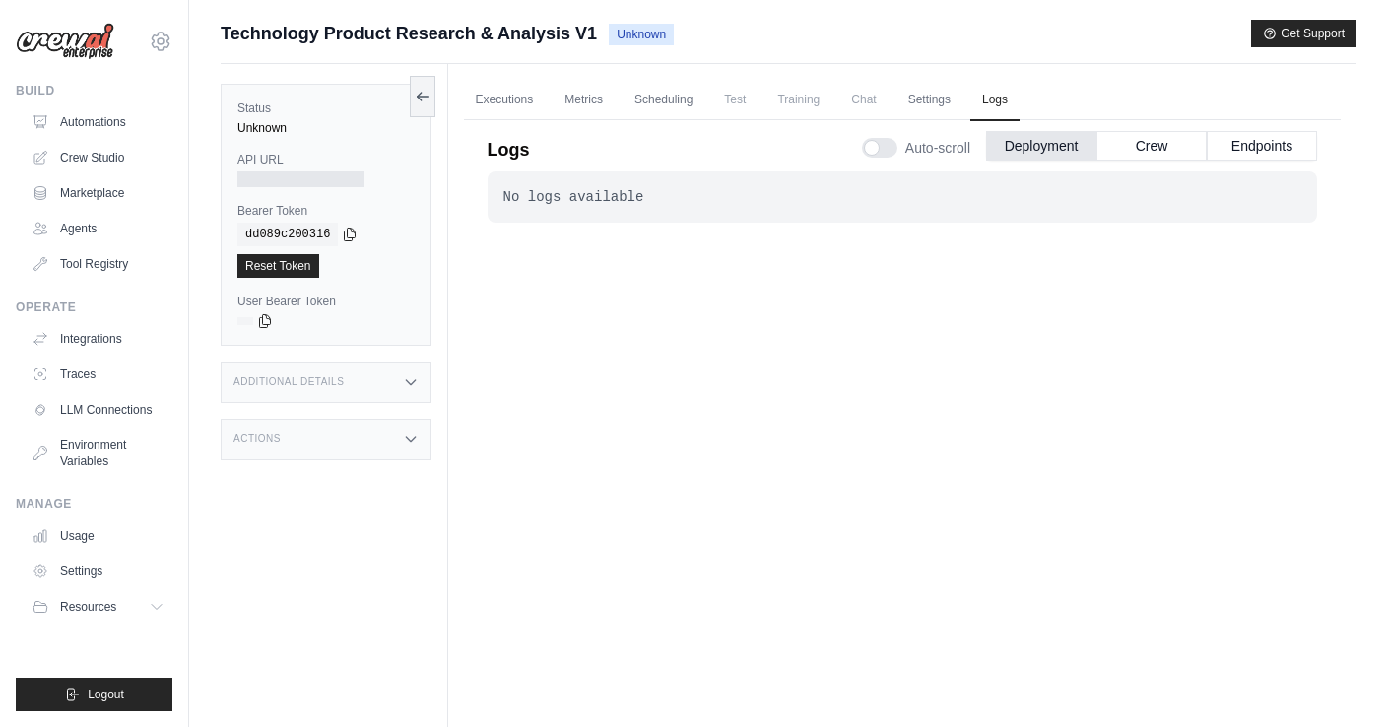
click at [693, 199] on div "No logs available" at bounding box center [902, 197] width 798 height 20
click at [913, 87] on link "Settings" at bounding box center [930, 100] width 66 height 41
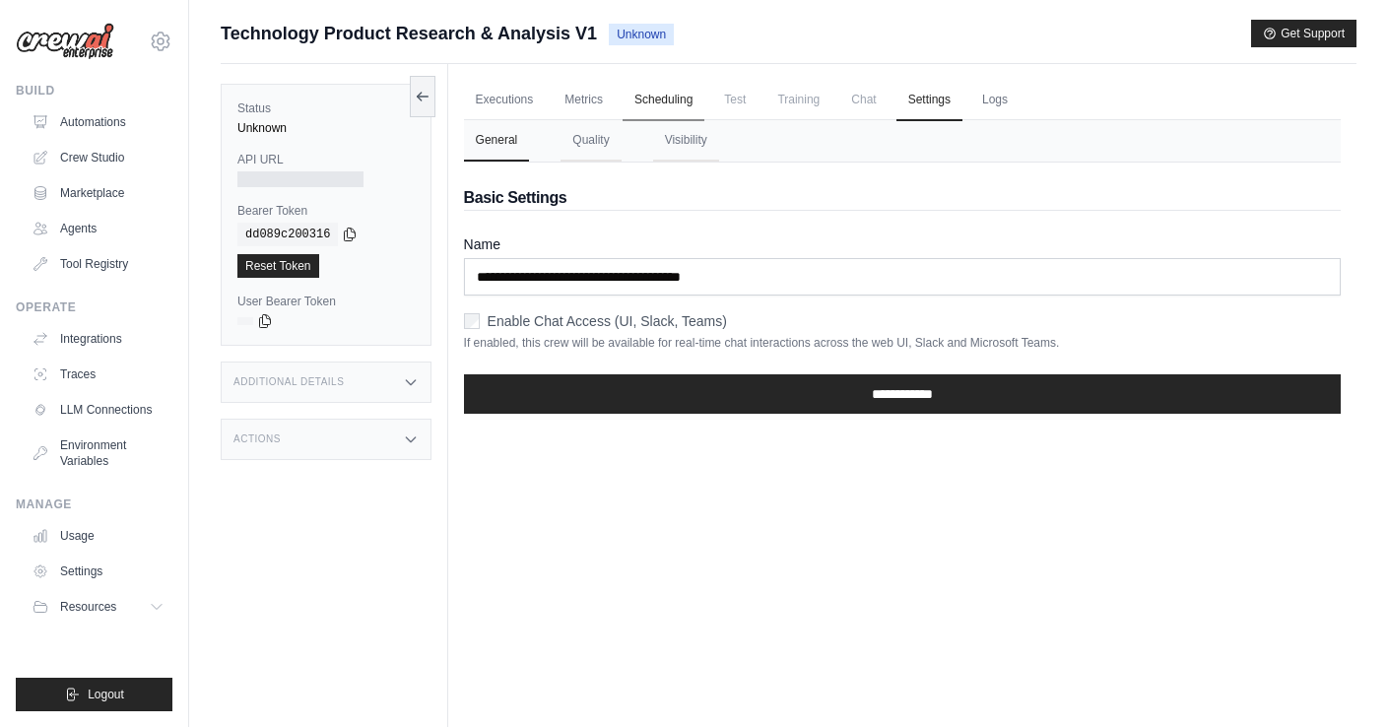
click at [696, 104] on link "Scheduling" at bounding box center [664, 100] width 82 height 41
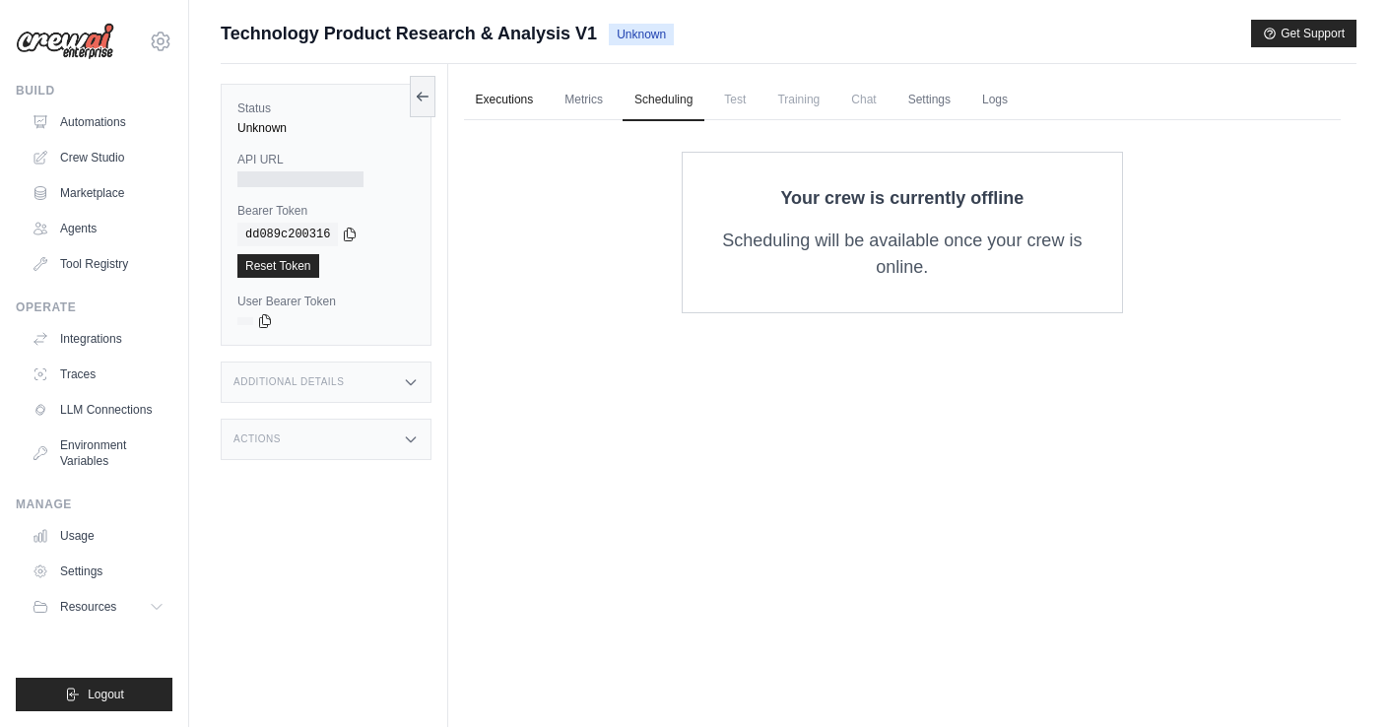
click at [510, 100] on link "Executions" at bounding box center [505, 100] width 82 height 41
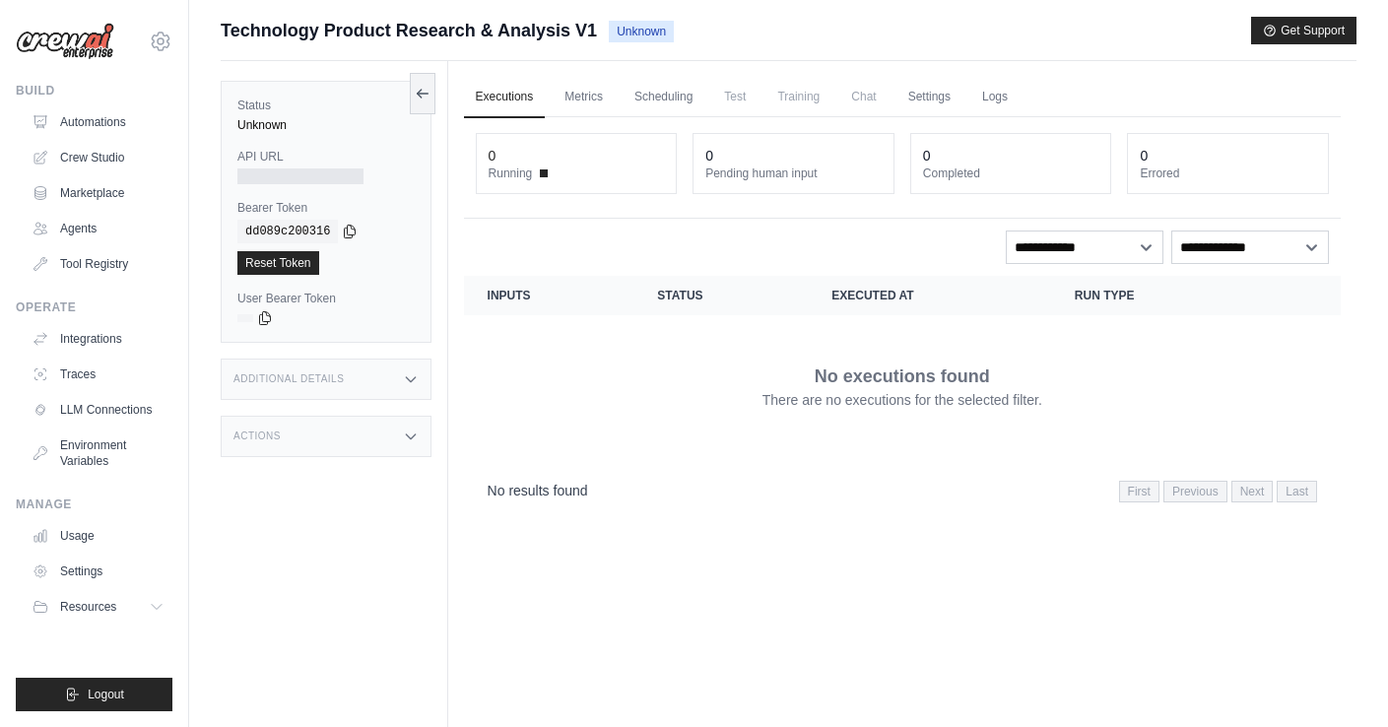
scroll to position [4, 0]
click at [79, 123] on link "Automations" at bounding box center [100, 122] width 149 height 32
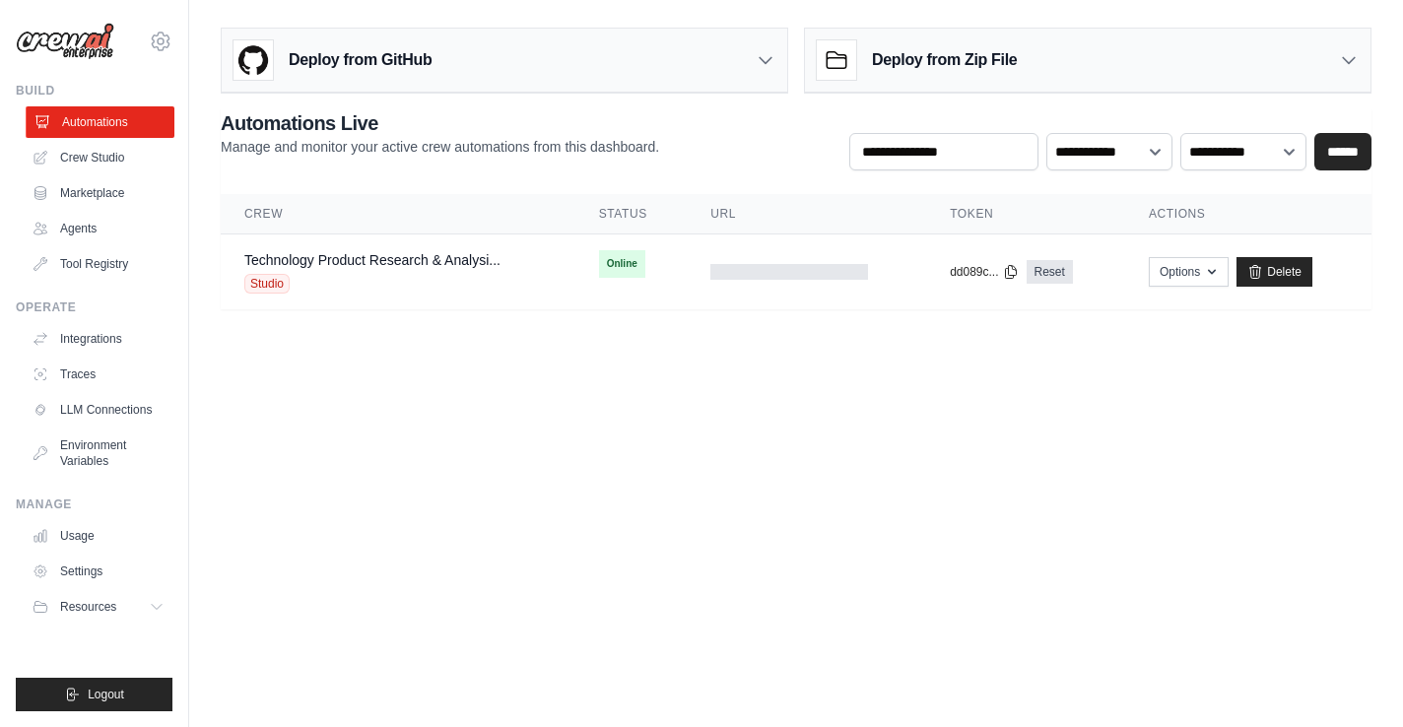
click at [113, 124] on link "Automations" at bounding box center [100, 122] width 149 height 32
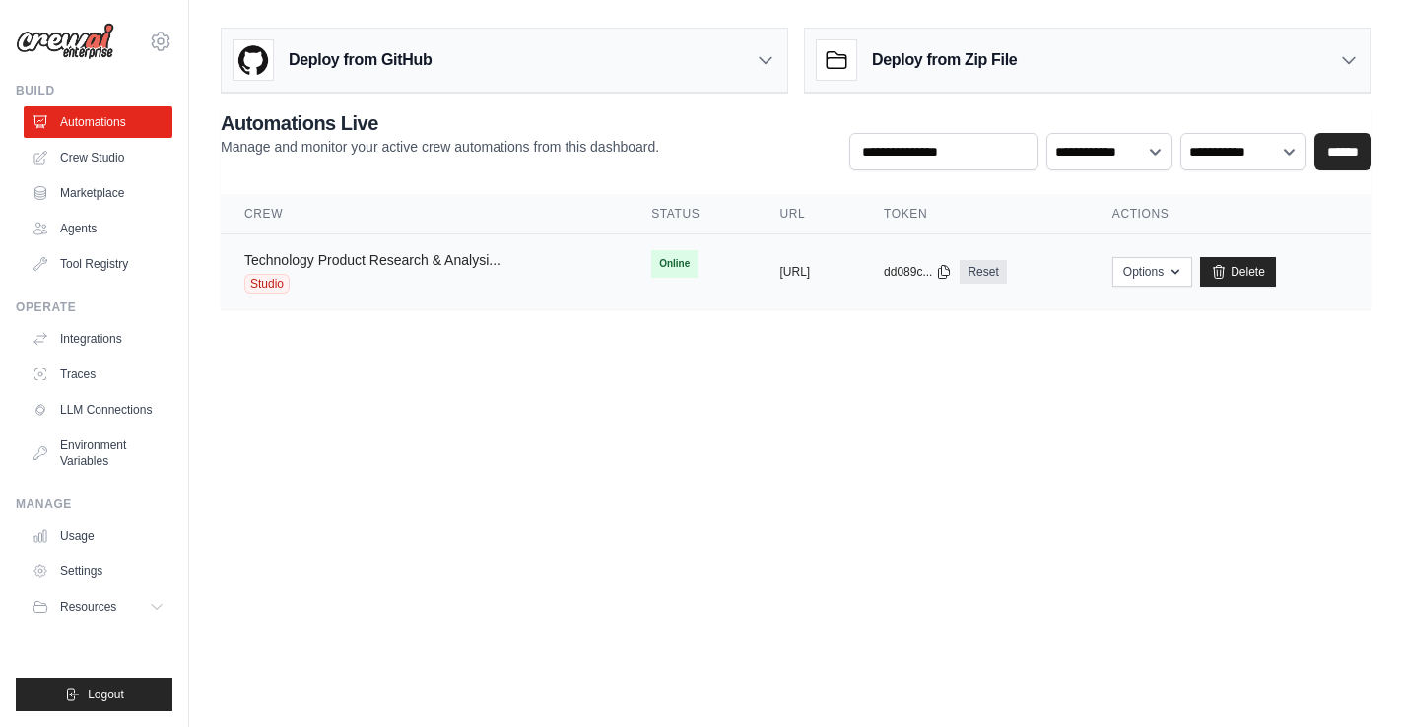
click at [428, 263] on link "Technology Product Research & Analysi..." at bounding box center [372, 260] width 256 height 16
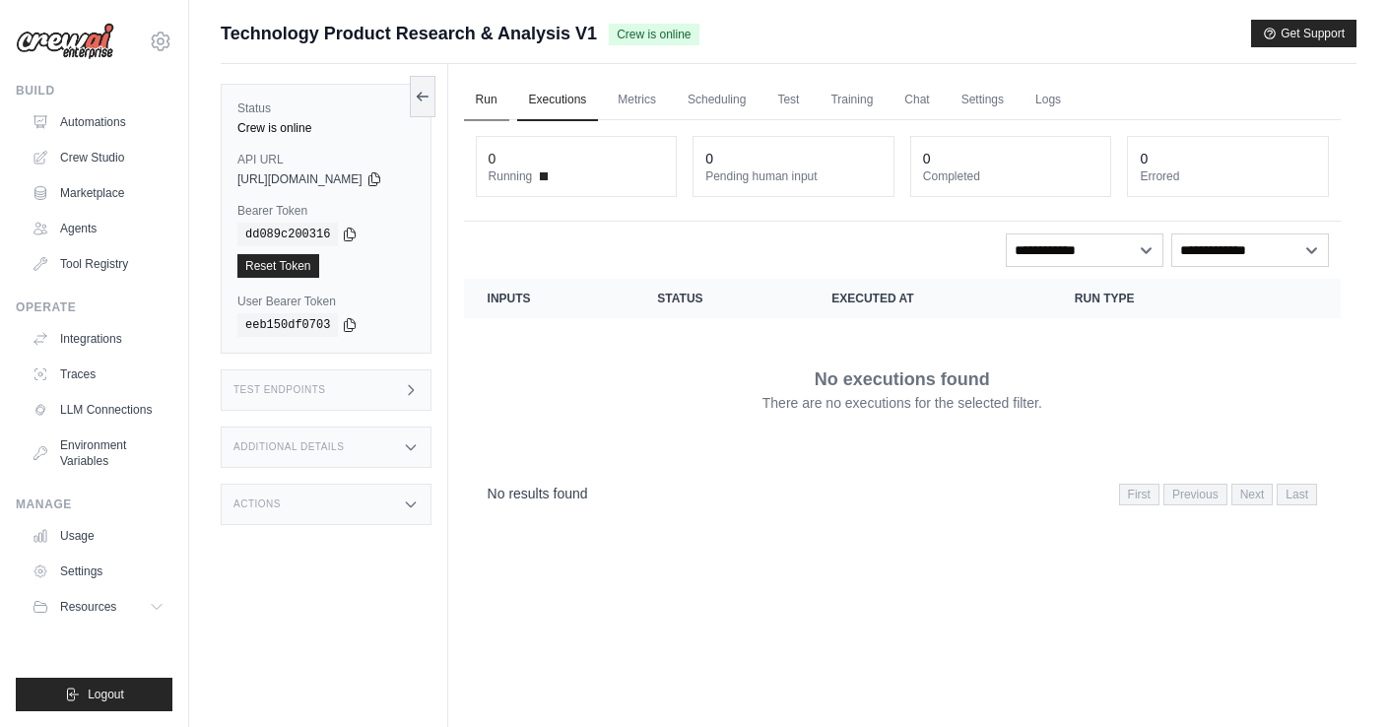
click at [509, 105] on link "Run" at bounding box center [486, 100] width 45 height 41
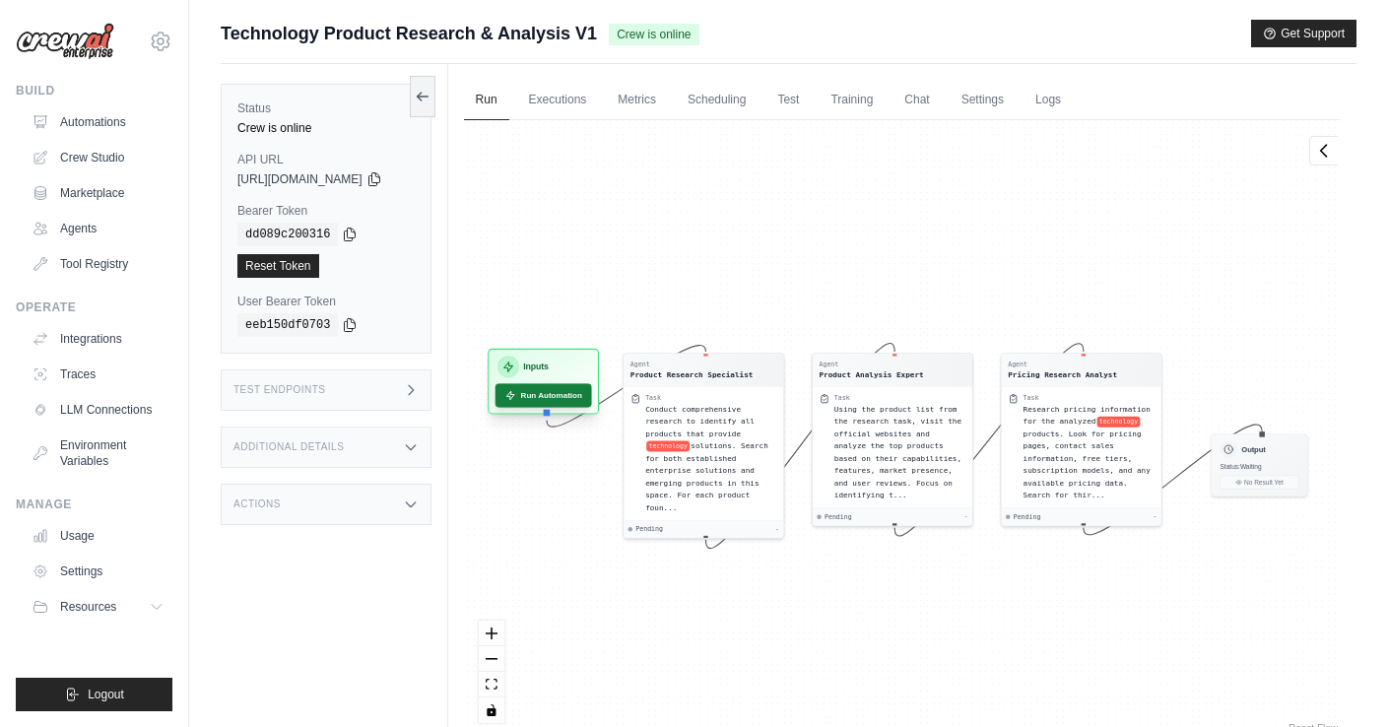
click at [564, 386] on button "Run Automation" at bounding box center [543, 395] width 97 height 24
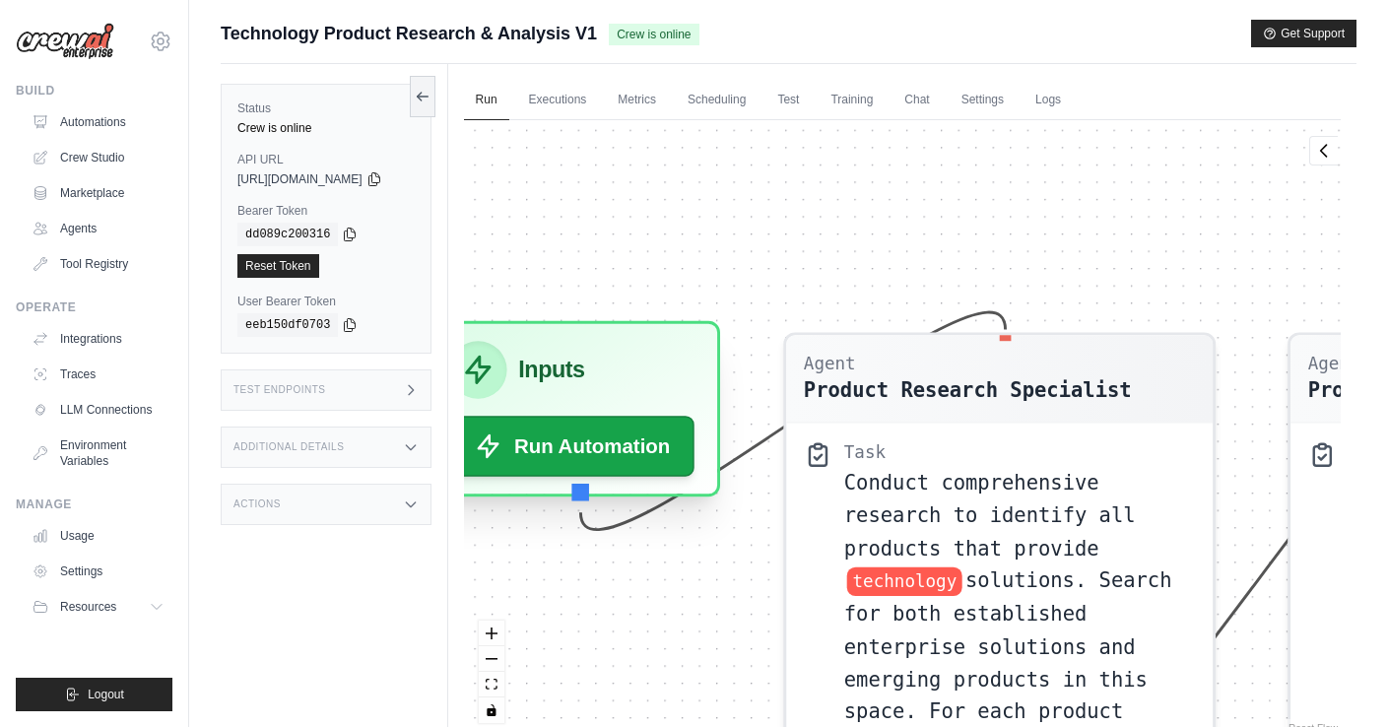
click at [579, 361] on h3 "Inputs" at bounding box center [551, 370] width 66 height 34
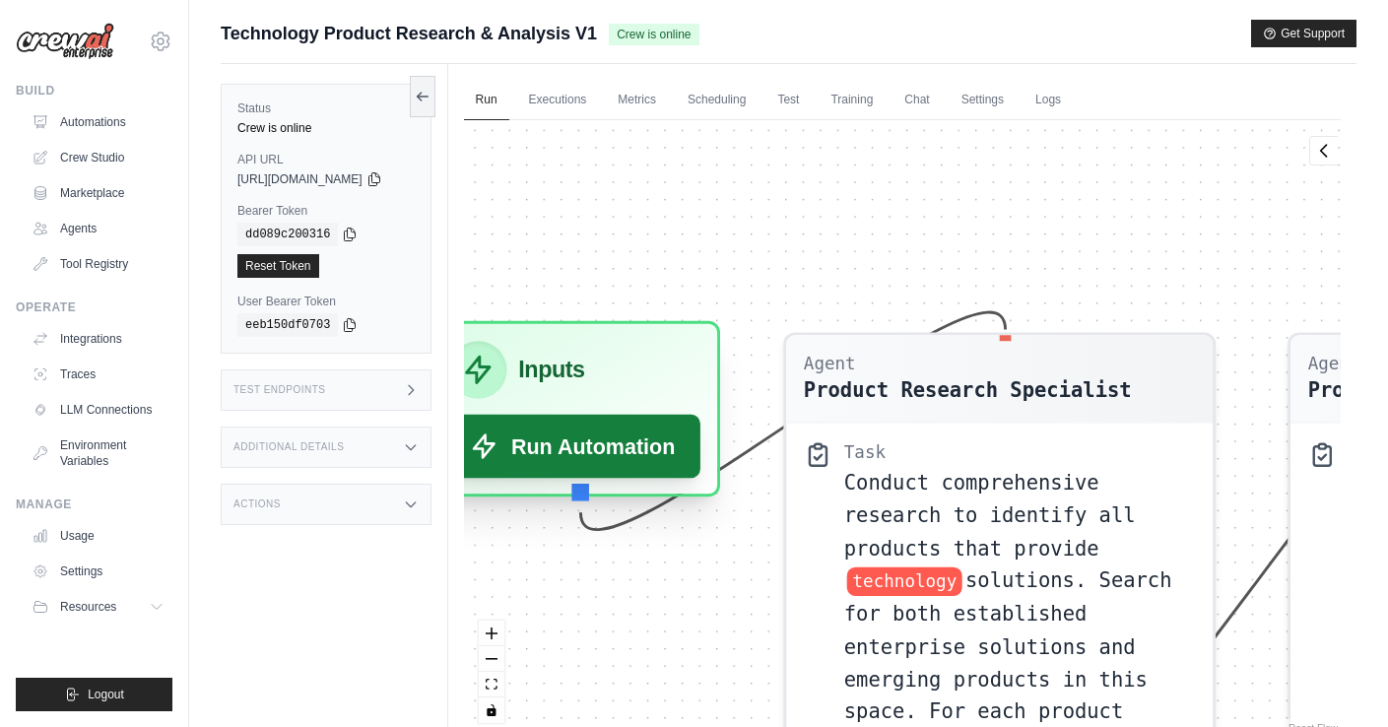
click at [567, 449] on button "Run Automation" at bounding box center [571, 446] width 258 height 63
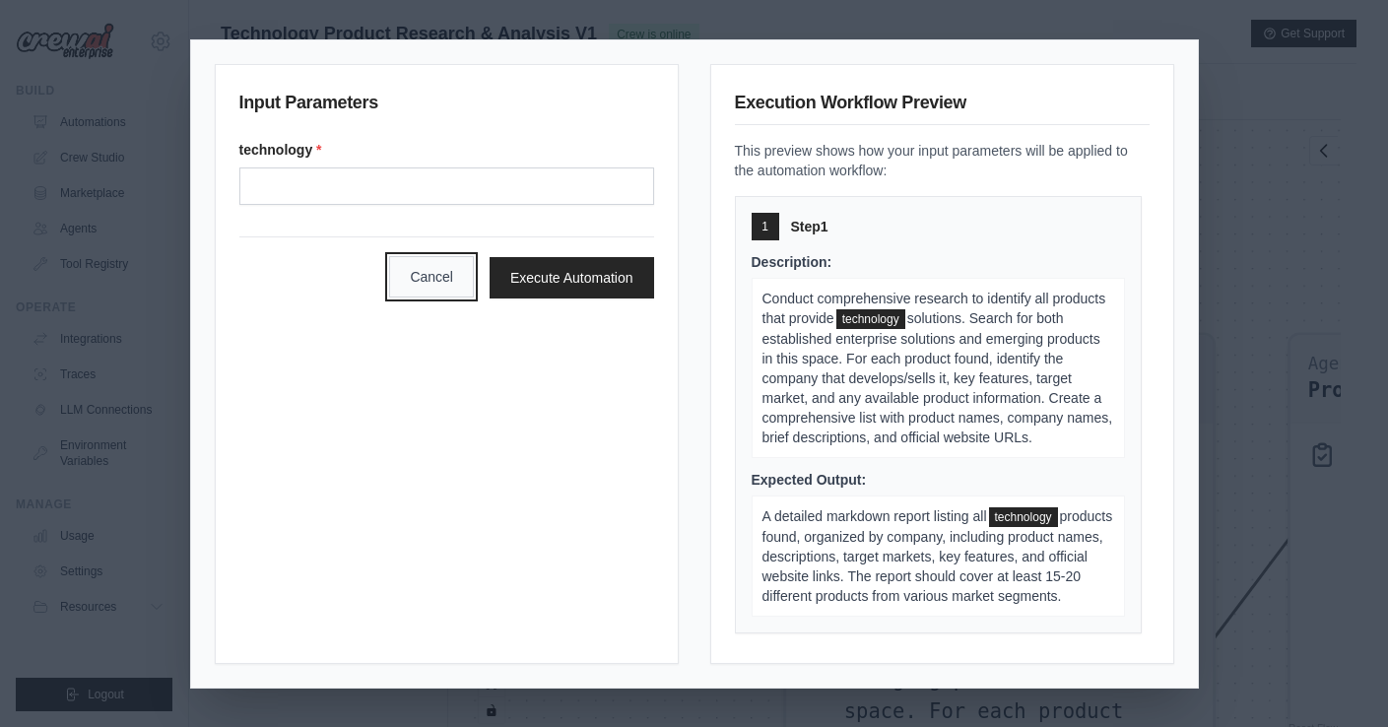
click at [436, 278] on button "Cancel" at bounding box center [431, 276] width 85 height 41
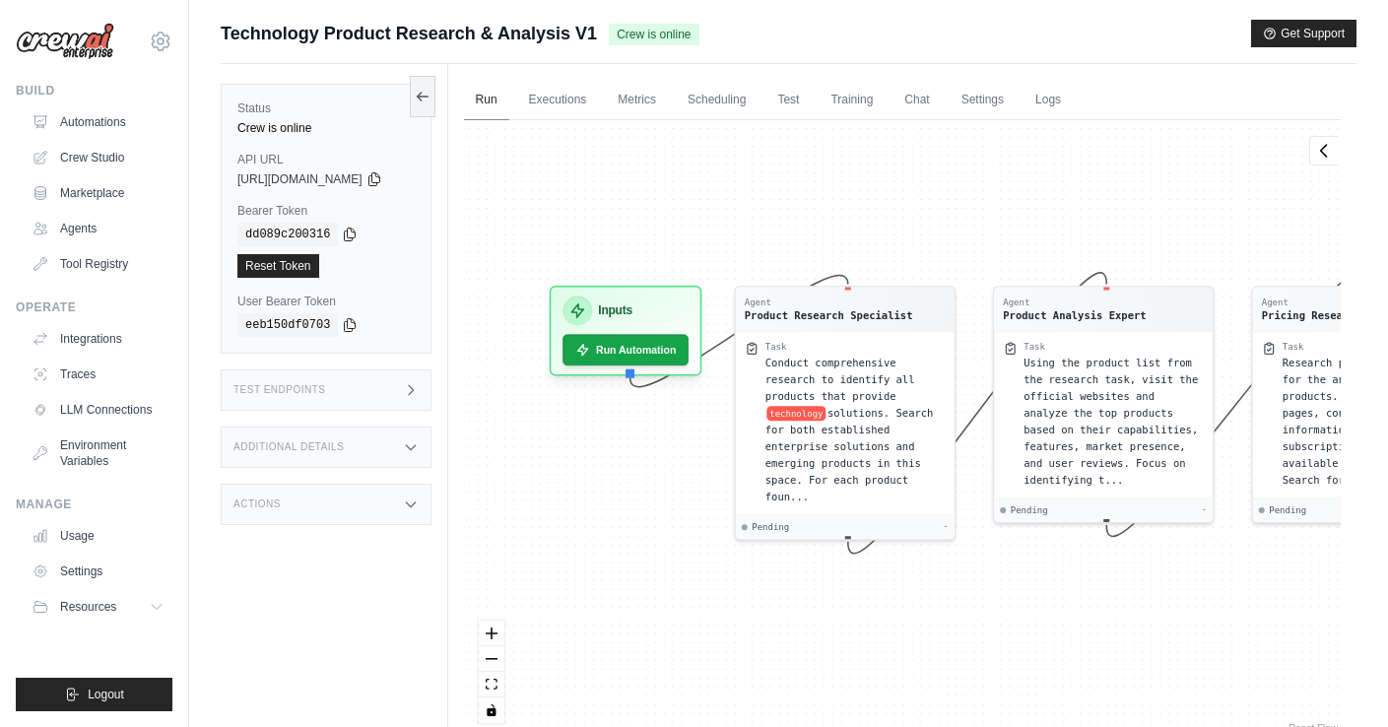
click at [509, 95] on link "Run" at bounding box center [486, 100] width 45 height 41
click at [669, 345] on button "Run Automation" at bounding box center [626, 344] width 132 height 33
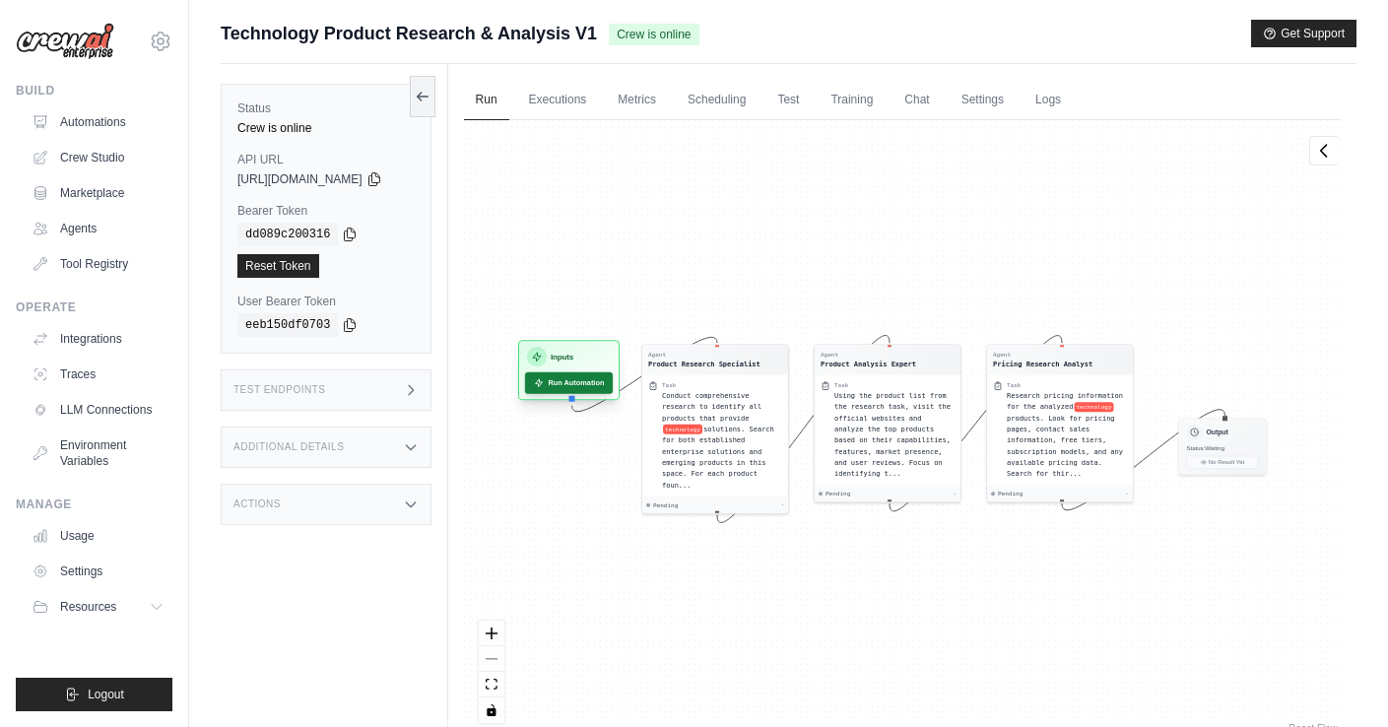
click at [587, 376] on button "Run Automation" at bounding box center [568, 383] width 88 height 22
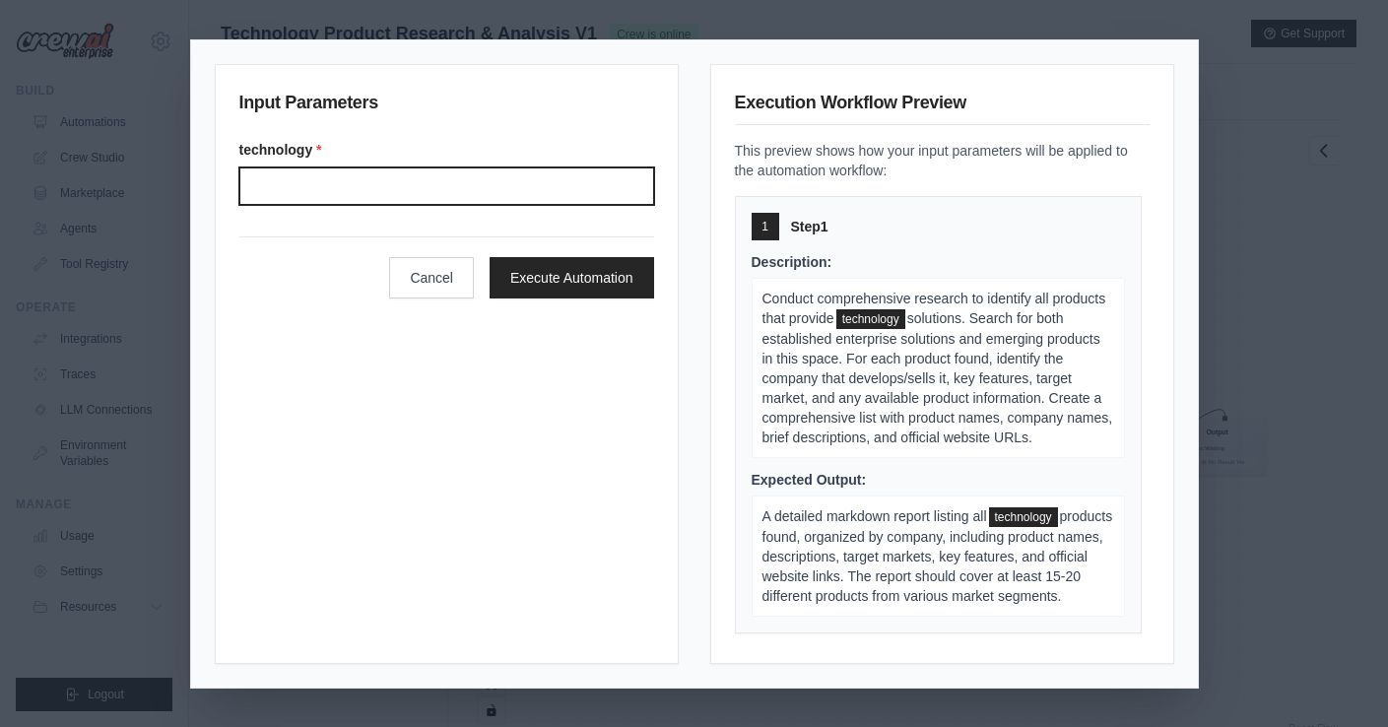
click at [460, 199] on input "Technology" at bounding box center [446, 185] width 415 height 37
type input "**********"
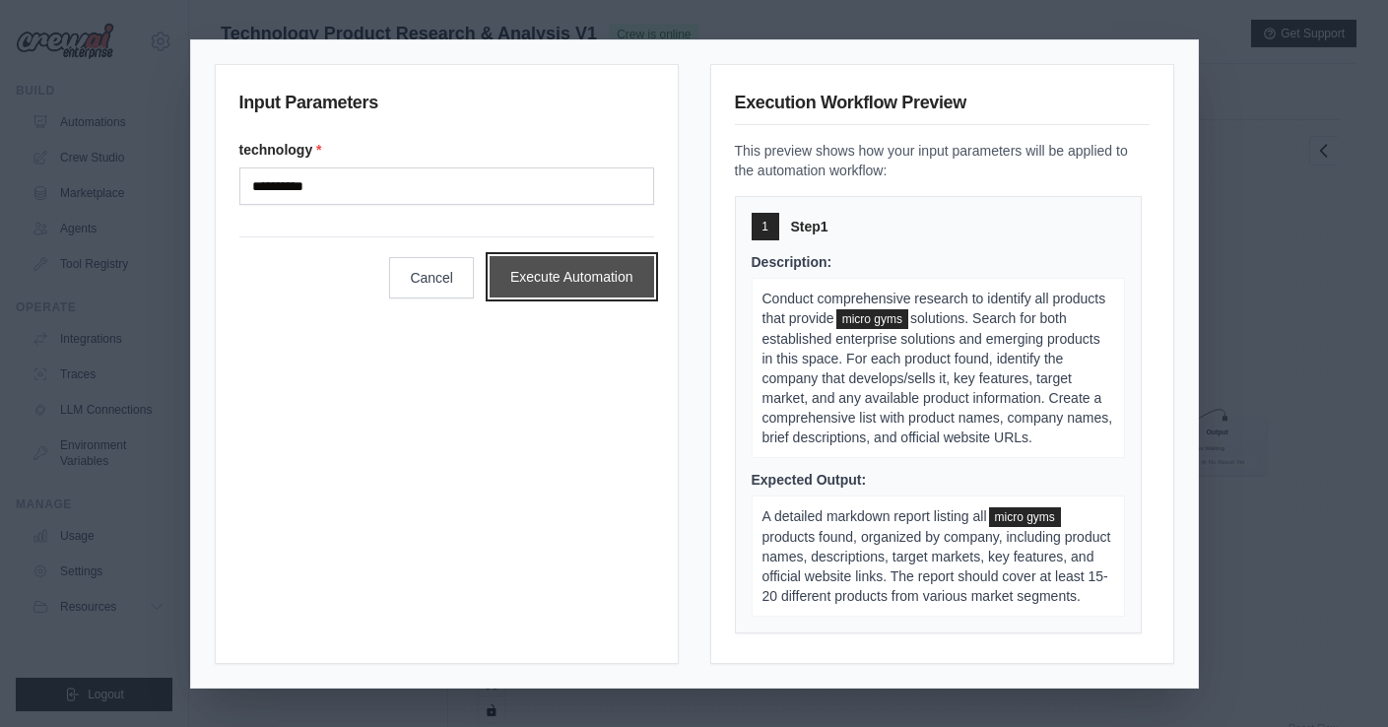
click at [602, 281] on button "Execute Automation" at bounding box center [572, 276] width 165 height 41
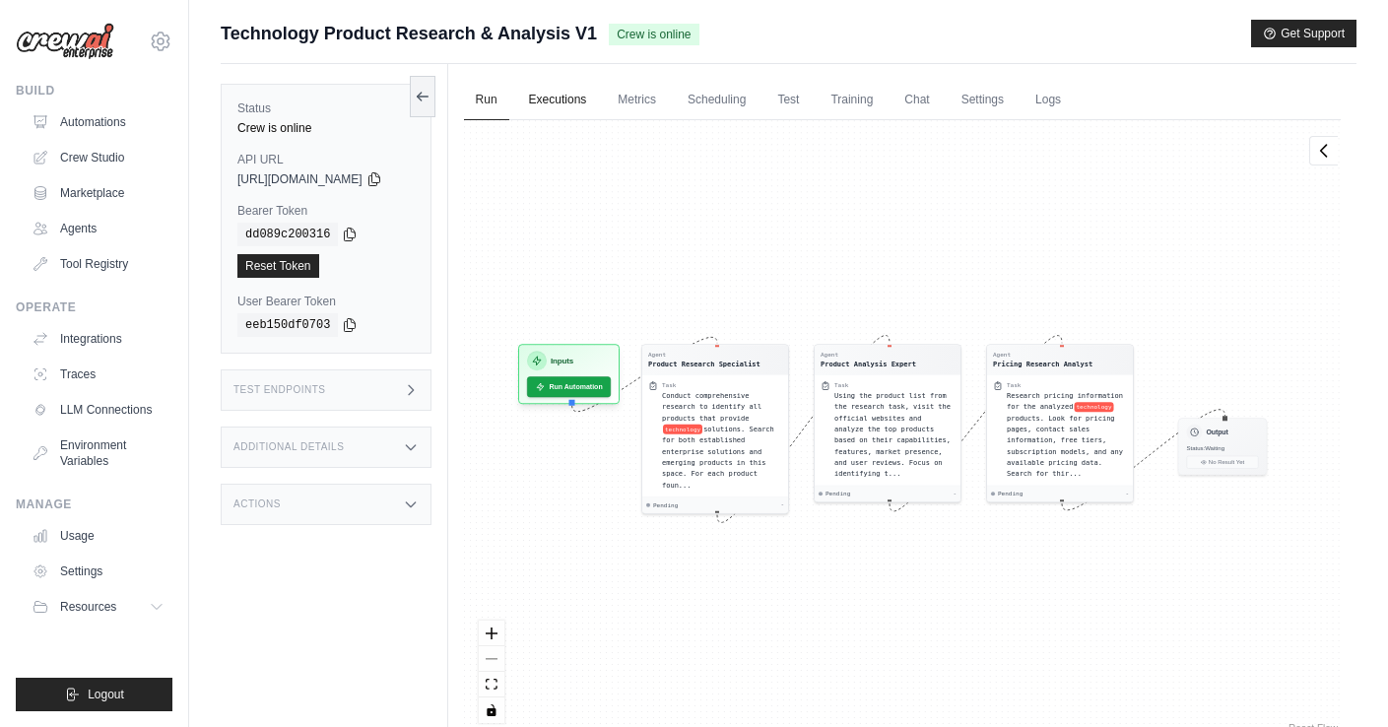
click at [590, 101] on link "Executions" at bounding box center [558, 100] width 82 height 41
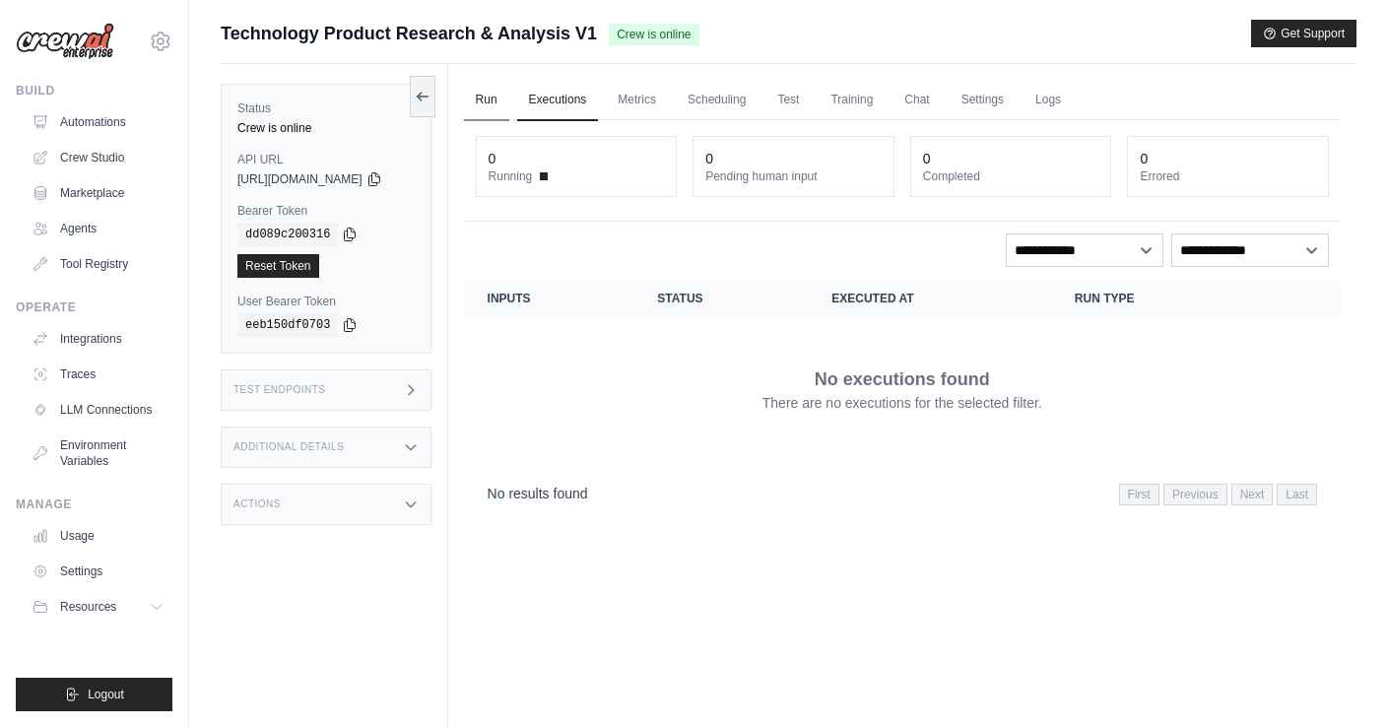
click at [506, 91] on link "Run" at bounding box center [486, 100] width 45 height 41
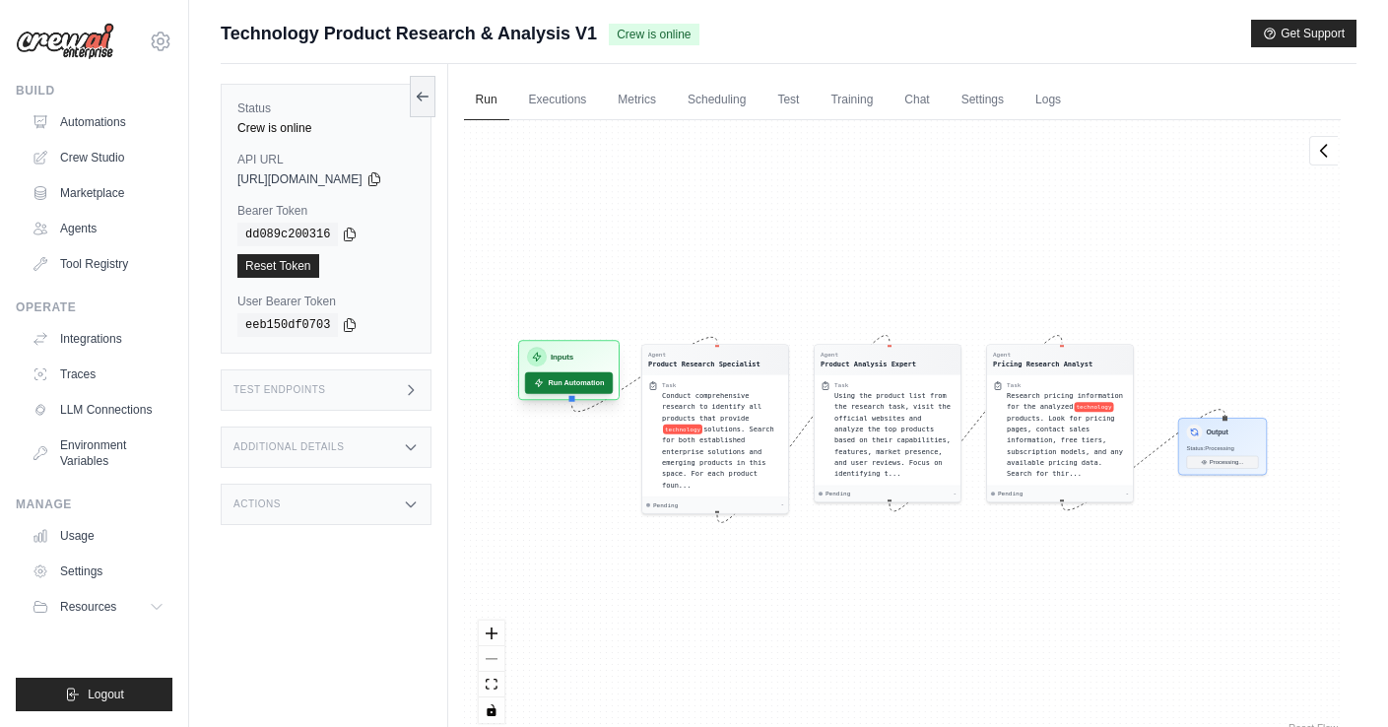
scroll to position [31, 0]
click at [591, 377] on button "Run Automation" at bounding box center [568, 383] width 88 height 22
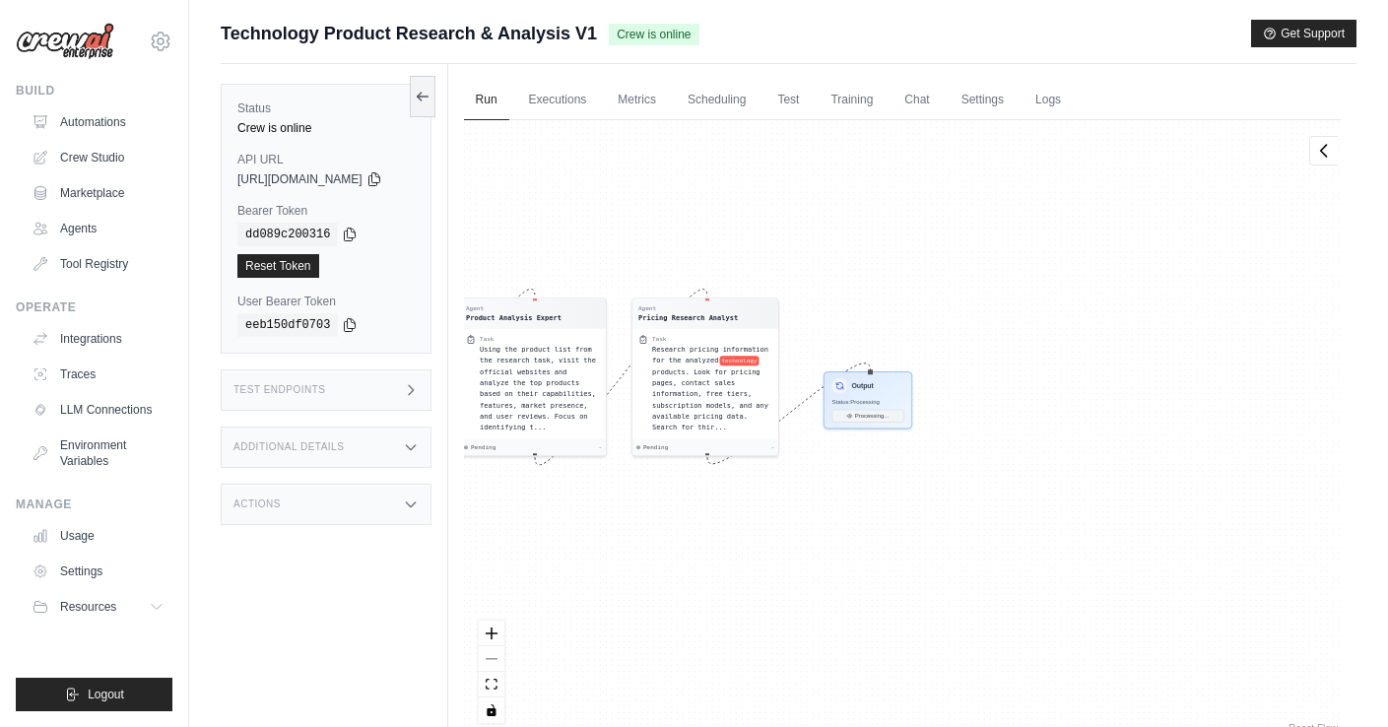
drag, startPoint x: 1273, startPoint y: 563, endPoint x: 885, endPoint y: 509, distance: 391.8
click at [881, 518] on div "Agent Product Research Specialist Task Conduct comprehensive research to identi…" at bounding box center [902, 429] width 877 height 618
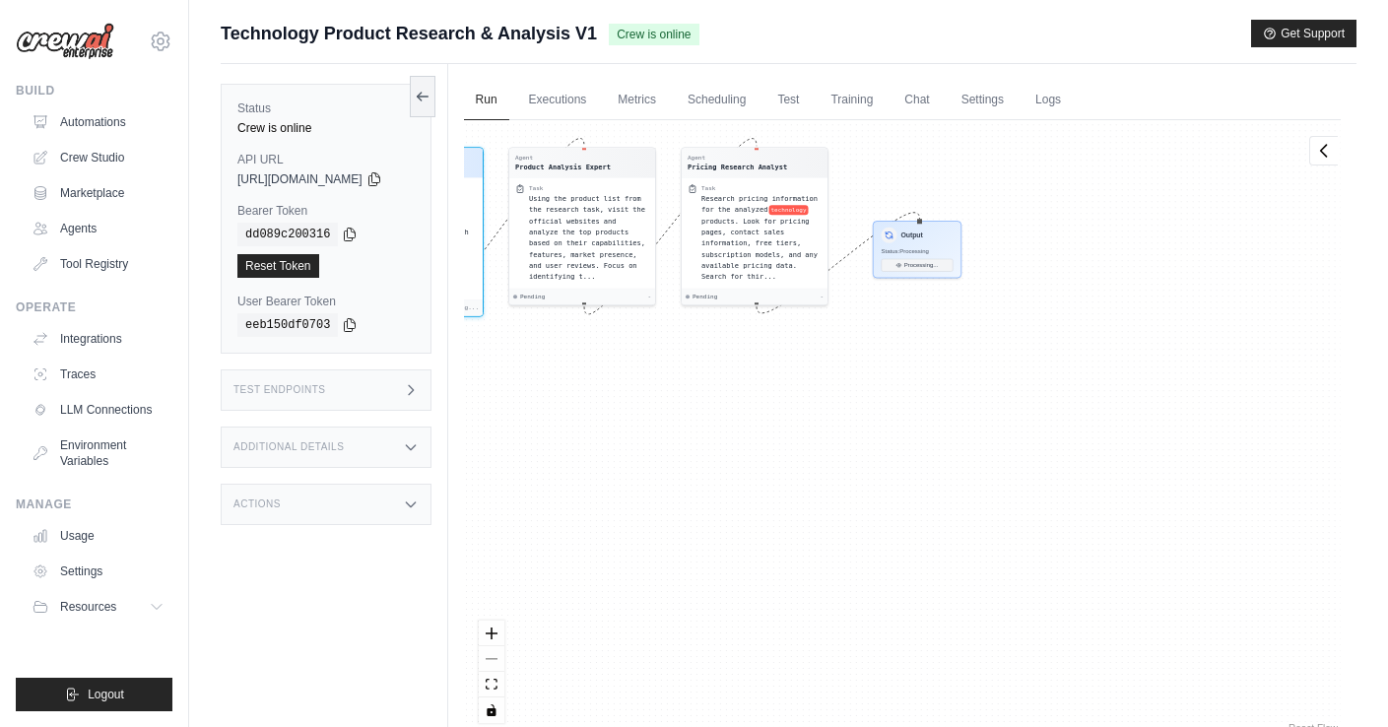
drag, startPoint x: 1217, startPoint y: 646, endPoint x: 213, endPoint y: 370, distance: 1041.1
click at [211, 369] on div "Submit a support request Describe your issue or question * Please be specific a…" at bounding box center [788, 405] width 1199 height 771
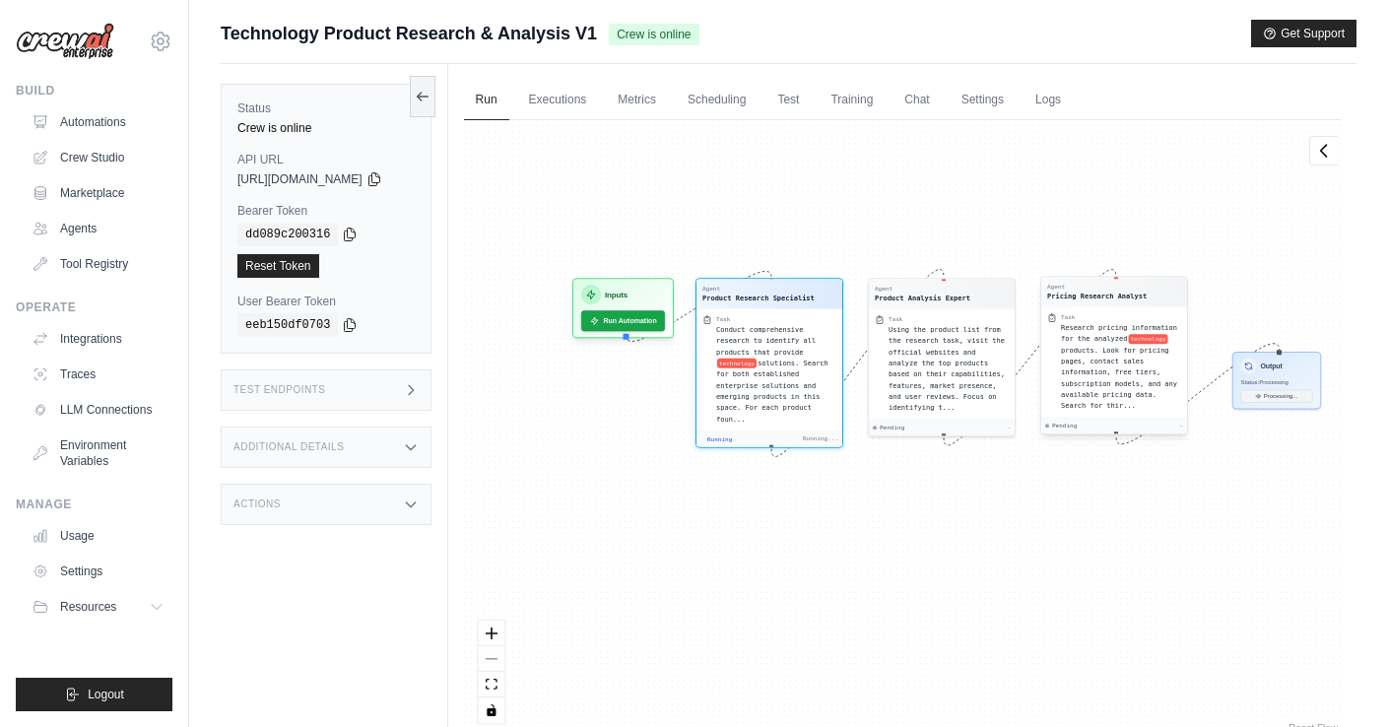
drag, startPoint x: 1154, startPoint y: 439, endPoint x: 1172, endPoint y: 282, distance: 158.7
click at [1172, 282] on div "Agent Product Research Specialist Task Conduct comprehensive research to identi…" at bounding box center [902, 429] width 877 height 618
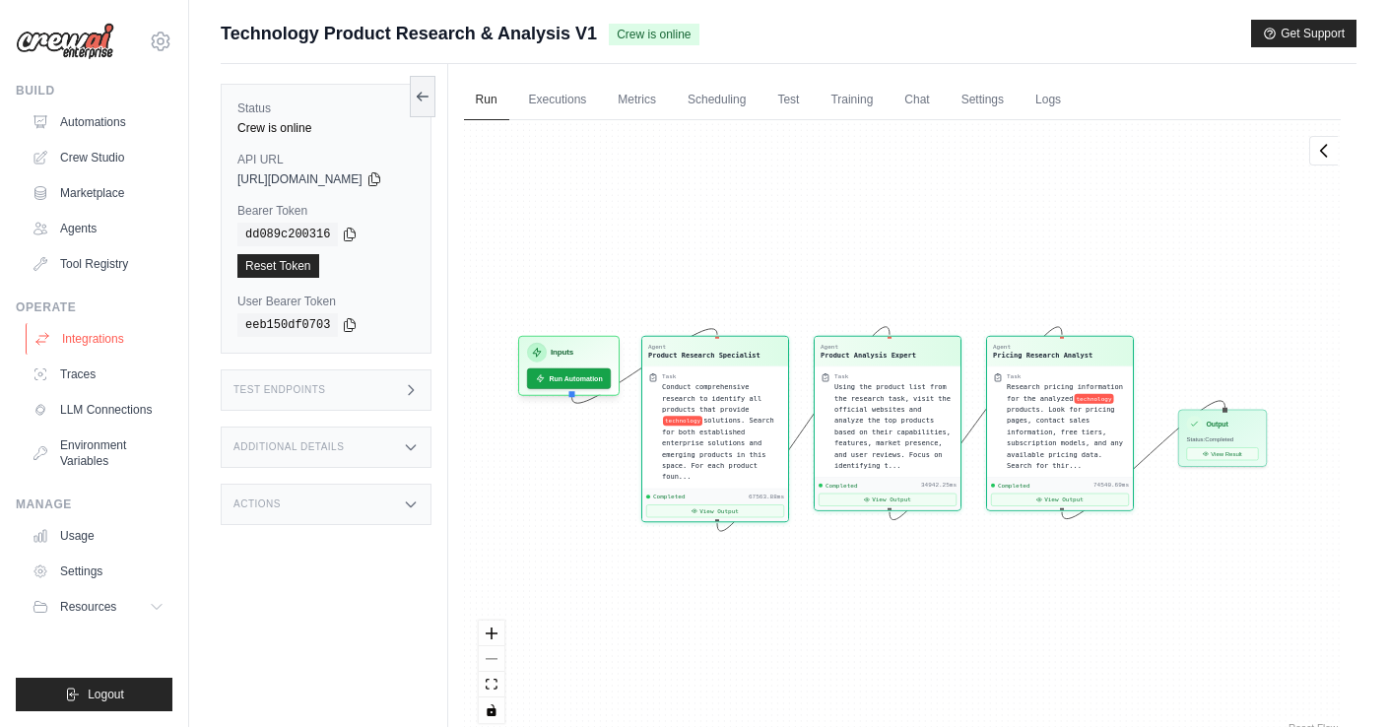
scroll to position [15394, 0]
click at [1233, 439] on span "Status: Completed" at bounding box center [1209, 437] width 47 height 7
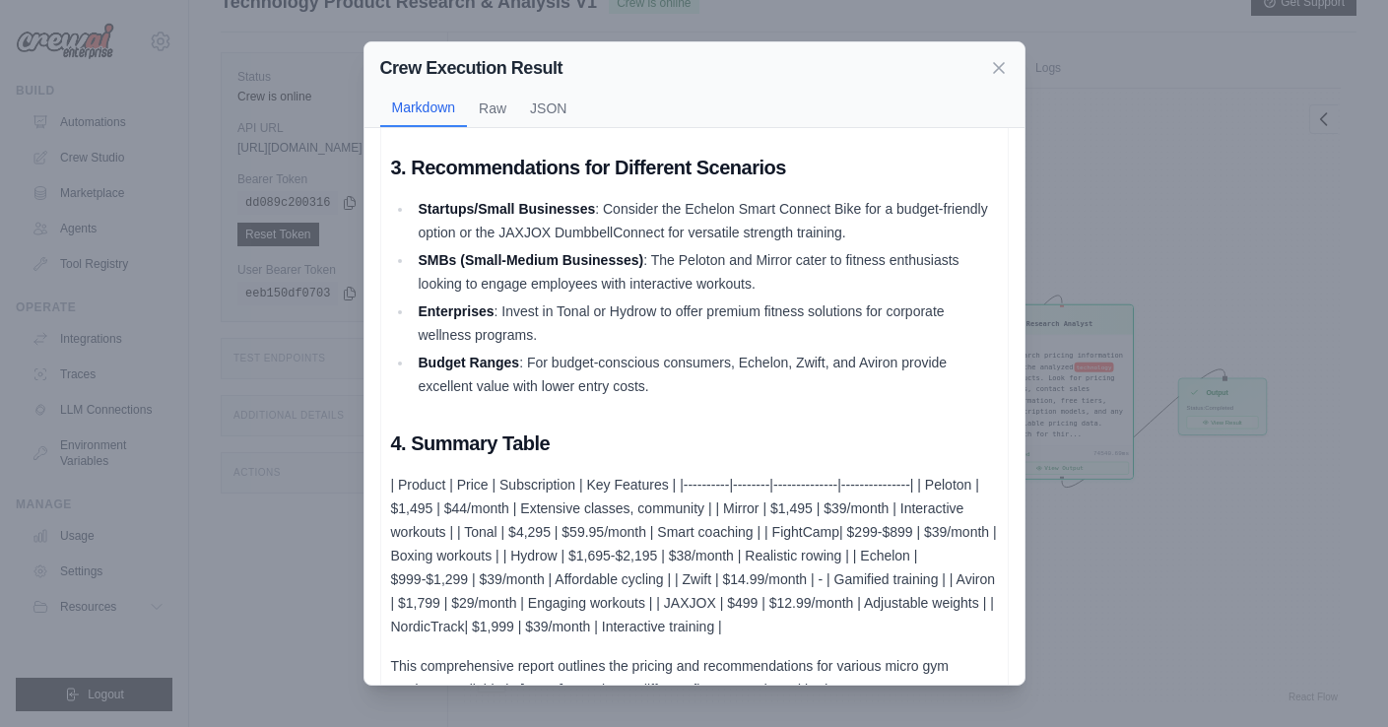
scroll to position [2158, 0]
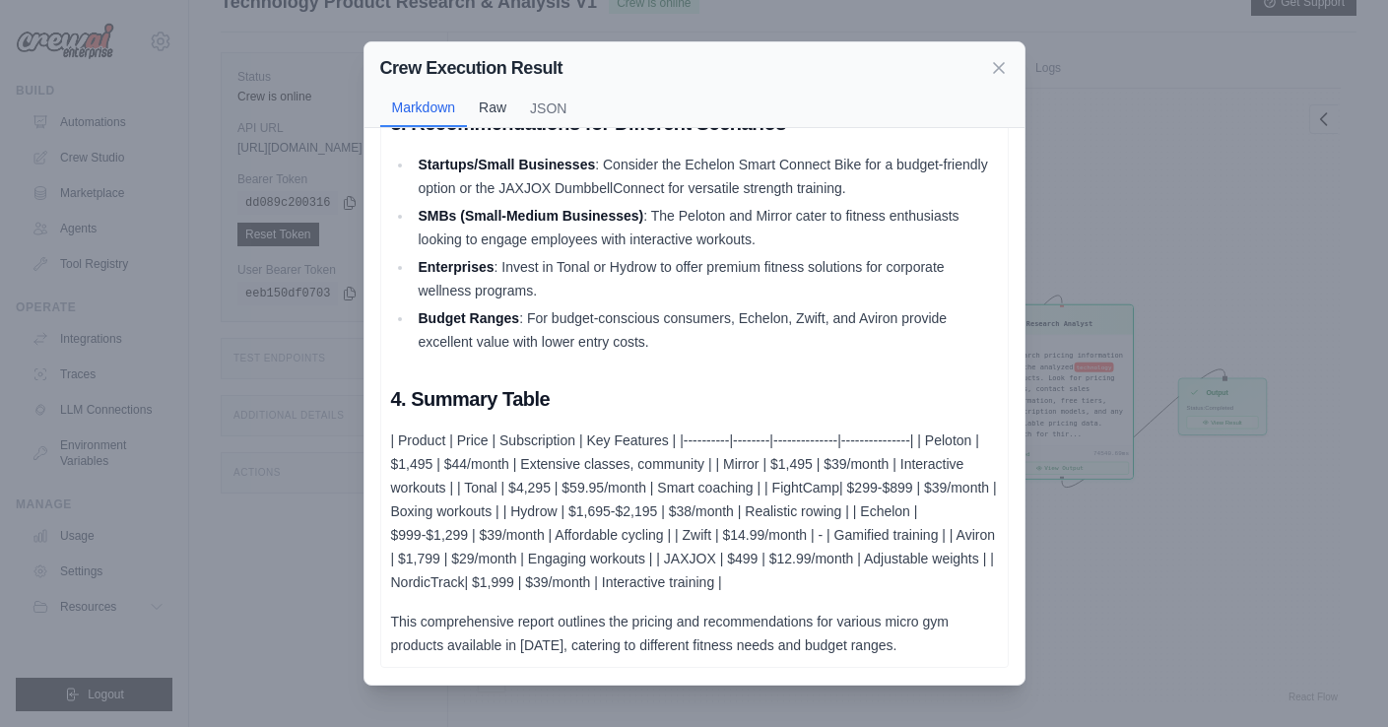
click at [496, 118] on button "Raw" at bounding box center [492, 107] width 51 height 37
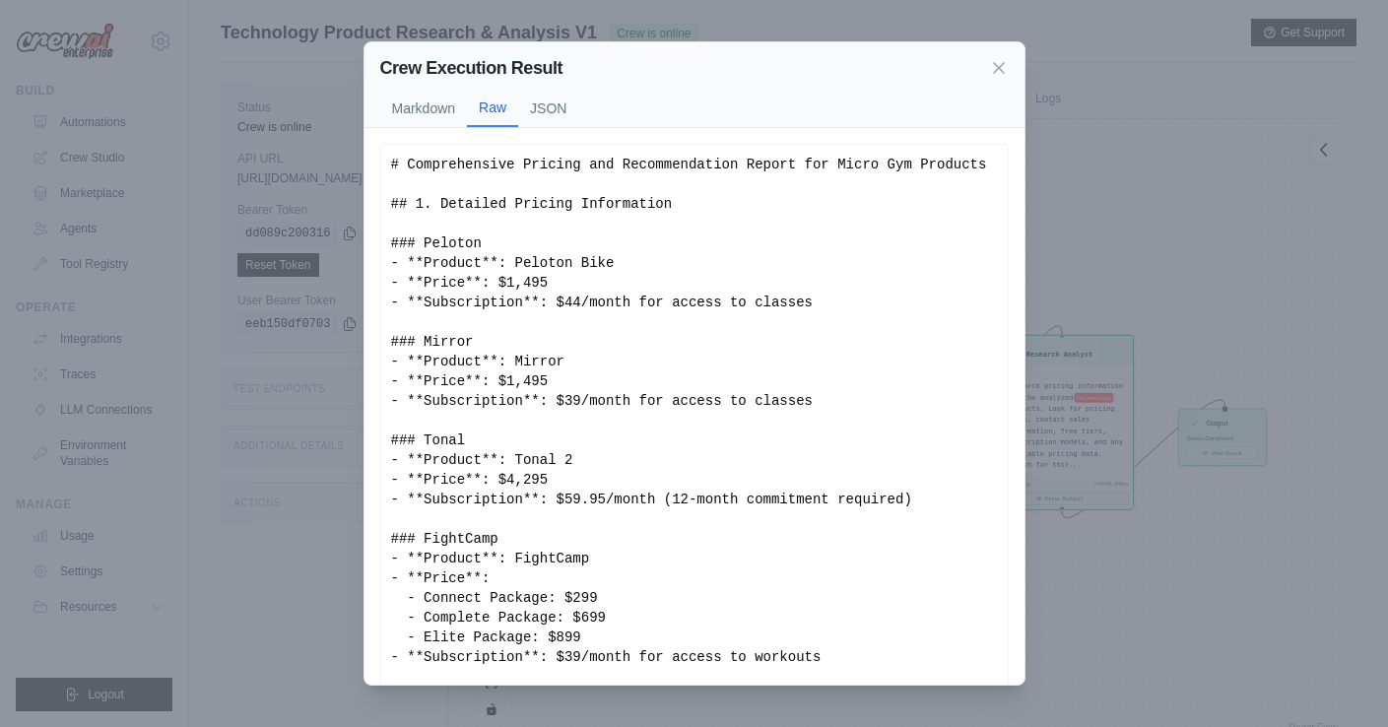
scroll to position [0, 0]
click at [411, 102] on button "Markdown" at bounding box center [424, 107] width 88 height 37
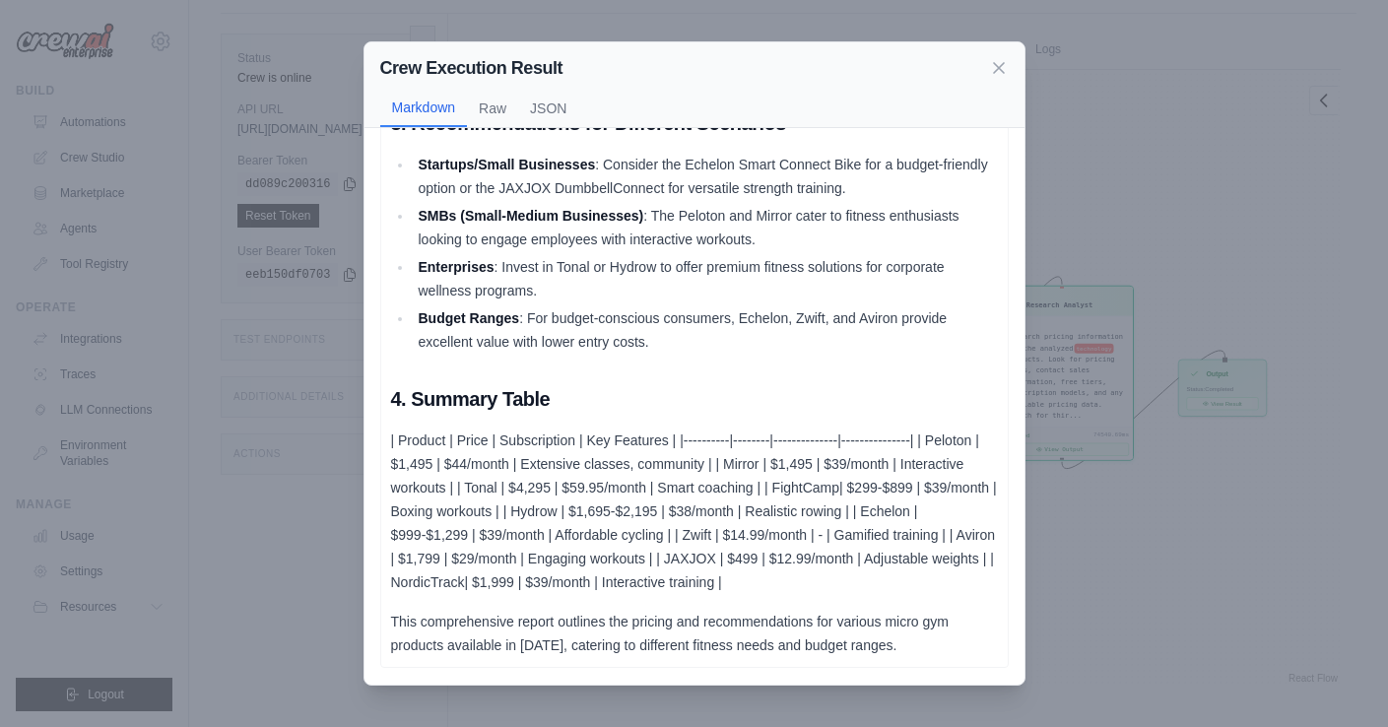
scroll to position [84, 0]
click at [998, 69] on icon at bounding box center [999, 68] width 20 height 20
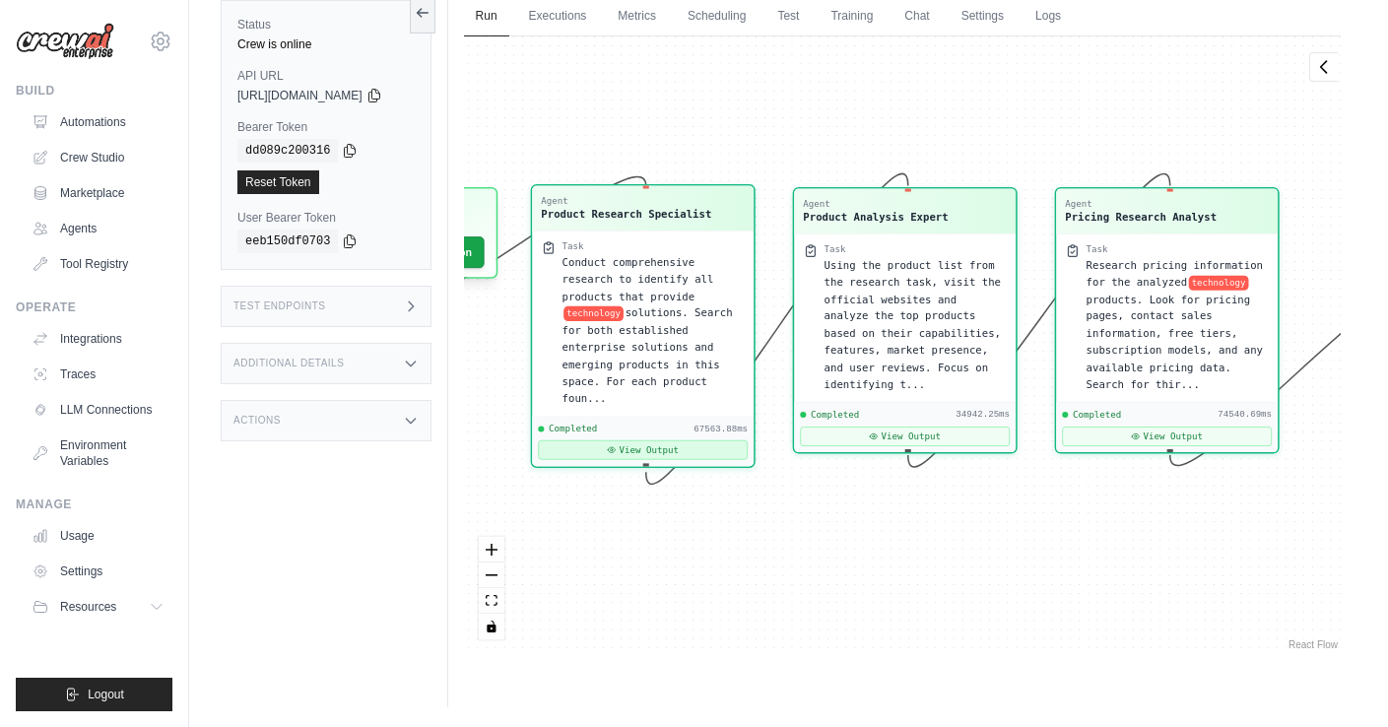
click at [725, 449] on button "View Output" at bounding box center [643, 450] width 210 height 20
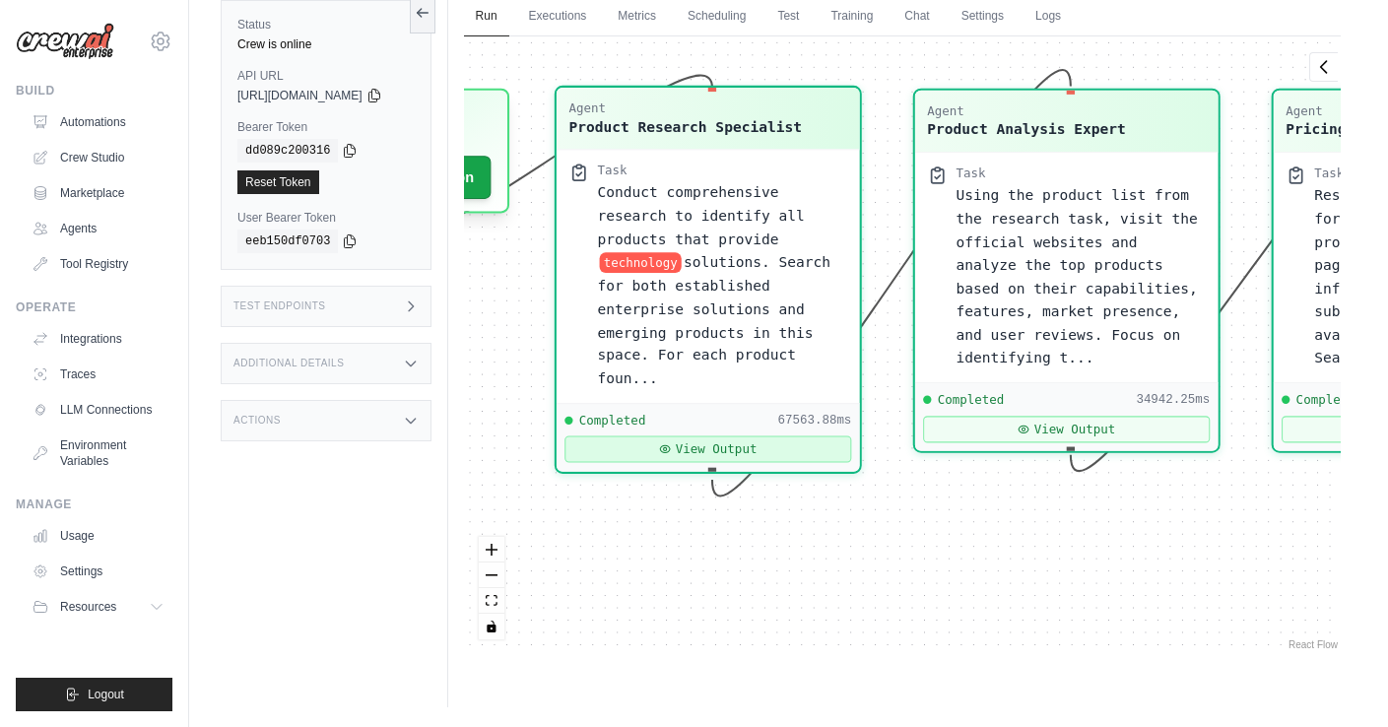
click at [671, 452] on icon at bounding box center [665, 448] width 12 height 12
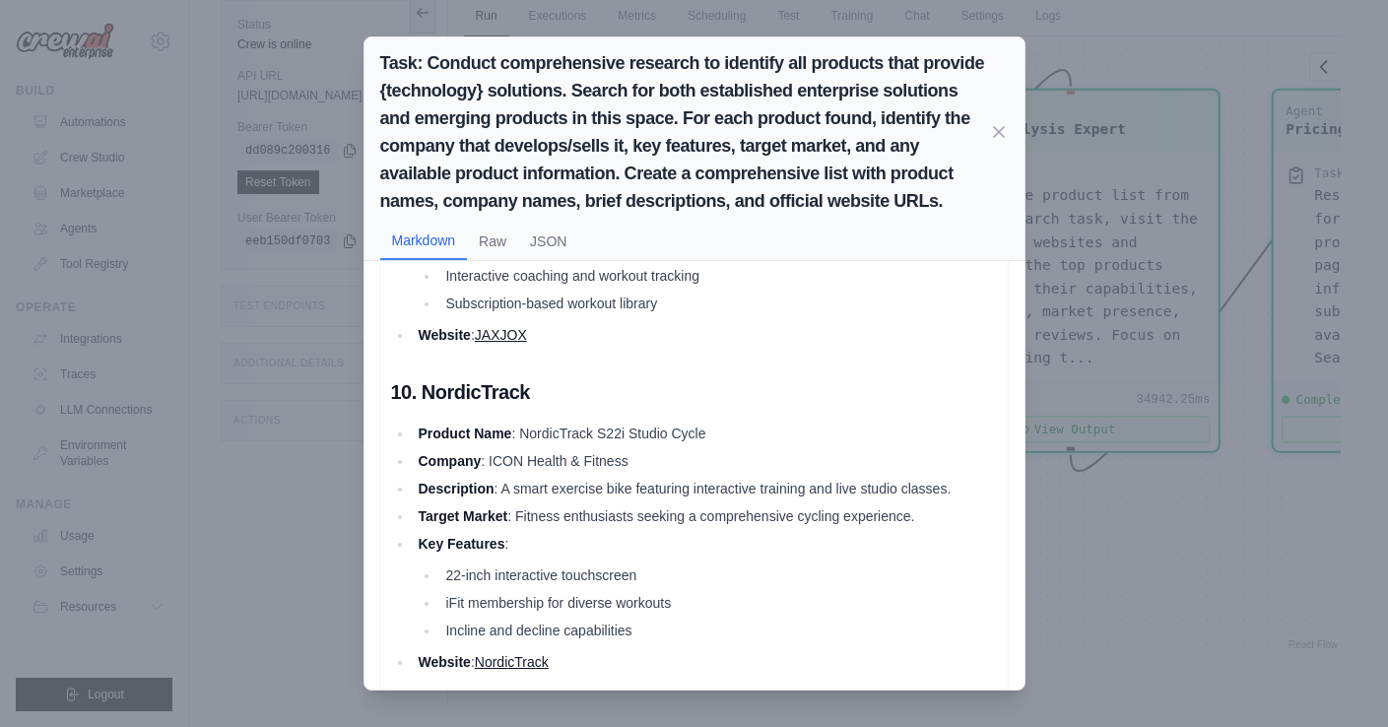
scroll to position [3329, 0]
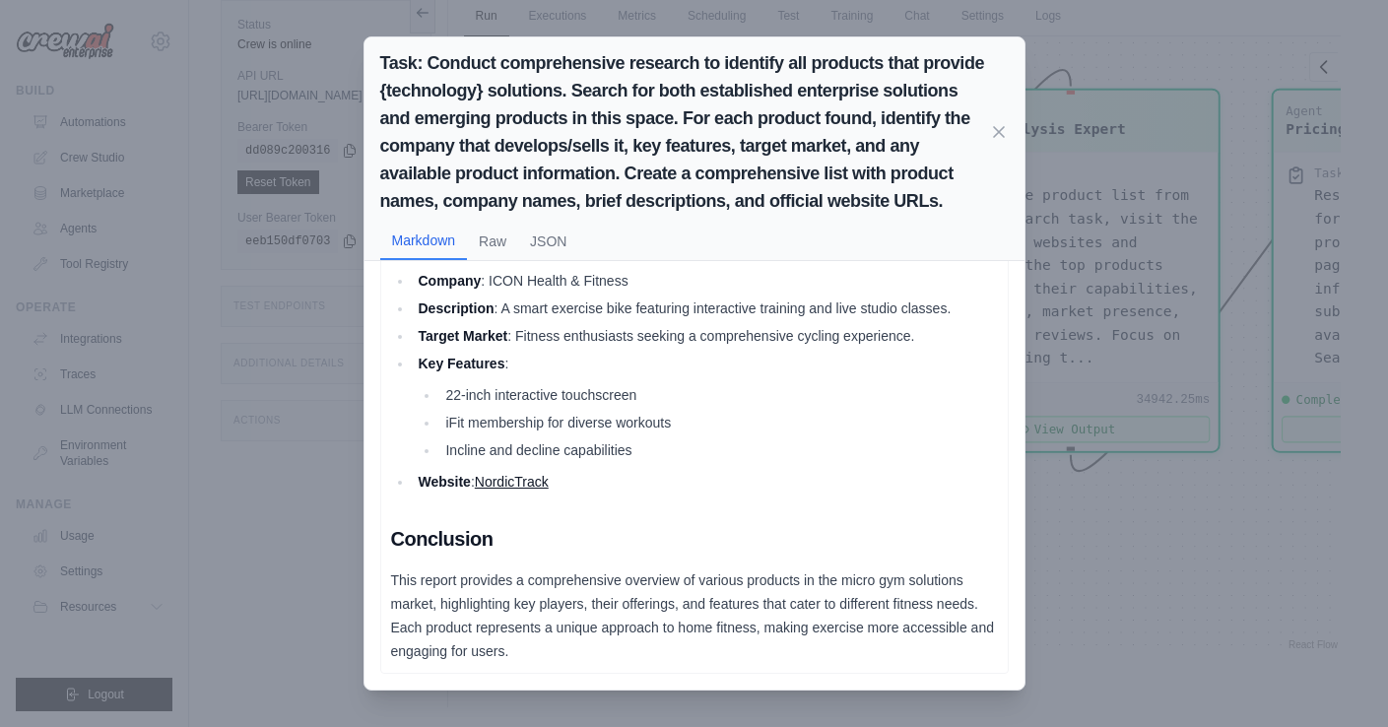
click at [319, 457] on div "Task: Conduct comprehensive research to identify all products that provide {tec…" at bounding box center [694, 363] width 1388 height 727
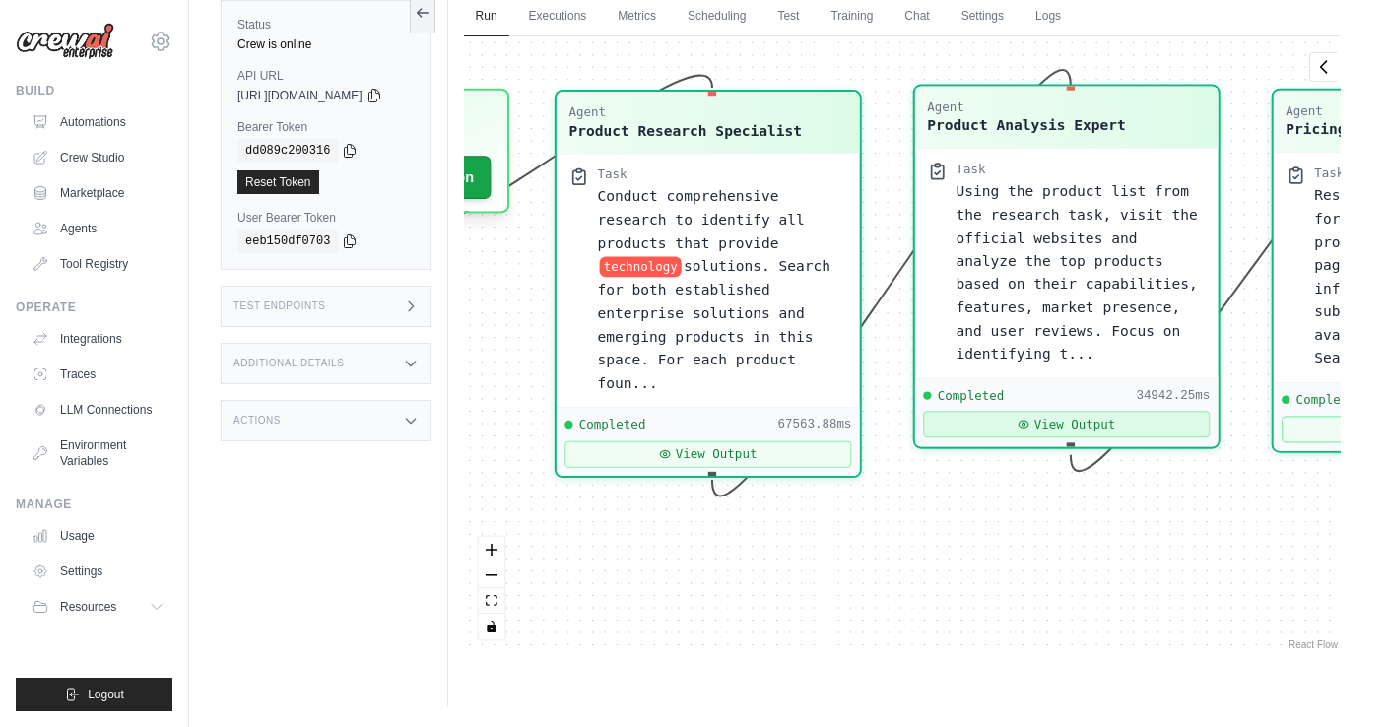
click at [1075, 423] on button "View Output" at bounding box center [1066, 424] width 287 height 27
click at [1030, 430] on icon at bounding box center [1024, 424] width 12 height 12
click at [1106, 420] on button "View Output" at bounding box center [1066, 424] width 287 height 27
click at [1119, 388] on div "Completed 34942.25ms" at bounding box center [1066, 395] width 287 height 17
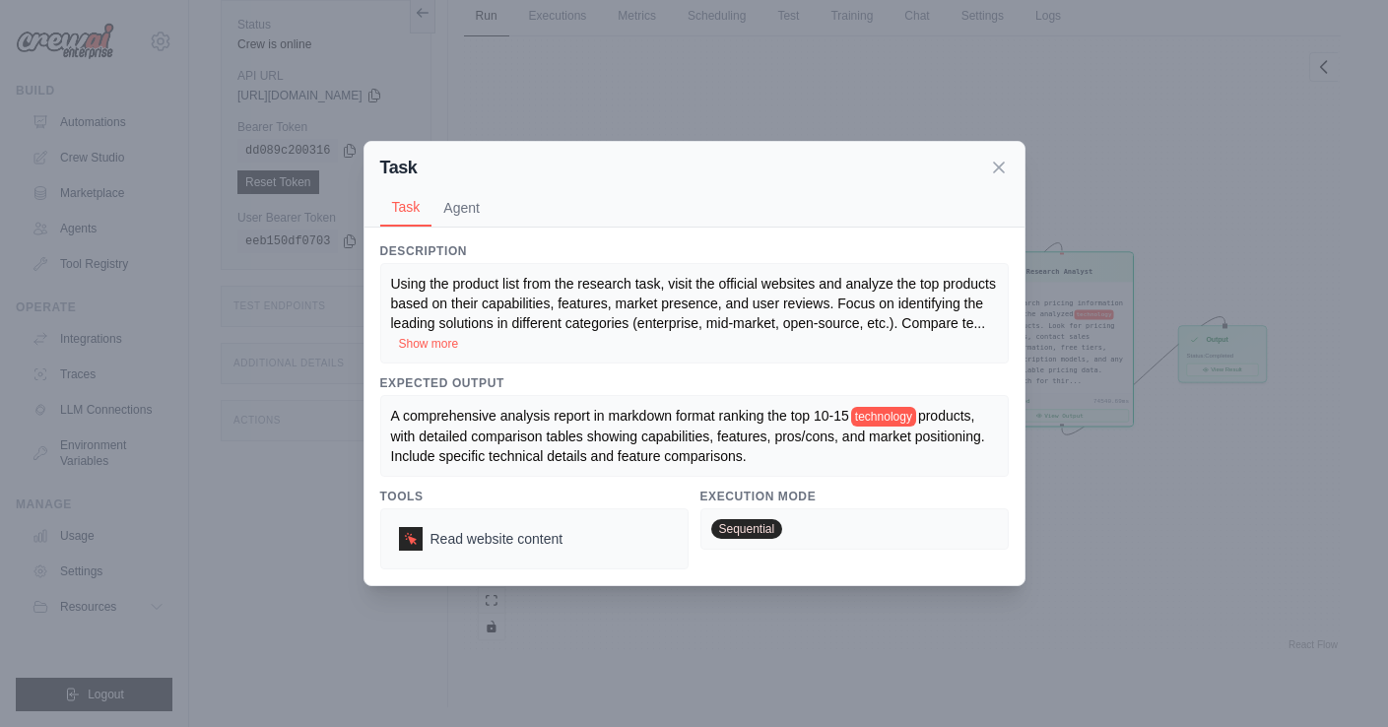
click at [995, 168] on icon at bounding box center [999, 168] width 10 height 10
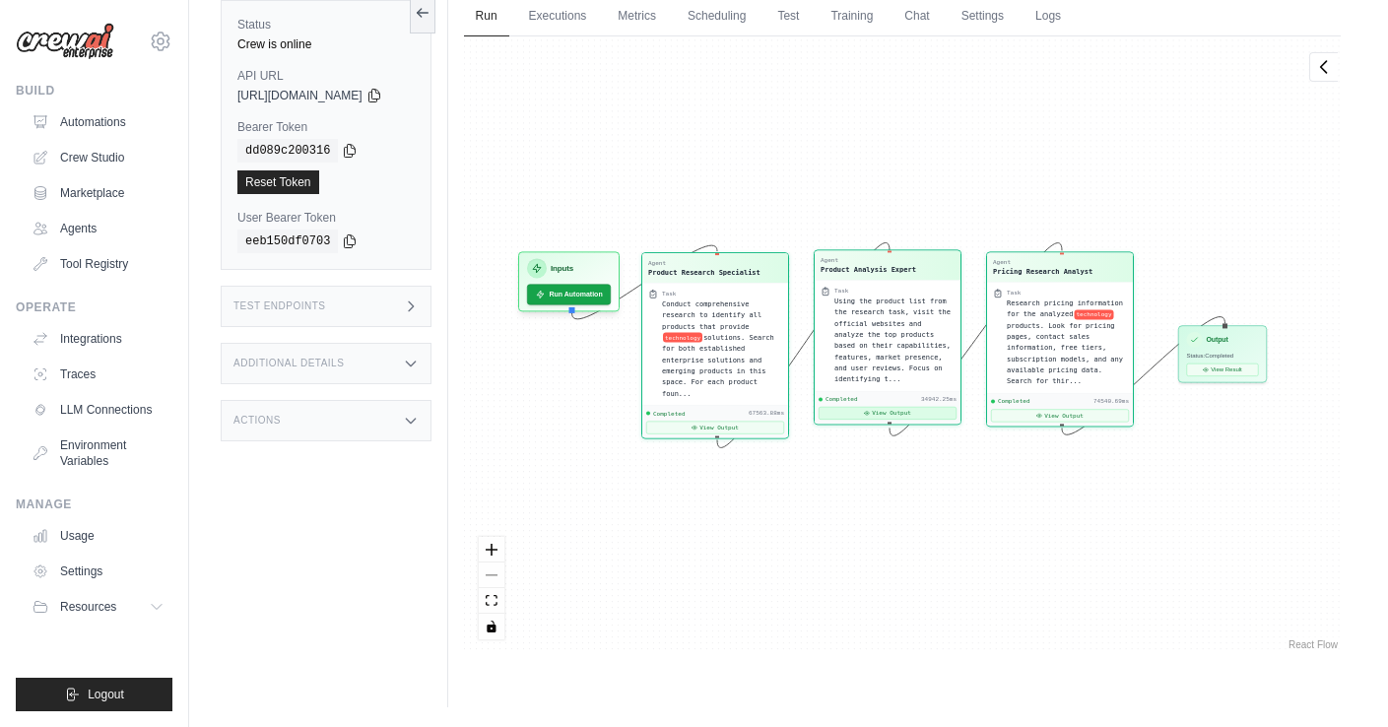
click at [894, 408] on button "View Output" at bounding box center [888, 413] width 138 height 13
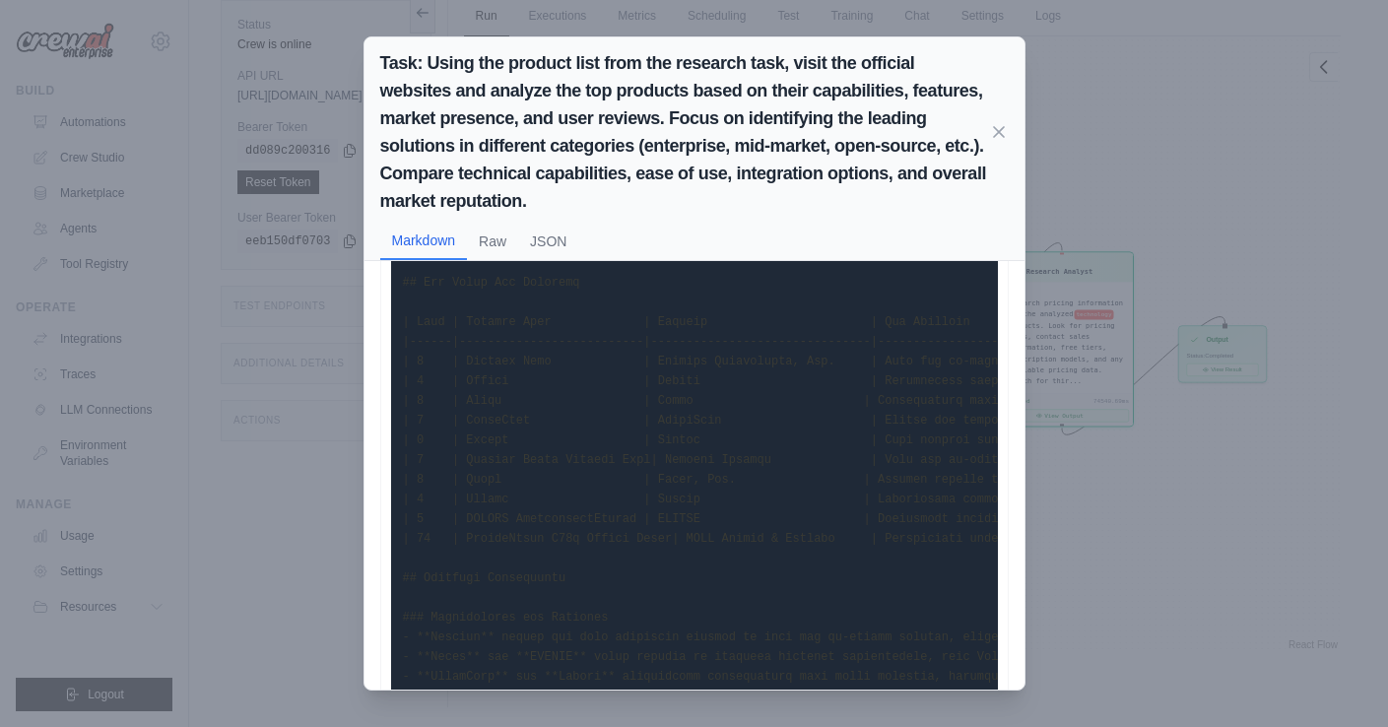
scroll to position [0, 0]
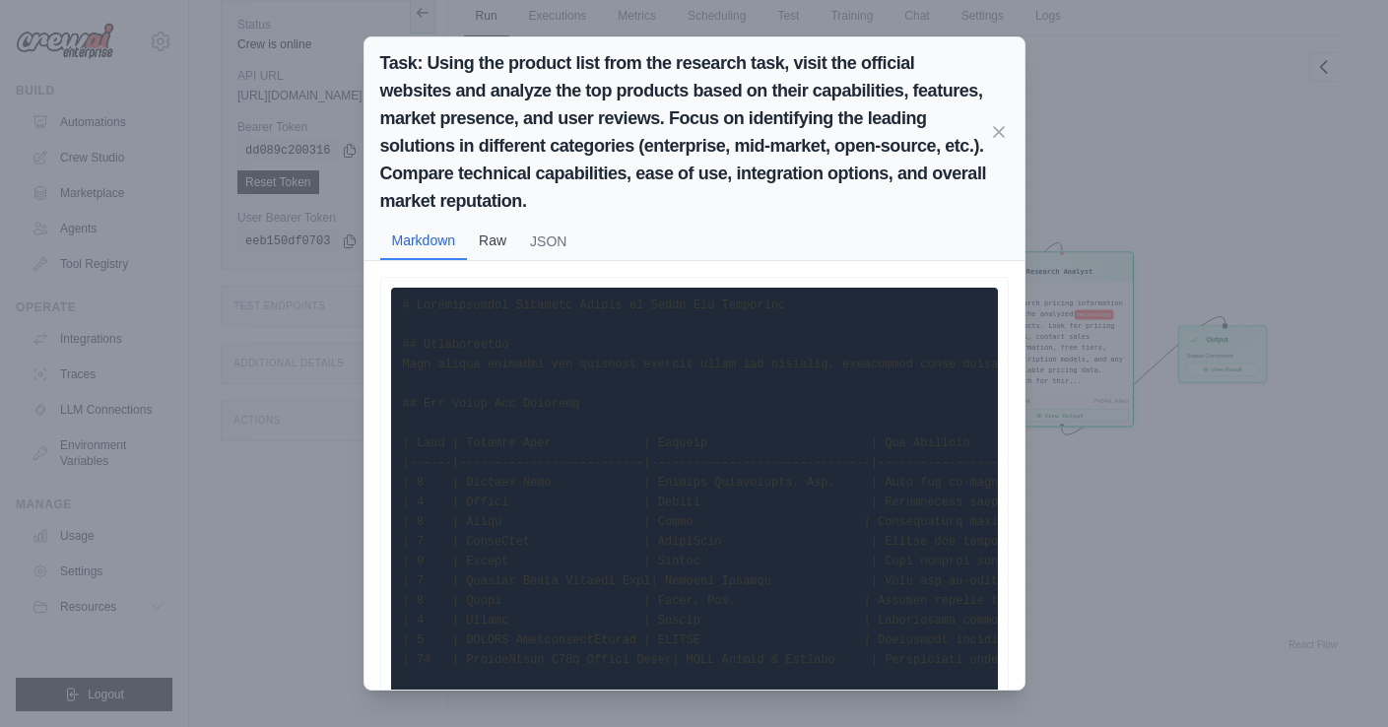
click at [495, 243] on button "Raw" at bounding box center [492, 240] width 51 height 37
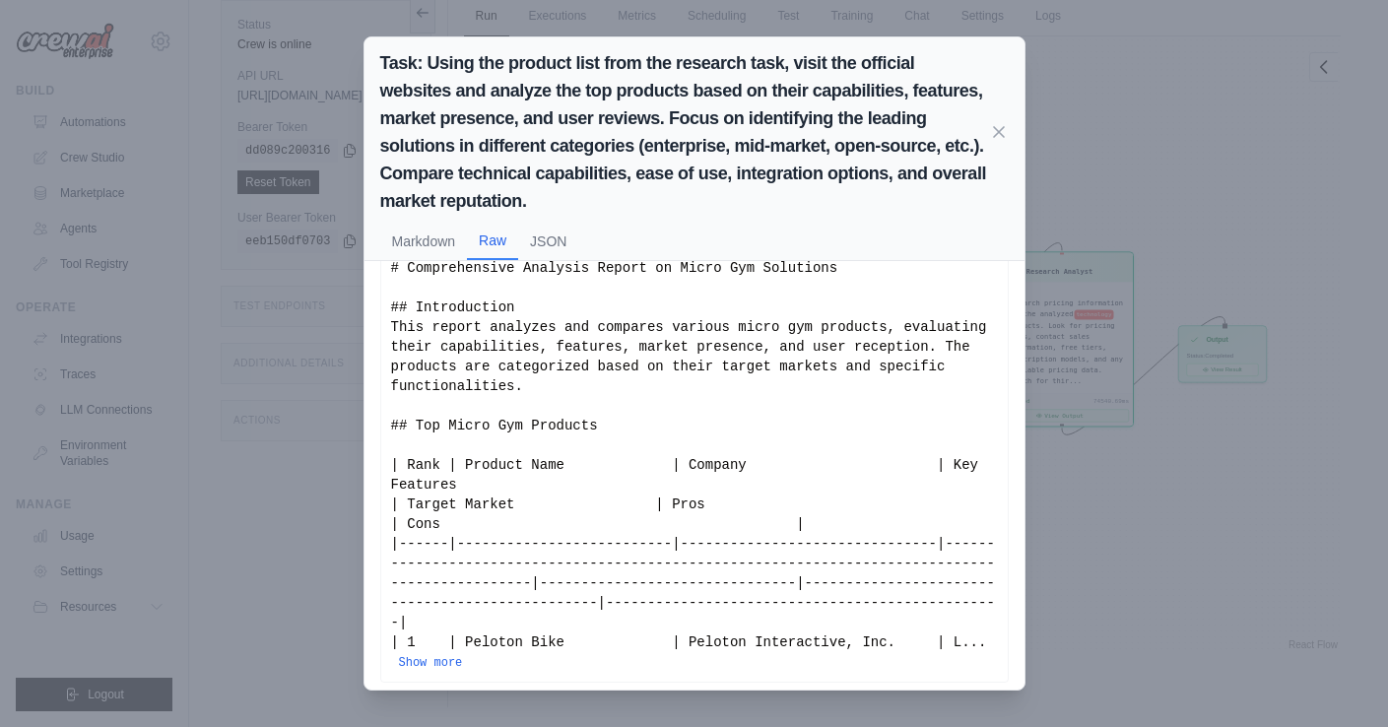
scroll to position [58, 0]
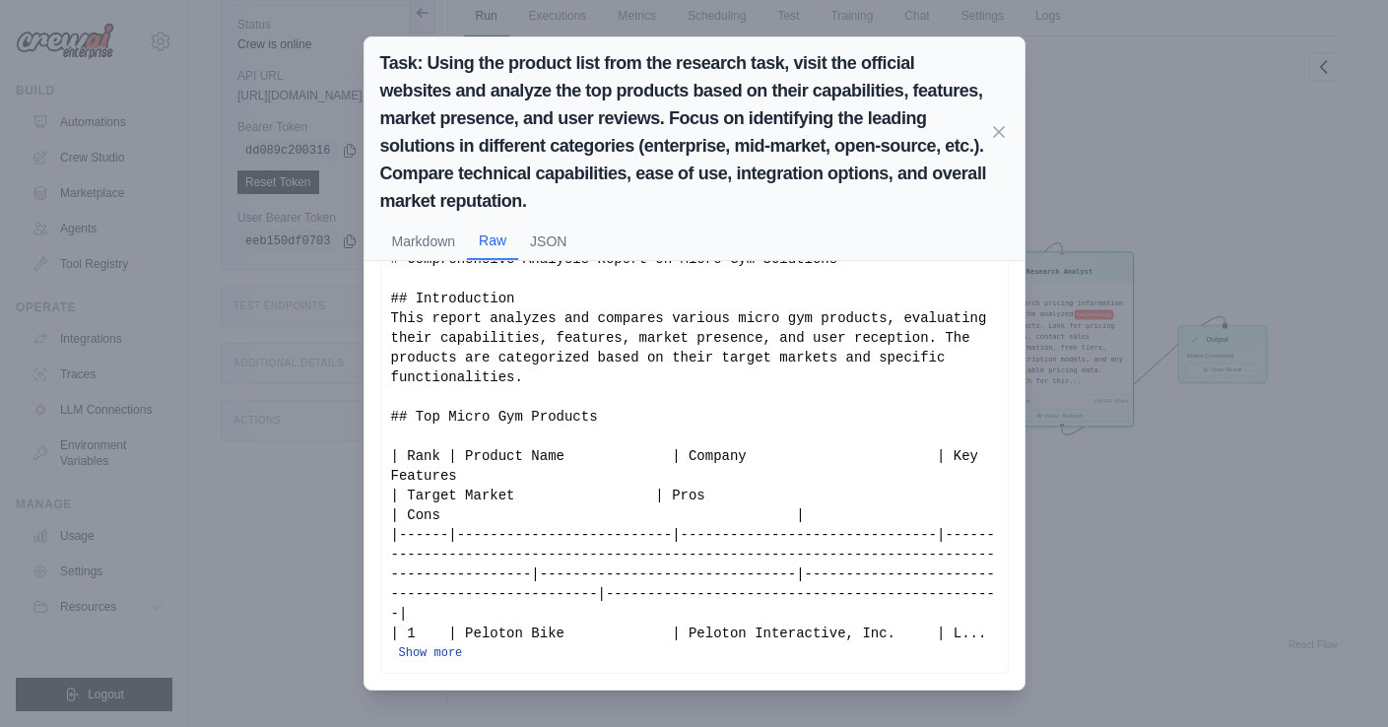
click at [463, 650] on button "Show more" at bounding box center [431, 653] width 64 height 16
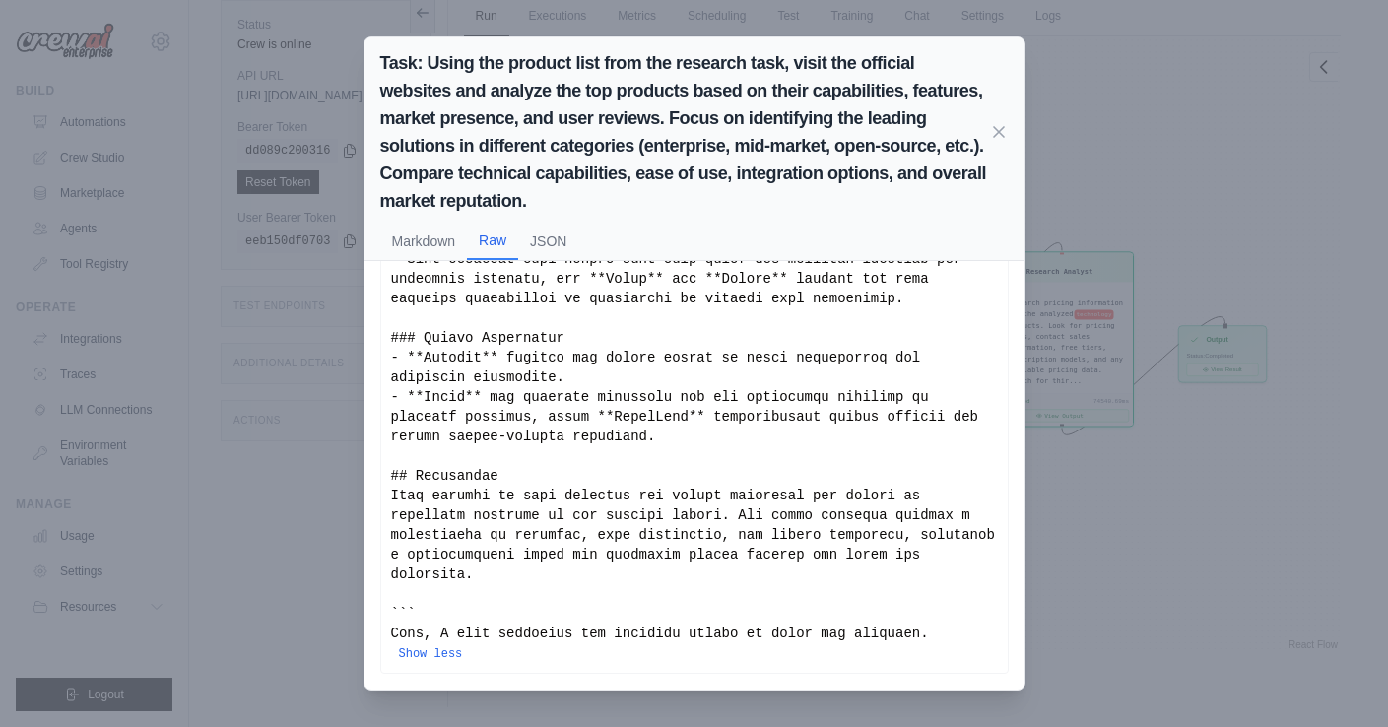
scroll to position [1763, 0]
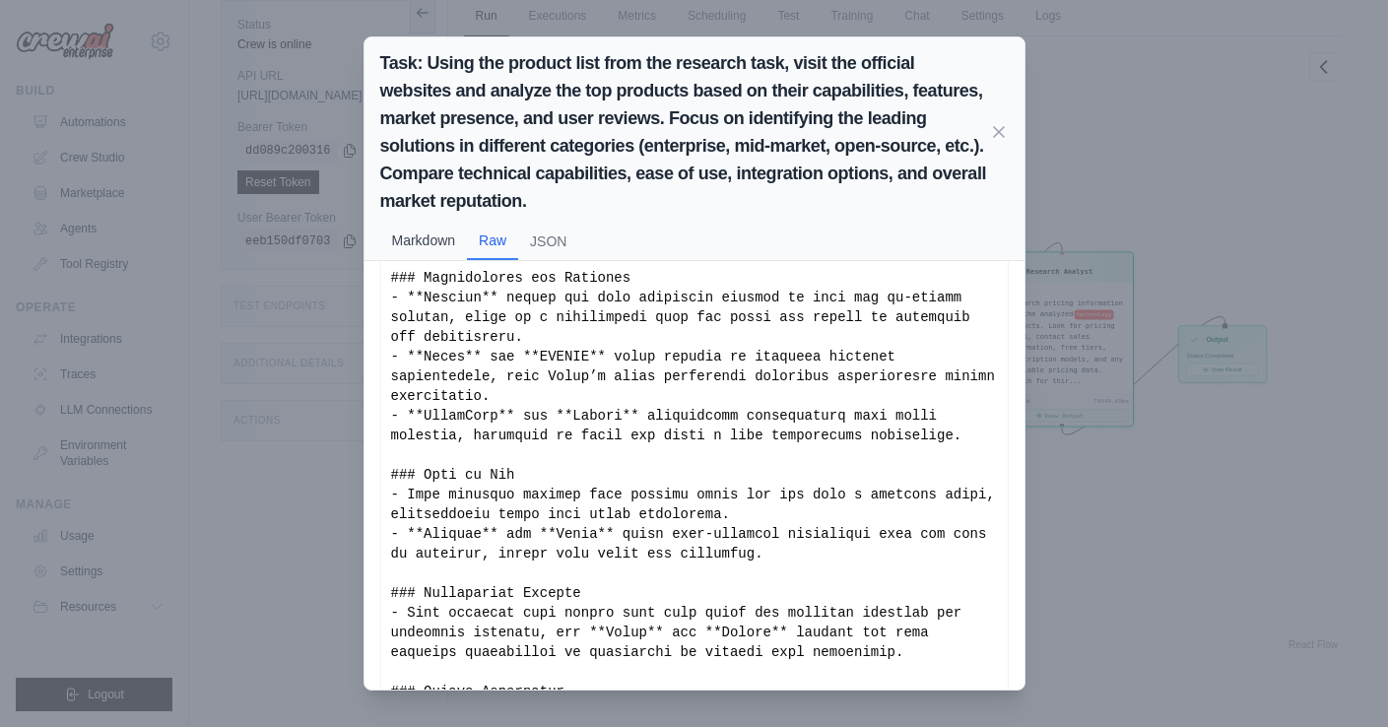
click at [437, 245] on button "Markdown" at bounding box center [424, 240] width 88 height 37
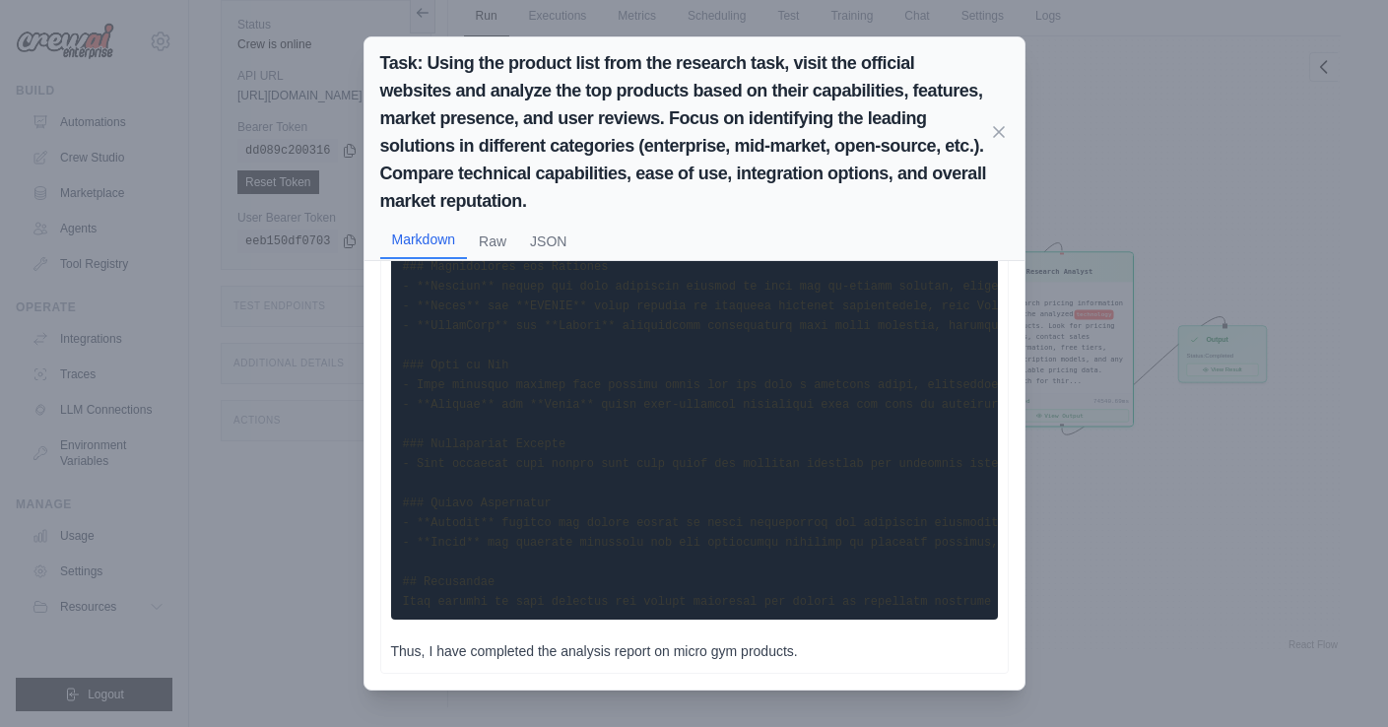
scroll to position [506, 0]
drag, startPoint x: 446, startPoint y: 309, endPoint x: 642, endPoint y: 560, distance: 317.9
click at [647, 615] on pre at bounding box center [694, 218] width 607 height 804
drag, startPoint x: 398, startPoint y: 303, endPoint x: 980, endPoint y: 614, distance: 659.8
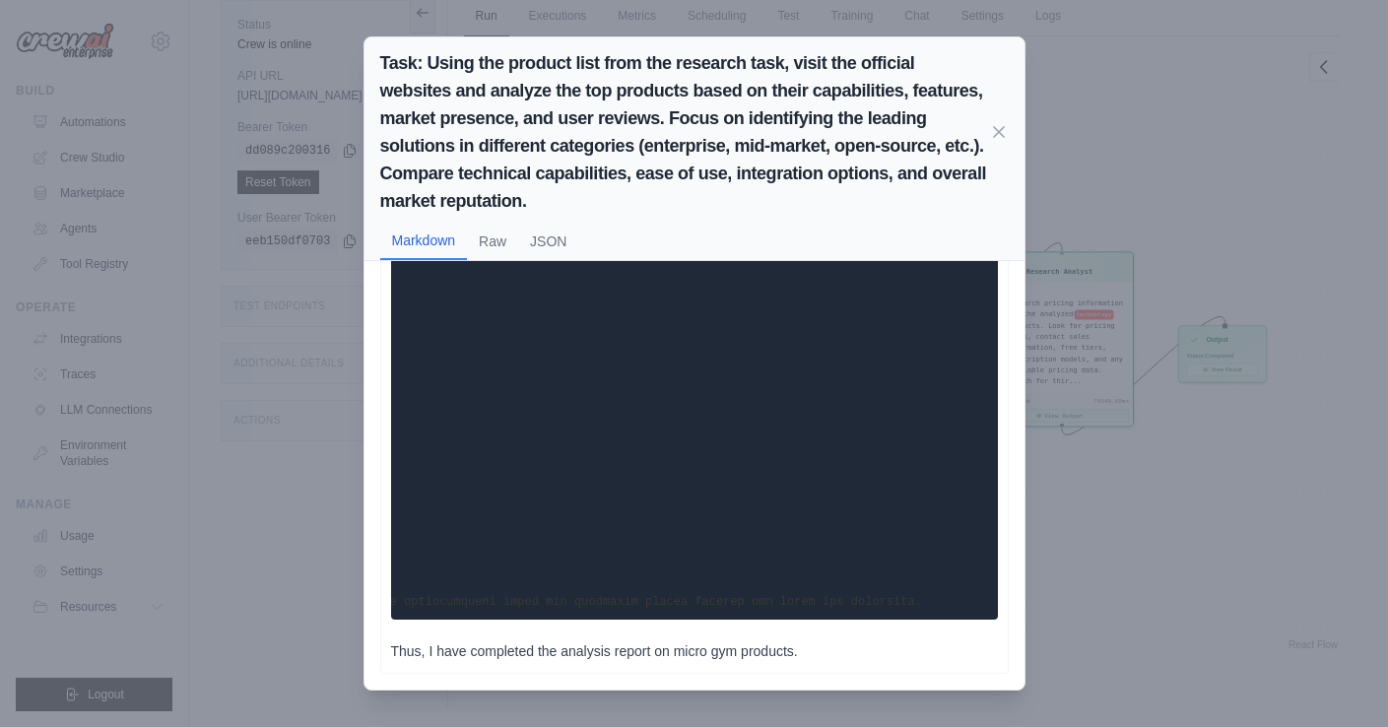
click at [980, 614] on pre at bounding box center [694, 218] width 607 height 804
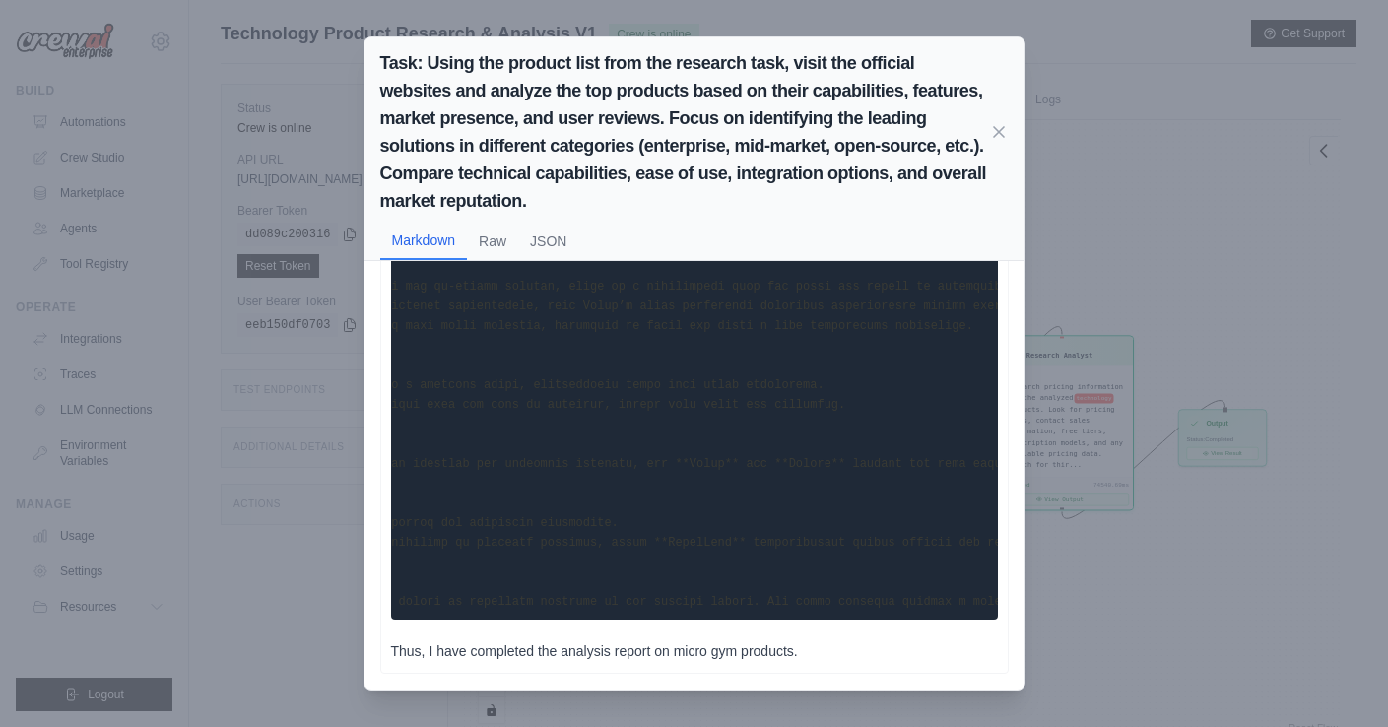
scroll to position [0, 0]
click at [1060, 176] on div "Task: Using the product list from the research task, visit the official website…" at bounding box center [694, 363] width 1388 height 727
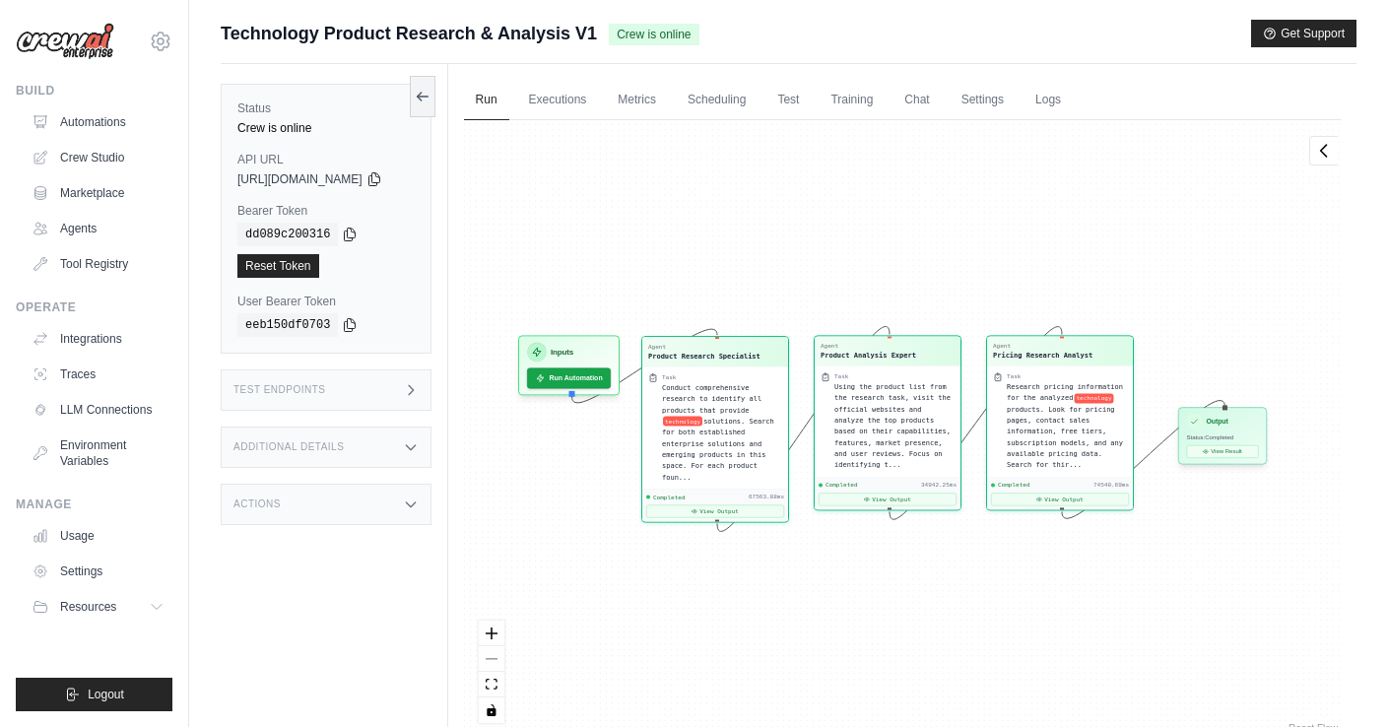
click at [1242, 432] on div "Output Status: Completed View Result" at bounding box center [1222, 435] width 89 height 57
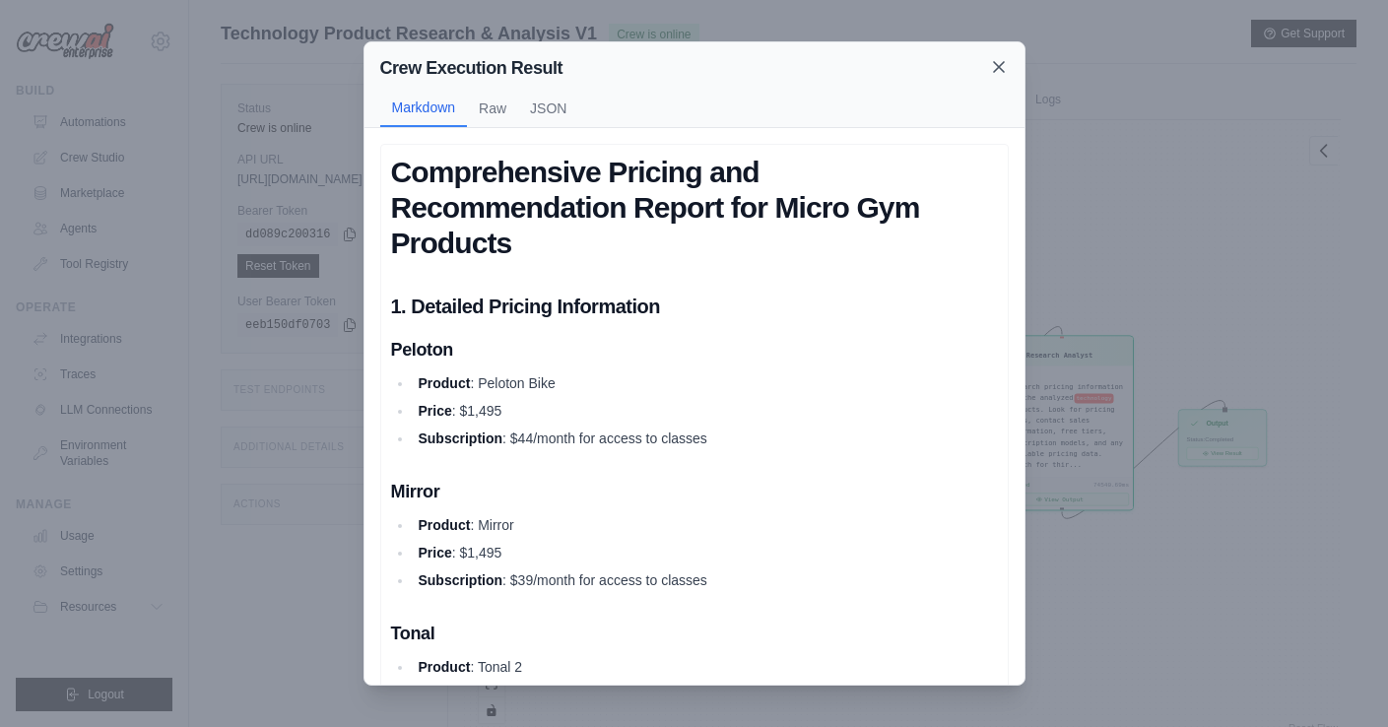
click at [992, 64] on icon at bounding box center [999, 67] width 20 height 20
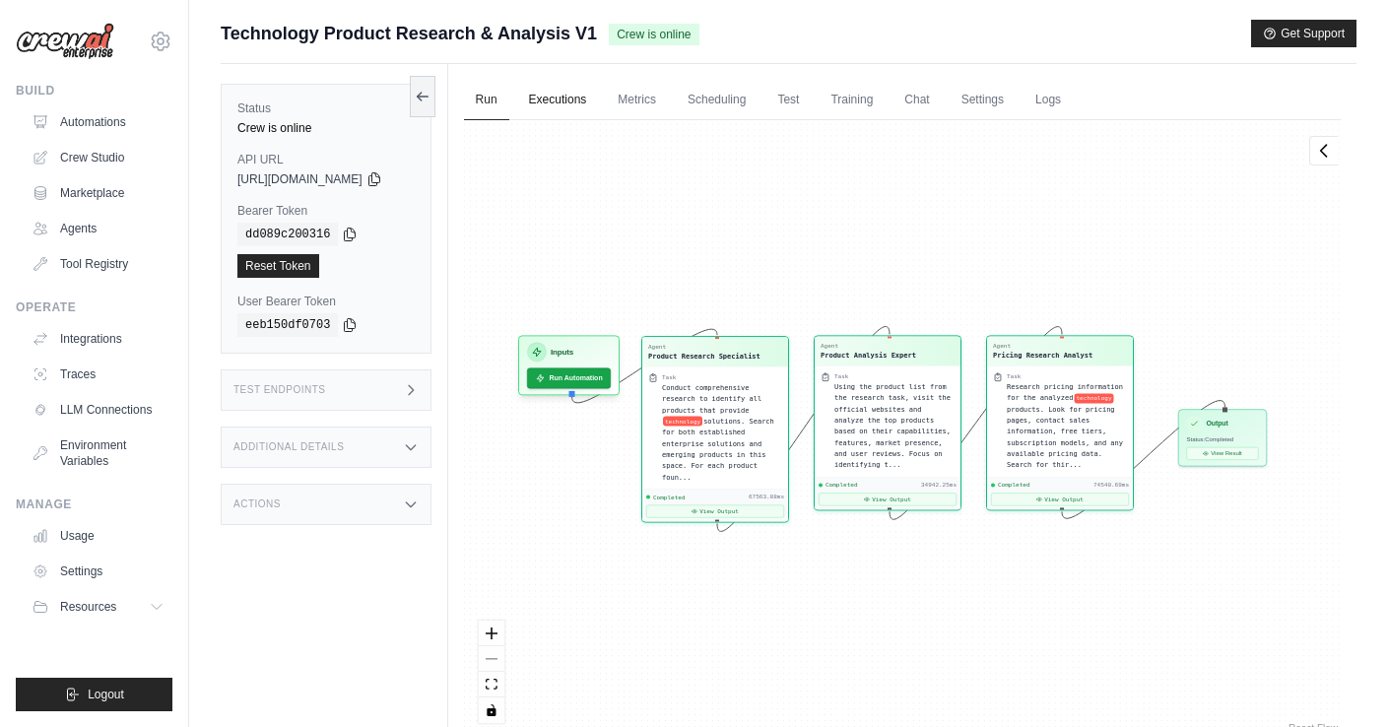
click at [592, 100] on link "Executions" at bounding box center [558, 100] width 82 height 41
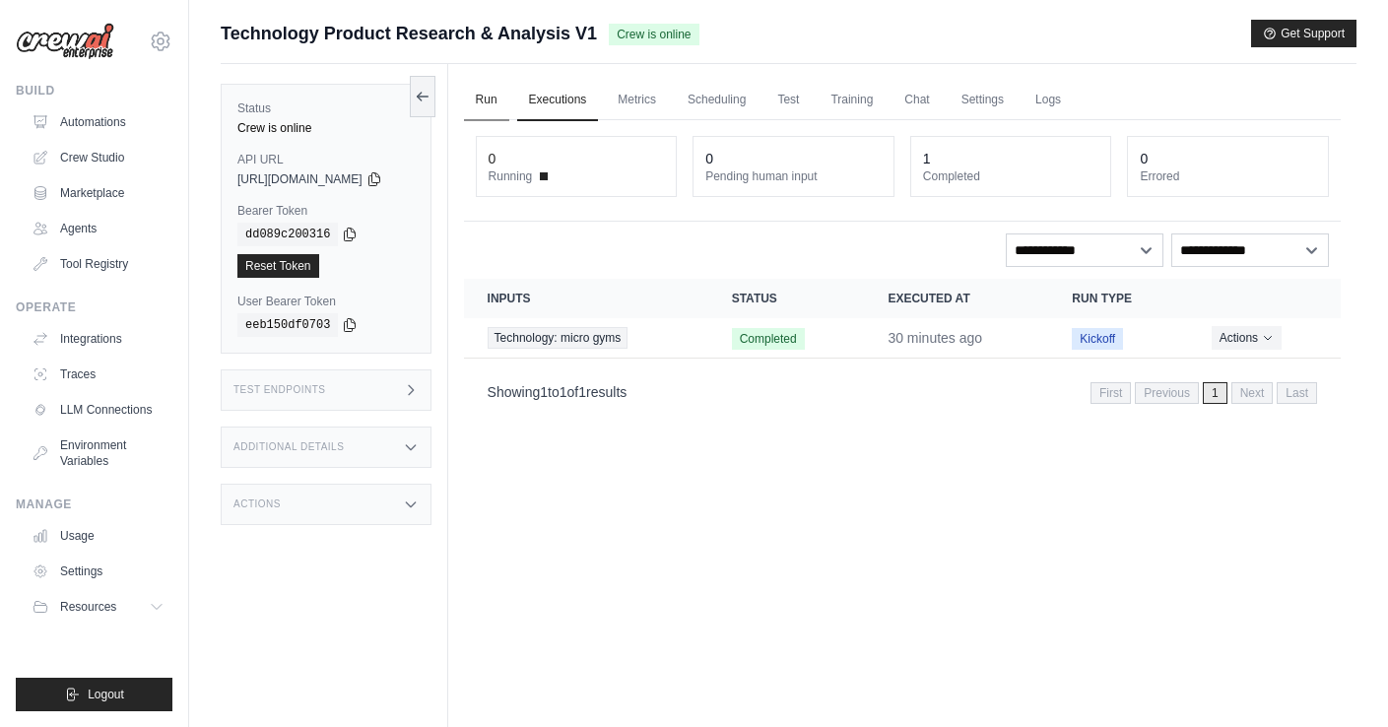
click at [508, 99] on link "Run" at bounding box center [486, 100] width 45 height 41
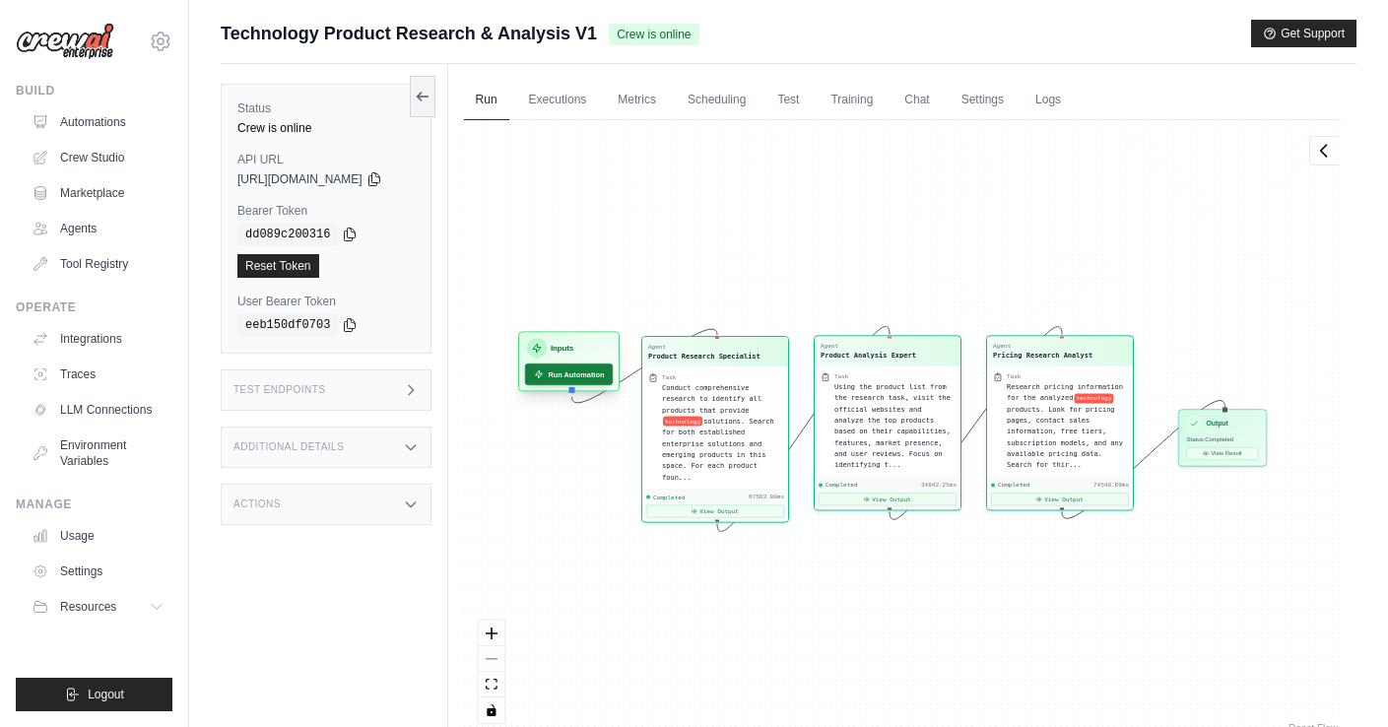
click at [579, 374] on button "Run Automation" at bounding box center [568, 375] width 88 height 22
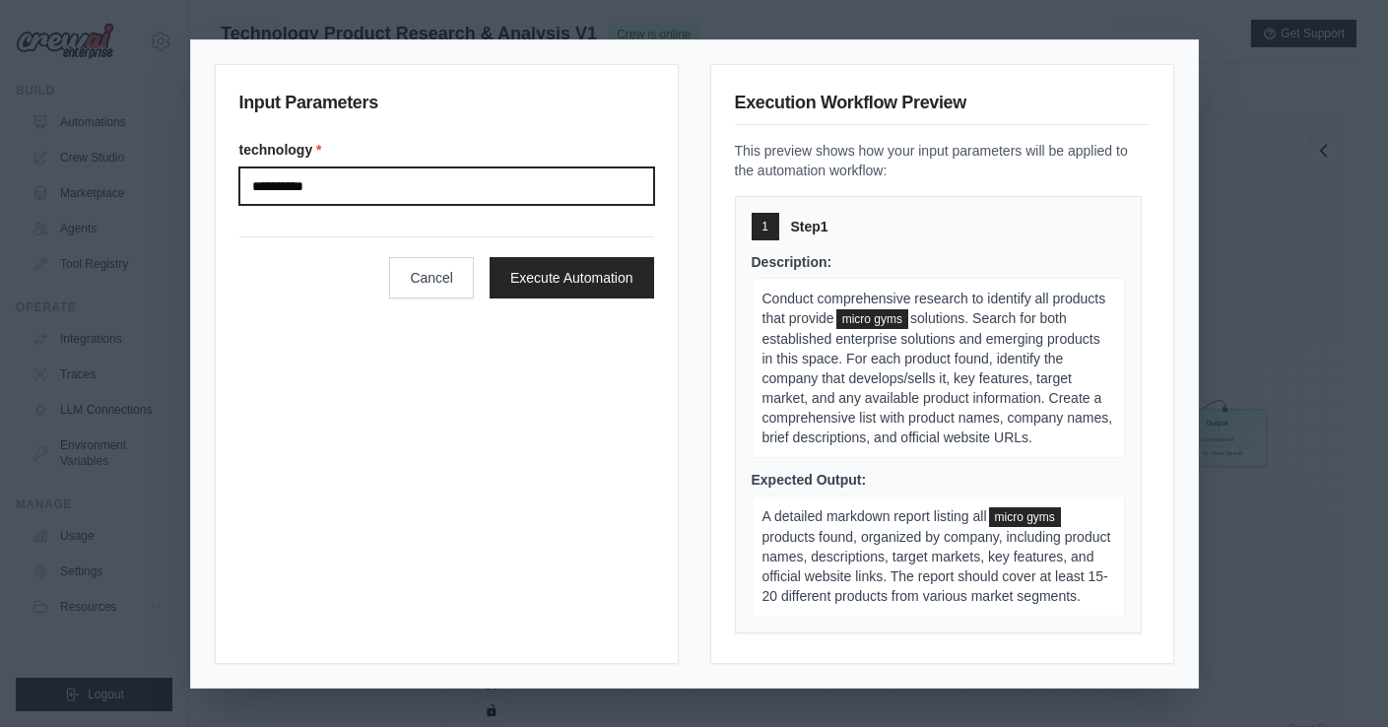
drag, startPoint x: 363, startPoint y: 189, endPoint x: 241, endPoint y: 194, distance: 121.3
click at [241, 194] on input "**********" at bounding box center [446, 185] width 415 height 37
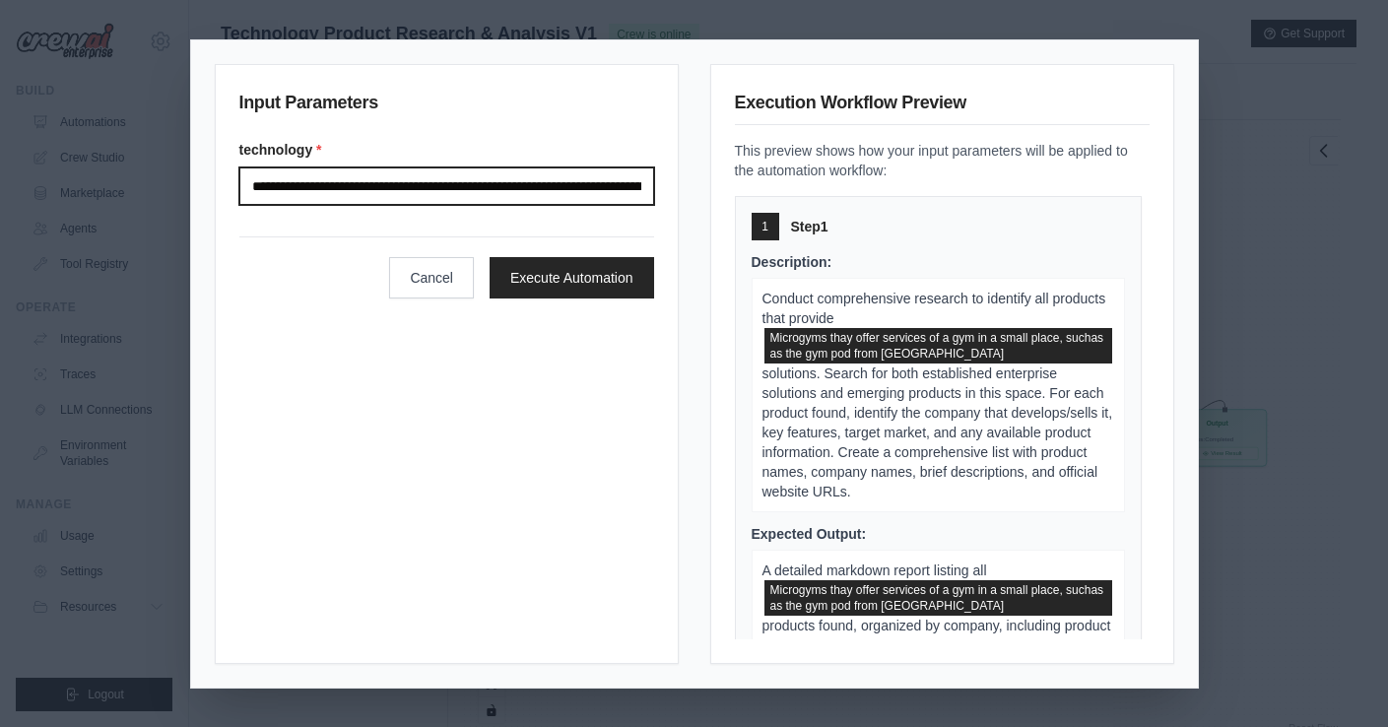
drag, startPoint x: 641, startPoint y: 184, endPoint x: 656, endPoint y: 193, distance: 17.2
click at [641, 184] on input "**********" at bounding box center [446, 185] width 415 height 37
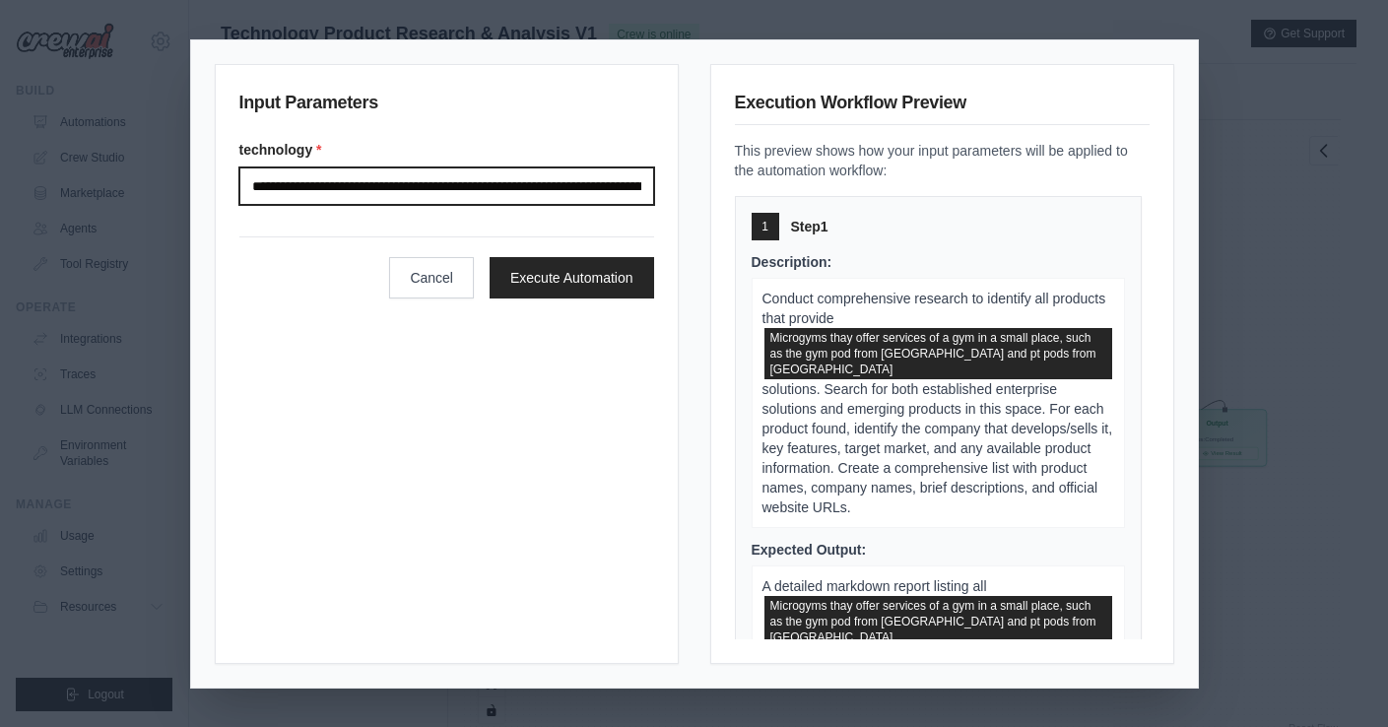
drag, startPoint x: 640, startPoint y: 183, endPoint x: 330, endPoint y: 173, distance: 310.5
click at [330, 171] on input "**********" at bounding box center [446, 185] width 415 height 37
click at [345, 183] on input "**********" at bounding box center [446, 185] width 415 height 37
click at [377, 184] on input "**********" at bounding box center [446, 185] width 415 height 37
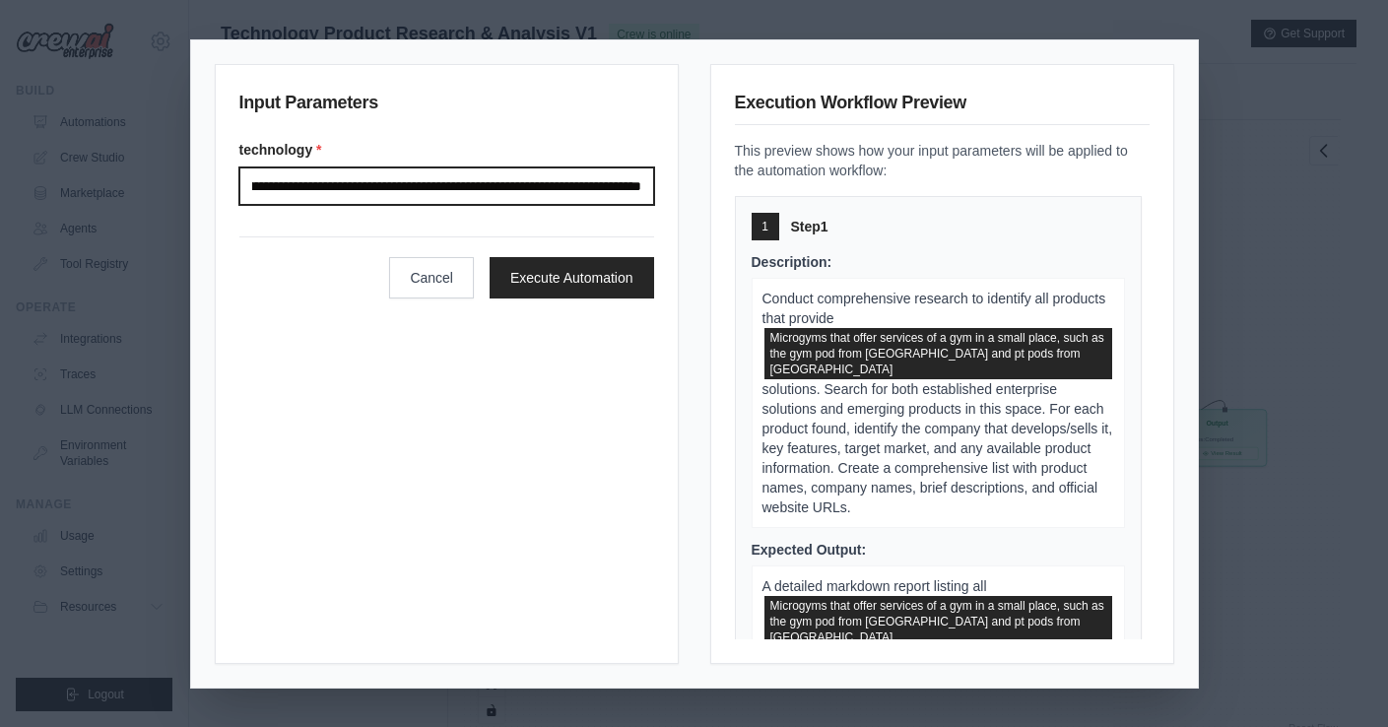
drag, startPoint x: 577, startPoint y: 179, endPoint x: 656, endPoint y: 173, distance: 79.0
click at [657, 172] on div "**********" at bounding box center [447, 364] width 464 height 600
drag, startPoint x: 338, startPoint y: 179, endPoint x: 426, endPoint y: 222, distance: 97.4
click at [338, 180] on input "**********" at bounding box center [446, 185] width 415 height 37
click at [418, 188] on input "**********" at bounding box center [446, 185] width 415 height 37
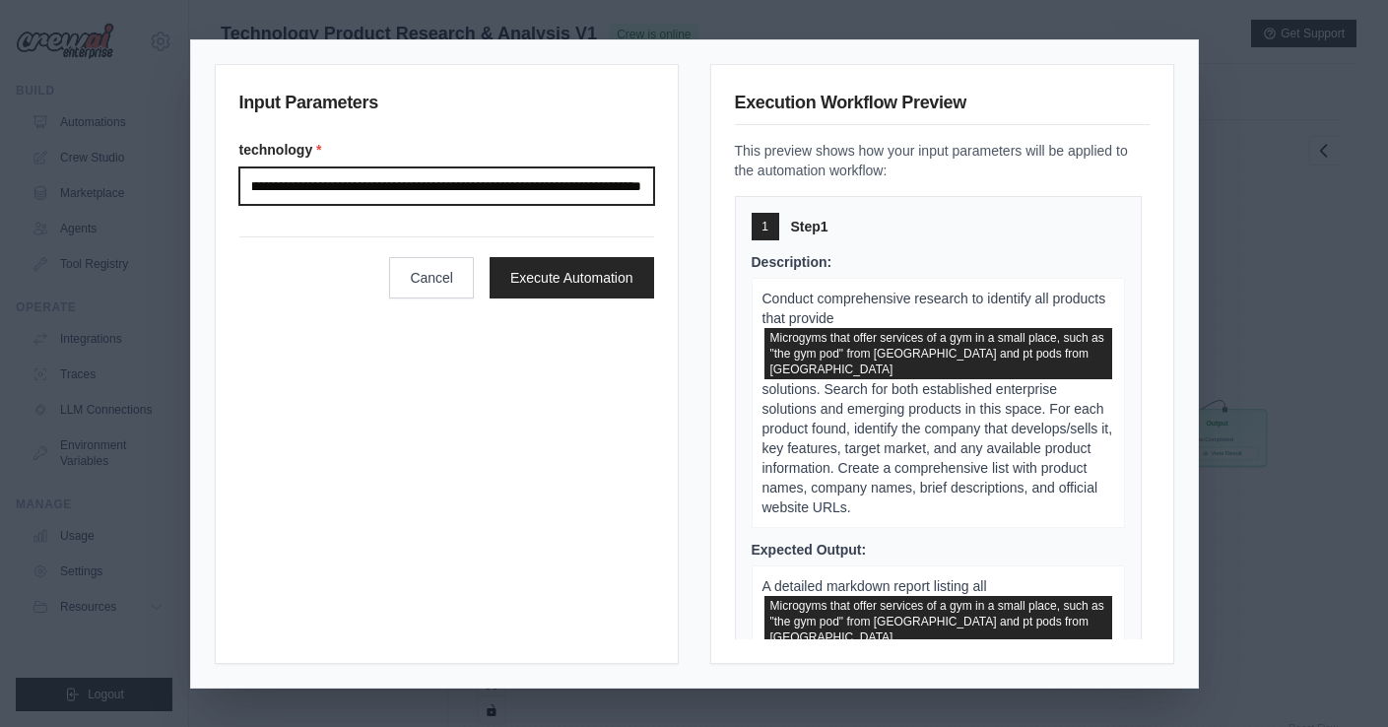
click at [548, 188] on input "**********" at bounding box center [446, 185] width 415 height 37
drag, startPoint x: 599, startPoint y: 178, endPoint x: 668, endPoint y: 222, distance: 81.5
click at [599, 178] on input "**********" at bounding box center [446, 185] width 415 height 37
type input "**********"
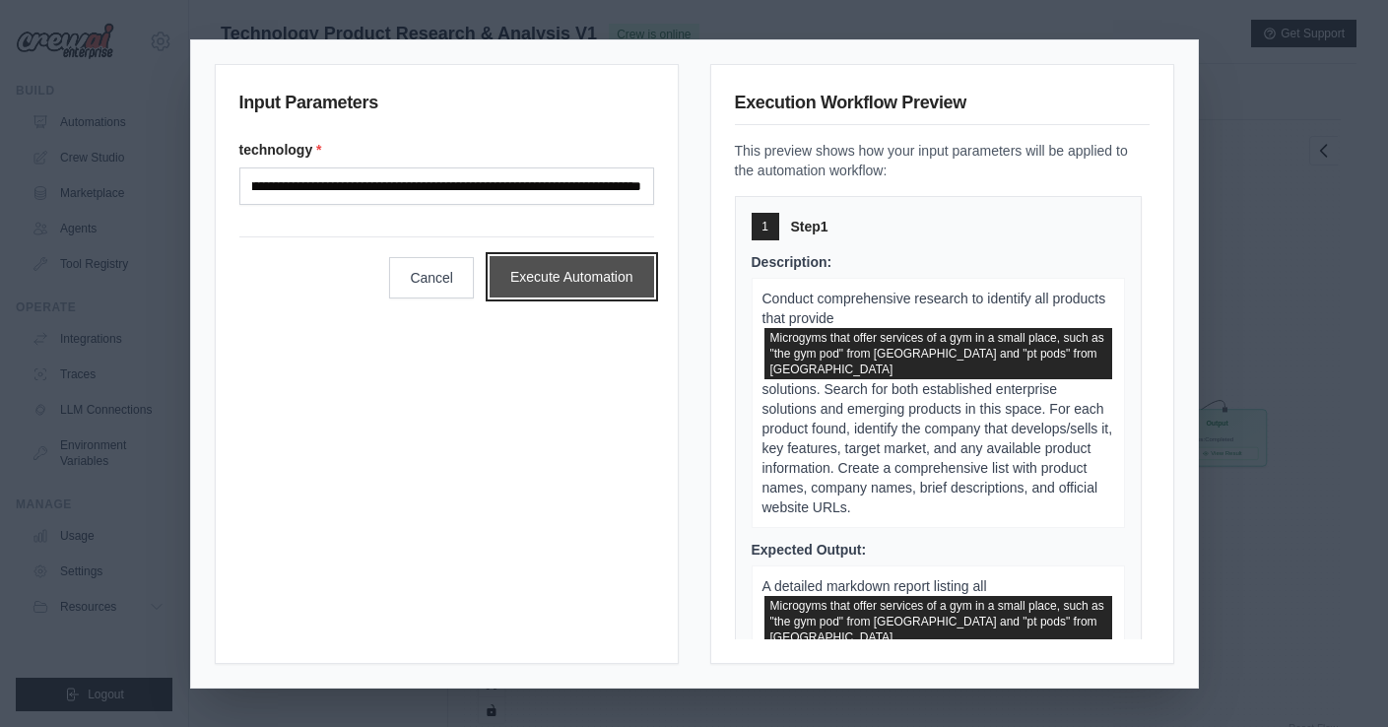
scroll to position [0, 0]
click at [631, 284] on button "Execute Automation" at bounding box center [572, 276] width 165 height 41
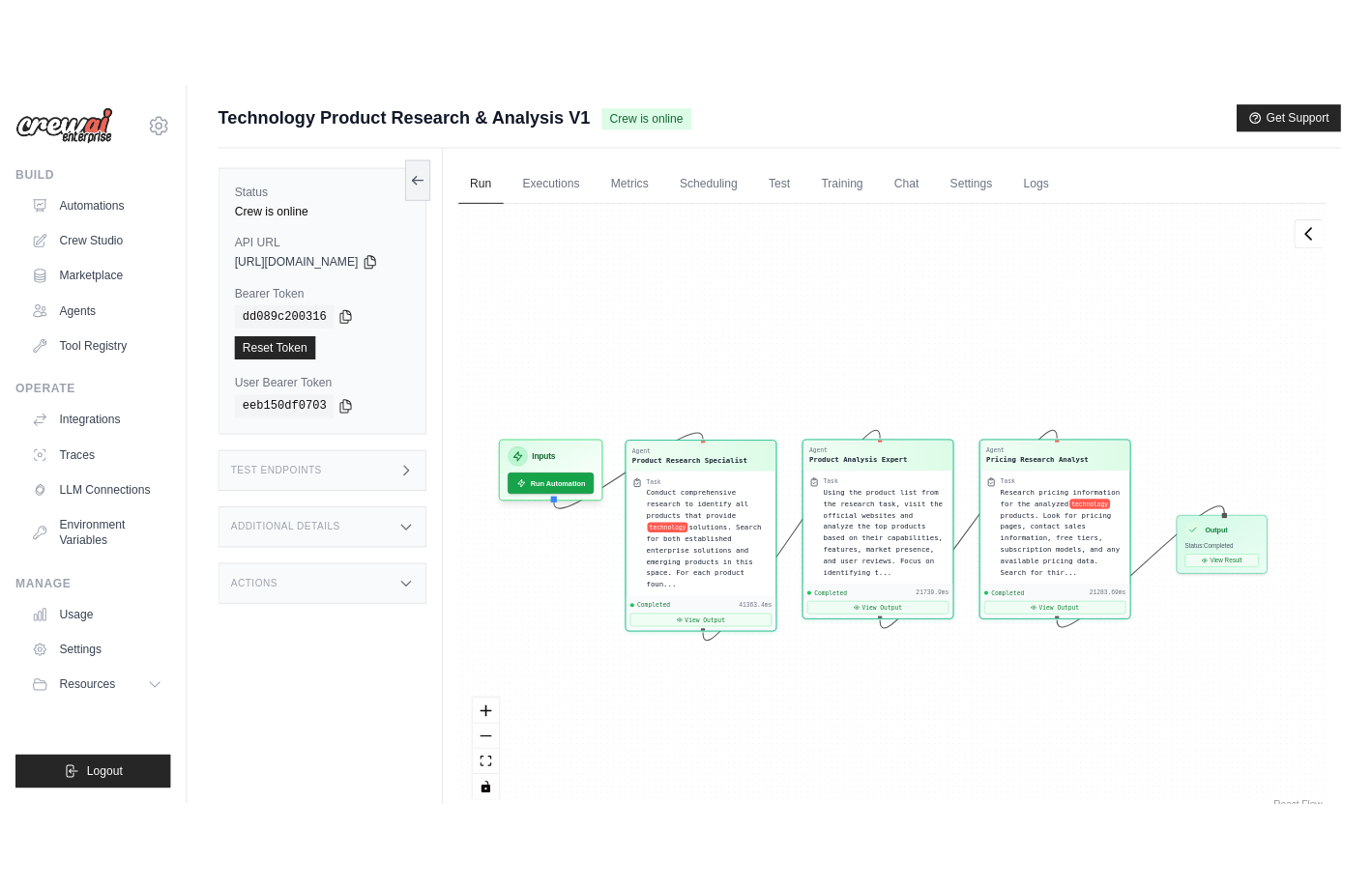
scroll to position [12173, 0]
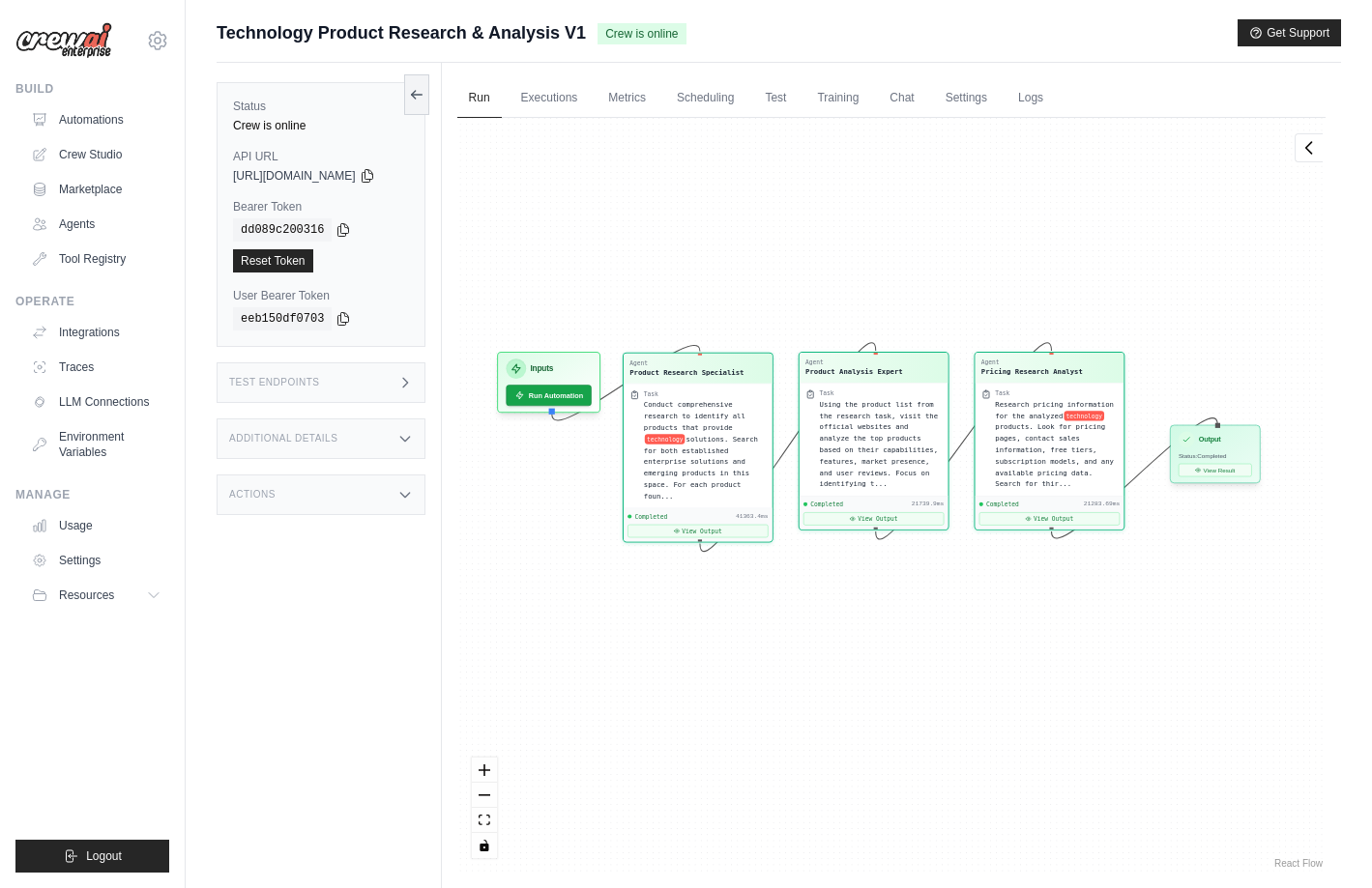
click at [1225, 447] on div "Output Status: Completed View Result" at bounding box center [1215, 453] width 90 height 58
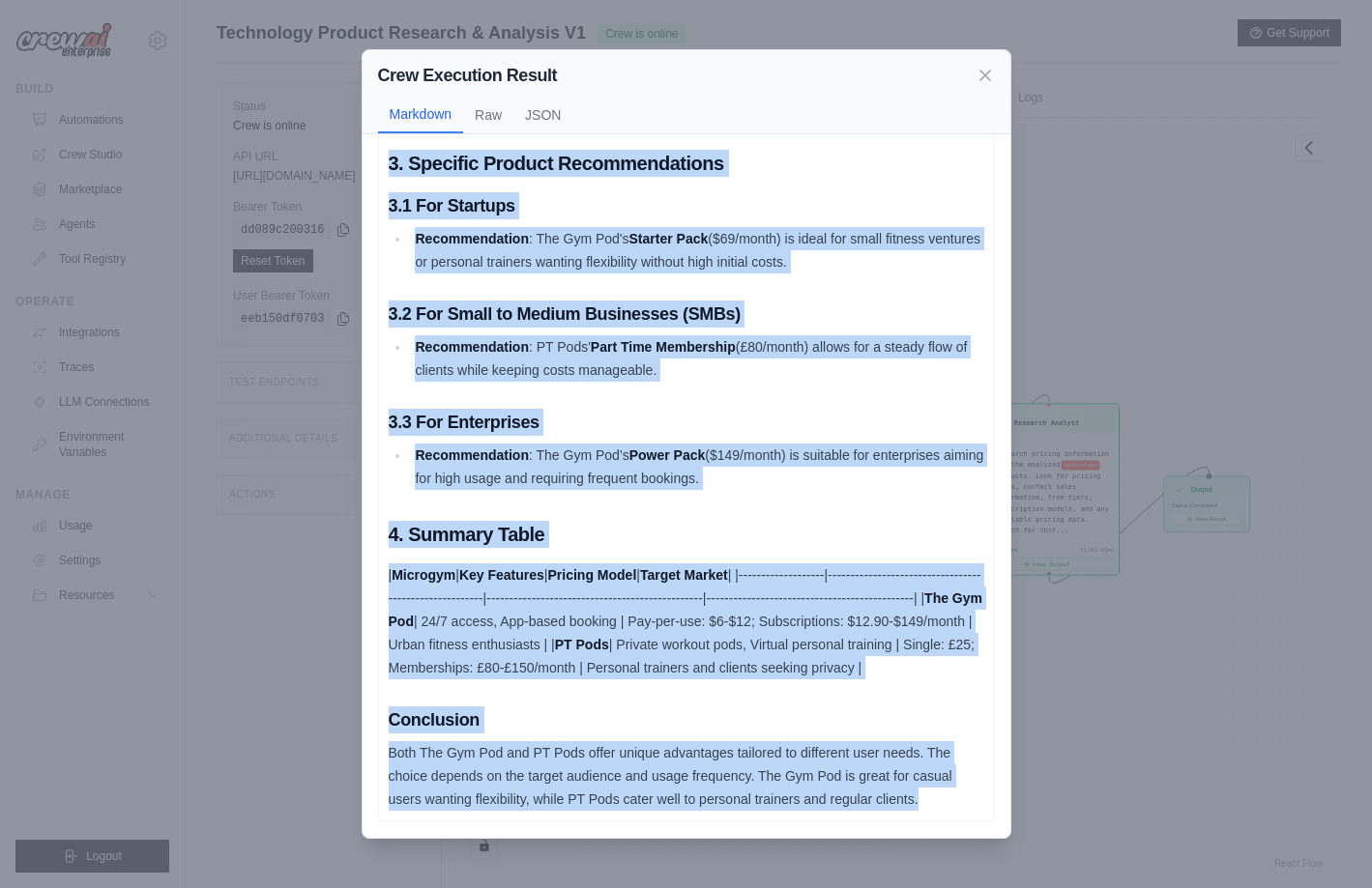
scroll to position [1260, 0]
drag, startPoint x: 435, startPoint y: 212, endPoint x: 944, endPoint y: 809, distance: 784.5
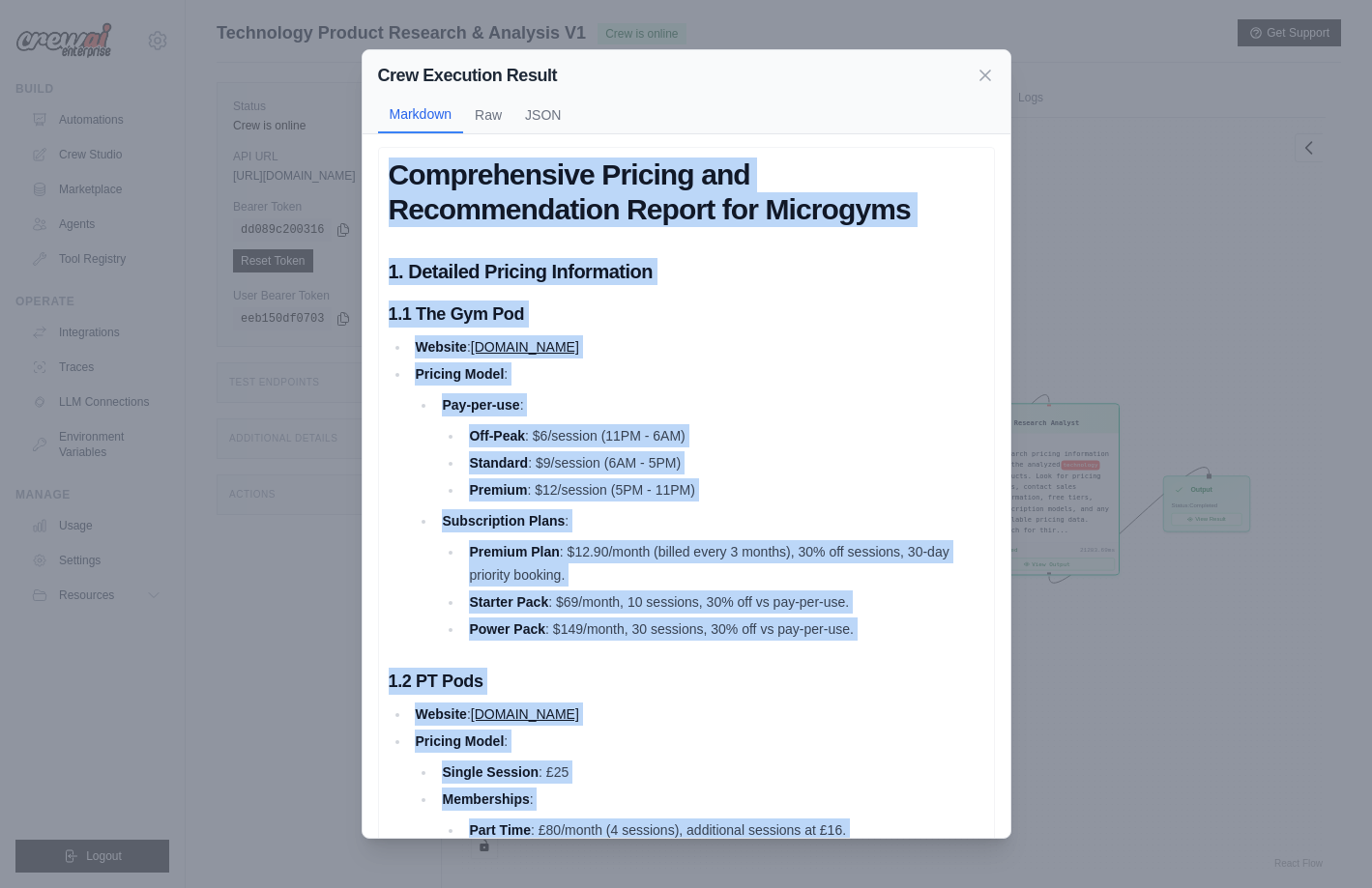
scroll to position [0, 0]
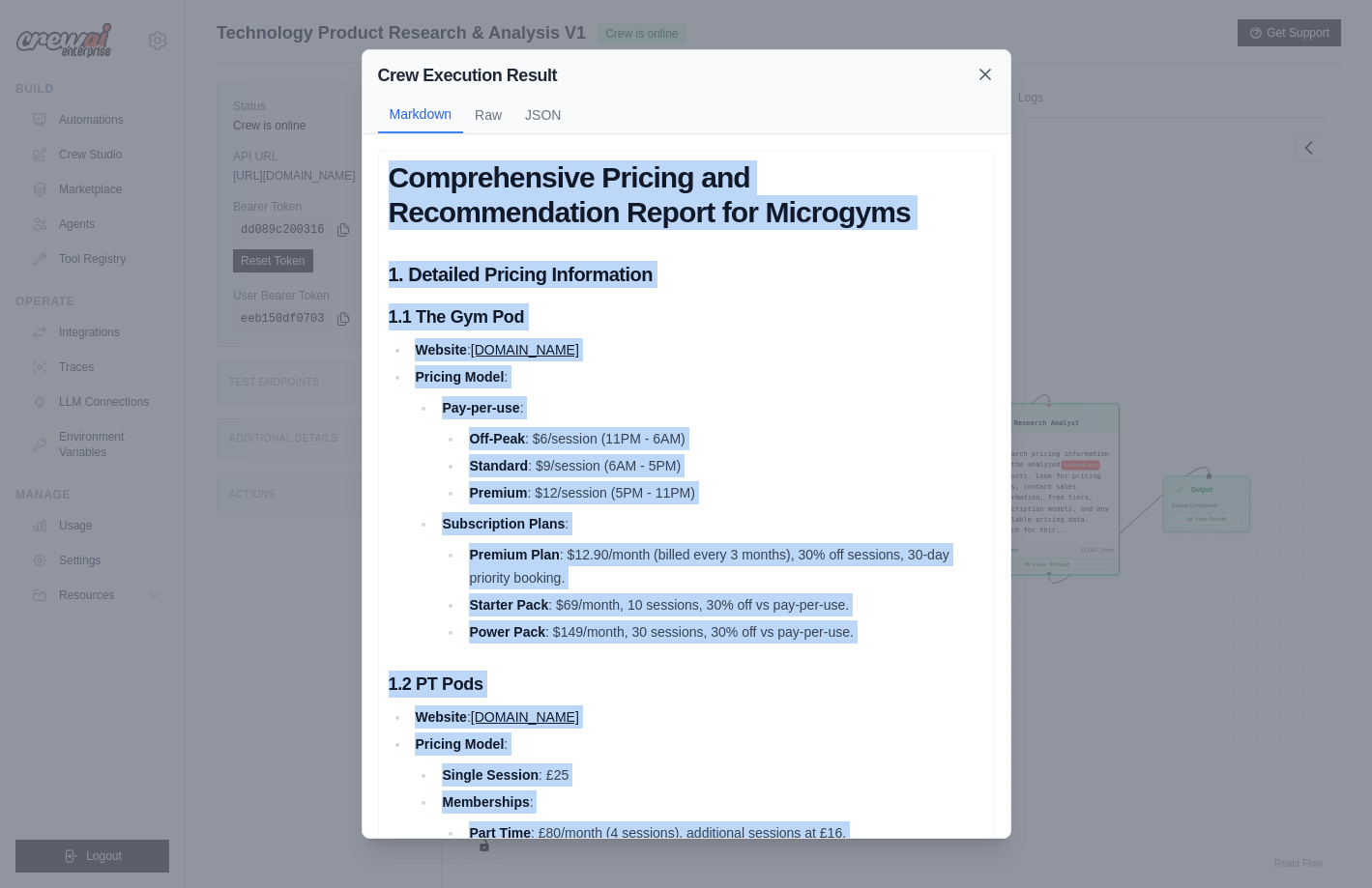
click at [989, 73] on icon at bounding box center [985, 75] width 20 height 20
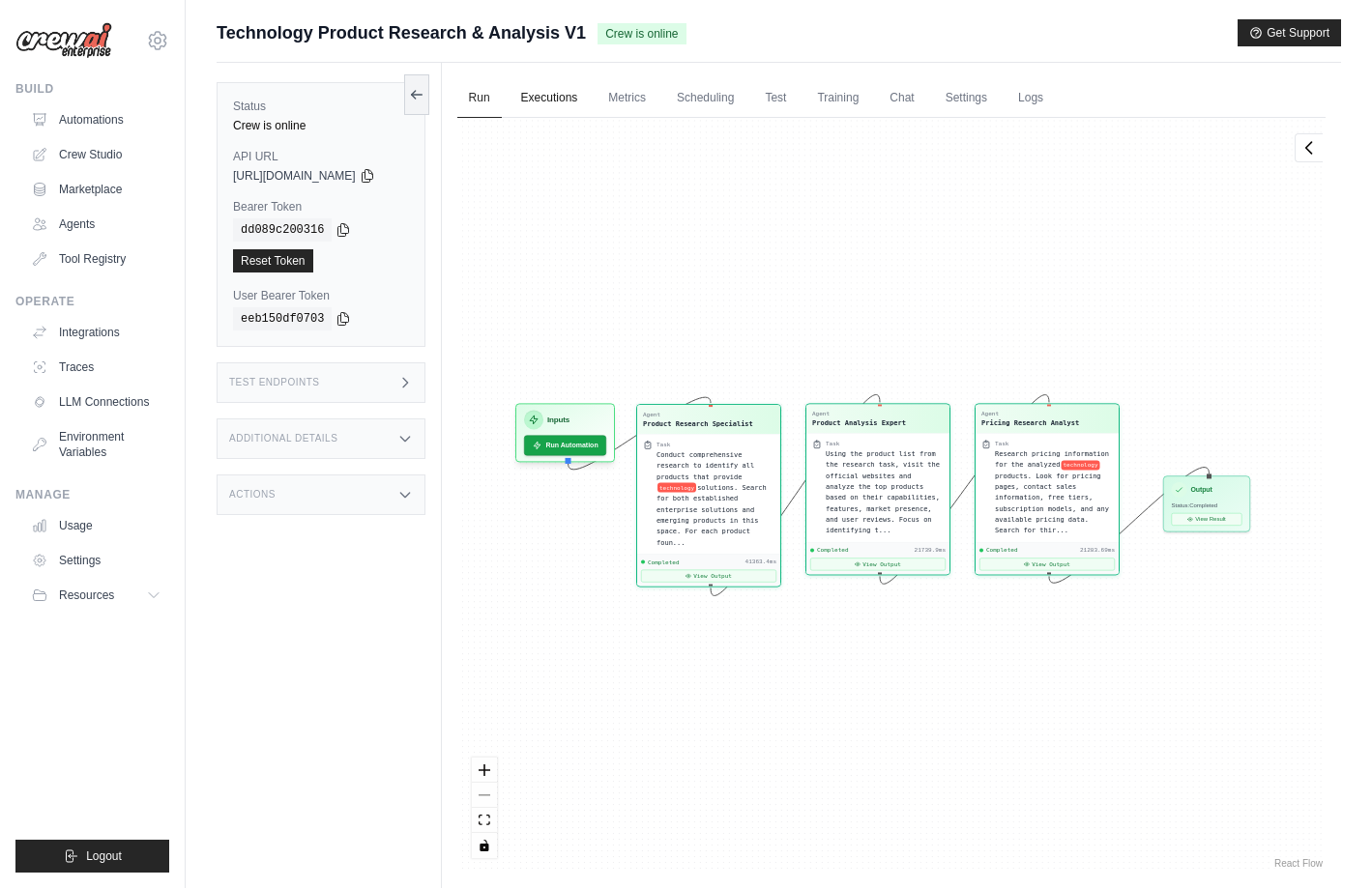
click at [568, 100] on link "Executions" at bounding box center [550, 98] width 80 height 40
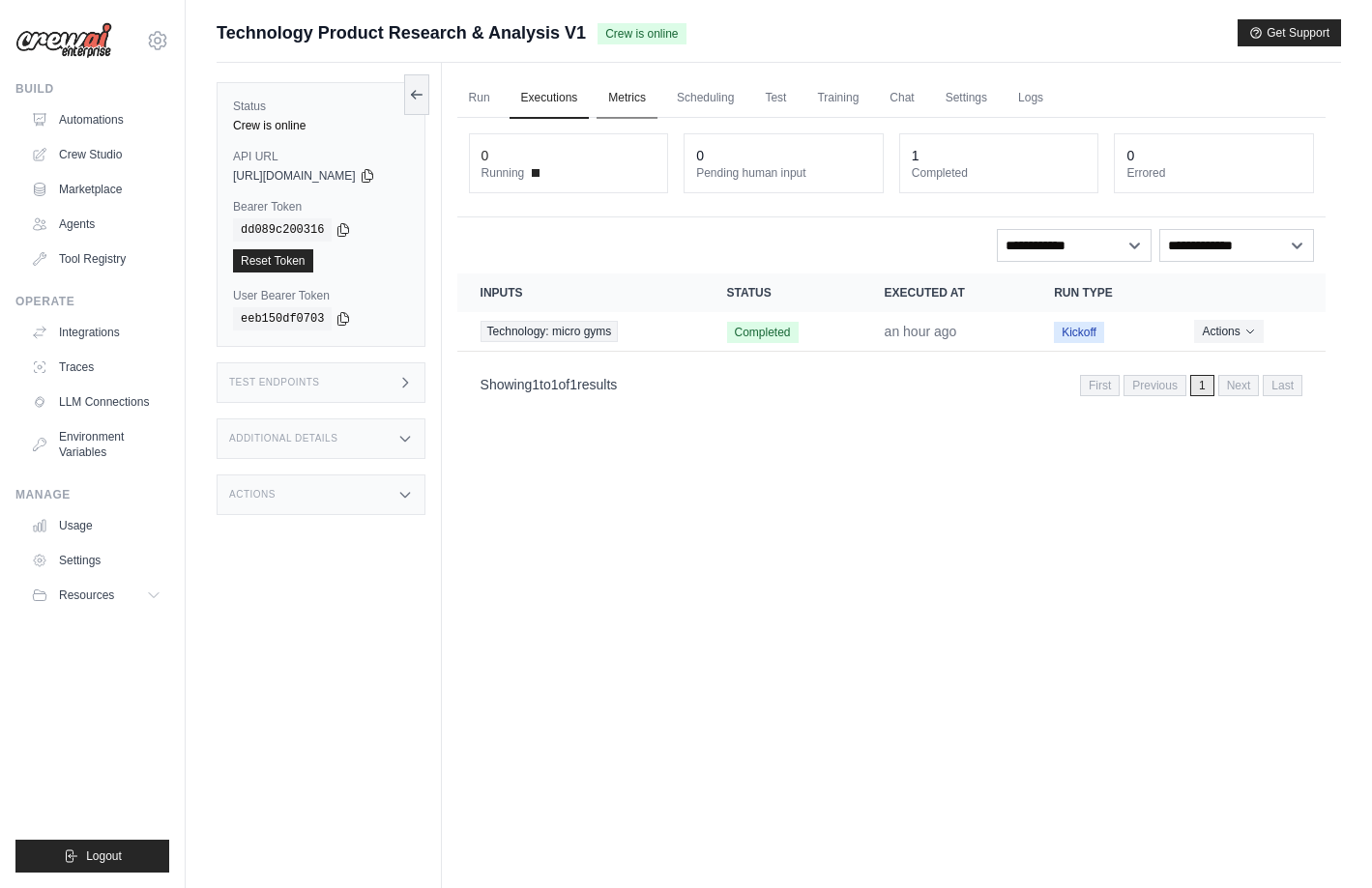
click at [658, 97] on link "Metrics" at bounding box center [627, 98] width 61 height 40
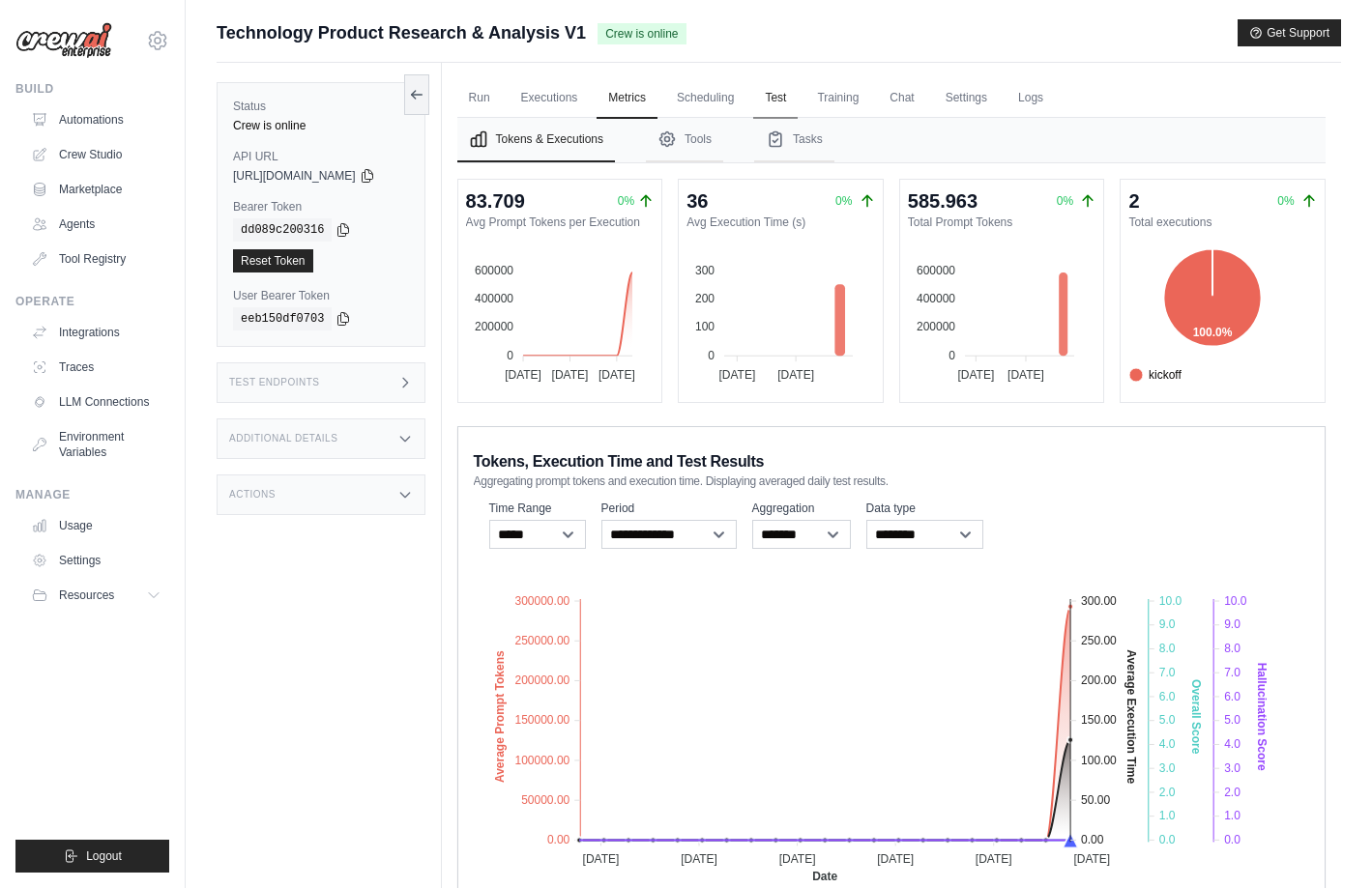
click at [793, 93] on link "Test" at bounding box center [774, 98] width 44 height 40
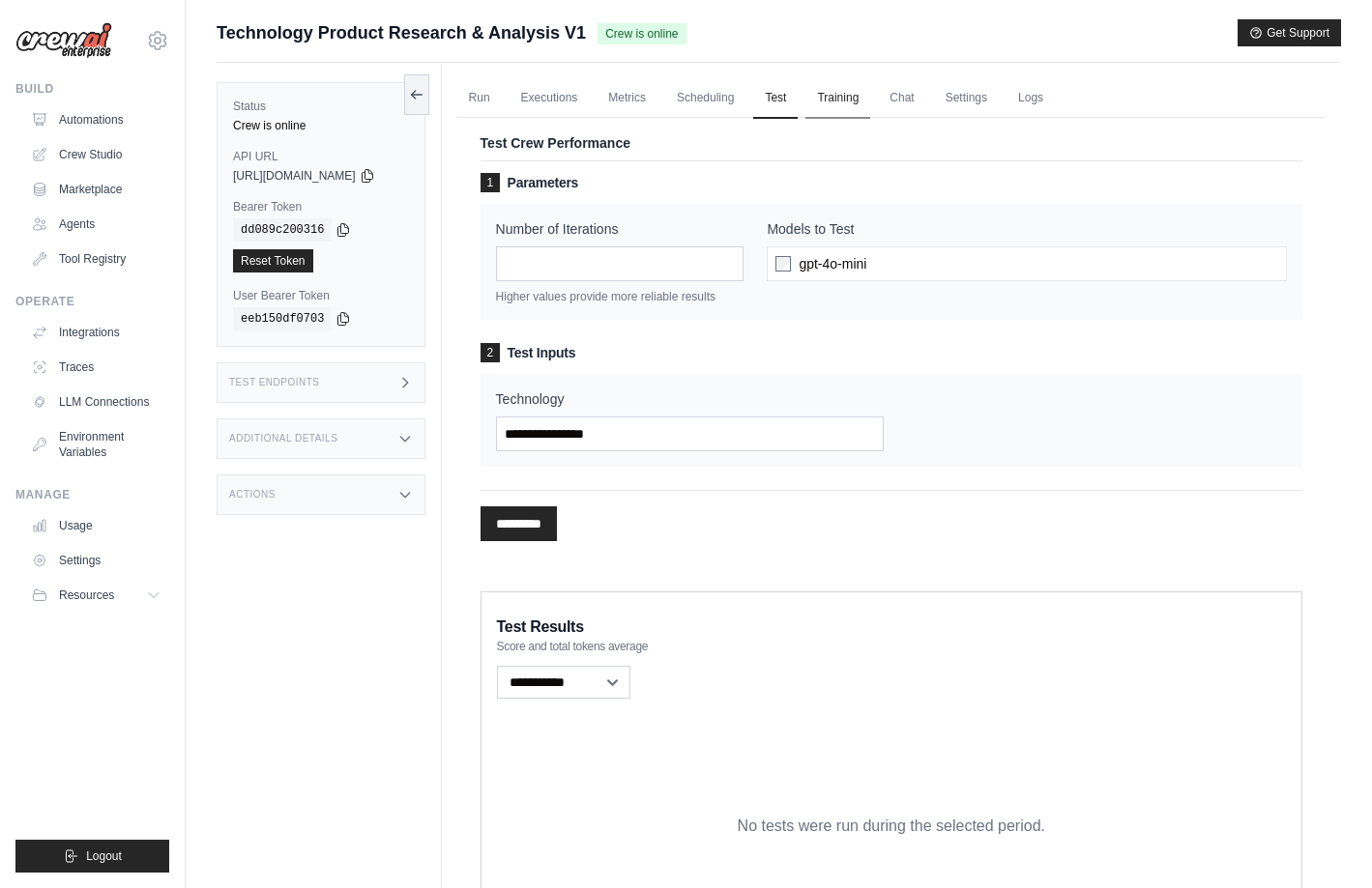
click at [862, 93] on link "Training" at bounding box center [838, 98] width 65 height 40
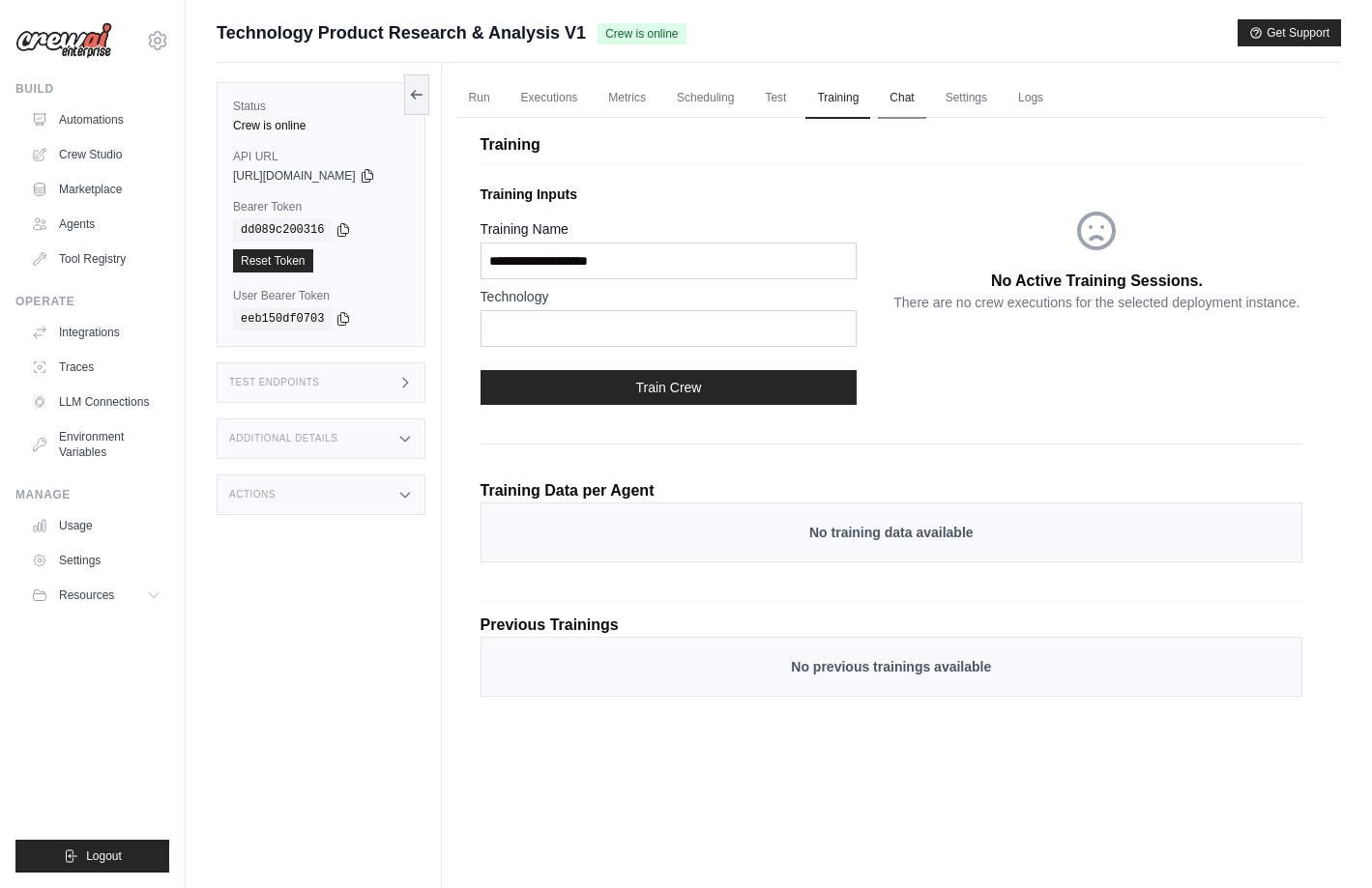
click at [925, 94] on link "Chat" at bounding box center [902, 98] width 47 height 40
click at [1043, 97] on link "Logs" at bounding box center [1030, 98] width 48 height 40
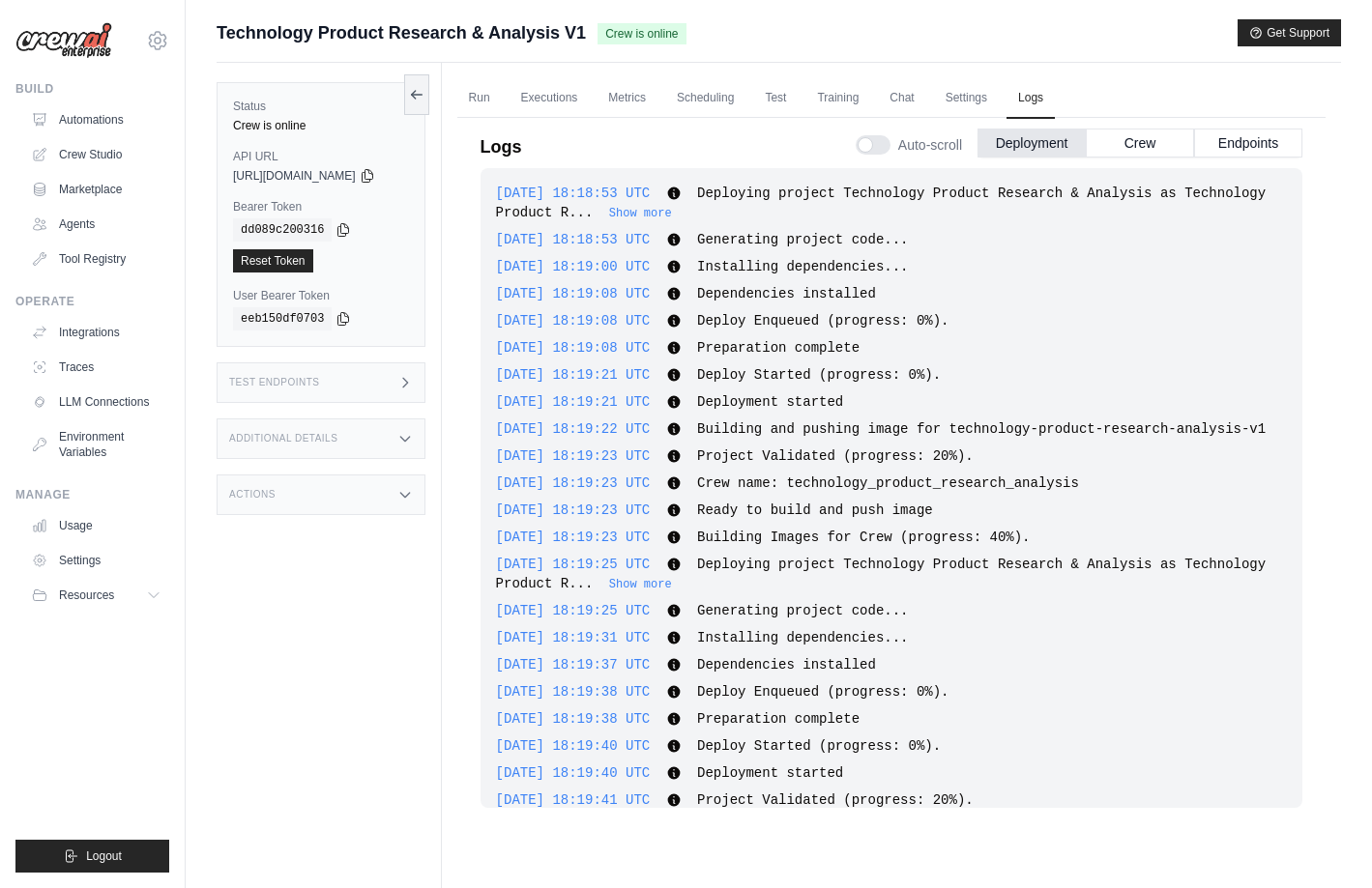
scroll to position [1332, 0]
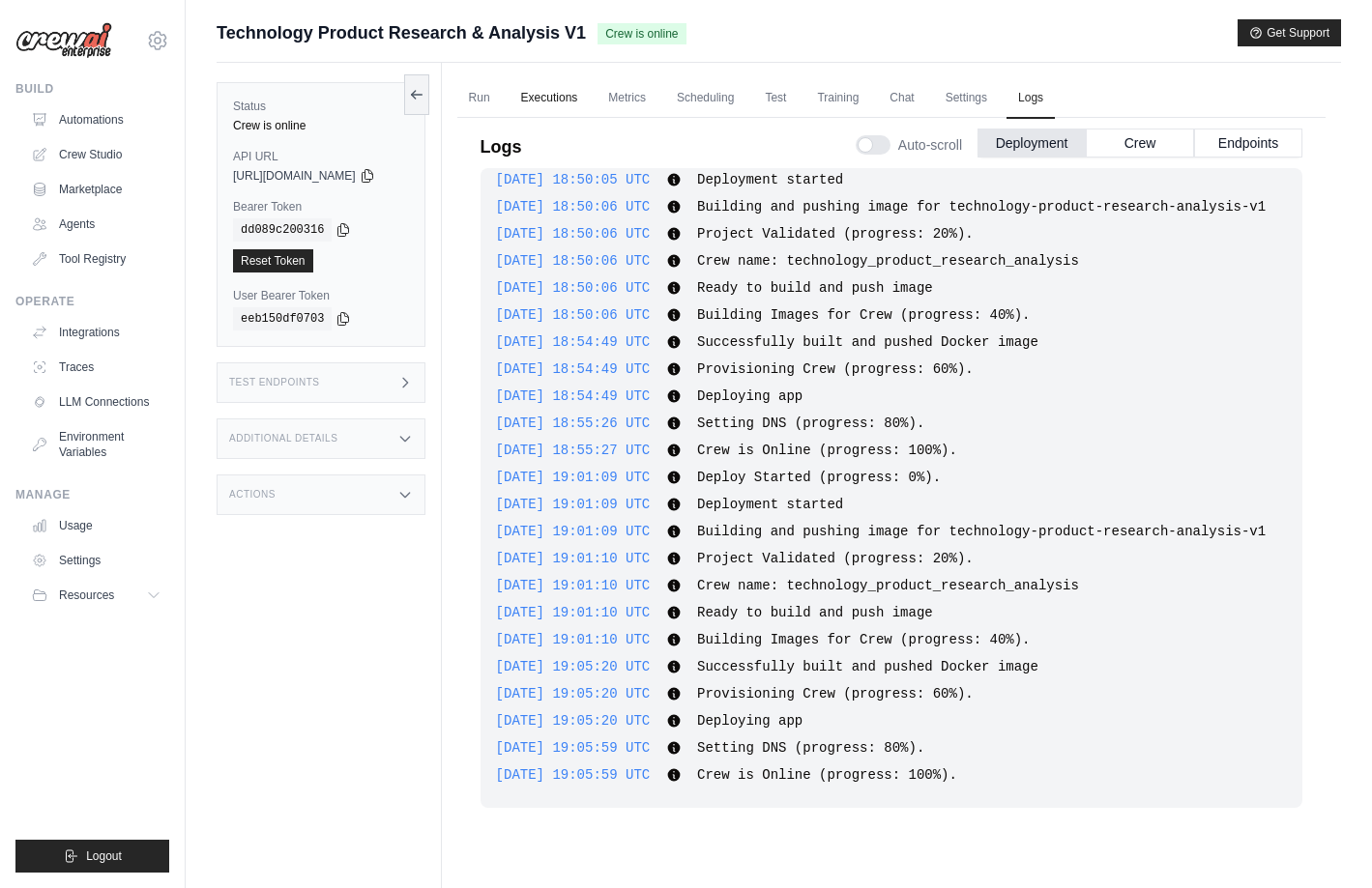
click at [579, 93] on link "Executions" at bounding box center [550, 98] width 80 height 40
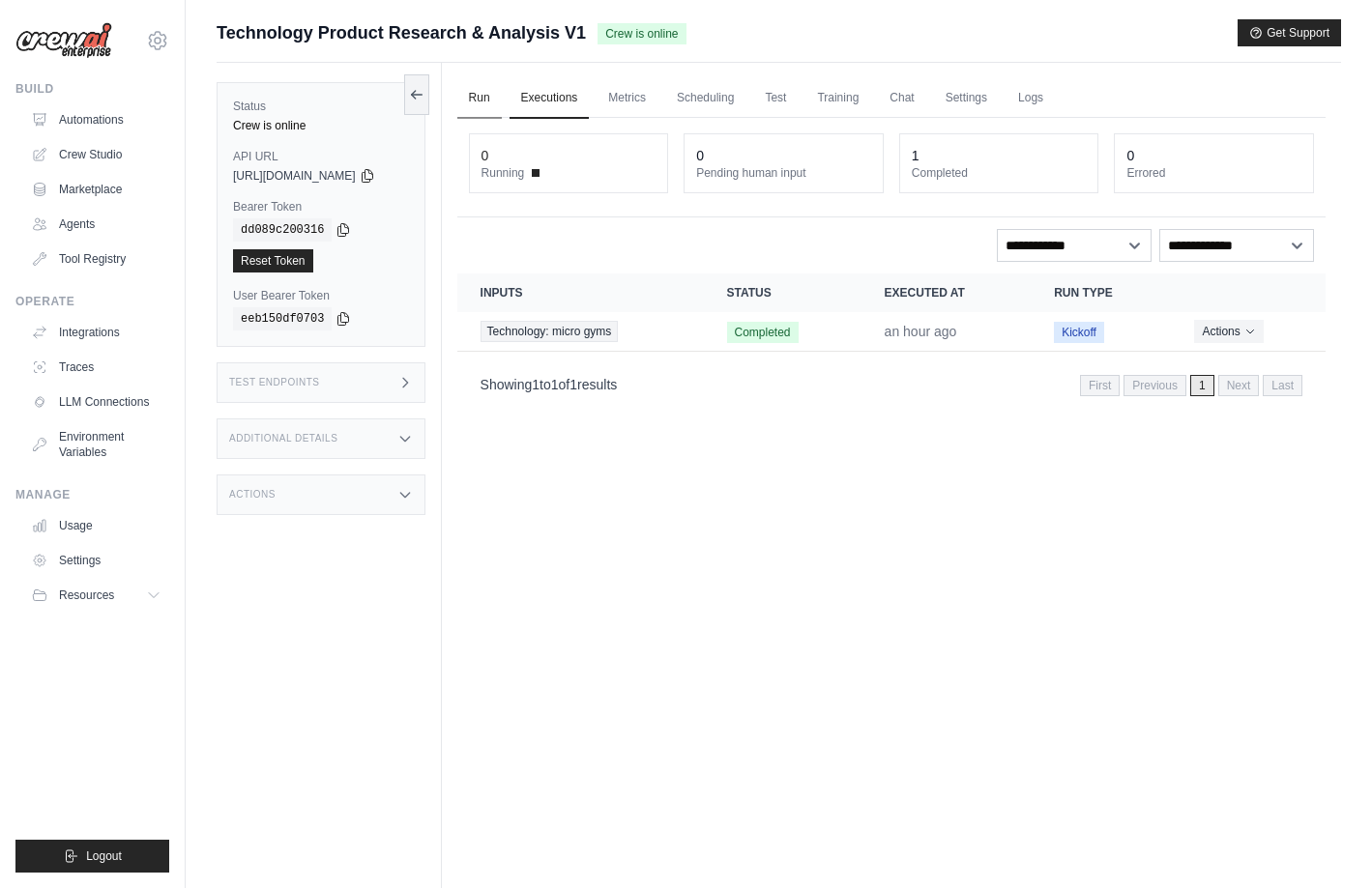
click at [498, 93] on link "Run" at bounding box center [479, 98] width 44 height 40
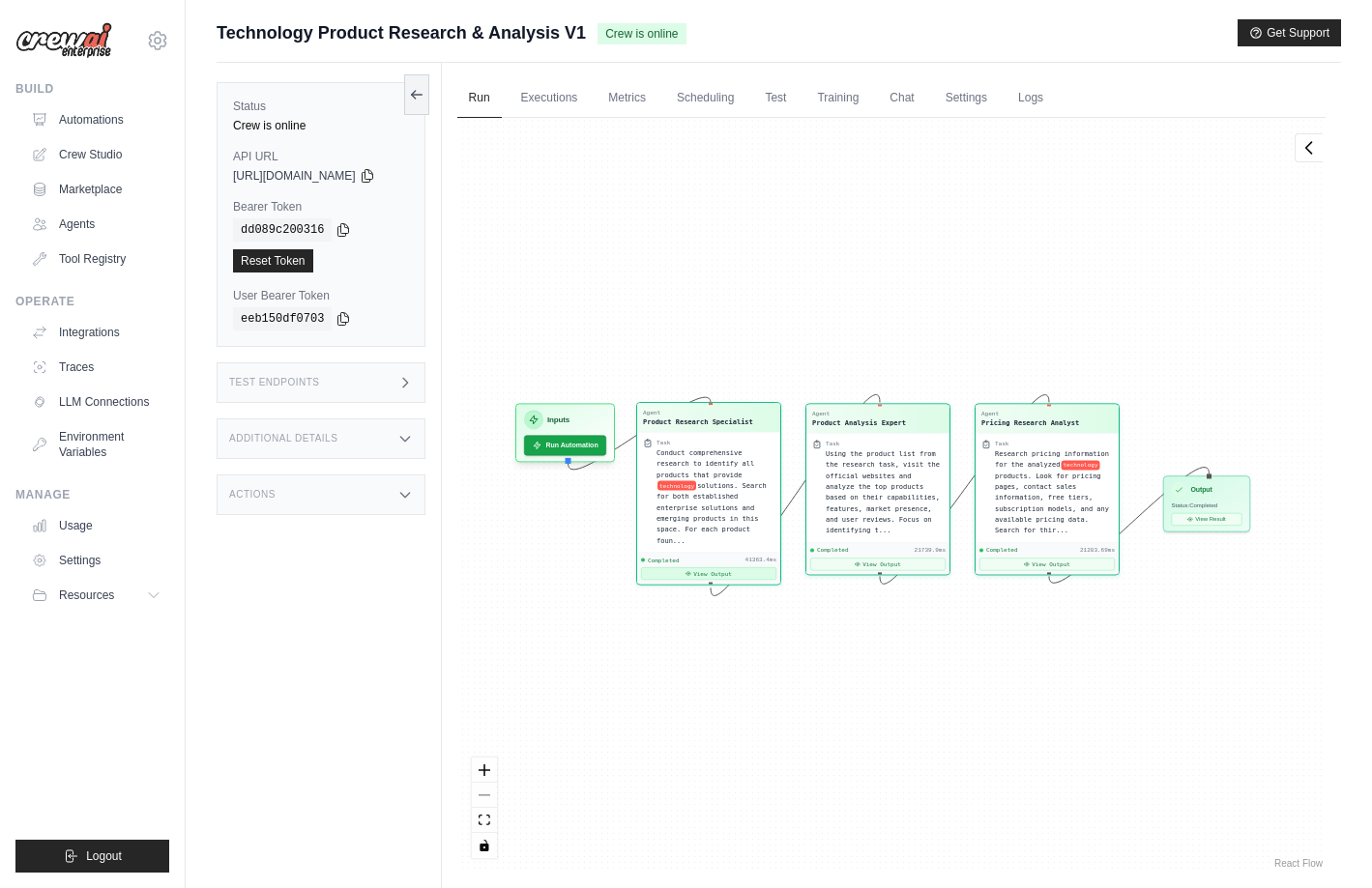
click at [729, 567] on button "View Output" at bounding box center [709, 573] width 135 height 13
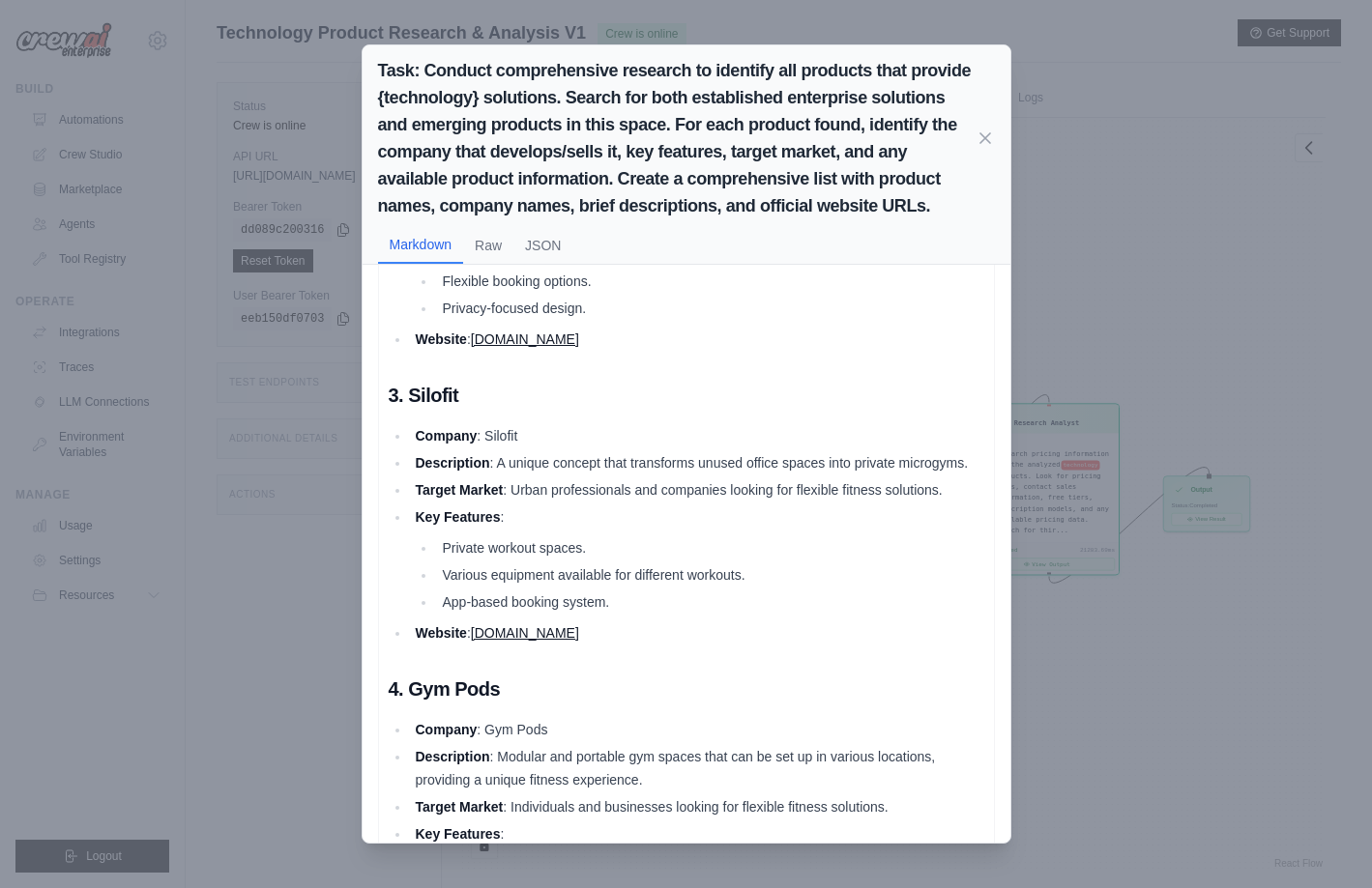
scroll to position [675, 0]
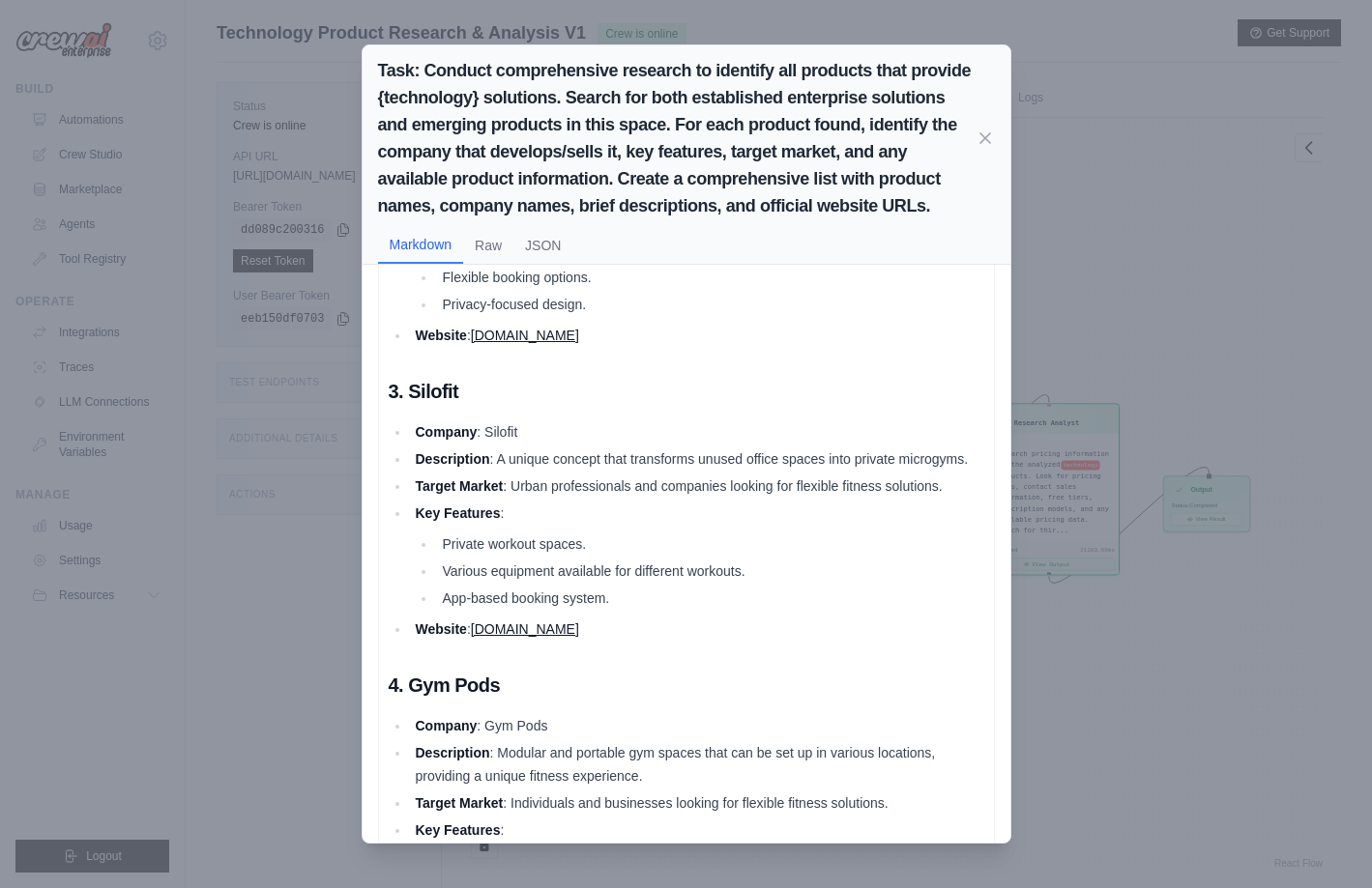
click at [514, 628] on link "silofit.com" at bounding box center [525, 629] width 108 height 16
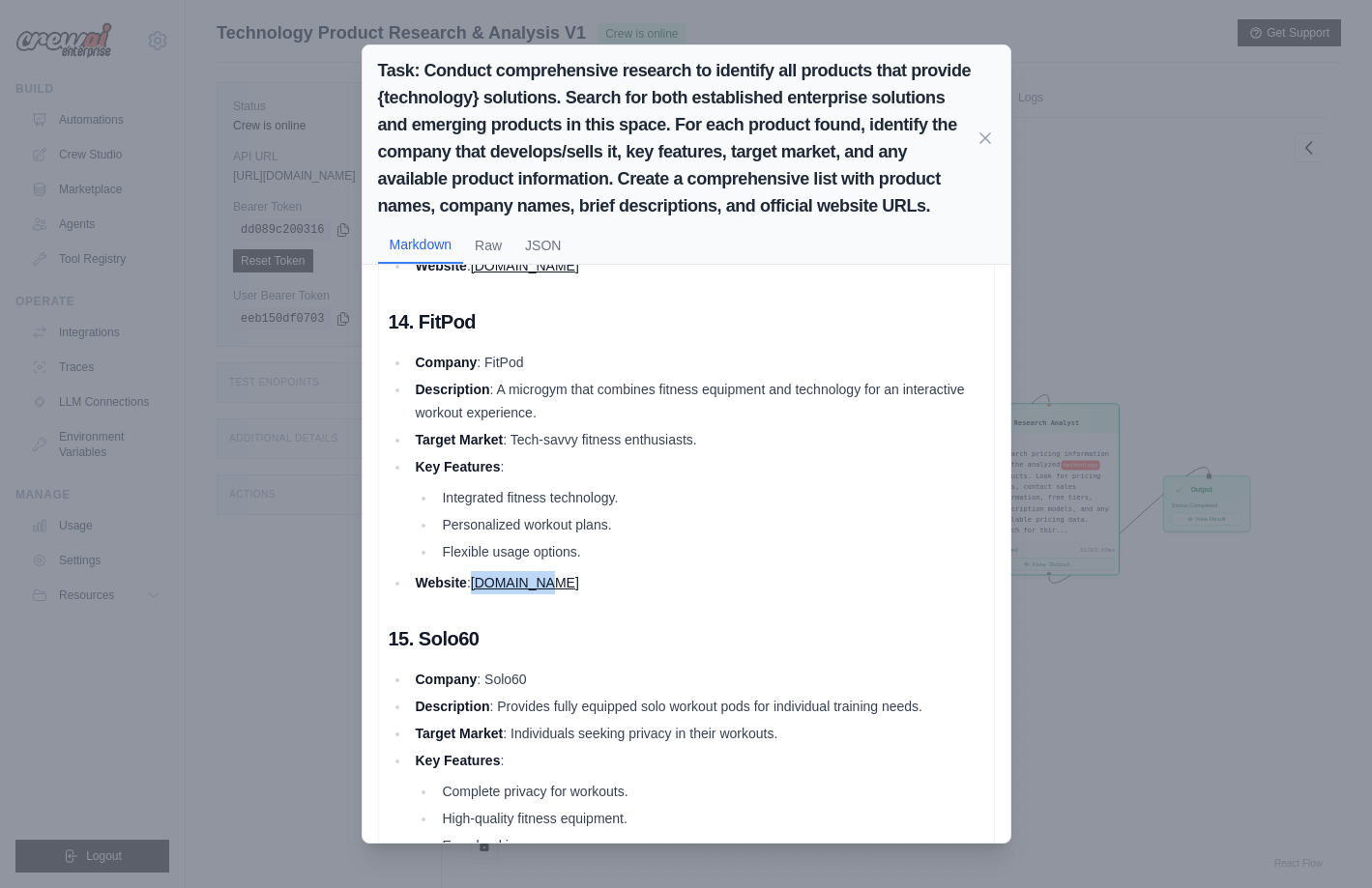
scroll to position [4365, 0]
